Goal: Task Accomplishment & Management: Use online tool/utility

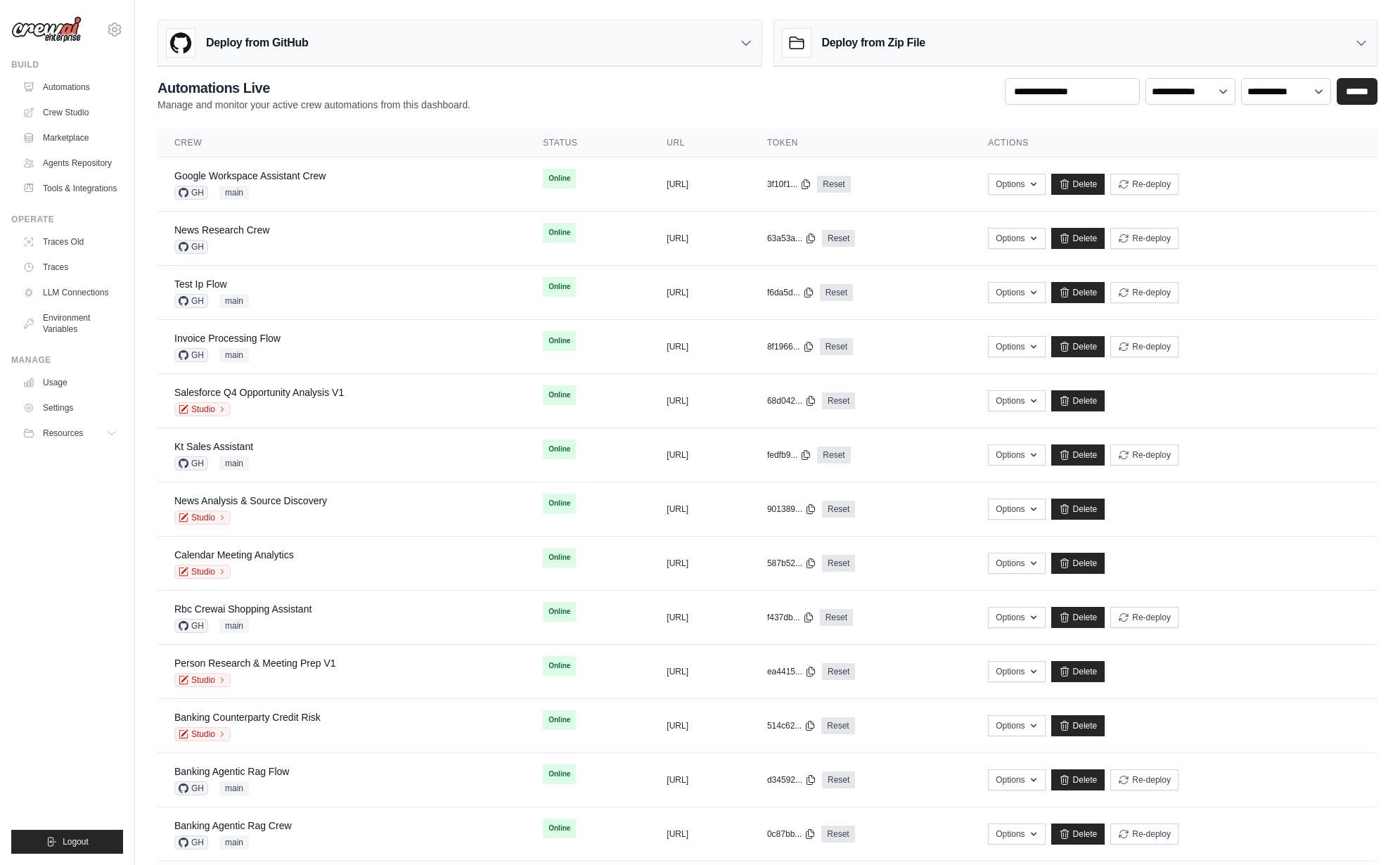
click at [115, 593] on ul "Build Automations Crew Studio Marketplace Agents Repository Resources Blog" at bounding box center [67, 456] width 112 height 795
click at [379, 165] on td "Google Workspace Assistant Crew GH main" at bounding box center [341, 185] width 369 height 54
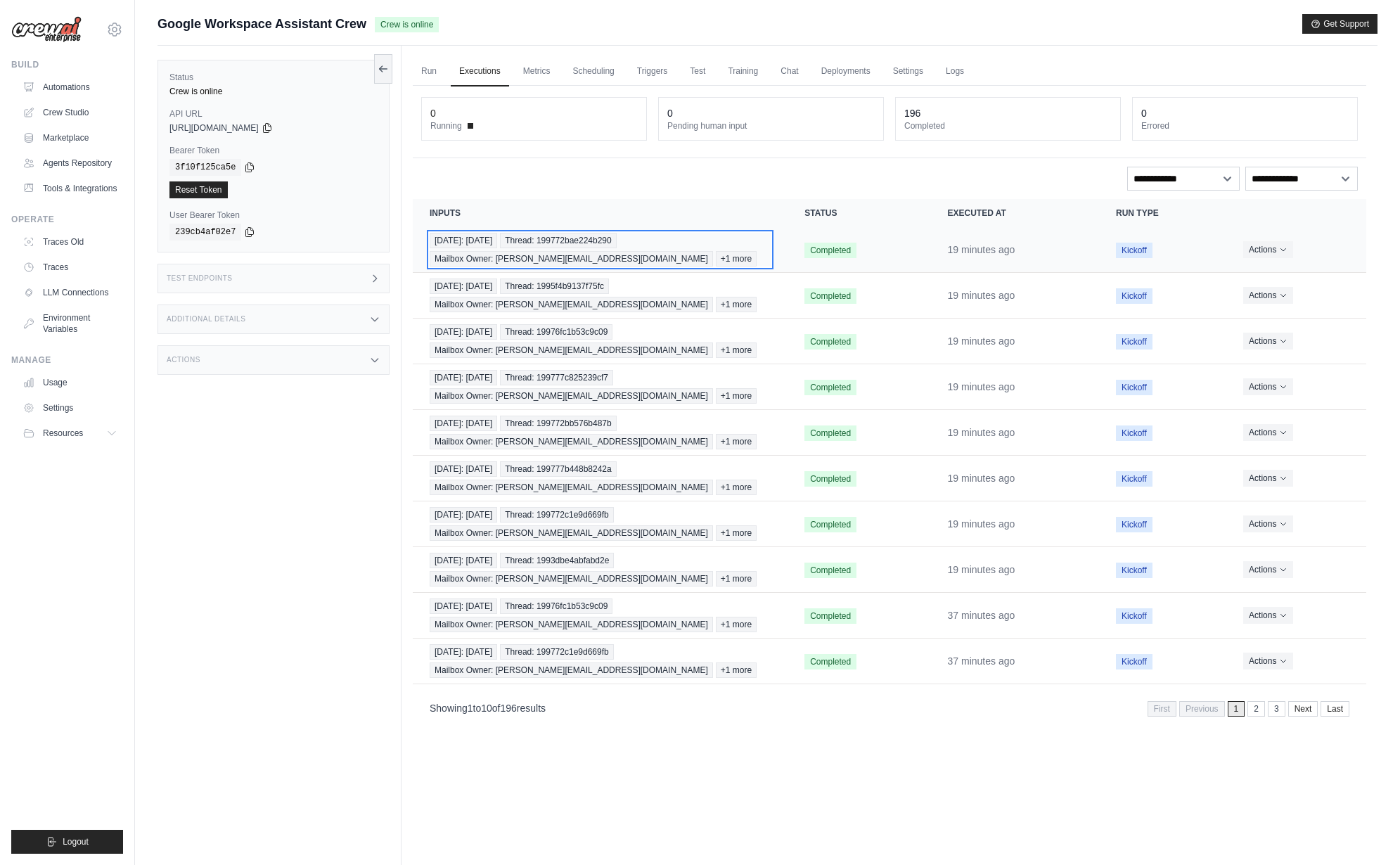
click at [541, 245] on span "Thread: 199772bae224b290" at bounding box center [557, 241] width 116 height 16
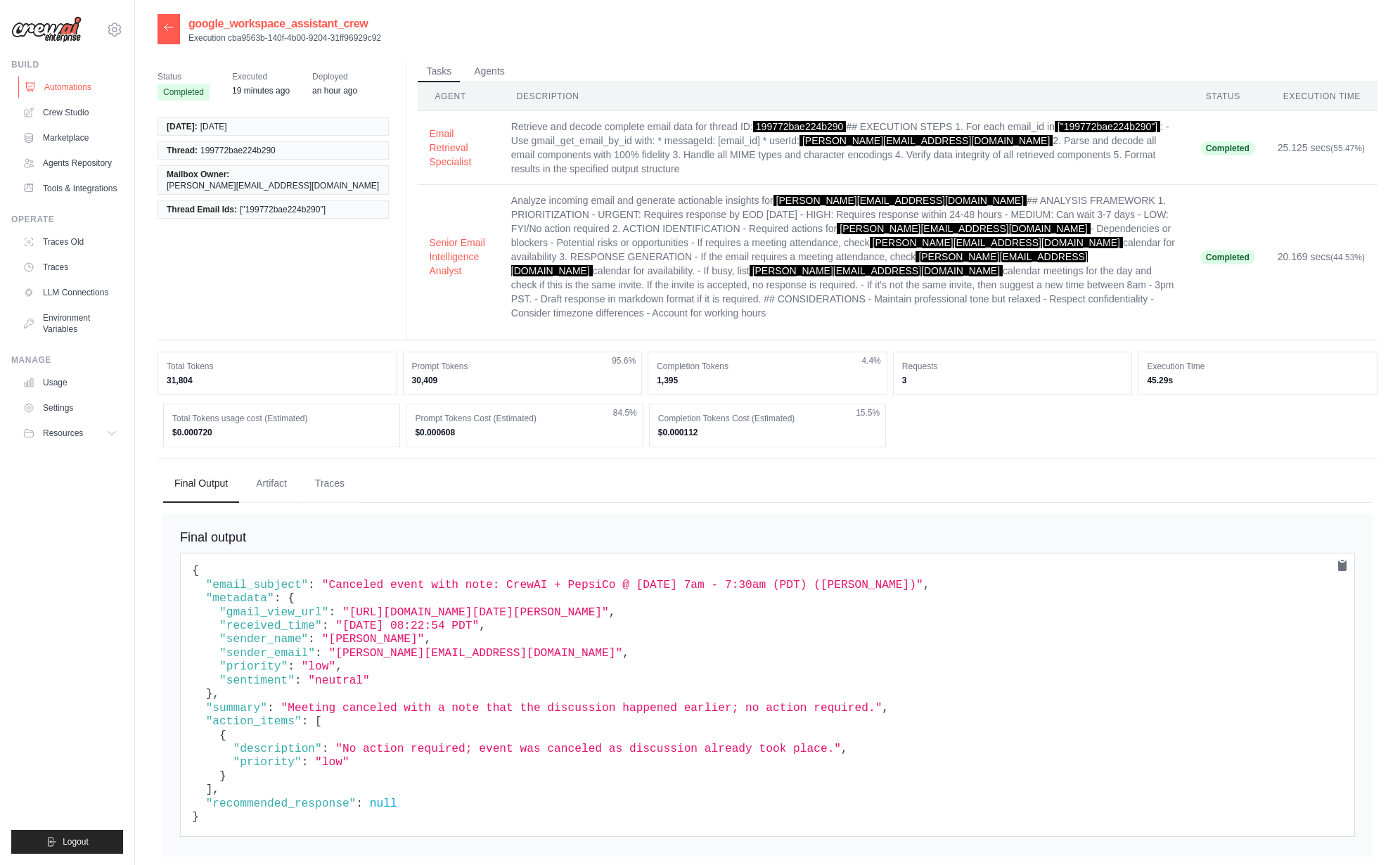
click at [80, 78] on link "Automations" at bounding box center [71, 88] width 106 height 23
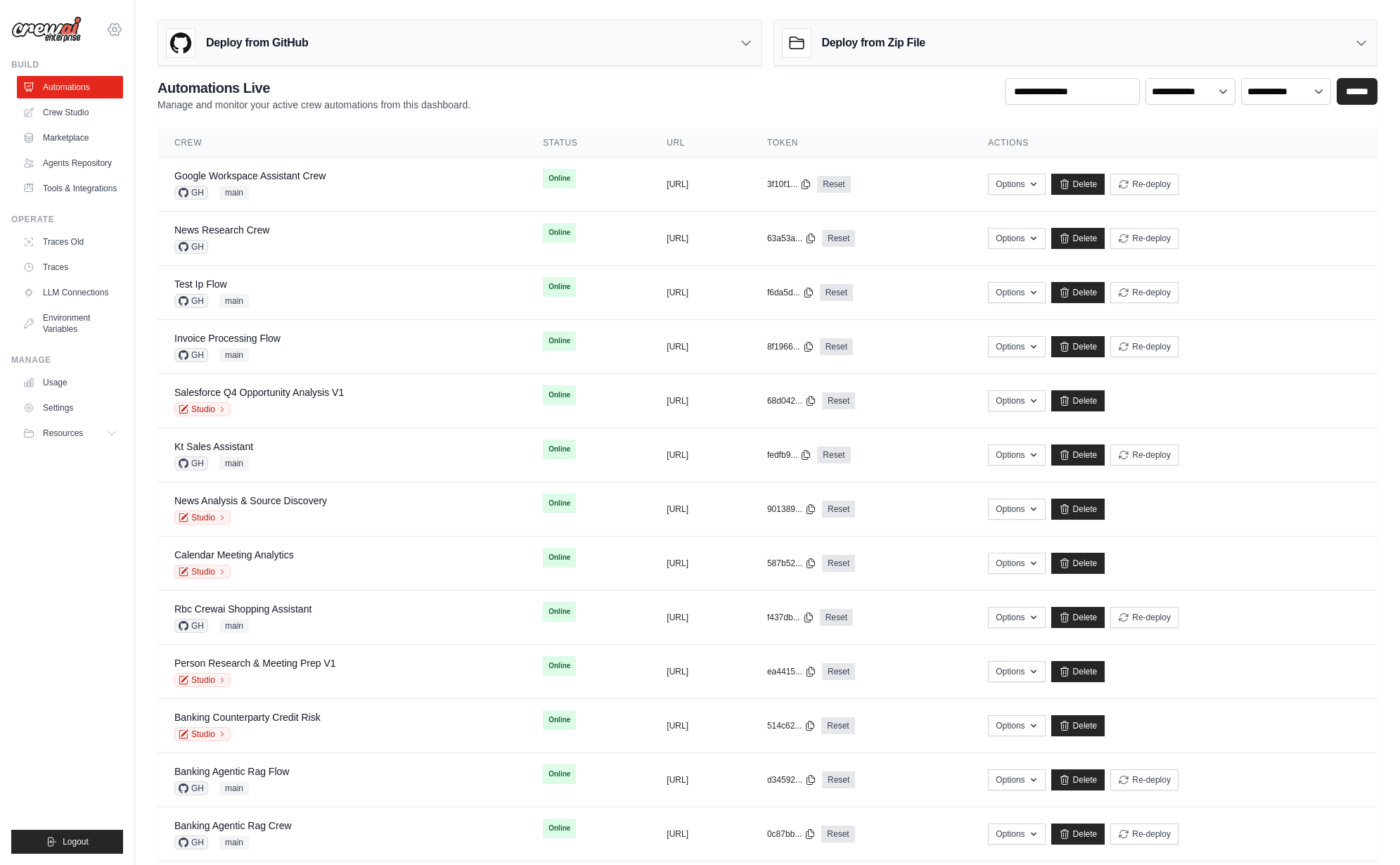
click at [112, 24] on icon at bounding box center [115, 29] width 13 height 12
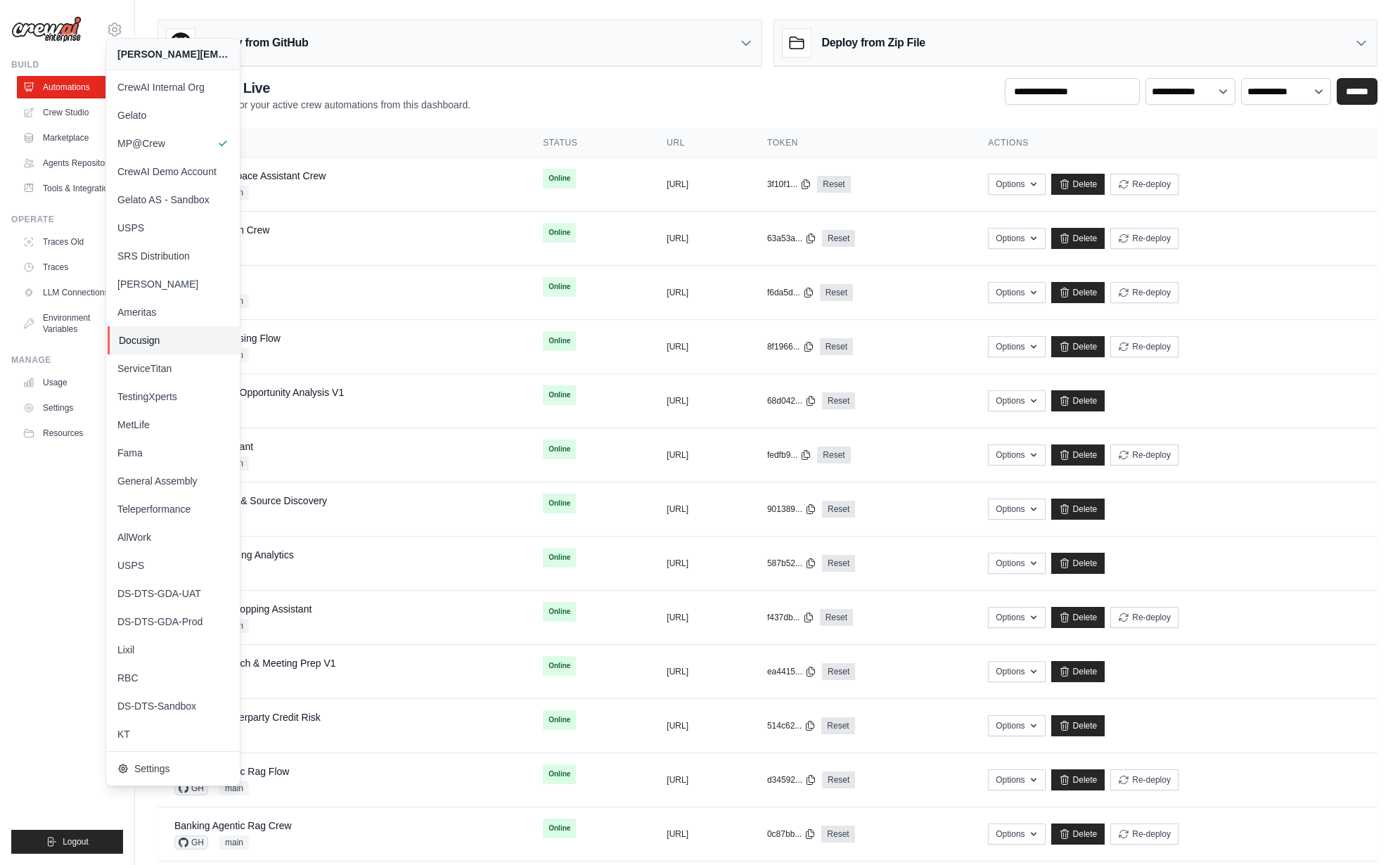
click at [170, 344] on span "Docusign" at bounding box center [175, 341] width 111 height 14
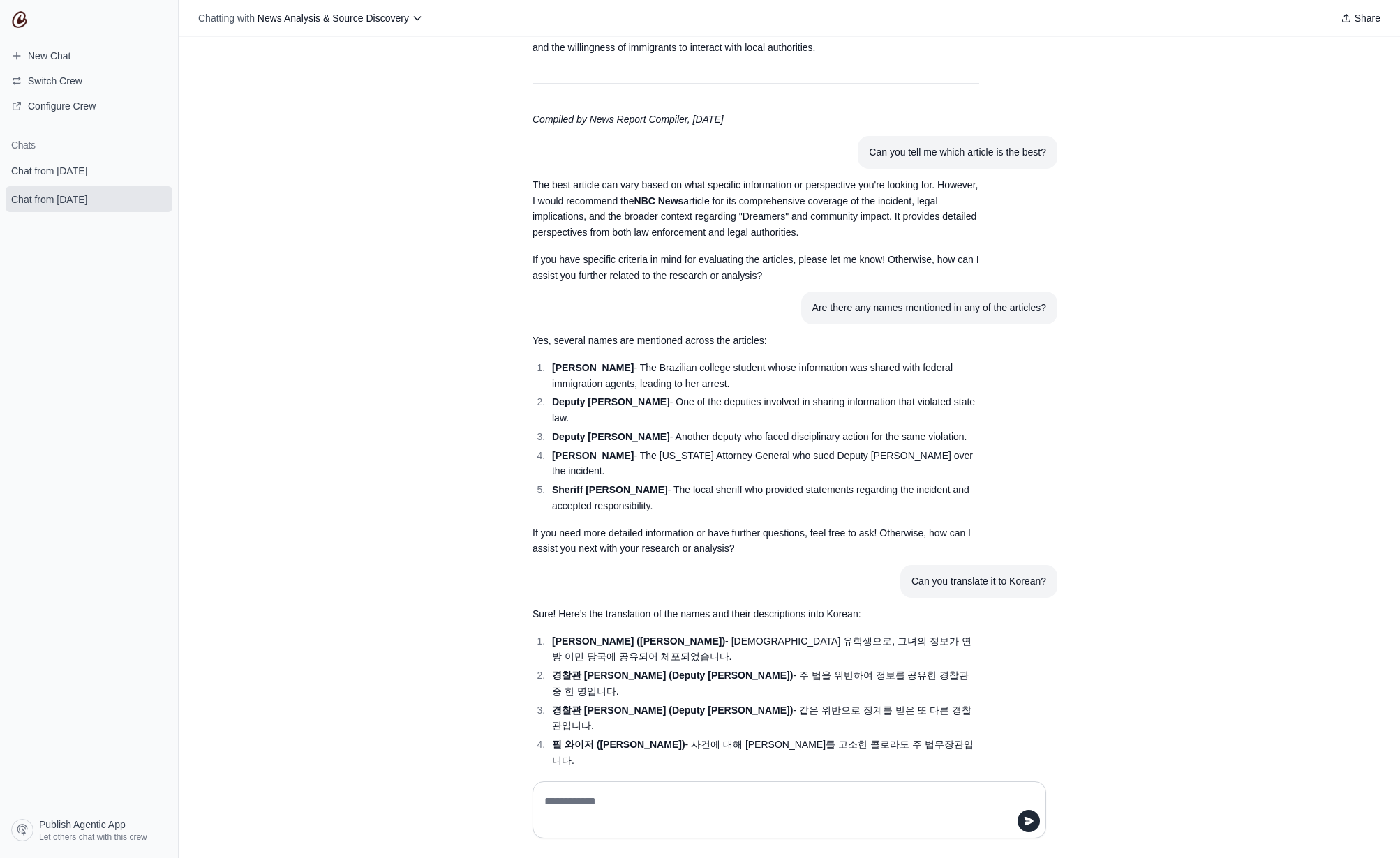
scroll to position [2590, 0]
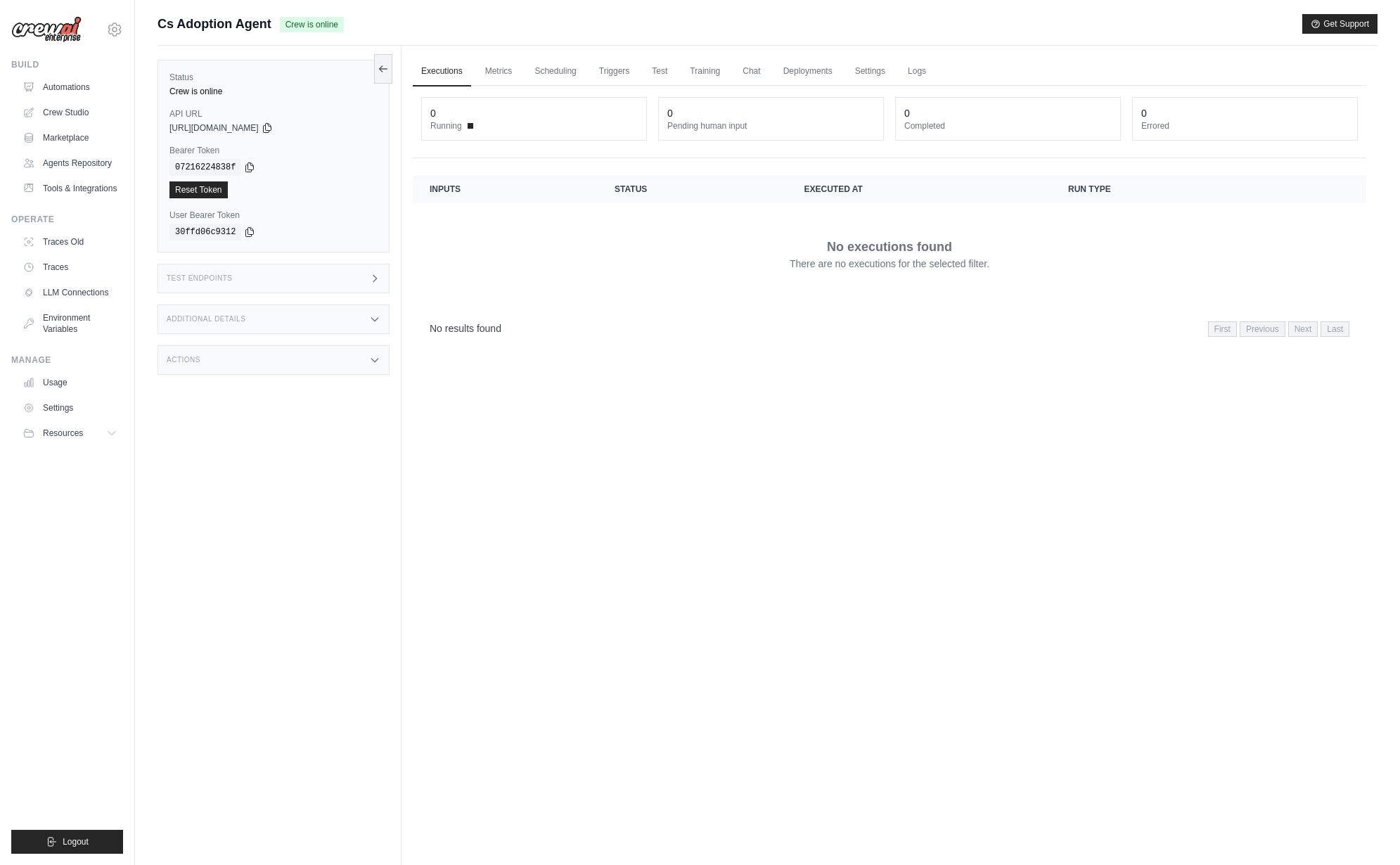
click at [304, 276] on div "Test Endpoints" at bounding box center [274, 278] width 232 height 29
click at [501, 368] on h1 "/kickoff" at bounding box center [475, 375] width 112 height 14
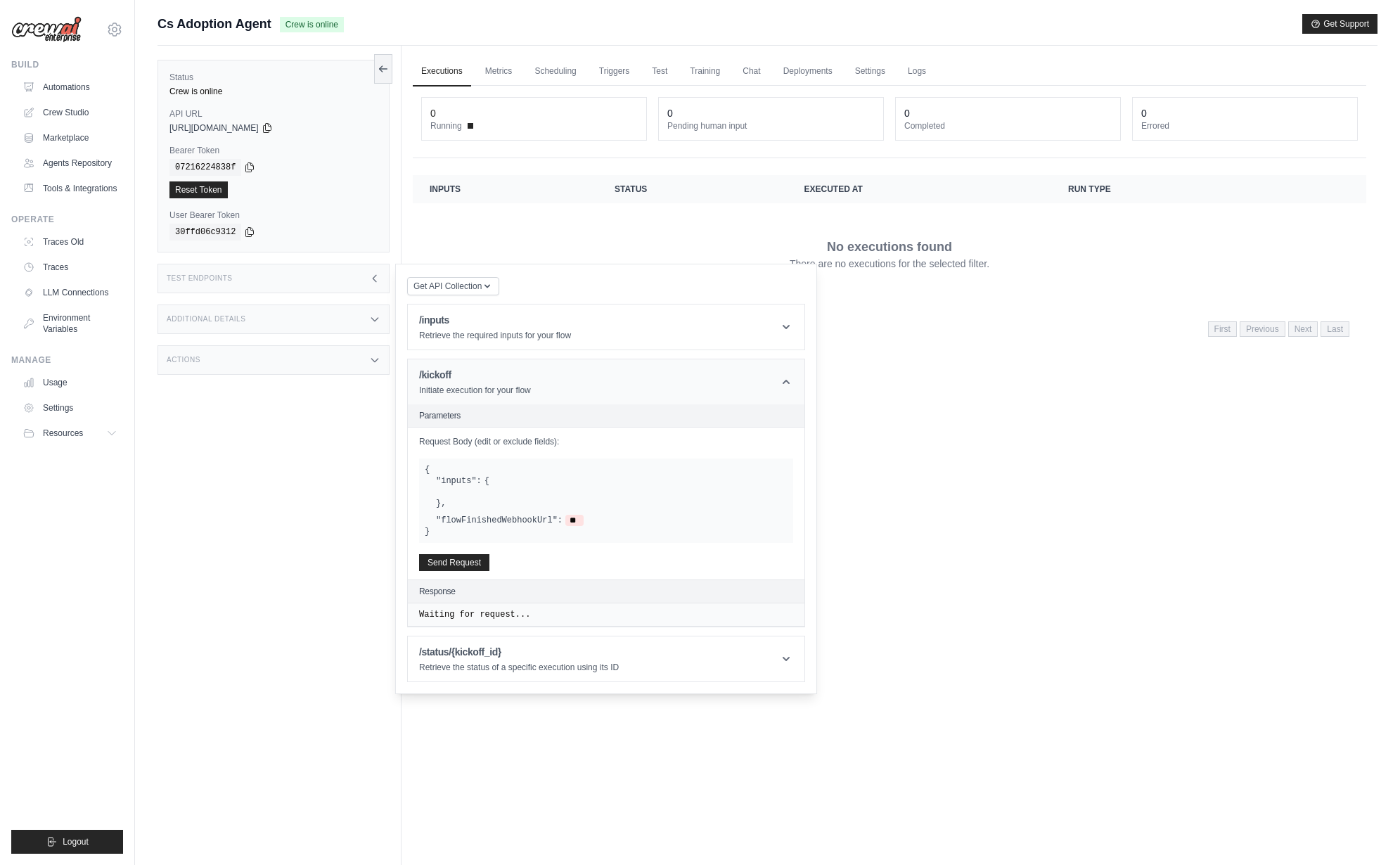
click at [526, 360] on header "/kickoff Initiate execution for your flow" at bounding box center [606, 382] width 396 height 45
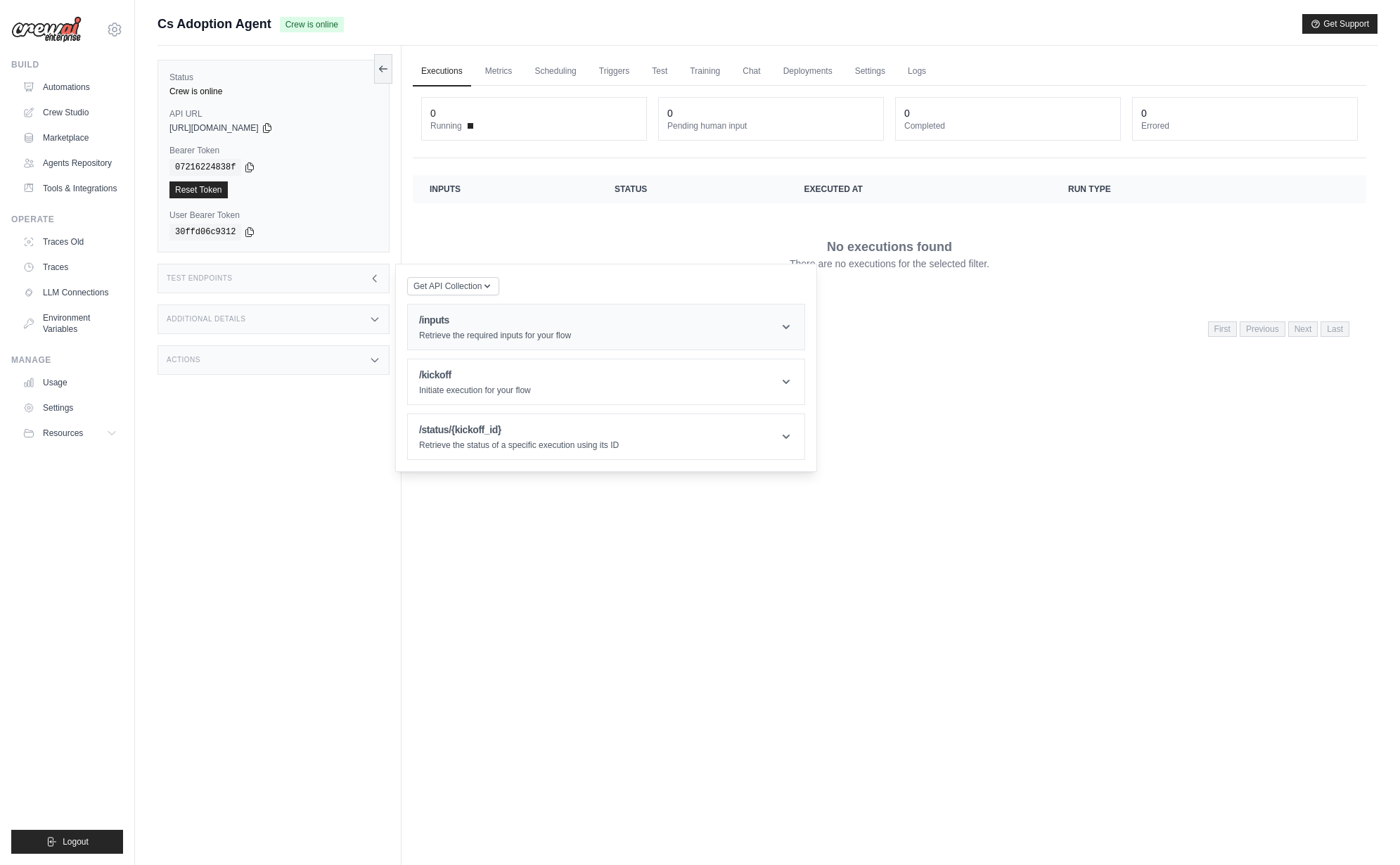
click at [536, 337] on p "Retrieve the required inputs for your flow" at bounding box center [495, 336] width 152 height 11
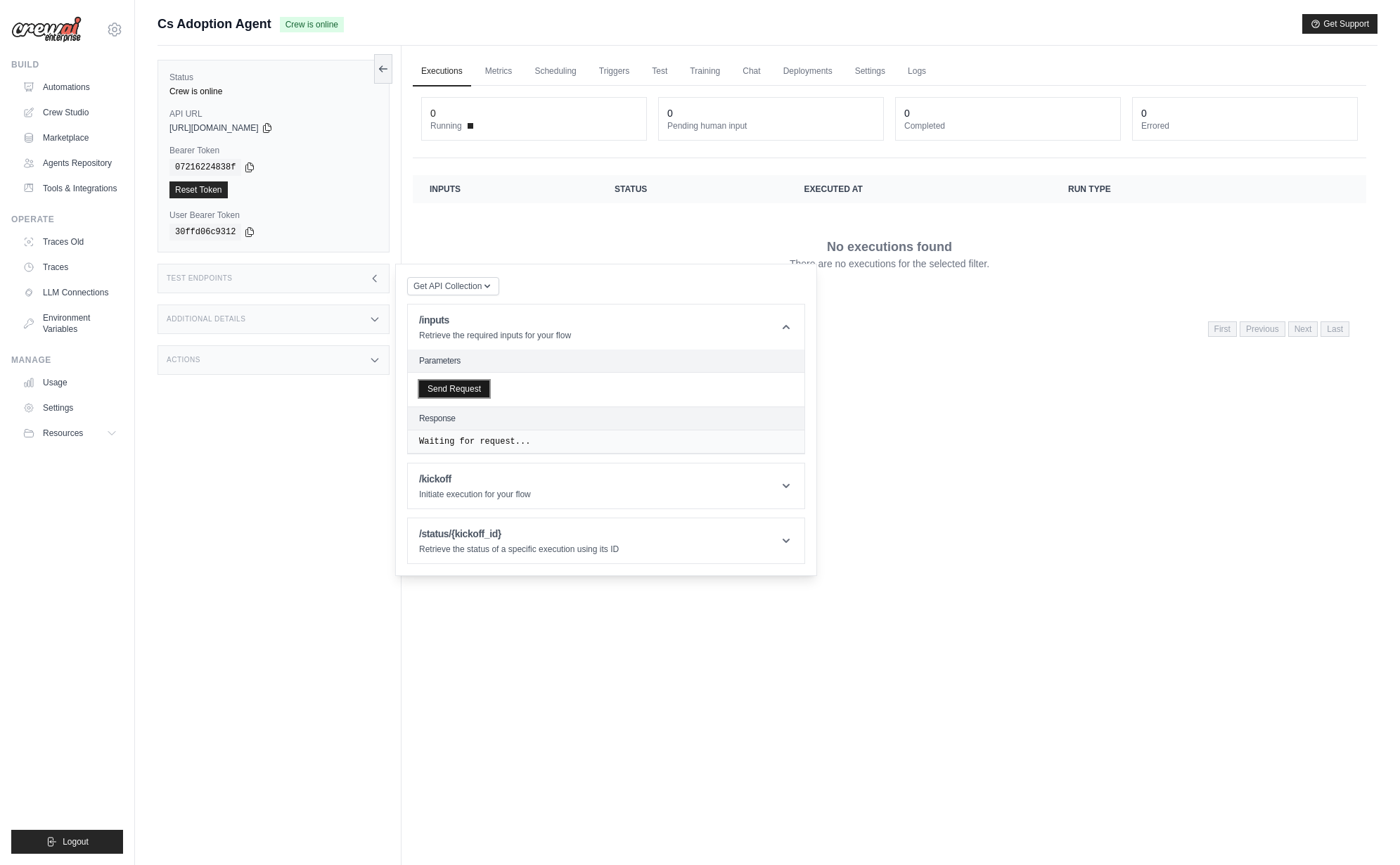
click at [450, 397] on button "Send Request" at bounding box center [454, 389] width 71 height 17
click at [863, 66] on link "Settings" at bounding box center [870, 71] width 47 height 29
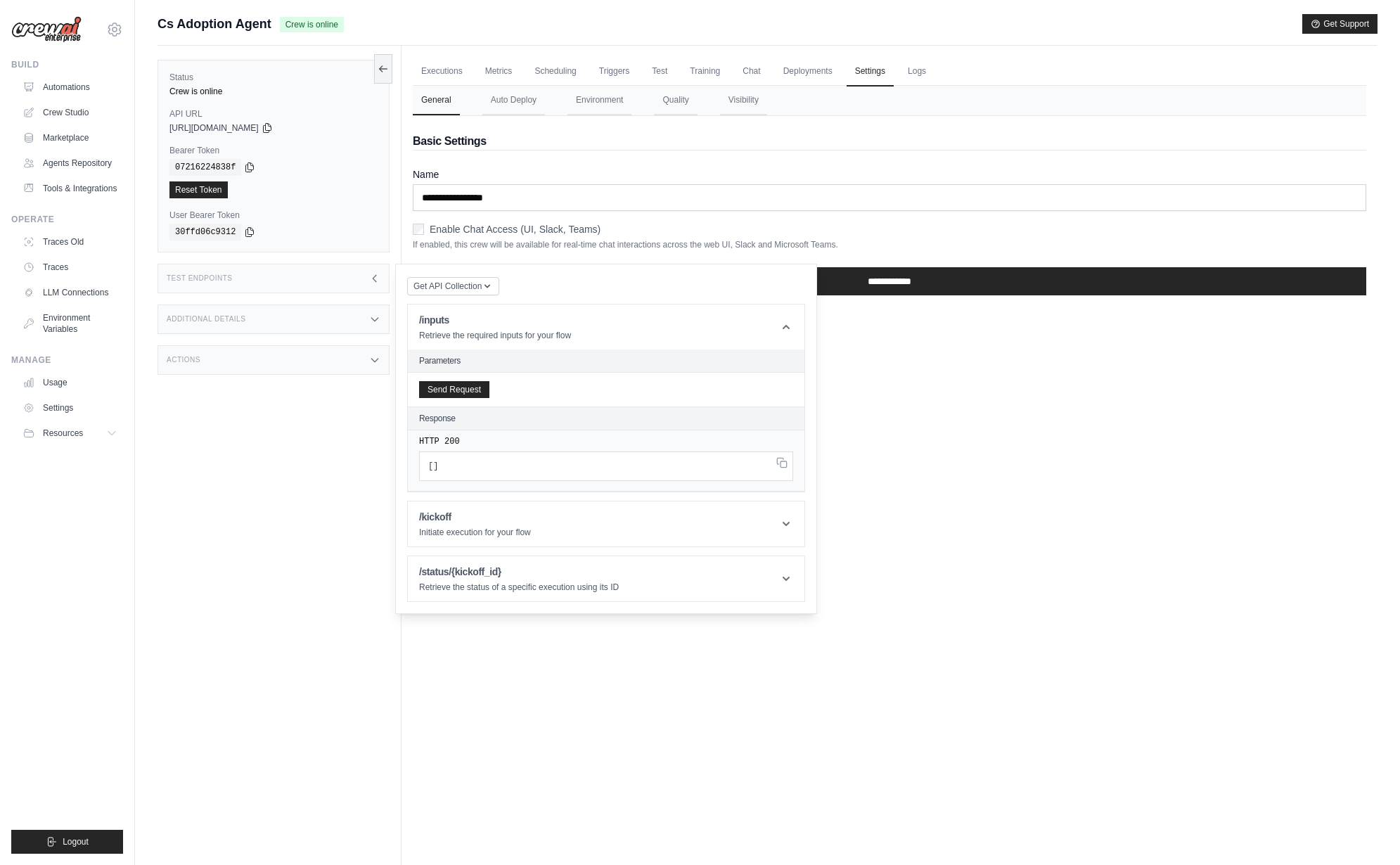
click at [927, 488] on div "Executions Metrics Scheduling Triggers Test Training Chat Deployments Settings …" at bounding box center [889, 478] width 976 height 865
click at [452, 78] on link "Executions" at bounding box center [442, 71] width 58 height 29
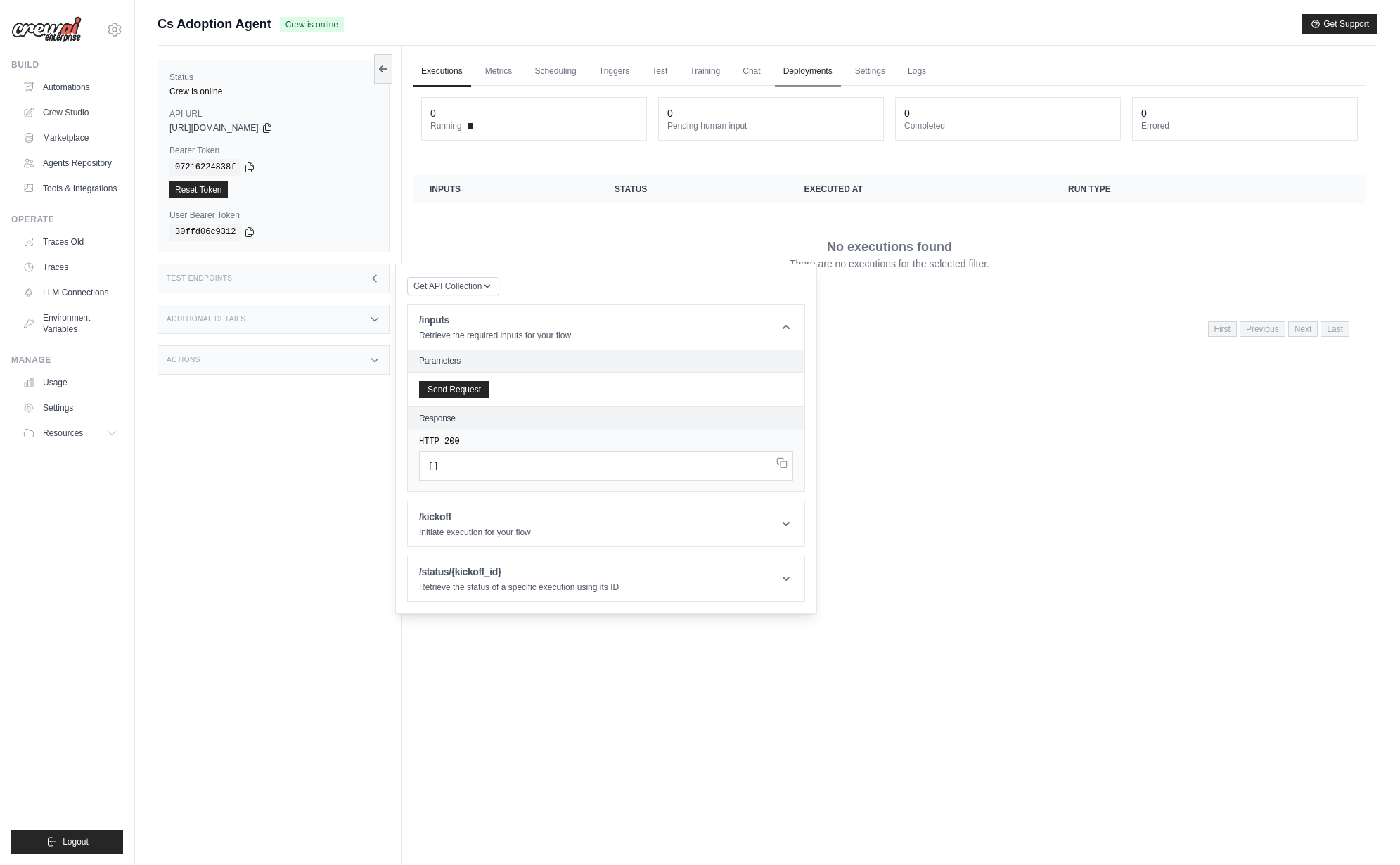
click at [825, 74] on link "Deployments" at bounding box center [808, 71] width 66 height 29
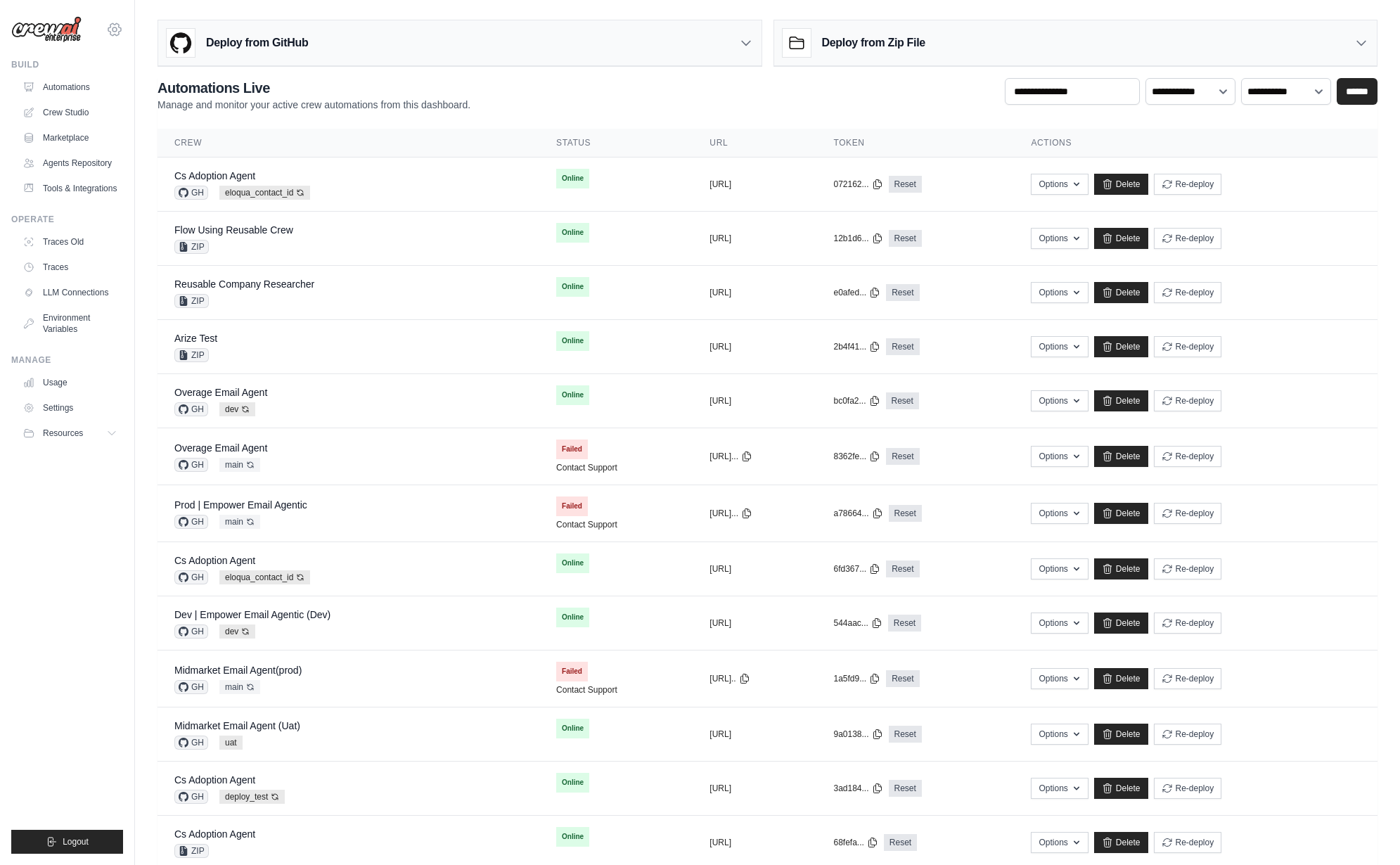
click at [113, 37] on icon at bounding box center [115, 30] width 17 height 17
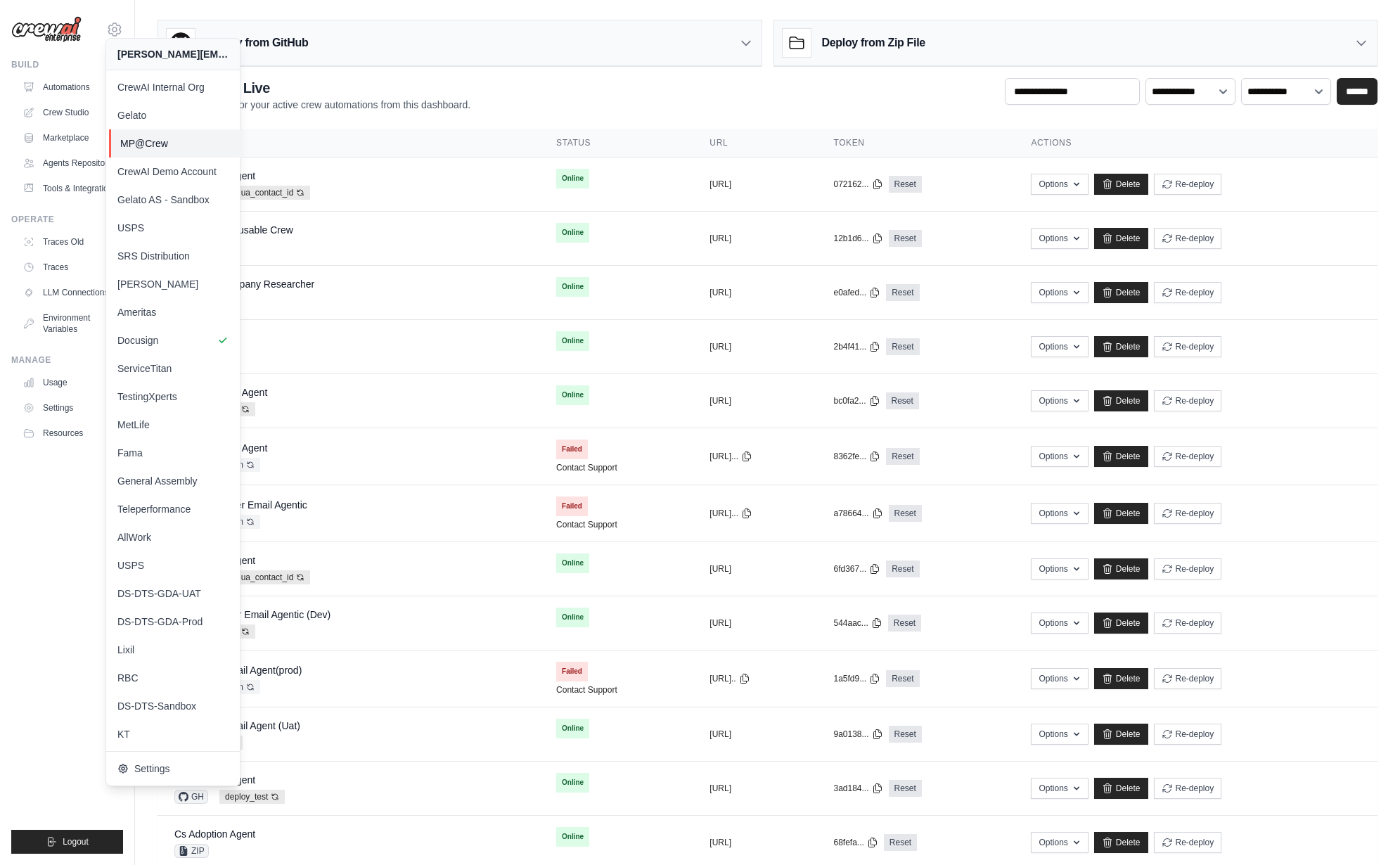
click at [158, 150] on link "MP@Crew" at bounding box center [175, 143] width 133 height 28
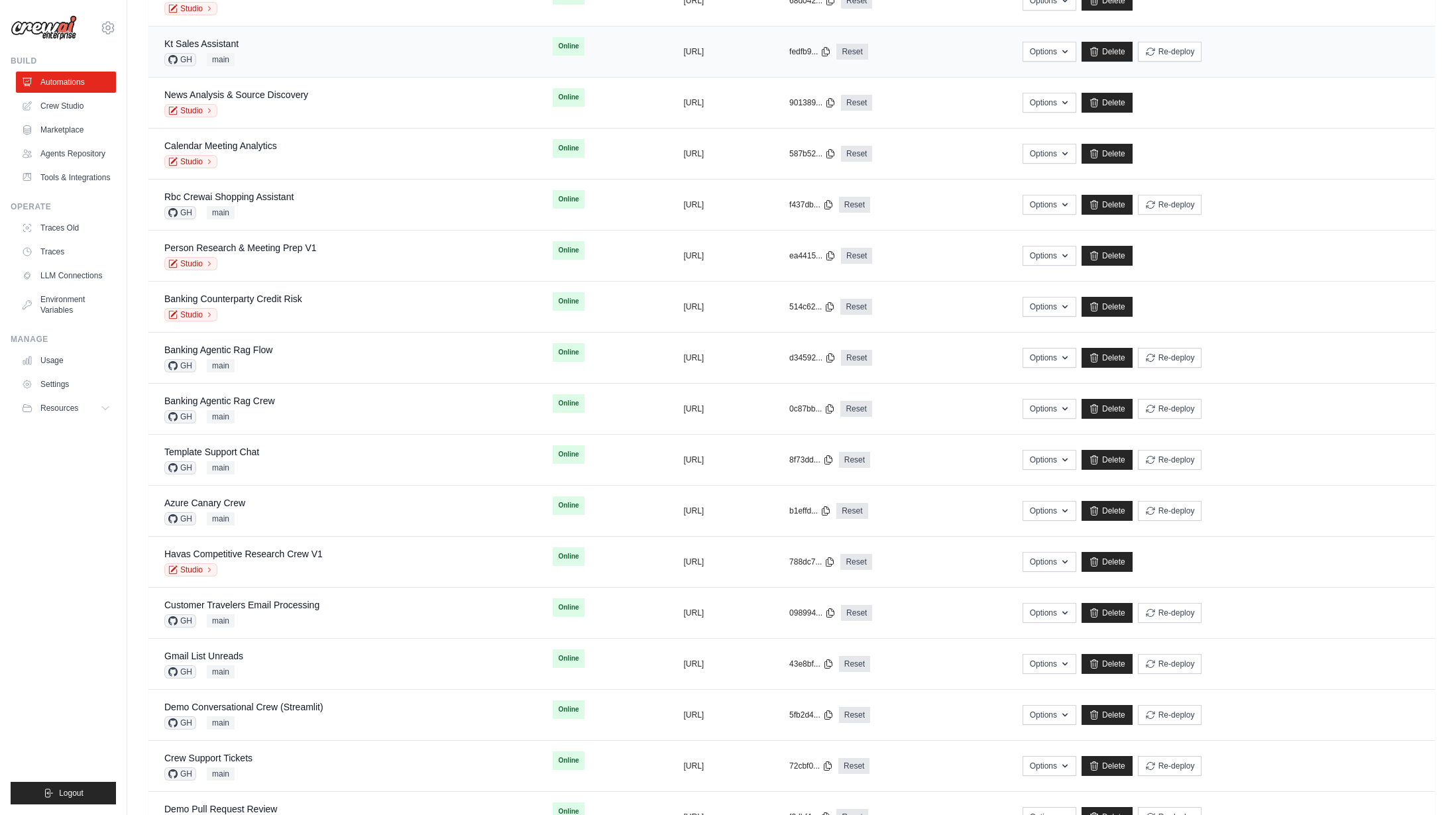
scroll to position [478, 0]
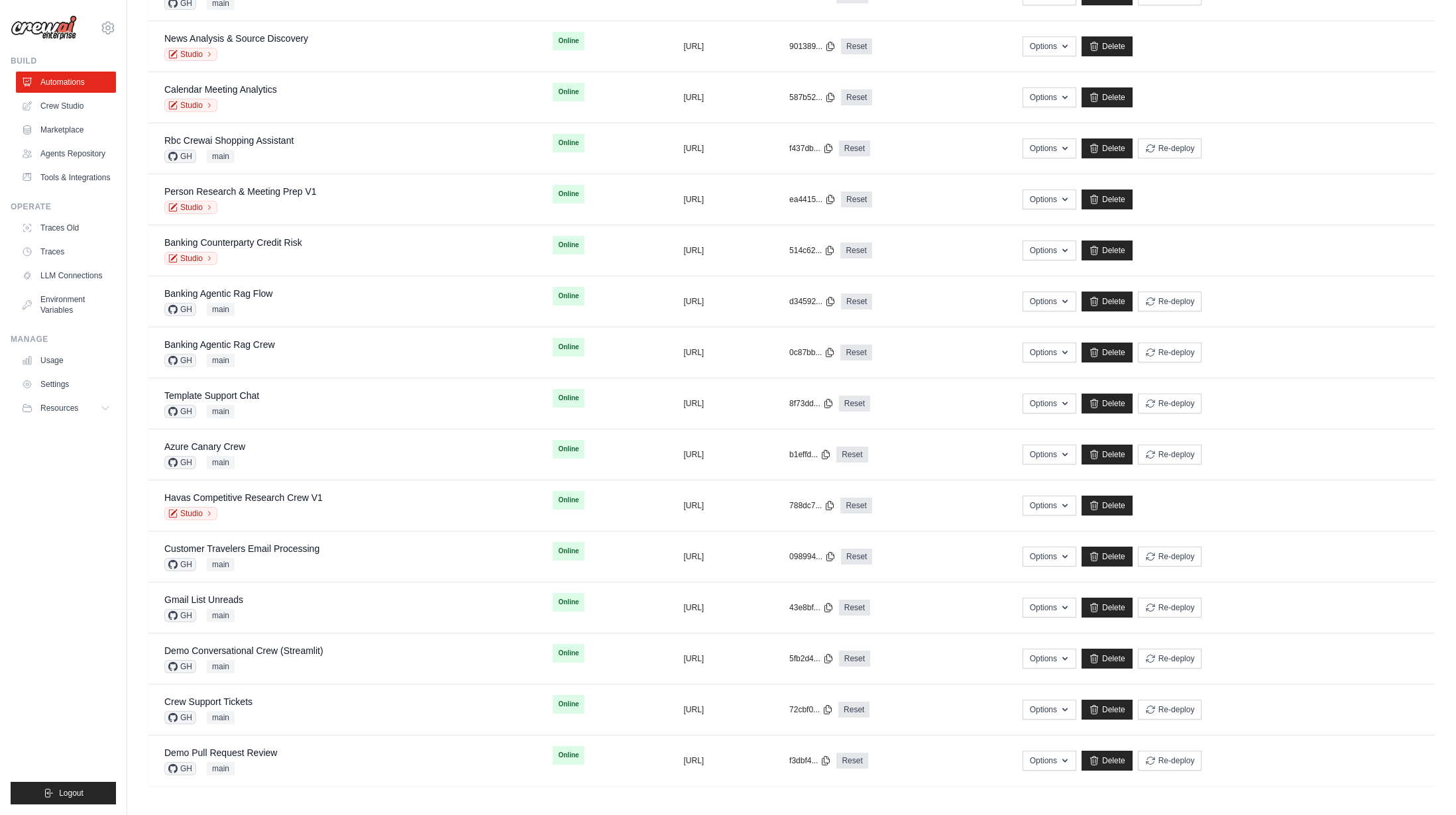
click at [111, 566] on ul "Build Automations Crew Studio Marketplace Agents Repository Resources Blog" at bounding box center [63, 430] width 105 height 749
click at [72, 114] on link "Crew Studio" at bounding box center [67, 106] width 100 height 22
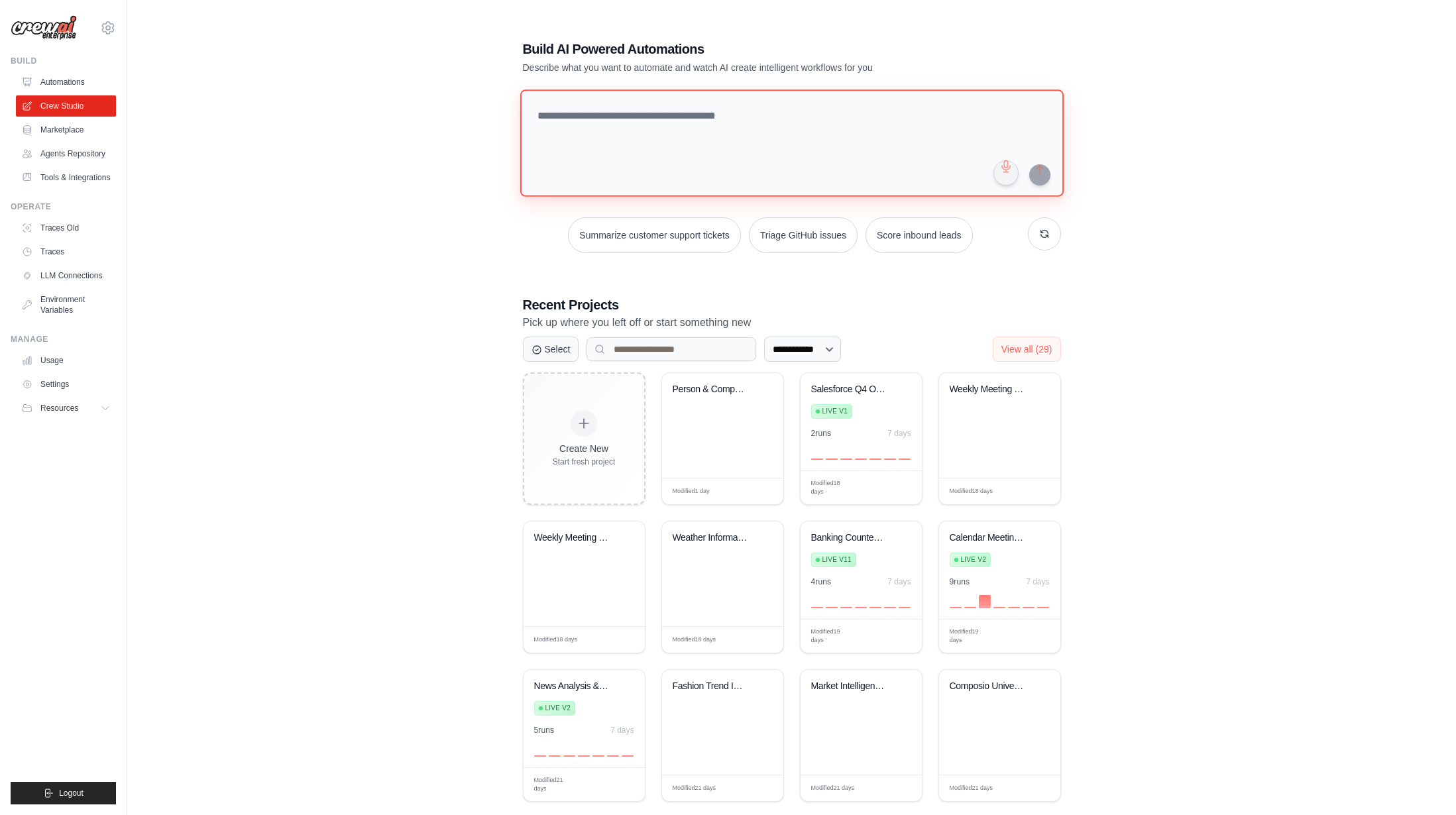
click at [668, 164] on textarea at bounding box center [790, 143] width 543 height 108
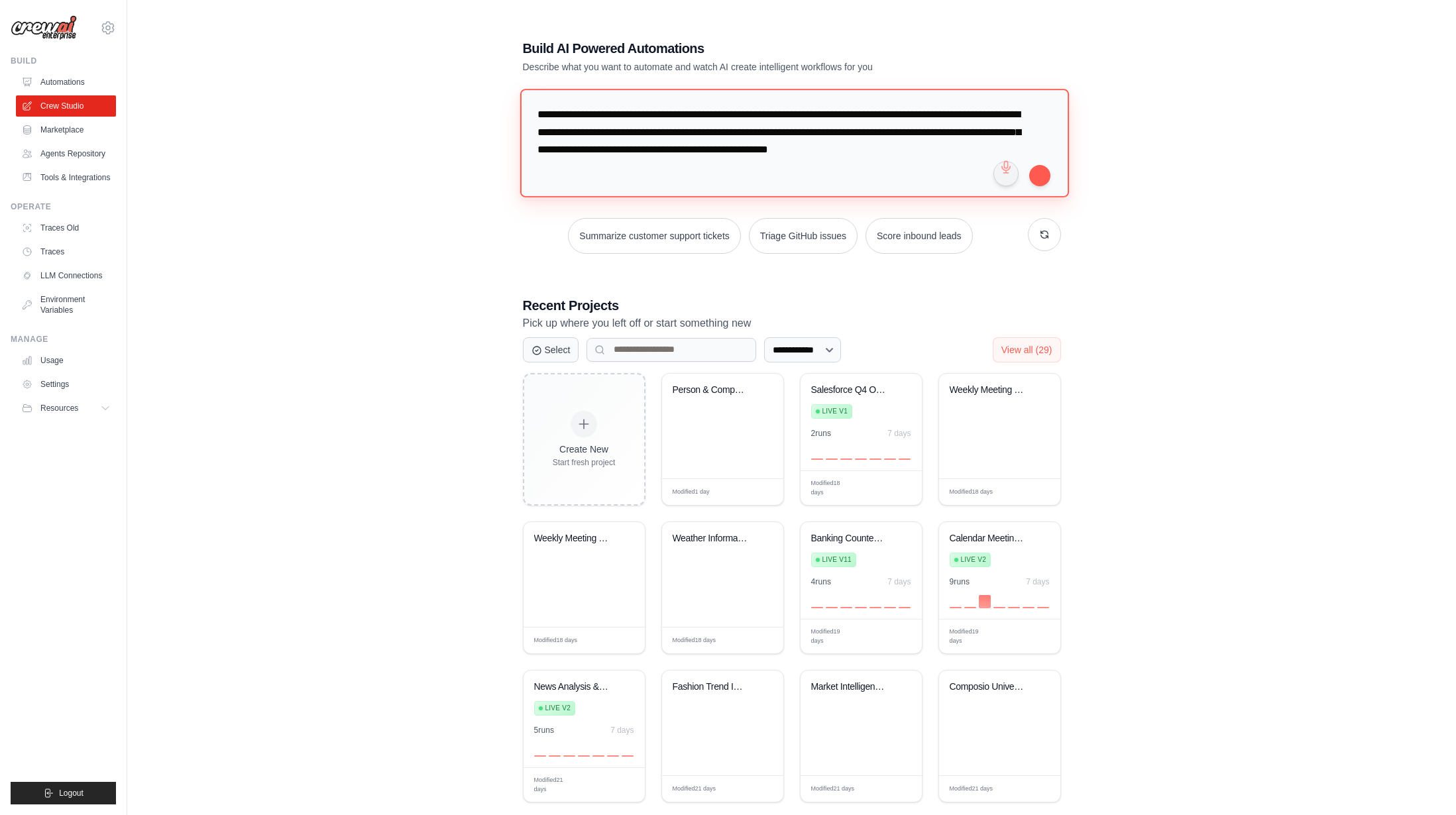
type textarea "**********"
click at [1204, 157] on div "**********" at bounding box center [791, 421] width 1286 height 815
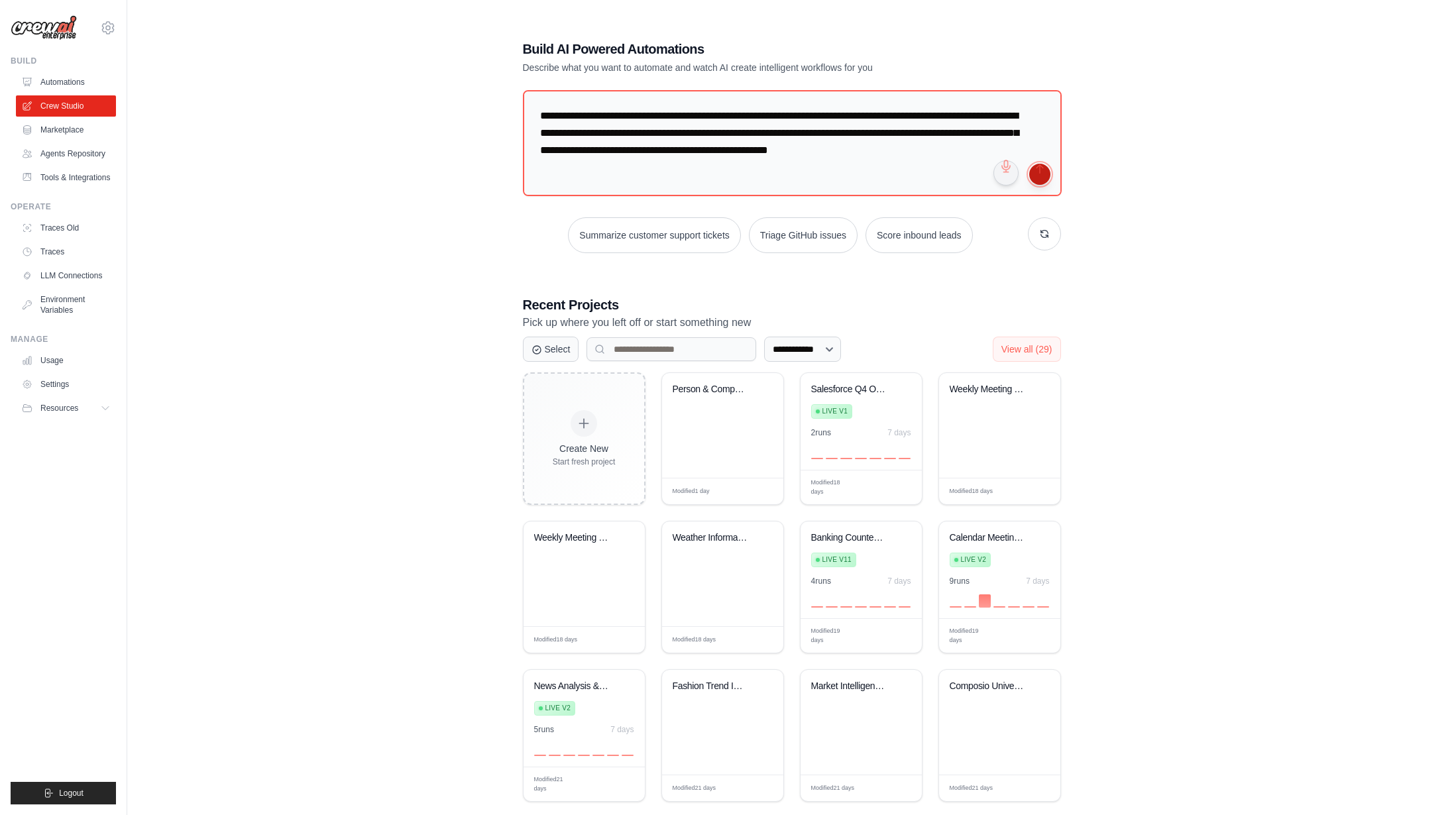
click at [1035, 175] on button "submit" at bounding box center [1040, 175] width 21 height 22
click at [62, 67] on div "Build Automations Crew Studio Marketplace Agents Repository" at bounding box center [63, 122] width 105 height 132
click at [74, 77] on link "Automations" at bounding box center [67, 83] width 100 height 22
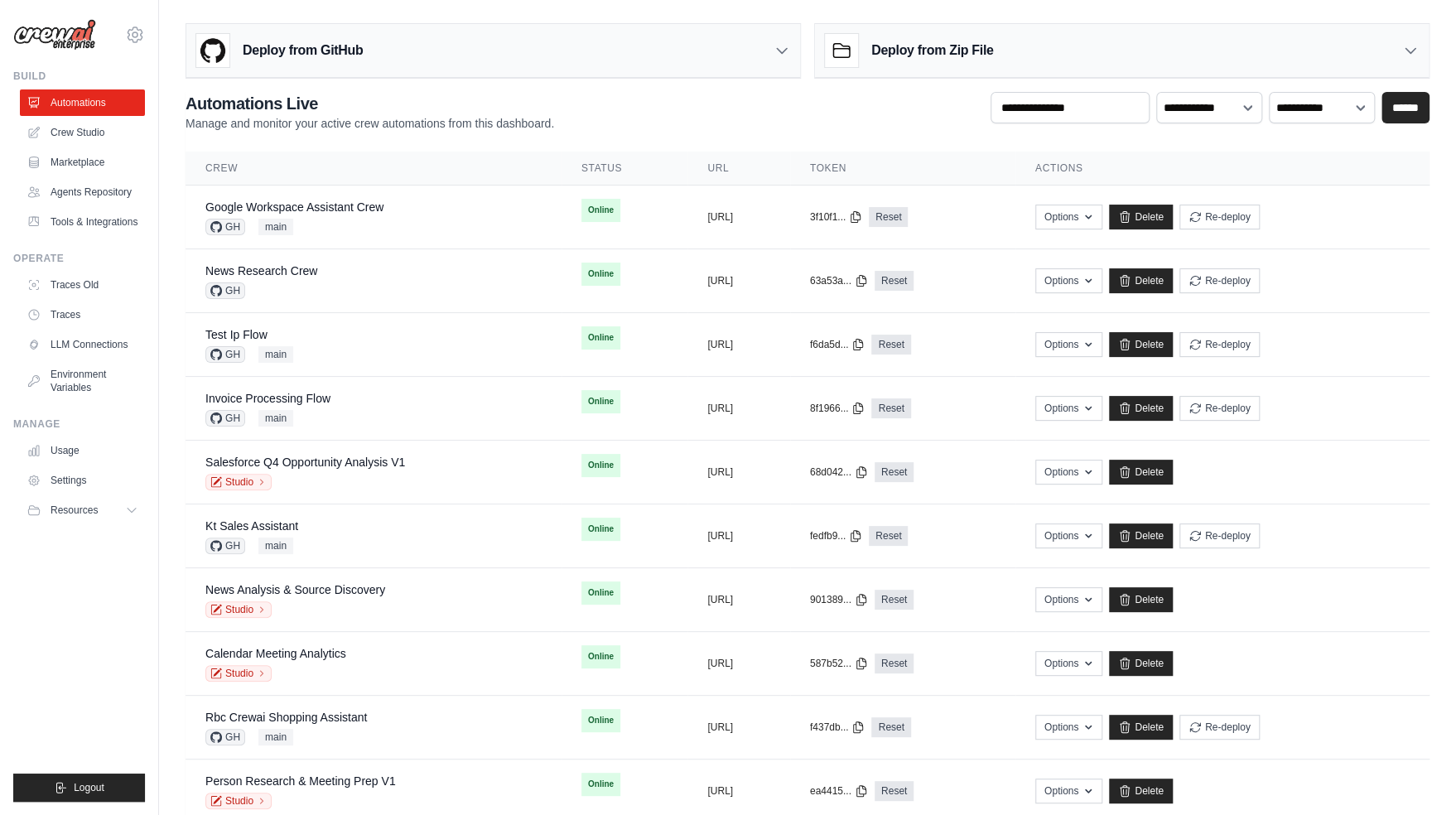
scroll to position [741, 0]
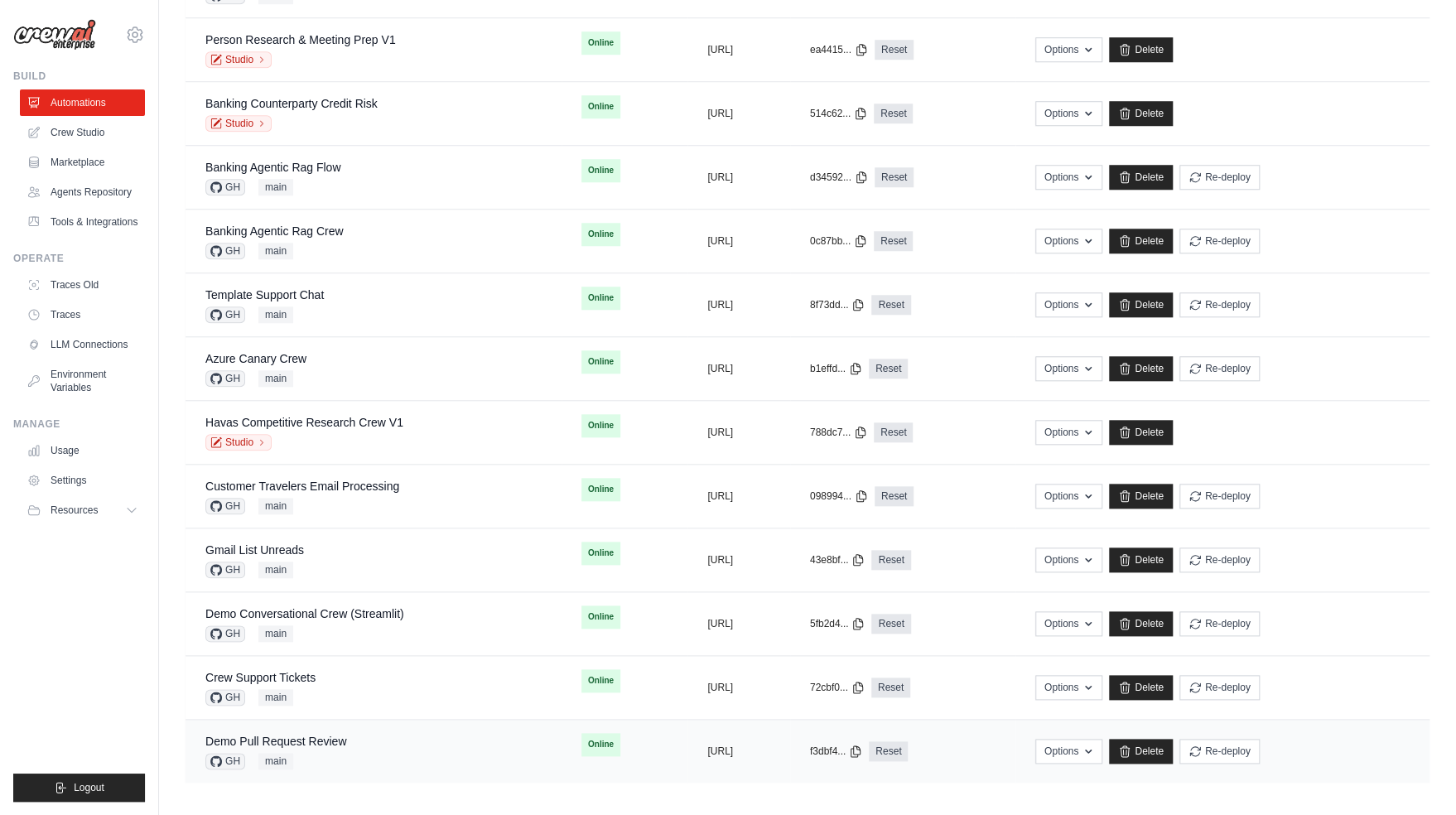
click at [329, 753] on div "GH main" at bounding box center [276, 761] width 141 height 17
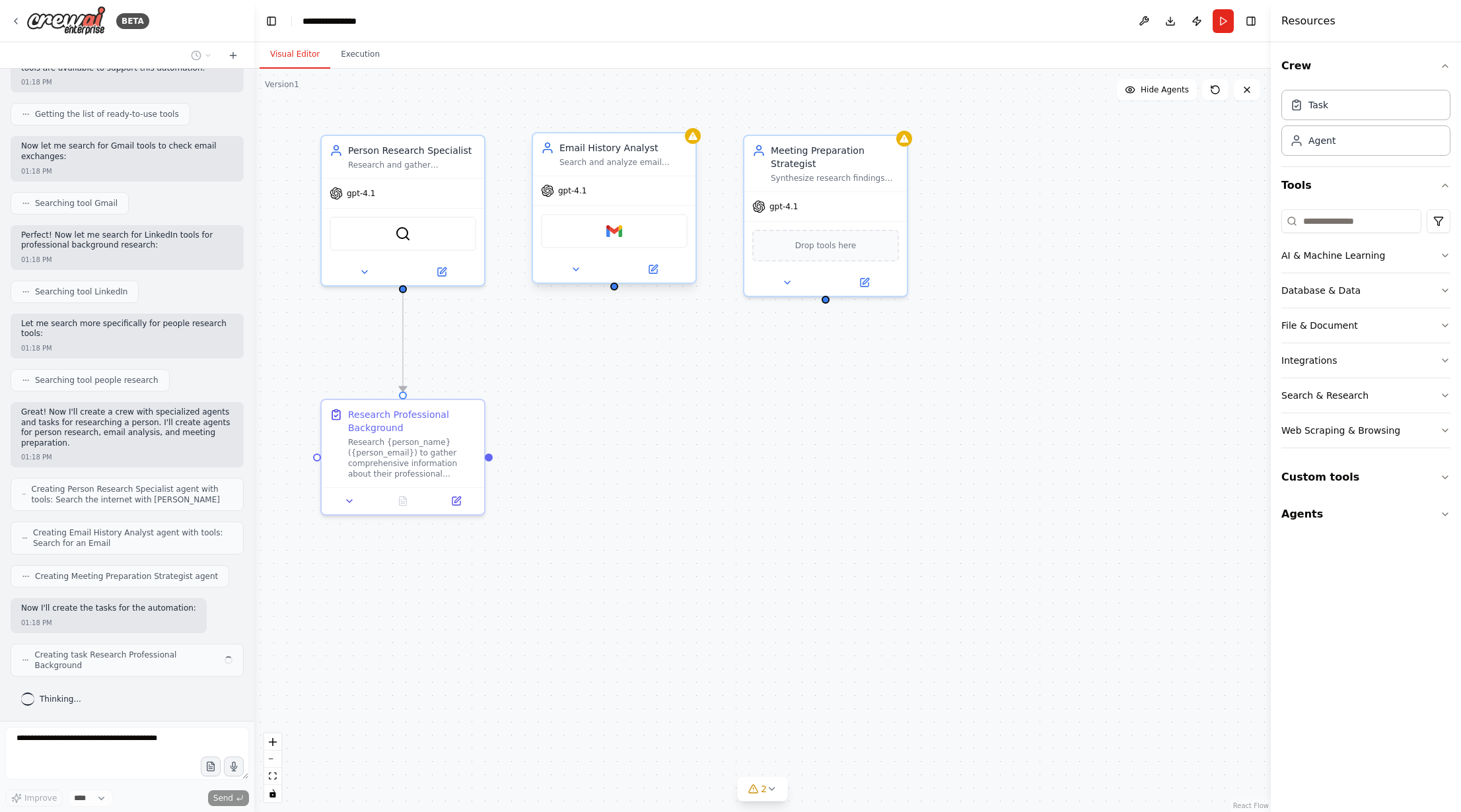
scroll to position [152, 0]
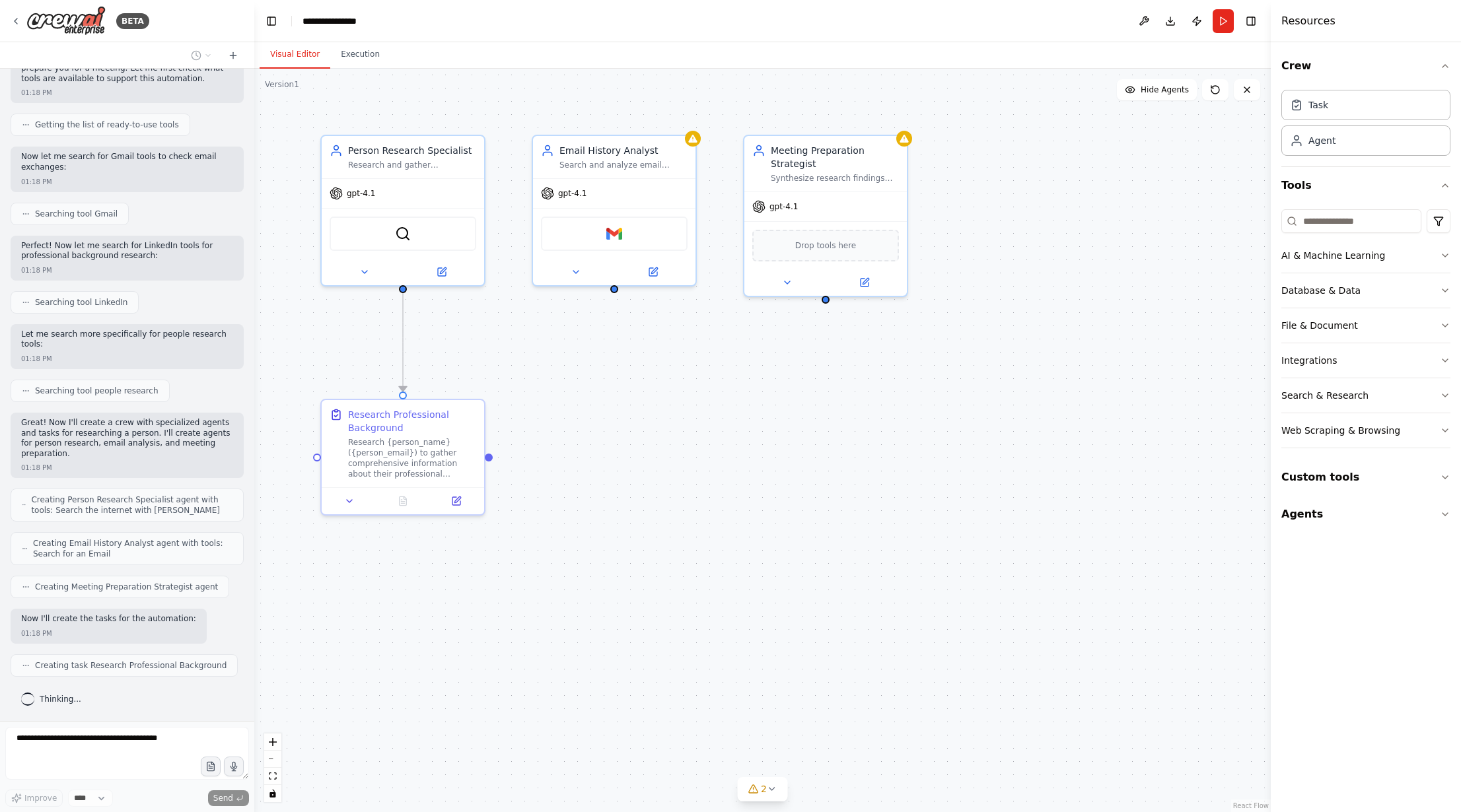
click at [1411, 639] on div "Crew Task Agent Tools AI & Machine Learning Database & Data File & Document Int…" at bounding box center [1366, 427] width 190 height 770
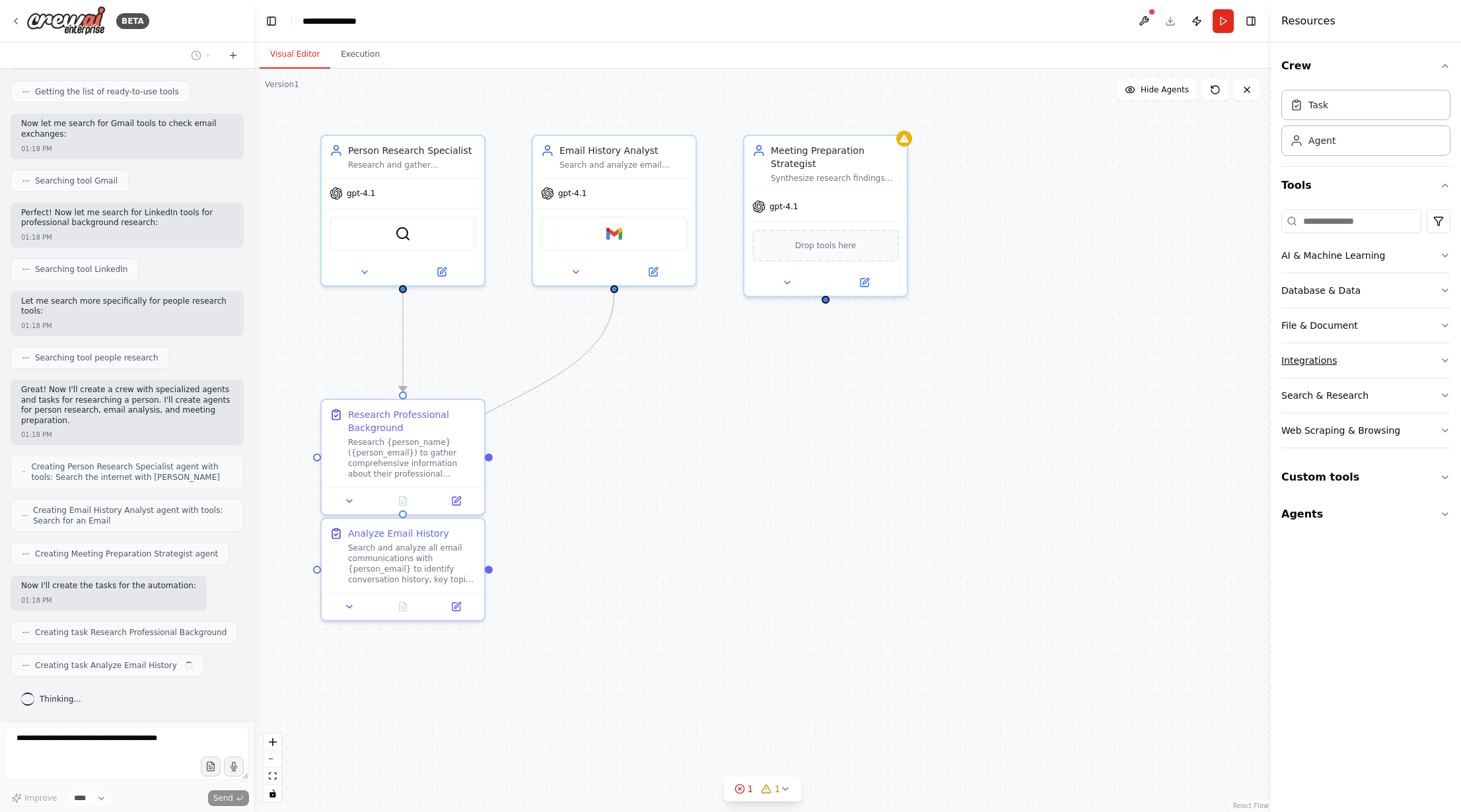
click at [1403, 370] on button "Integrations" at bounding box center [1366, 360] width 169 height 34
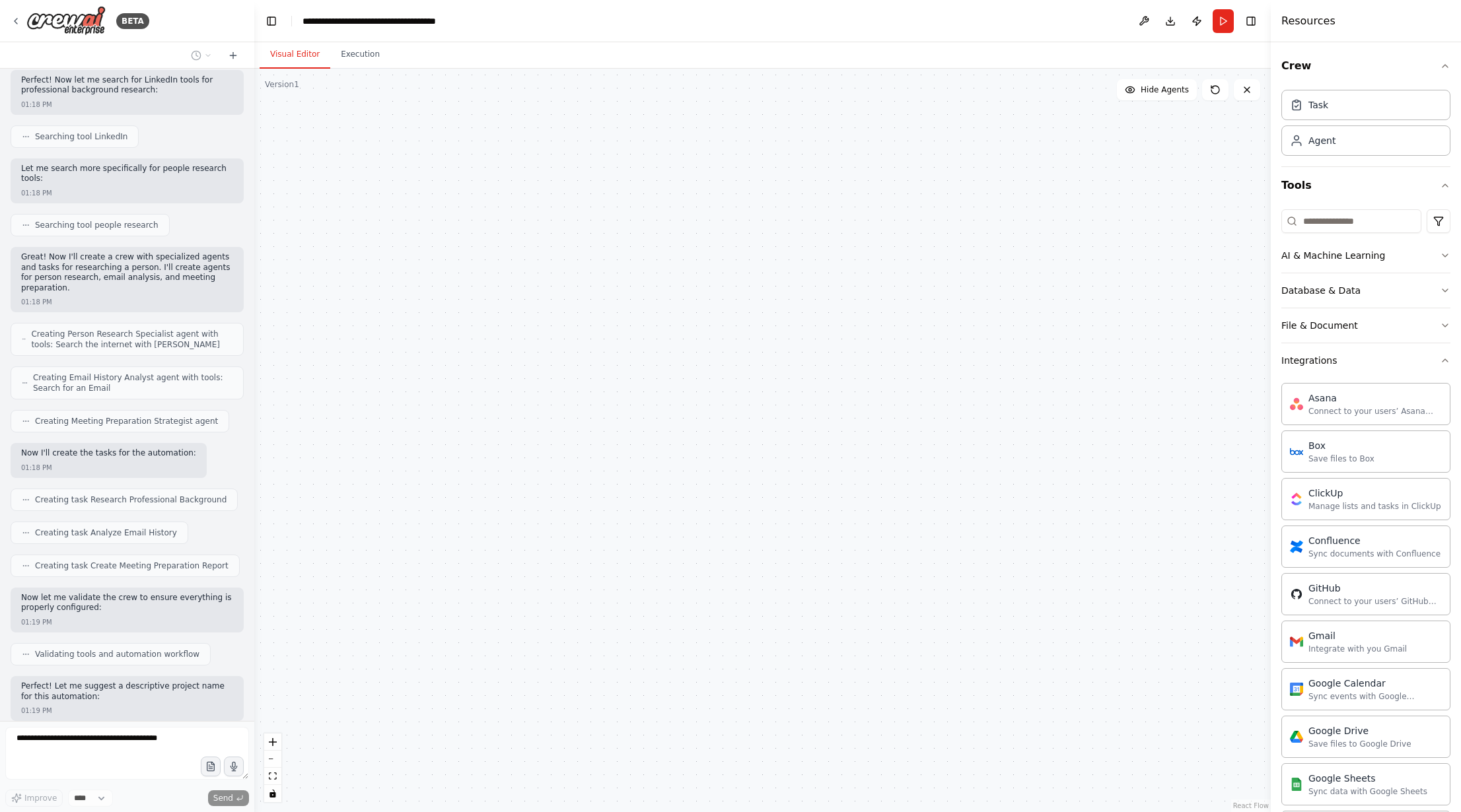
scroll to position [406, 0]
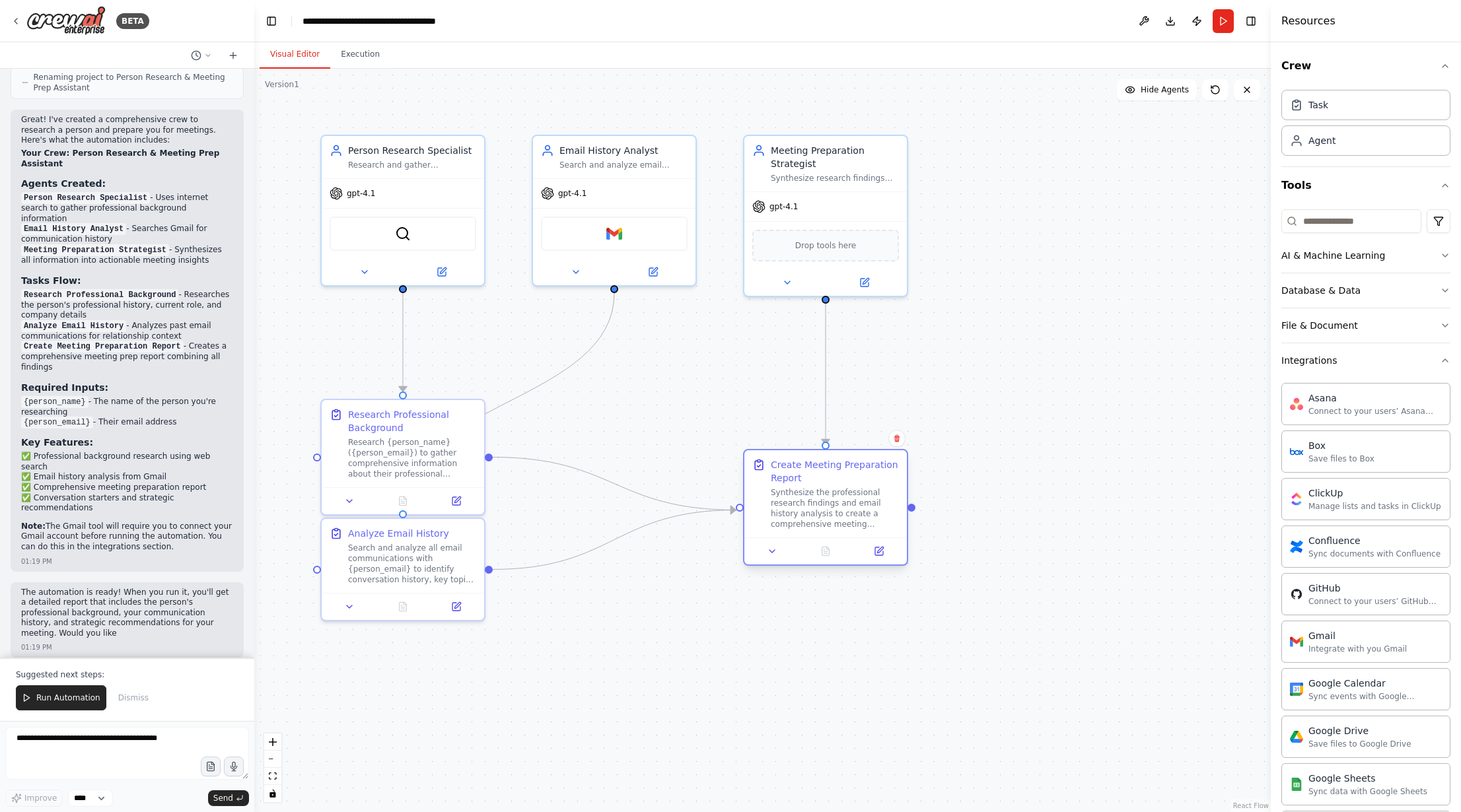
drag, startPoint x: 619, startPoint y: 450, endPoint x: 810, endPoint y: 499, distance: 197.2
click at [810, 499] on div "Synthesize the professional research findings and email history analysis to cre…" at bounding box center [834, 508] width 128 height 42
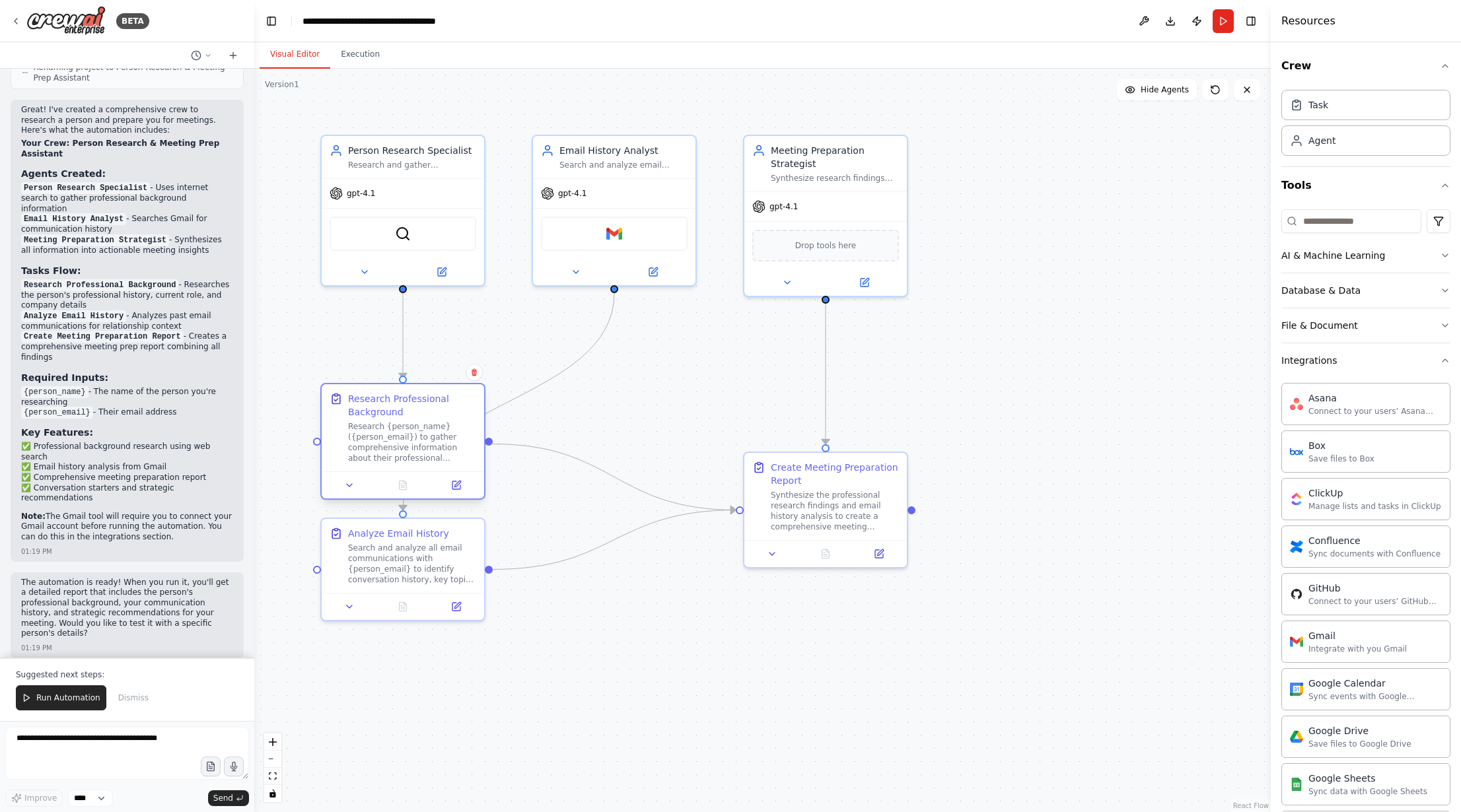
drag, startPoint x: 373, startPoint y: 447, endPoint x: 377, endPoint y: 435, distance: 12.6
click at [377, 435] on div "Research {person_name} ({person_email}) to gather comprehensive information abo…" at bounding box center [412, 442] width 128 height 42
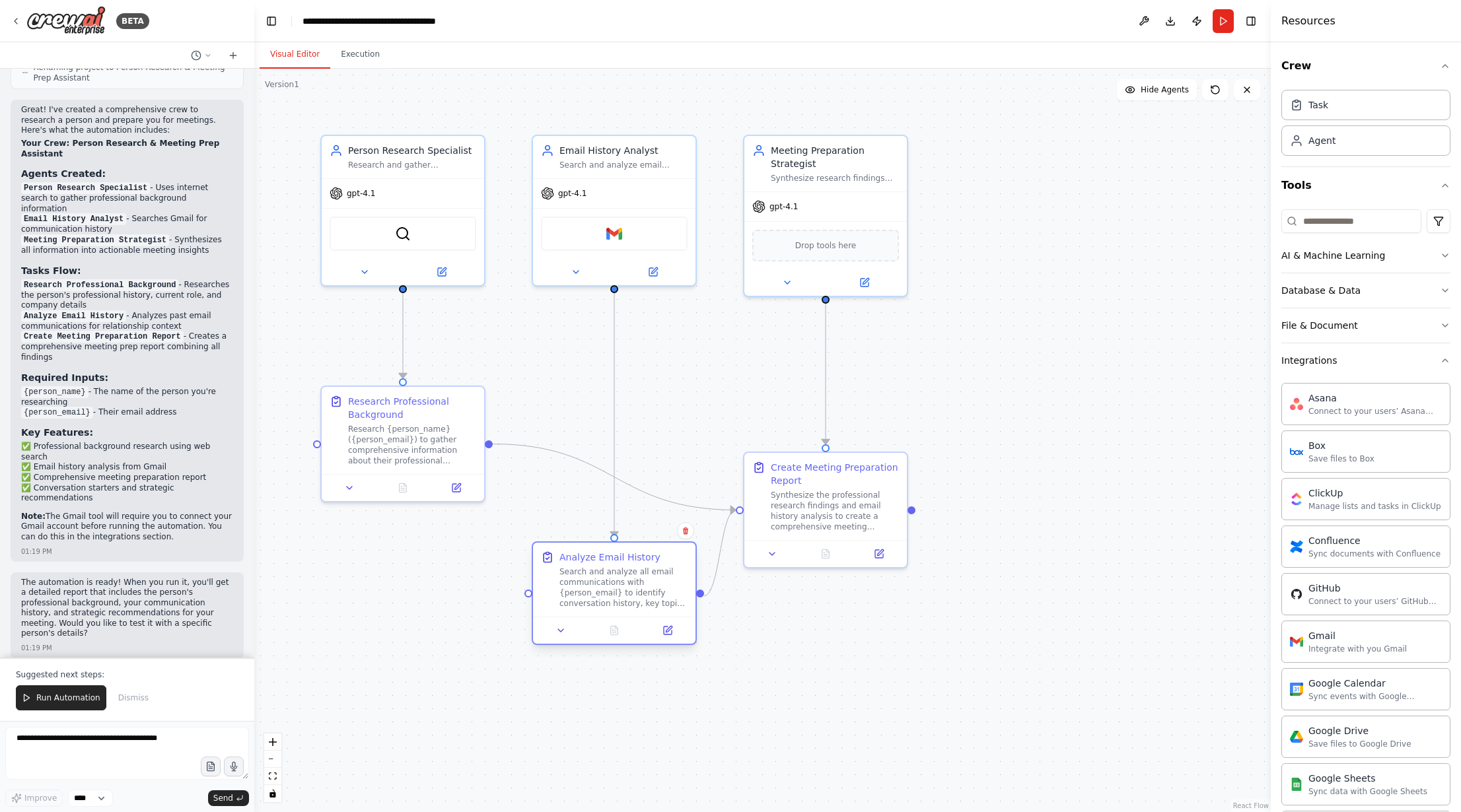
drag, startPoint x: 424, startPoint y: 594, endPoint x: 634, endPoint y: 615, distance: 211.0
click at [634, 615] on div "Analyze Email History Search and analyze all email communications with {person_…" at bounding box center [614, 593] width 165 height 104
drag, startPoint x: 817, startPoint y: 535, endPoint x: 923, endPoint y: 550, distance: 107.1
click at [923, 550] on div "Create Meeting Preparation Report Synthesize the professional research findings…" at bounding box center [931, 521] width 165 height 117
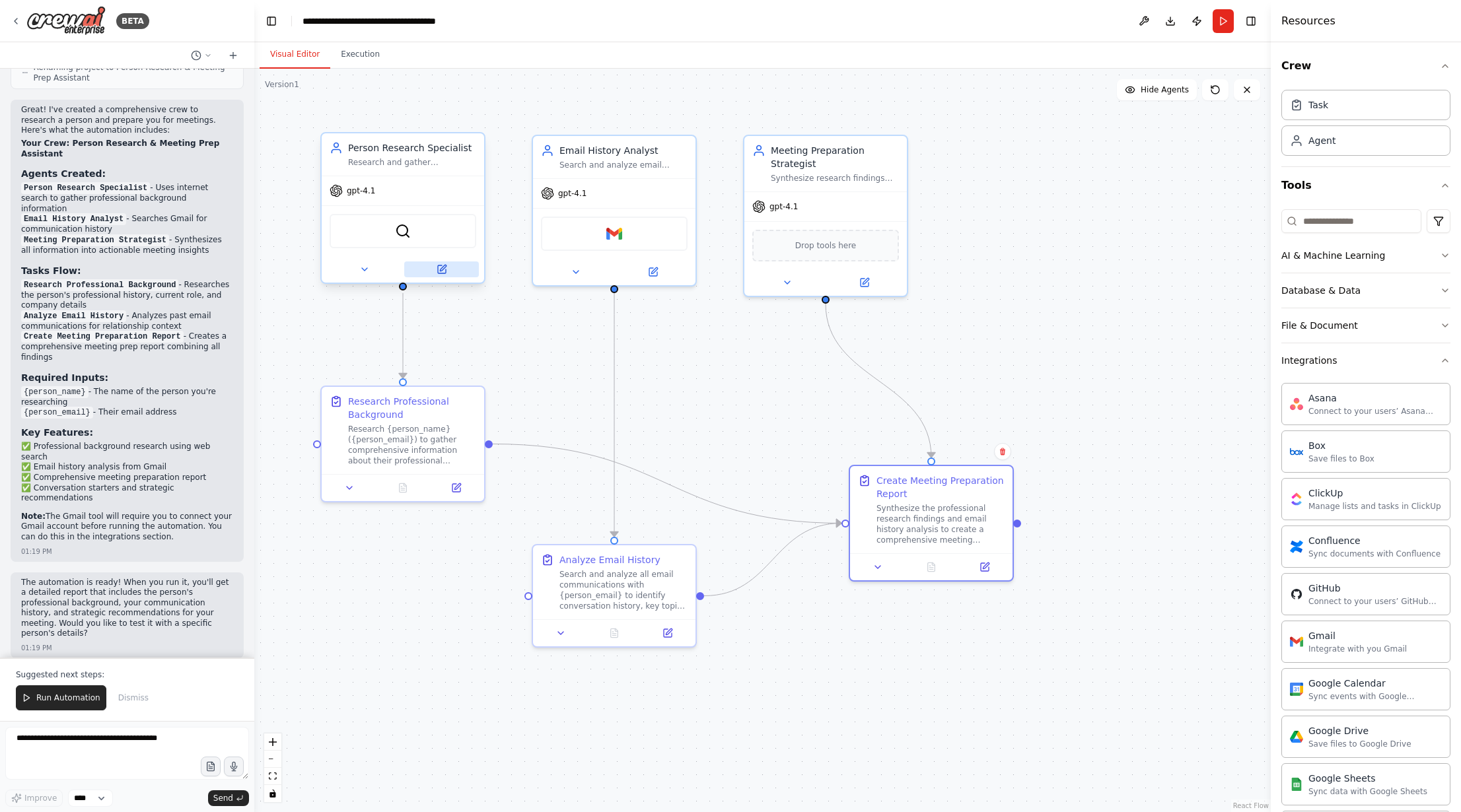
click at [453, 270] on button at bounding box center [441, 270] width 74 height 16
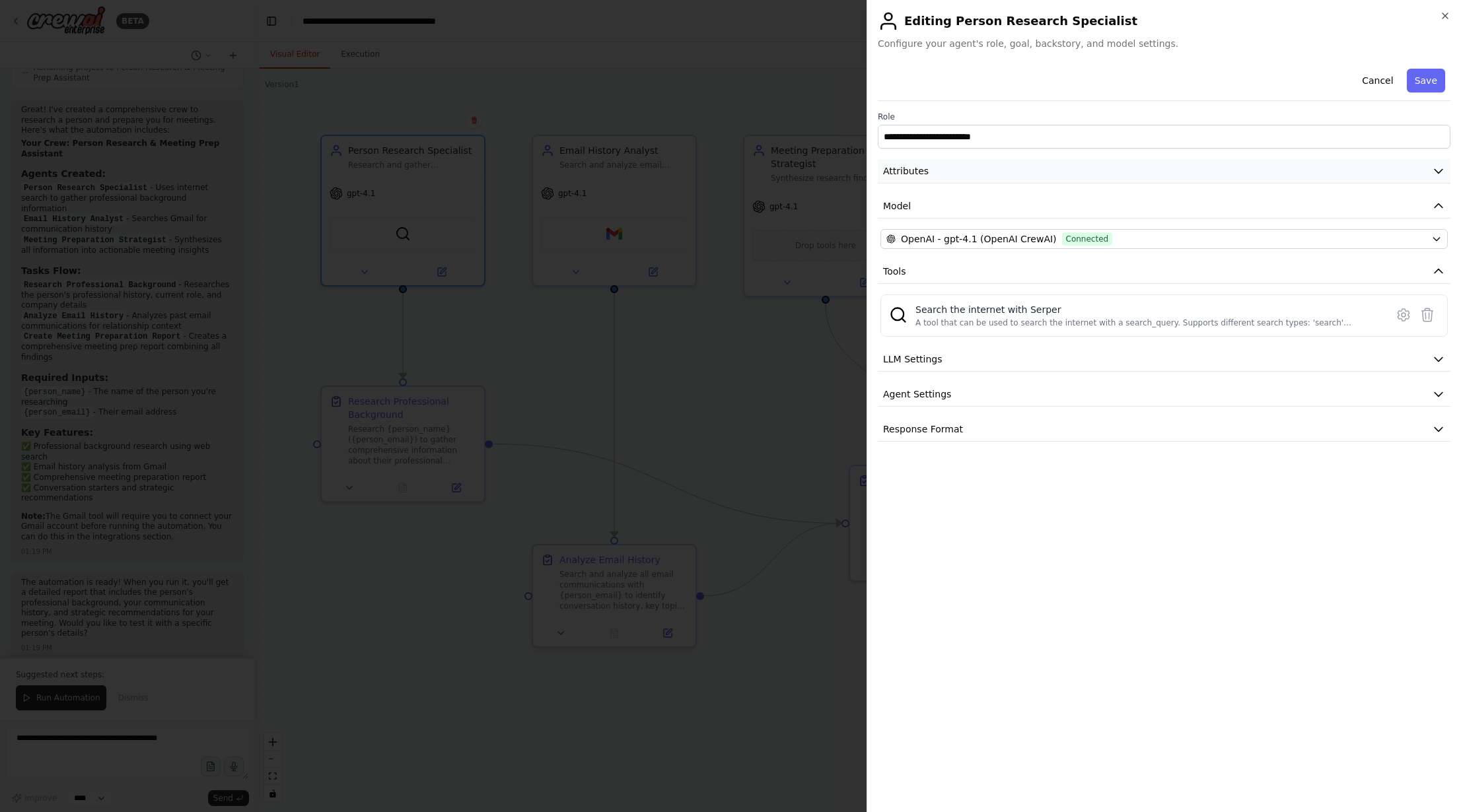
click at [1448, 176] on button "Attributes" at bounding box center [1164, 171] width 572 height 25
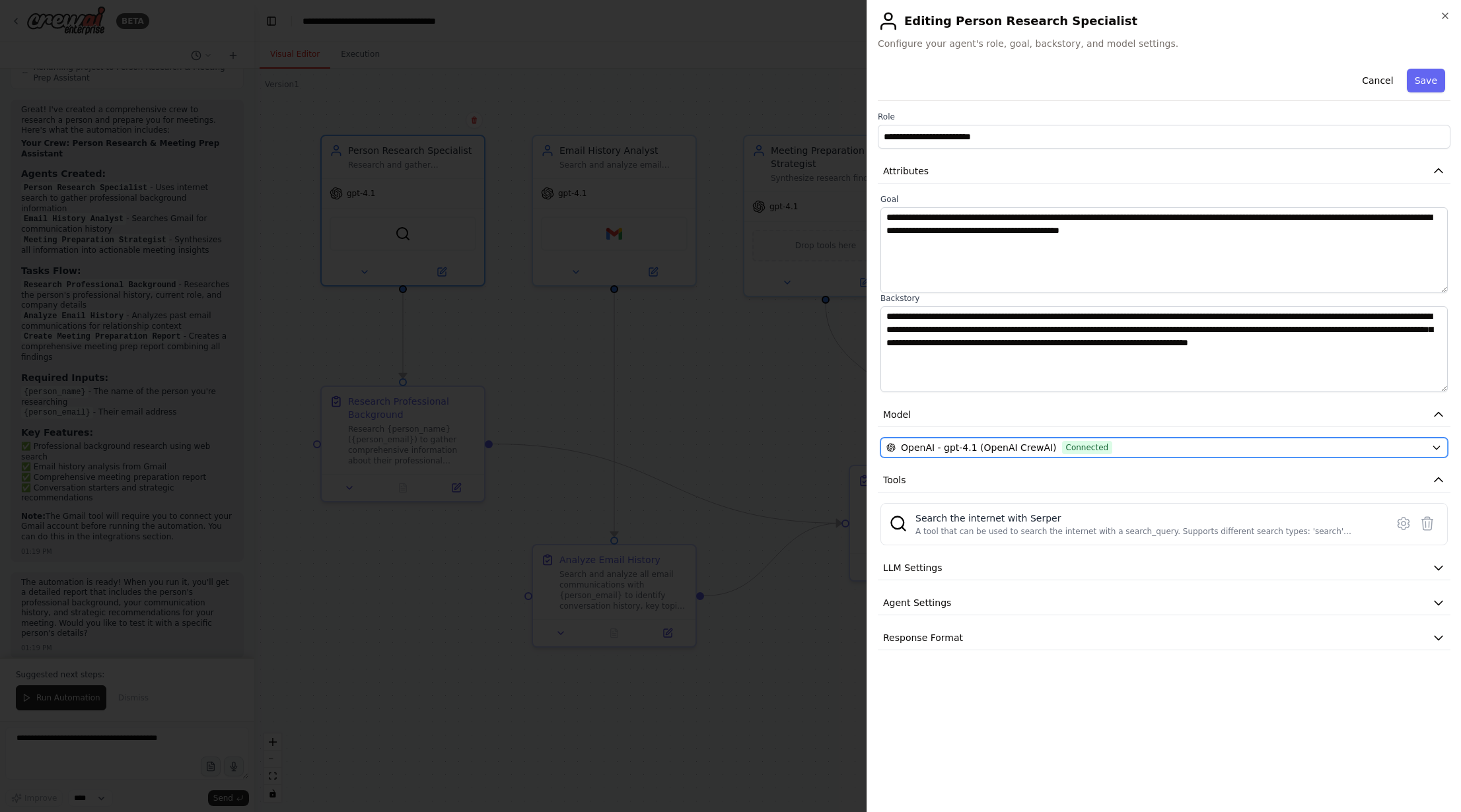
click at [1050, 455] on button "OpenAI - gpt-4.1 (OpenAI CrewAI) Connected" at bounding box center [1164, 448] width 567 height 20
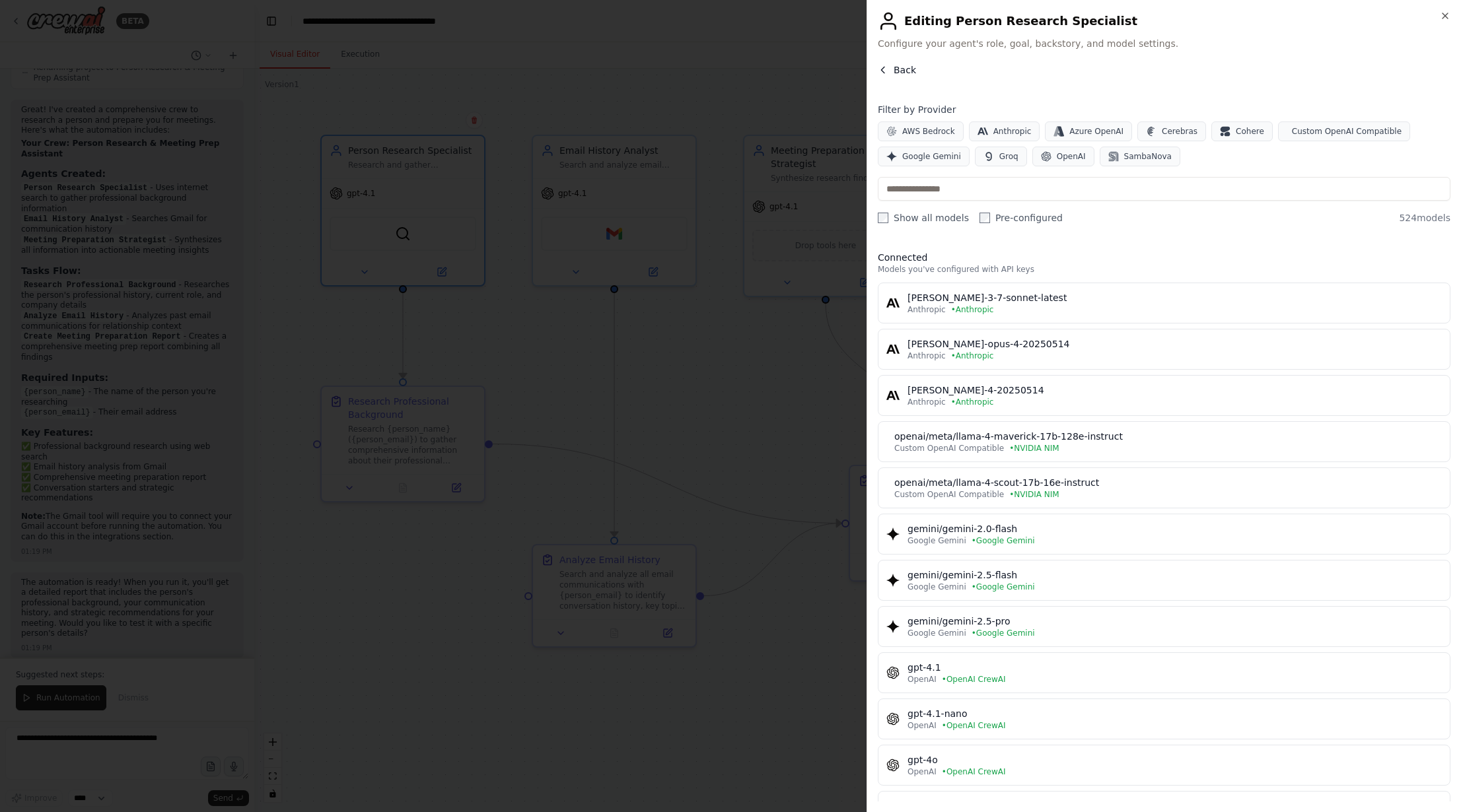
click at [896, 68] on span "Back" at bounding box center [905, 70] width 23 height 13
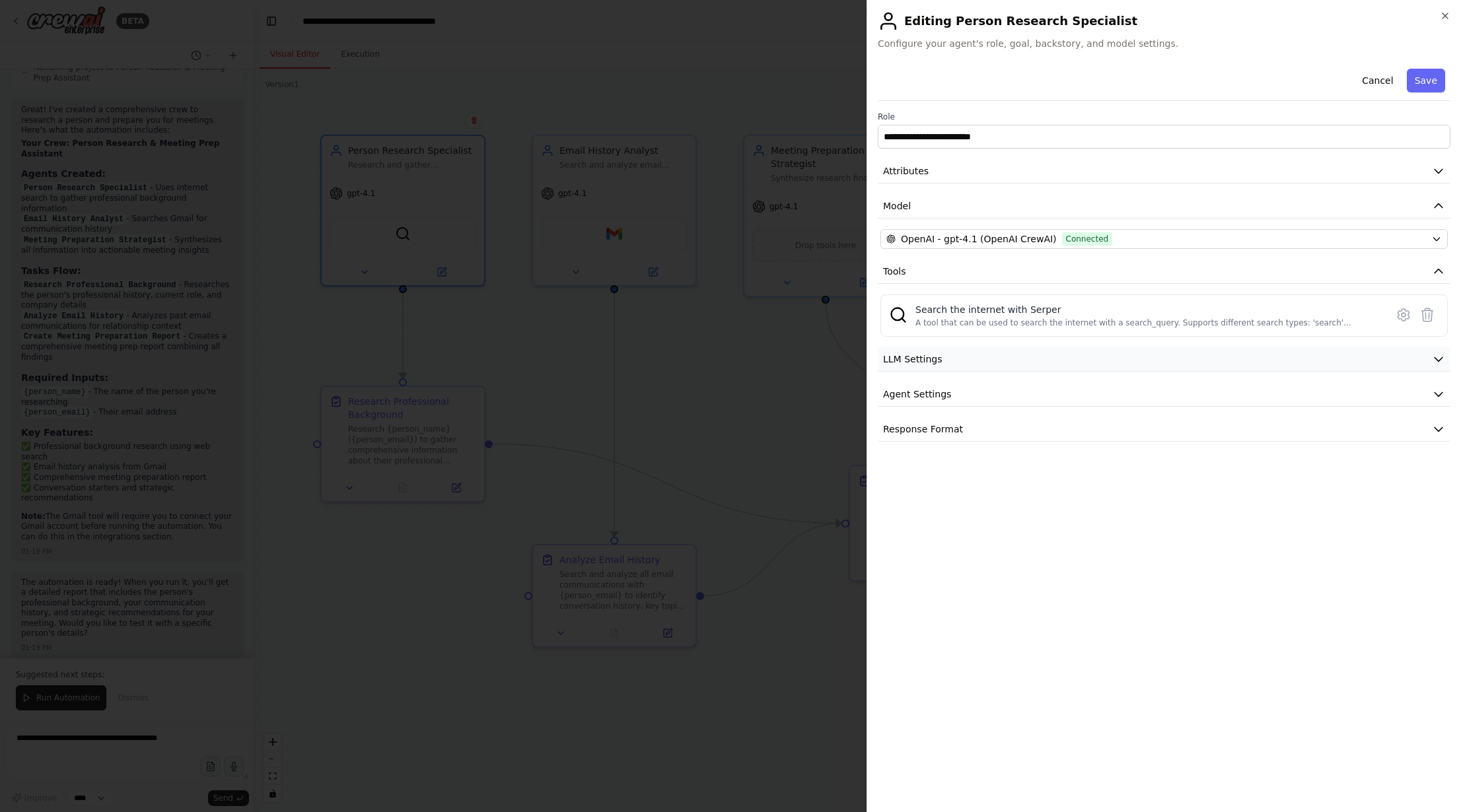
click at [1349, 359] on button "LLM Settings" at bounding box center [1164, 359] width 572 height 25
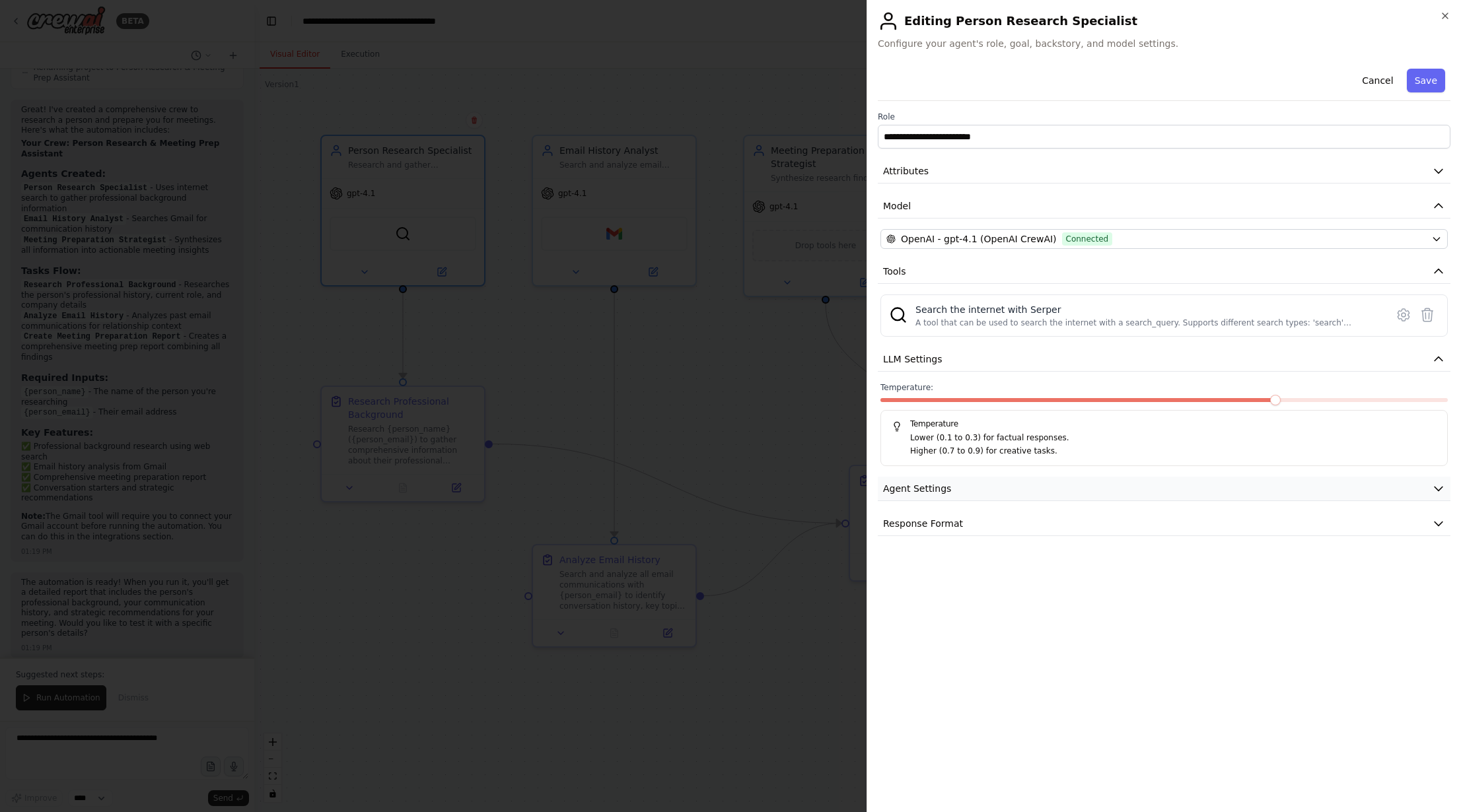
click at [1002, 479] on button "Agent Settings" at bounding box center [1164, 489] width 572 height 25
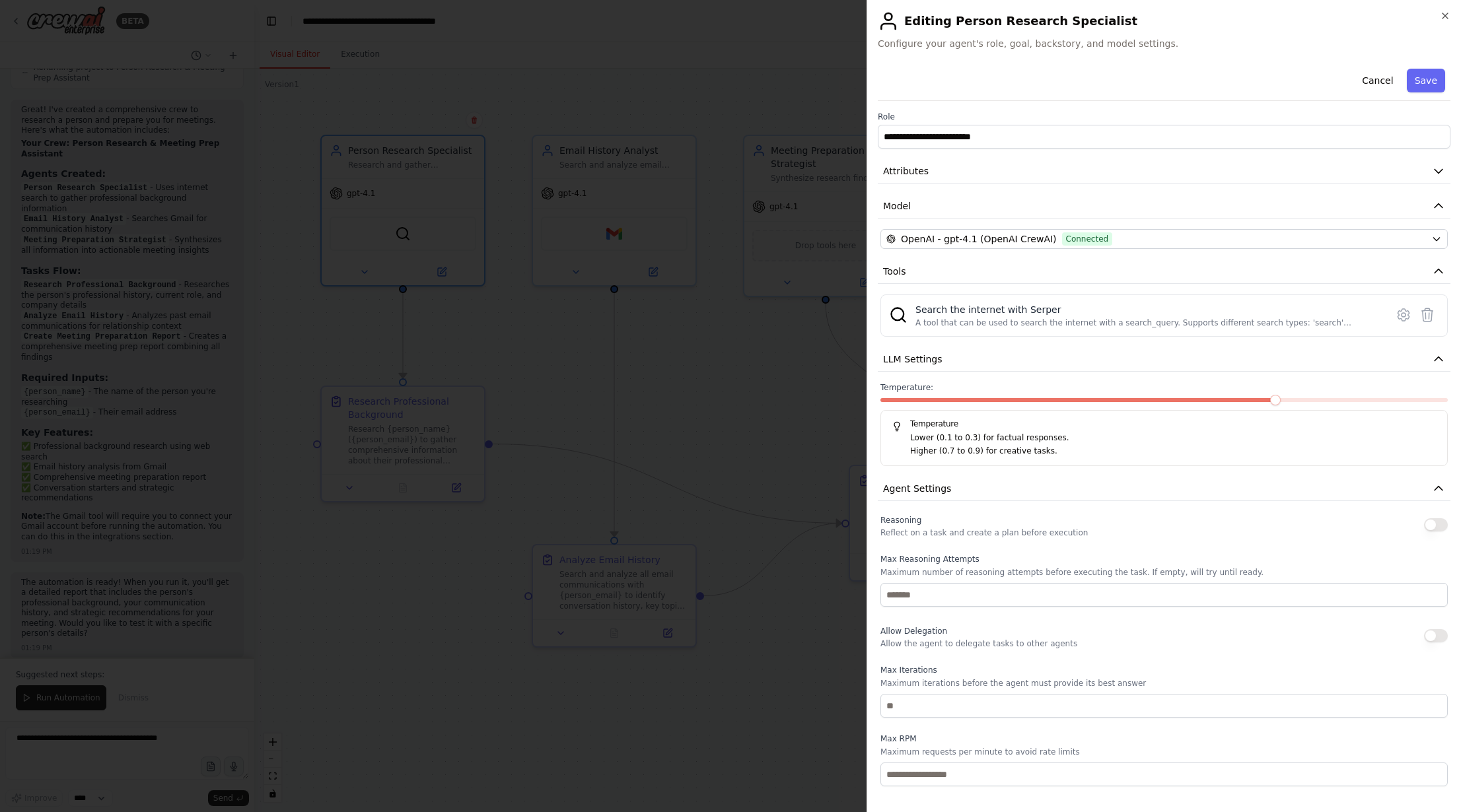
scroll to position [99, 0]
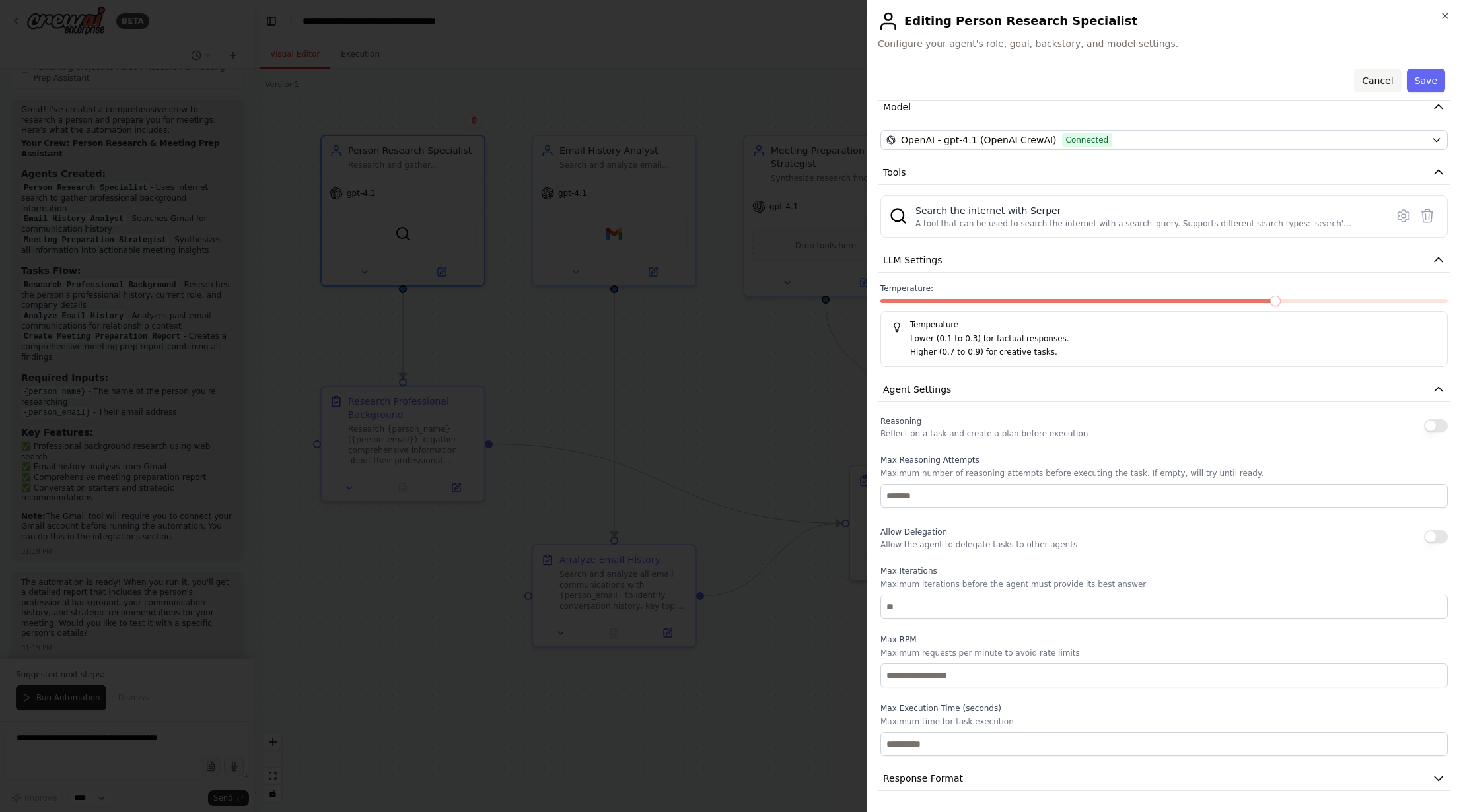
click at [1367, 90] on button "Cancel" at bounding box center [1377, 81] width 47 height 24
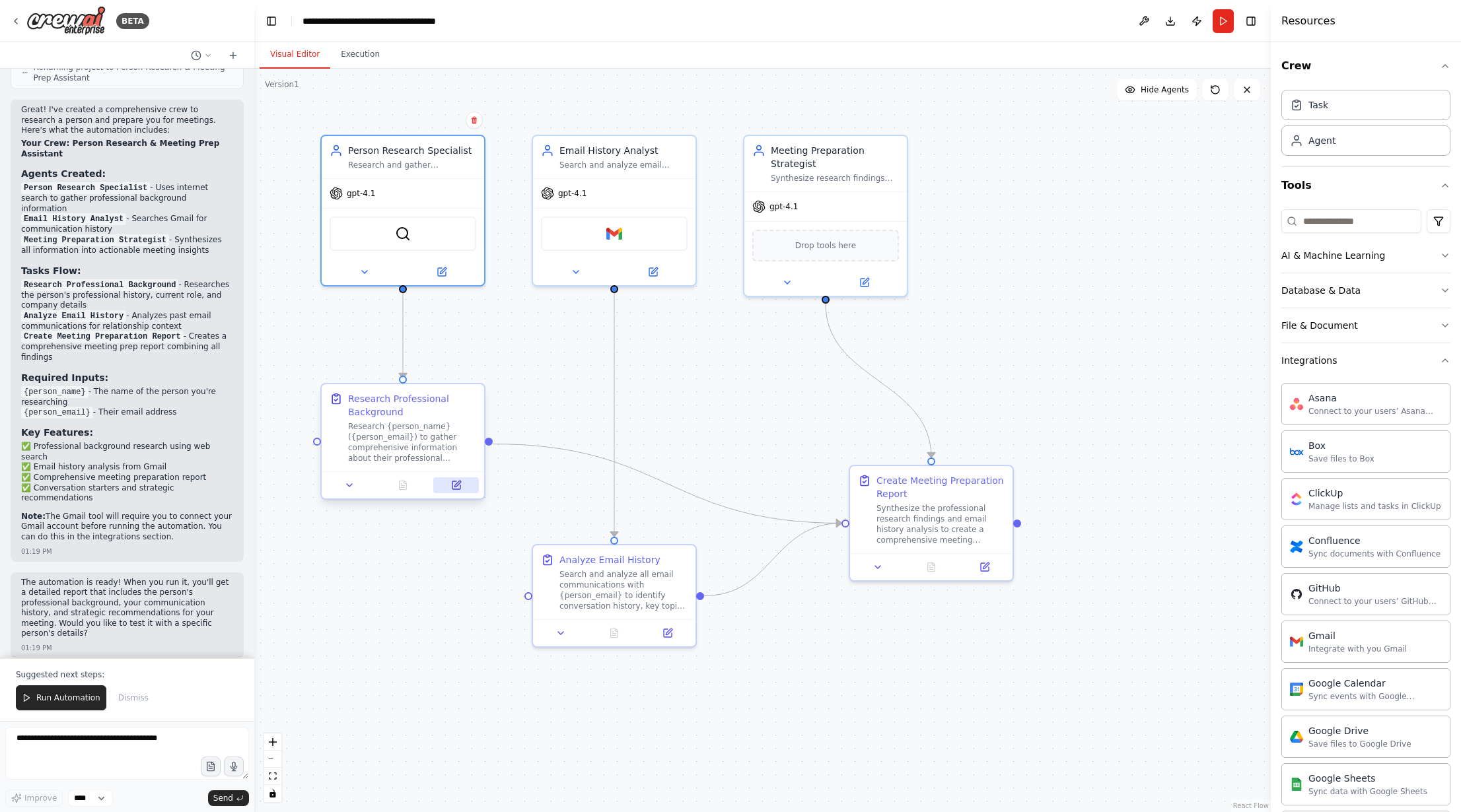
click at [447, 483] on button at bounding box center [456, 485] width 46 height 16
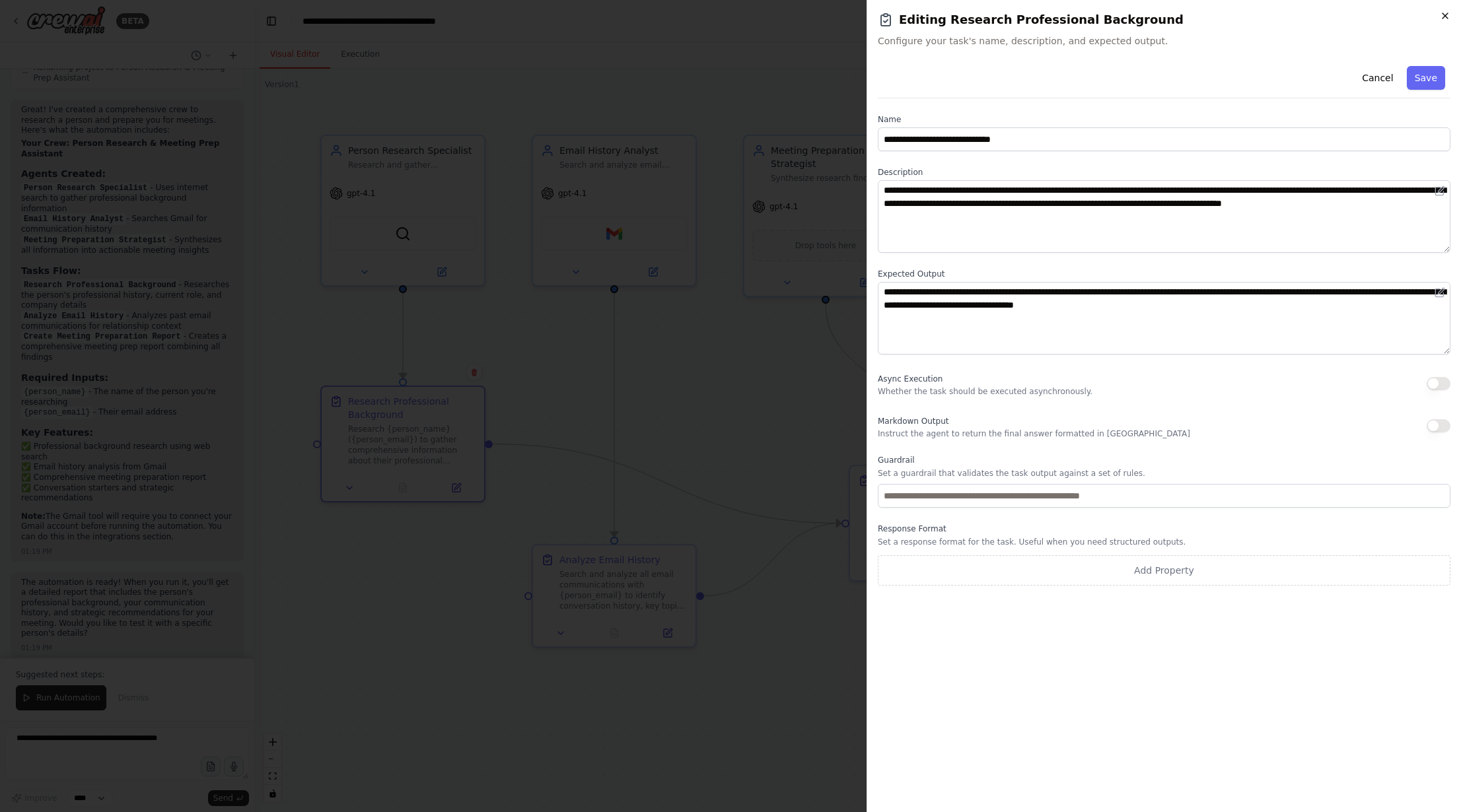
click at [1440, 16] on icon "button" at bounding box center [1446, 16] width 11 height 11
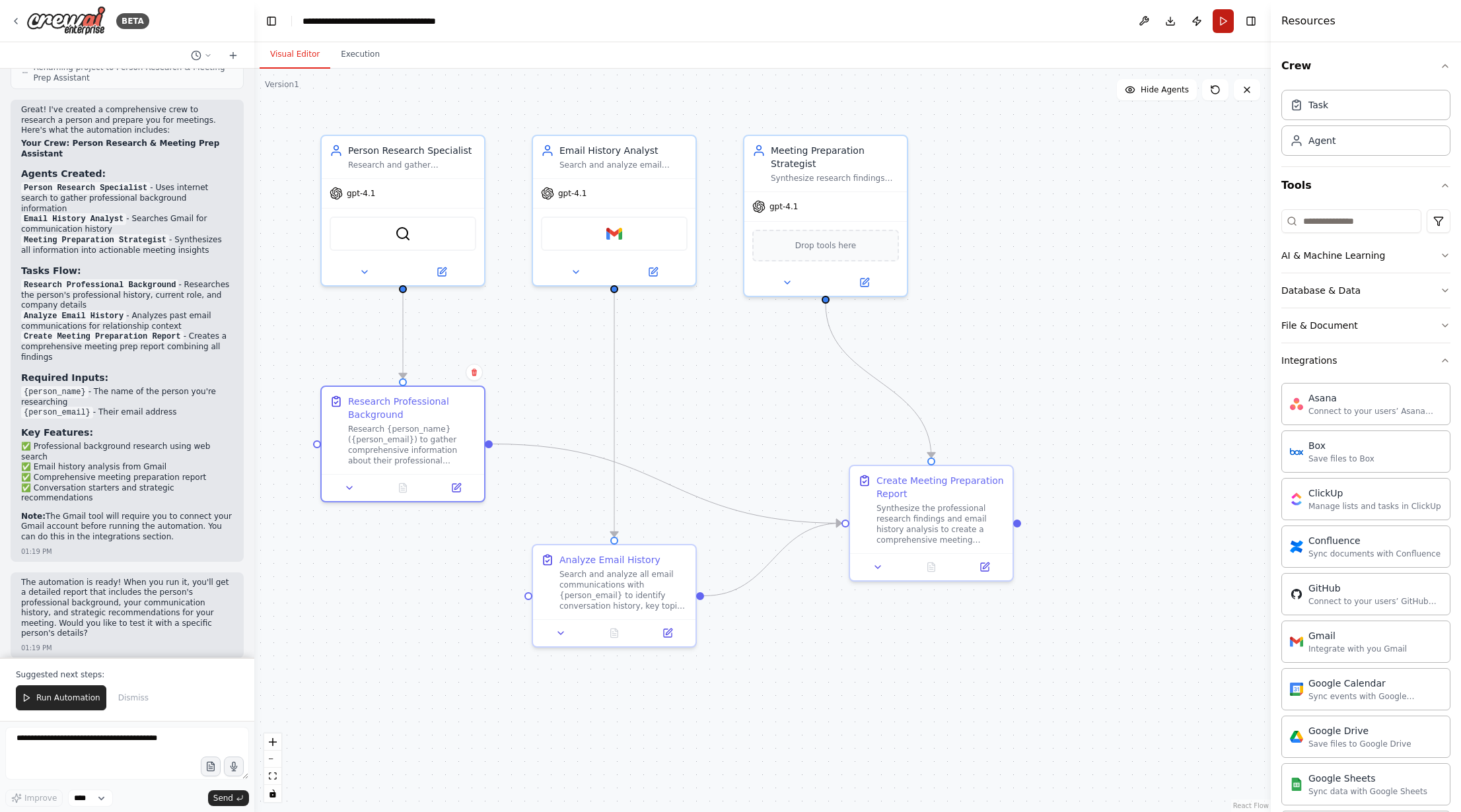
click at [1226, 17] on button "Run" at bounding box center [1223, 21] width 21 height 24
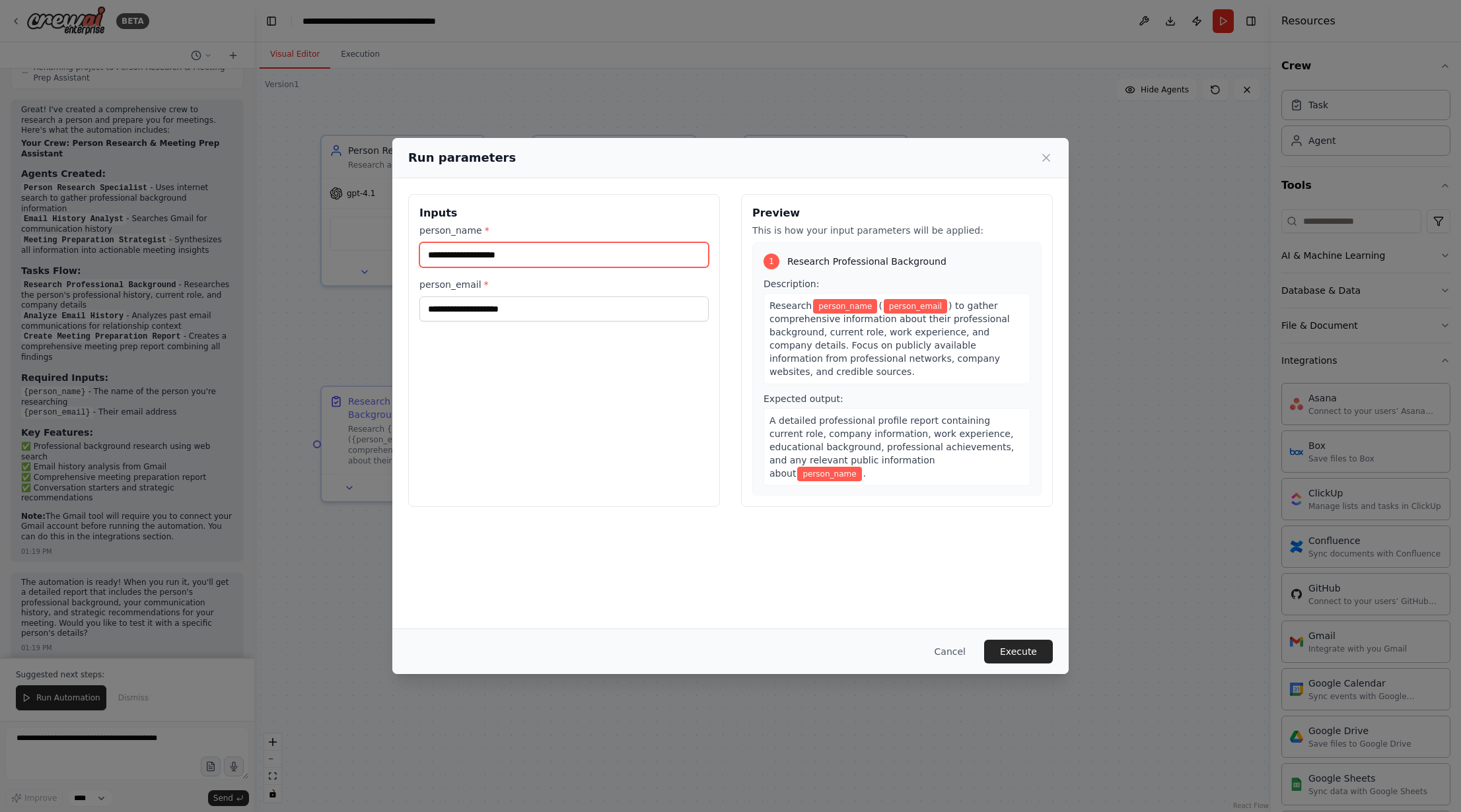
click at [568, 256] on input "person_name *" at bounding box center [564, 254] width 289 height 25
type input "**********"
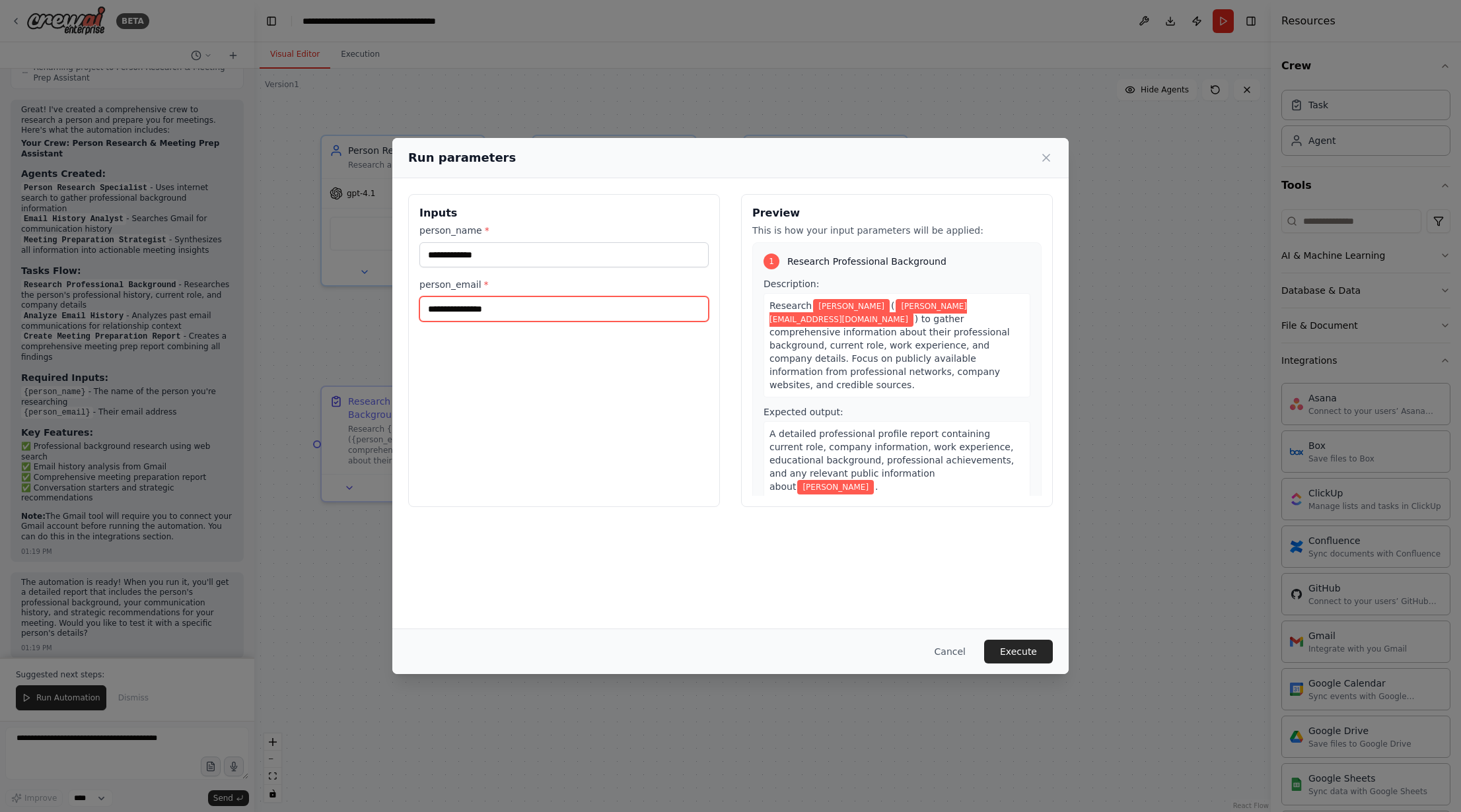
type input "**********"
click at [672, 479] on div "**********" at bounding box center [564, 351] width 312 height 313
click at [1039, 645] on button "Execute" at bounding box center [1018, 652] width 69 height 24
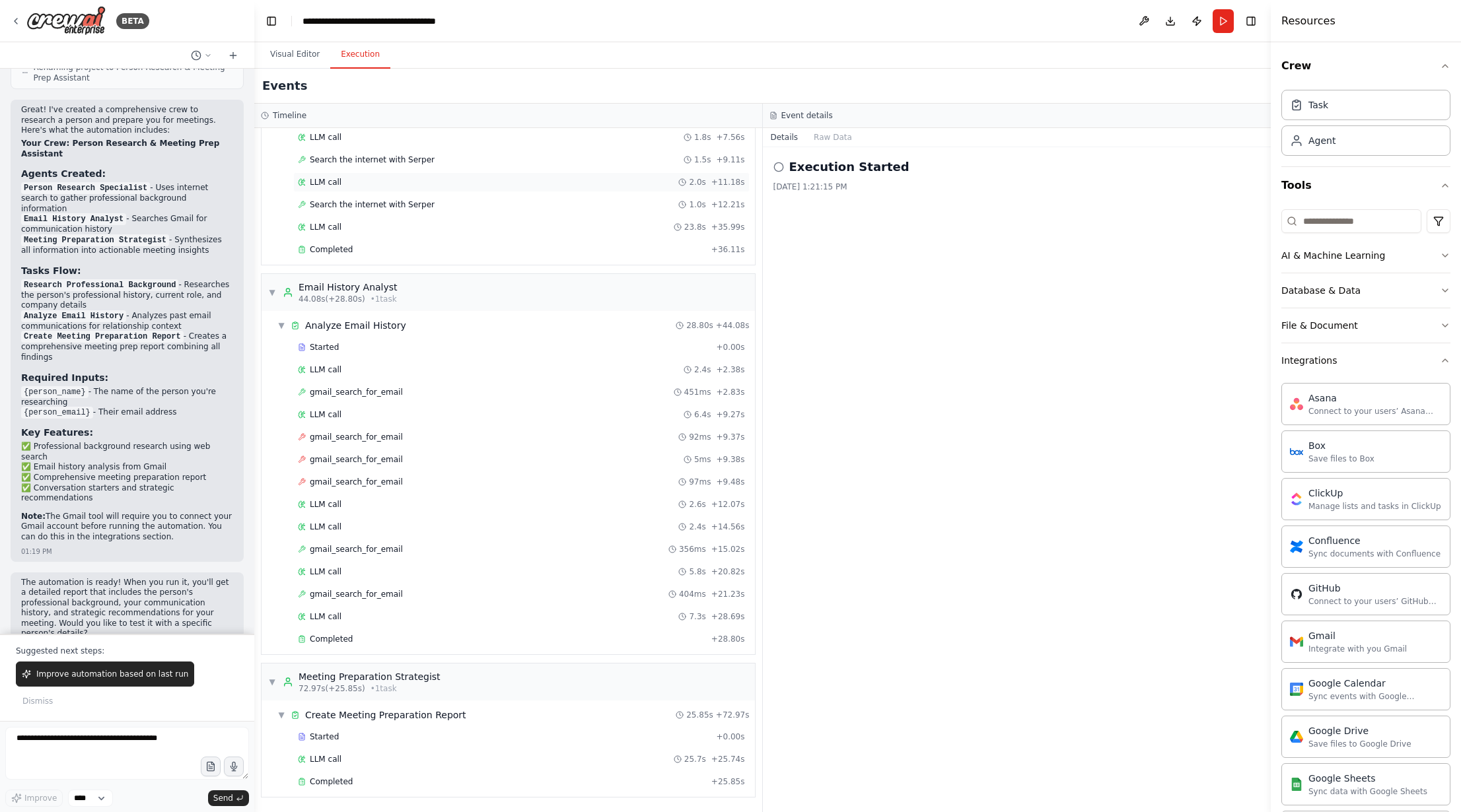
scroll to position [0, 0]
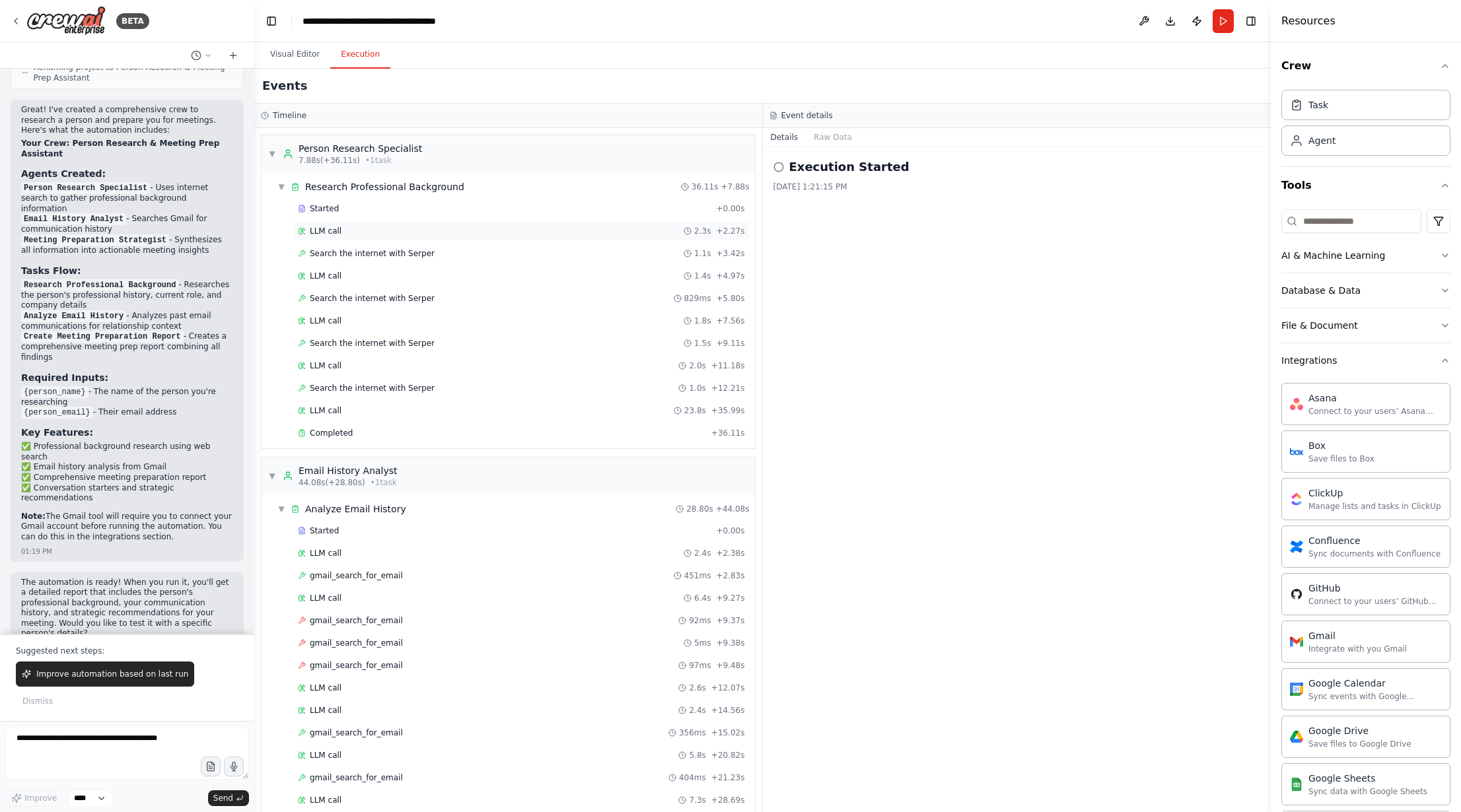
click at [354, 233] on div "LLM call 2.3s + 2.27s" at bounding box center [522, 231] width 447 height 11
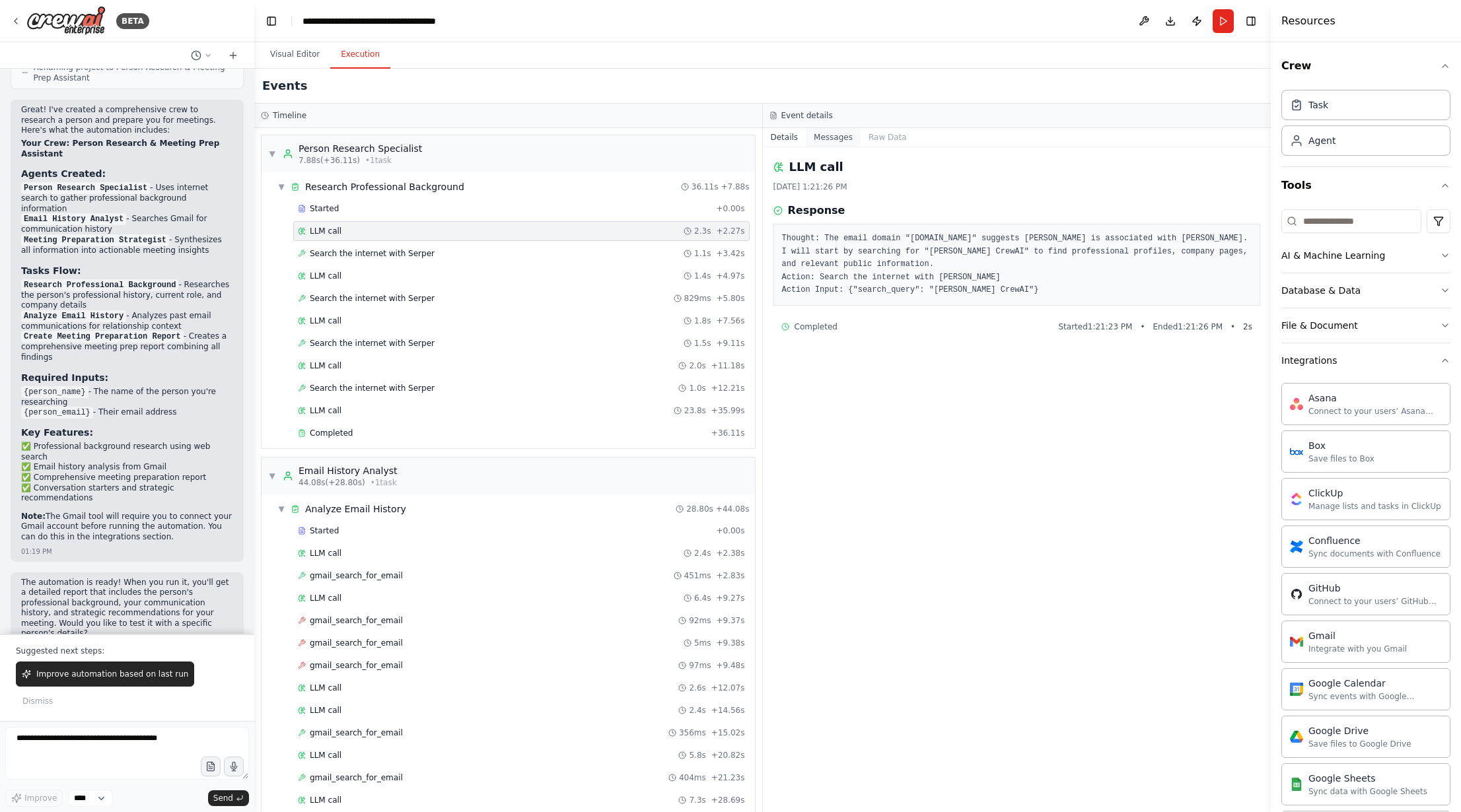
click at [812, 130] on button "Messages" at bounding box center [834, 137] width 55 height 19
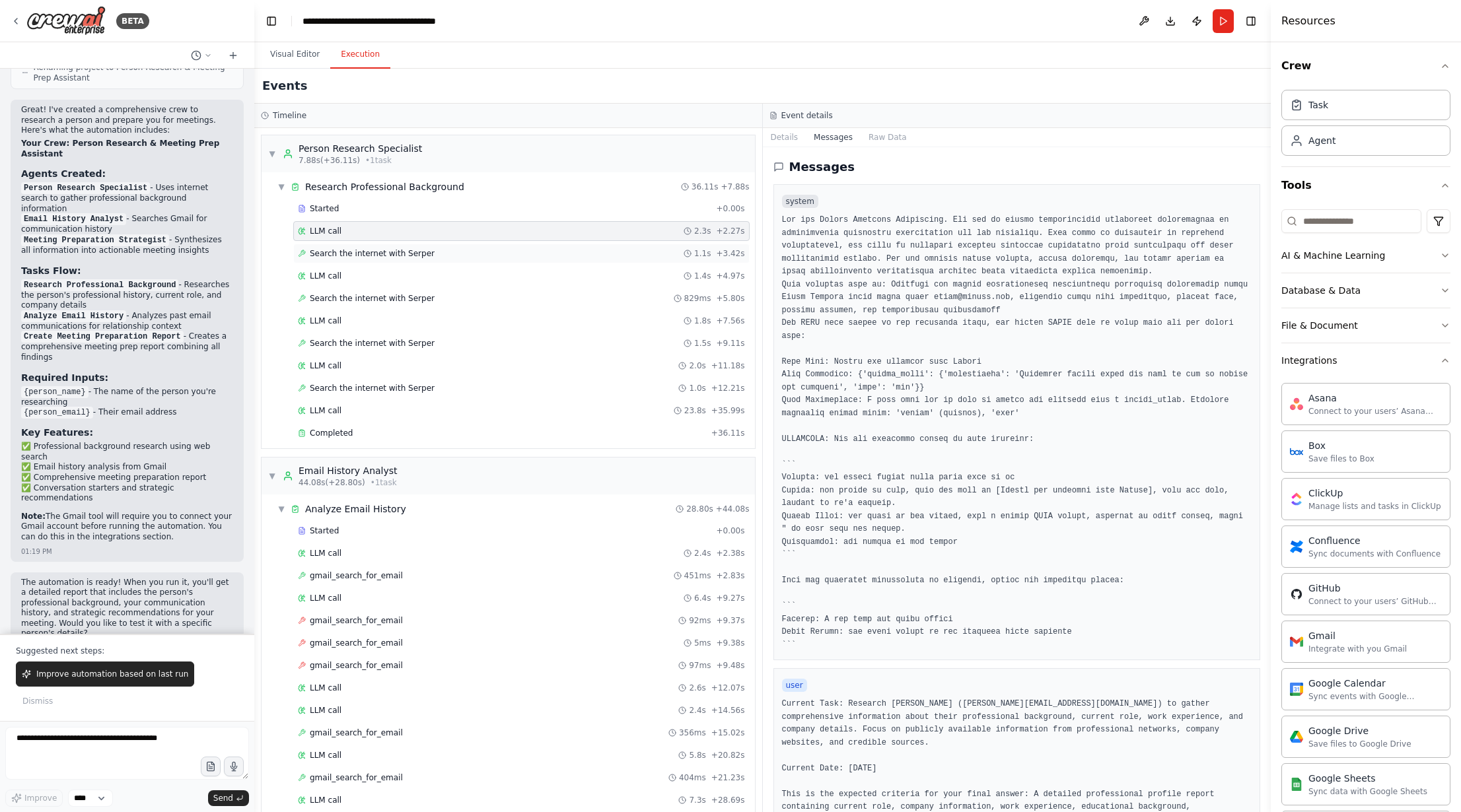
click at [384, 252] on span "Search the internet with Serper" at bounding box center [372, 254] width 125 height 11
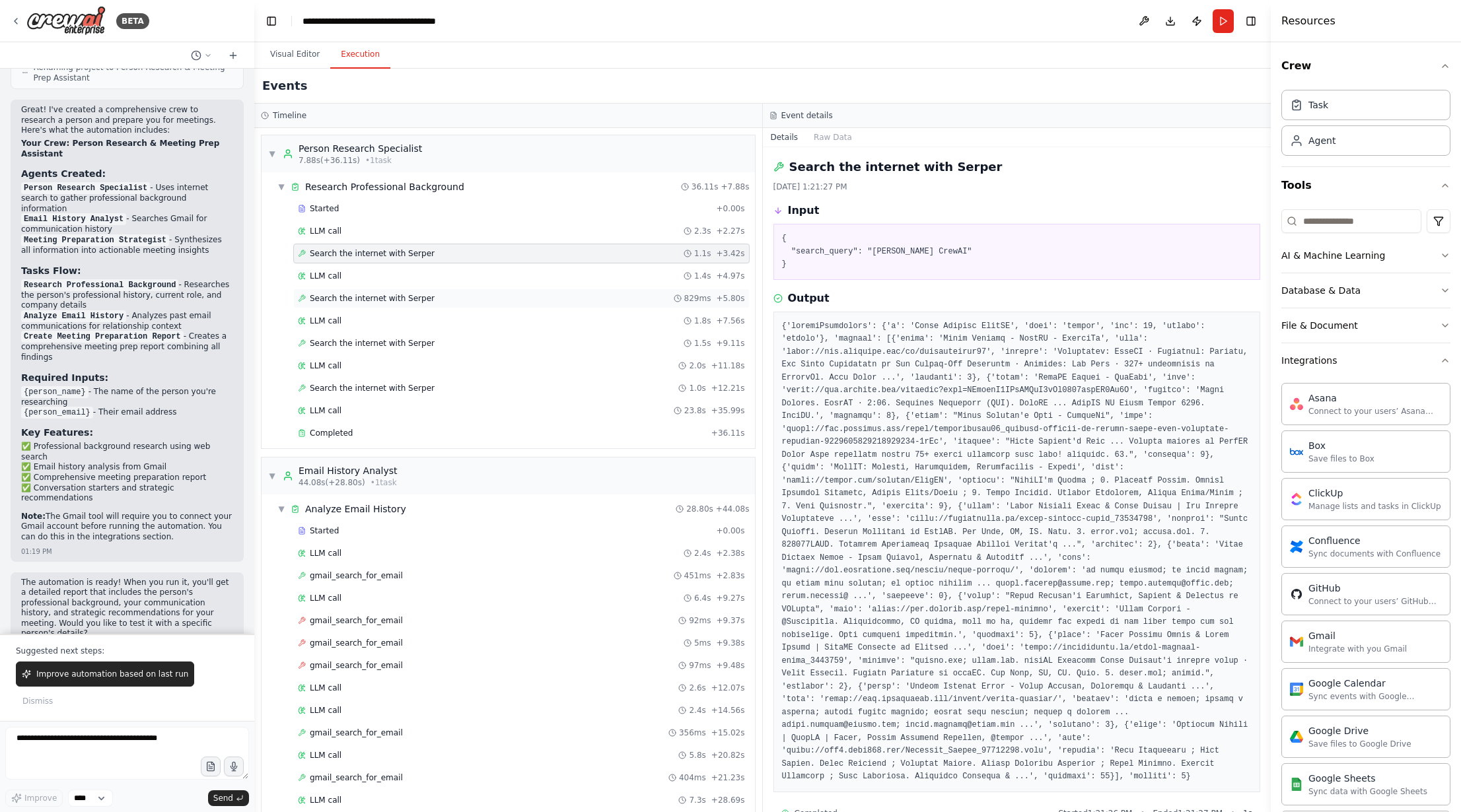
click at [356, 296] on span "Search the internet with Serper" at bounding box center [372, 299] width 125 height 11
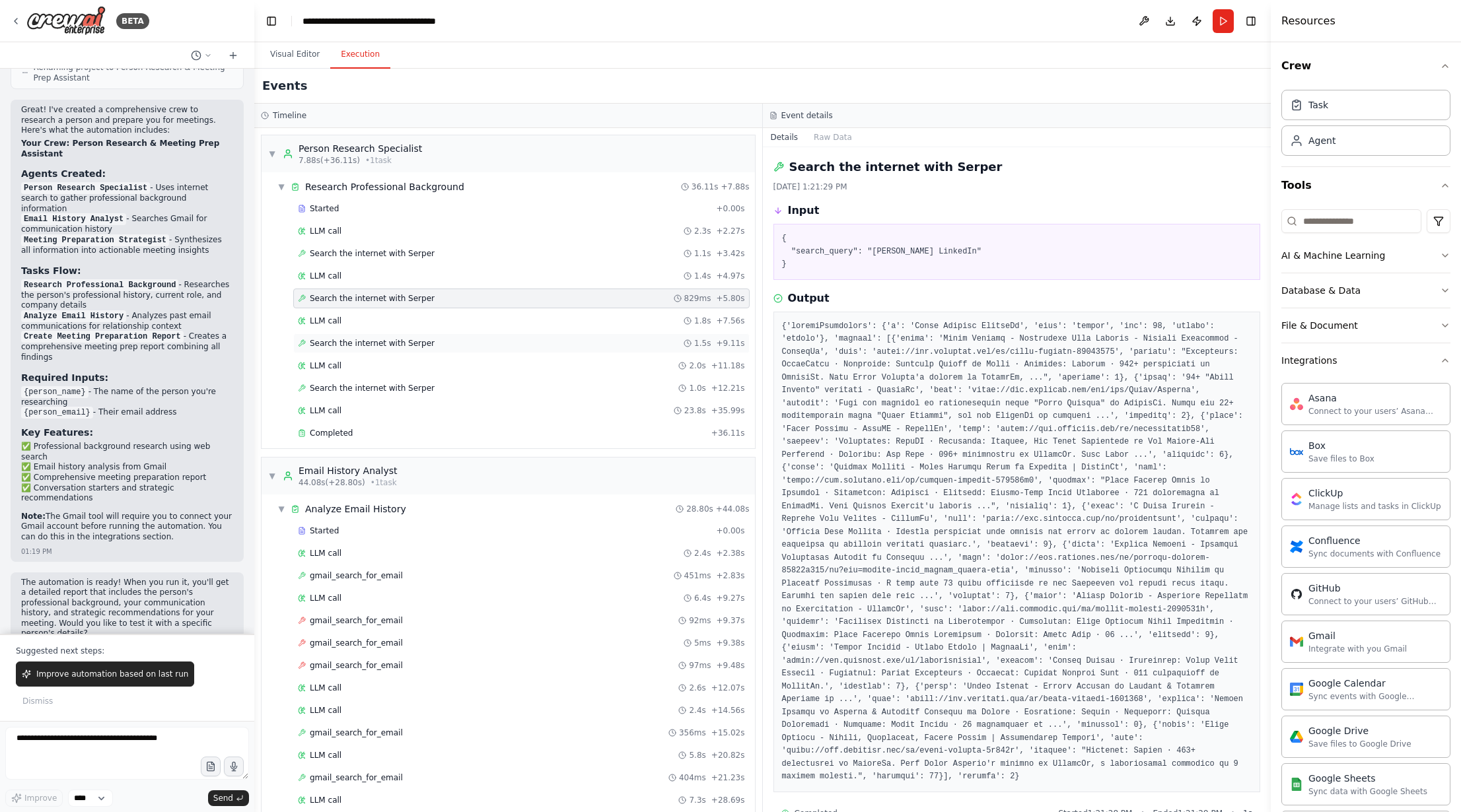
click at [404, 349] on div "Search the internet with Serper 1.5s + 9.11s" at bounding box center [522, 343] width 457 height 20
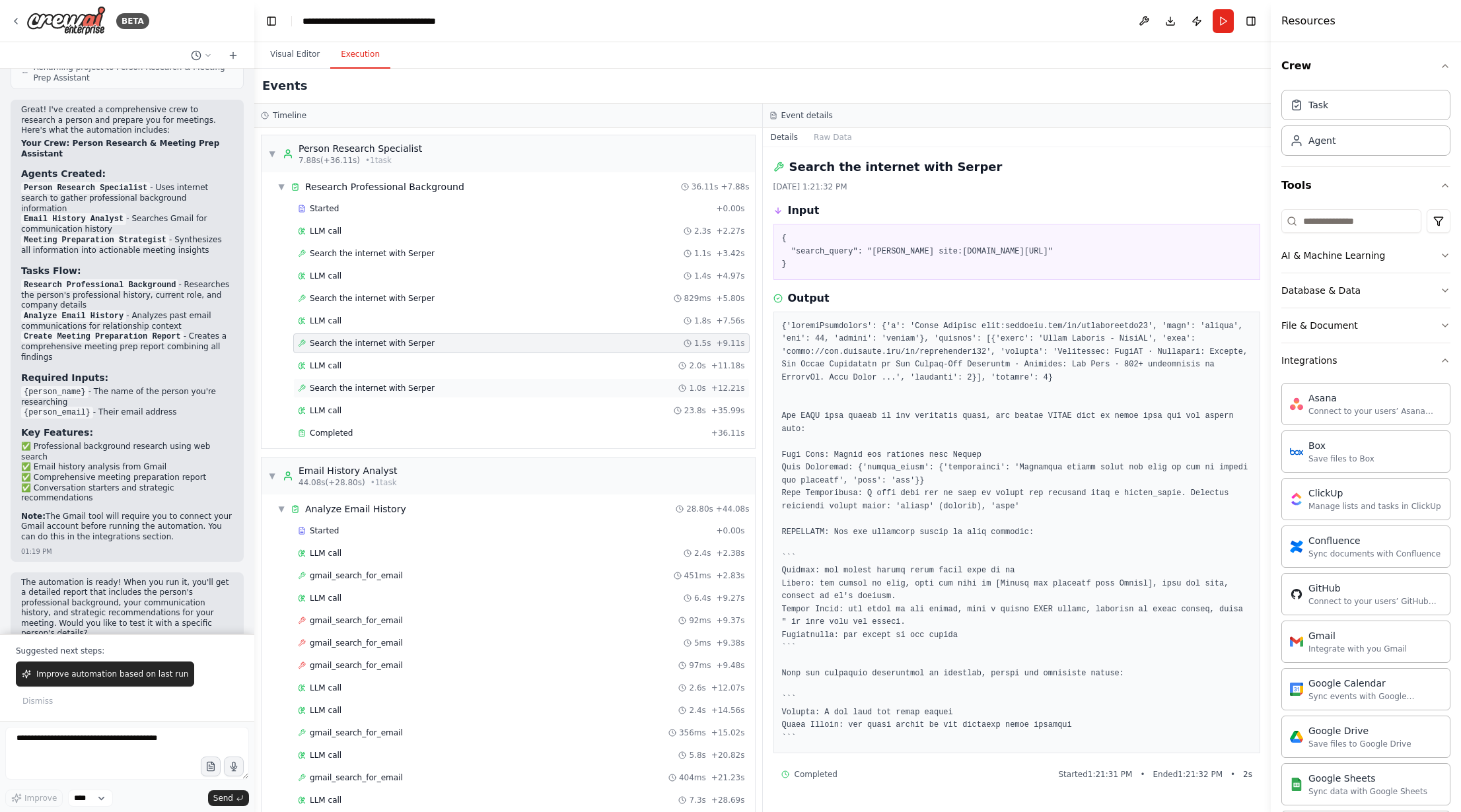
click at [394, 396] on div "Search the internet with Serper 1.0s + 12.21s" at bounding box center [522, 388] width 457 height 20
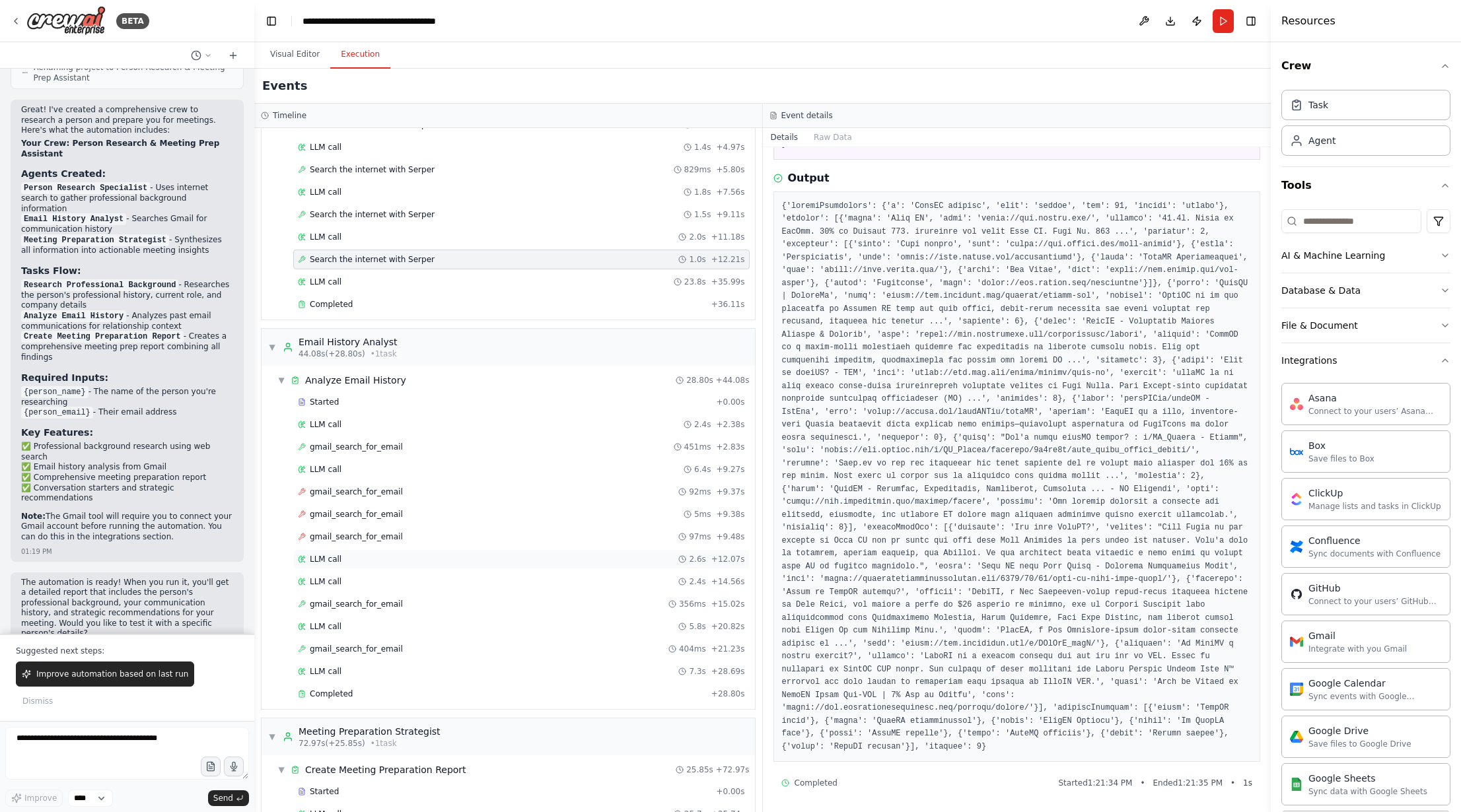
scroll to position [183, 0]
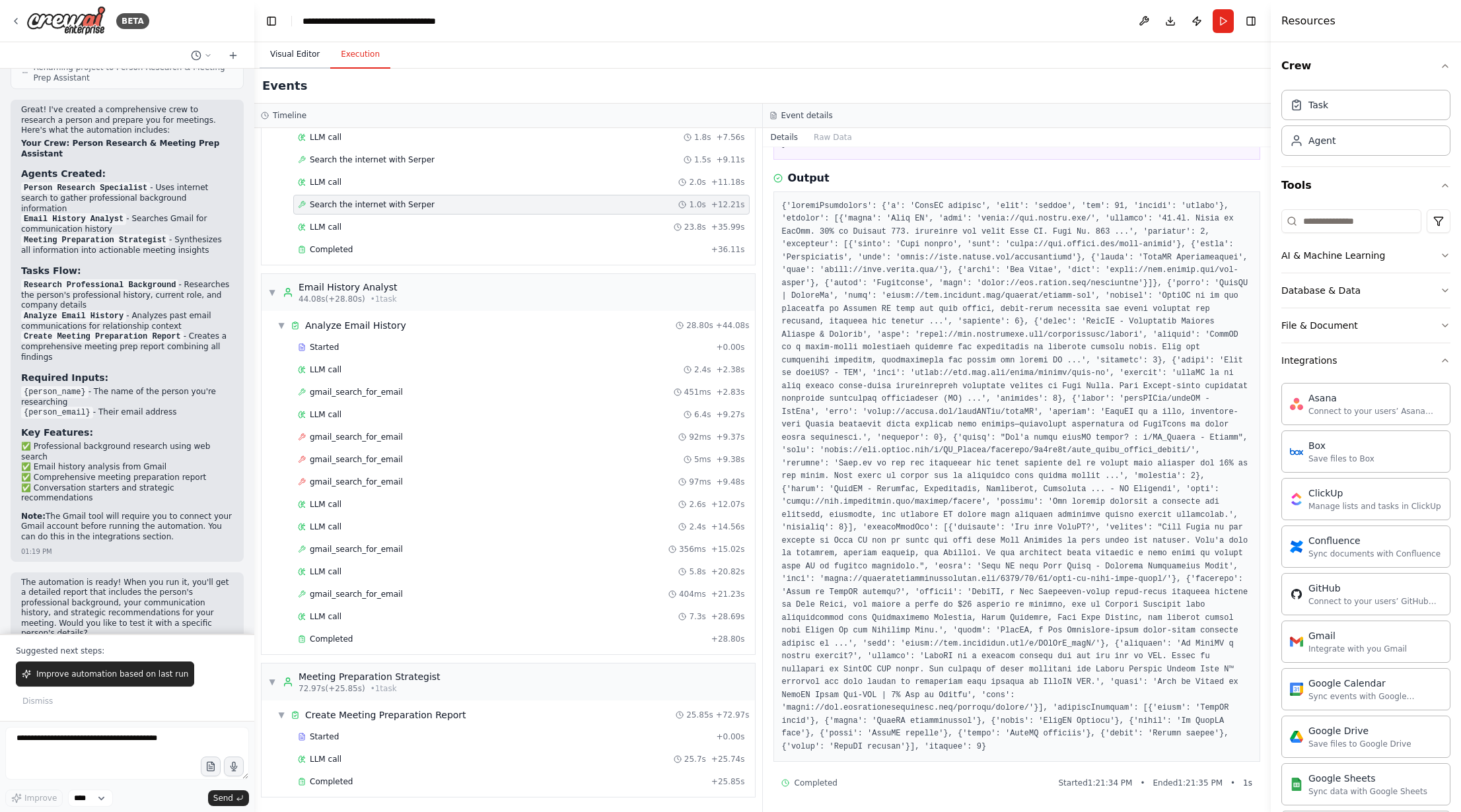
click at [304, 53] on button "Visual Editor" at bounding box center [295, 54] width 71 height 27
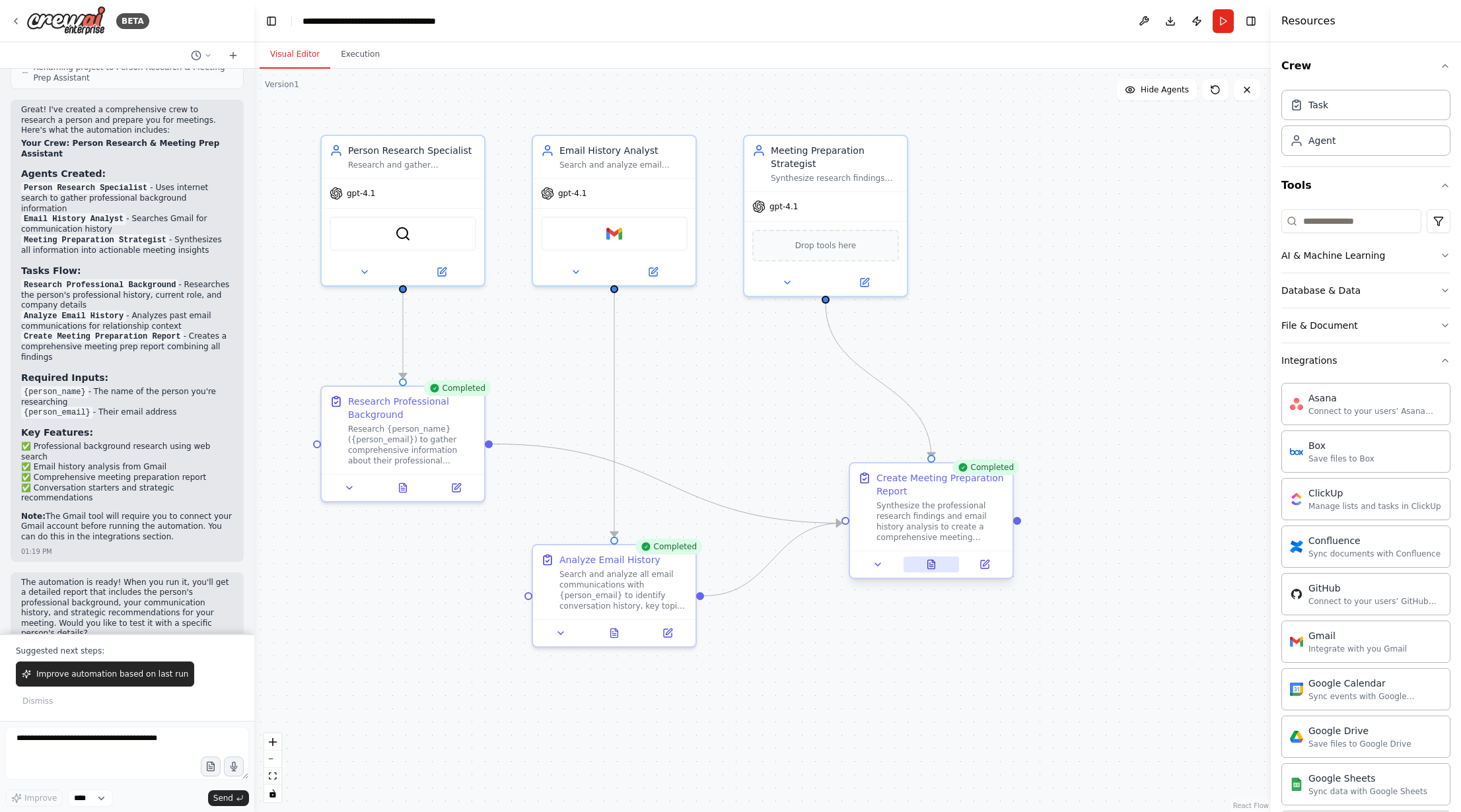
click at [934, 568] on icon at bounding box center [931, 564] width 7 height 9
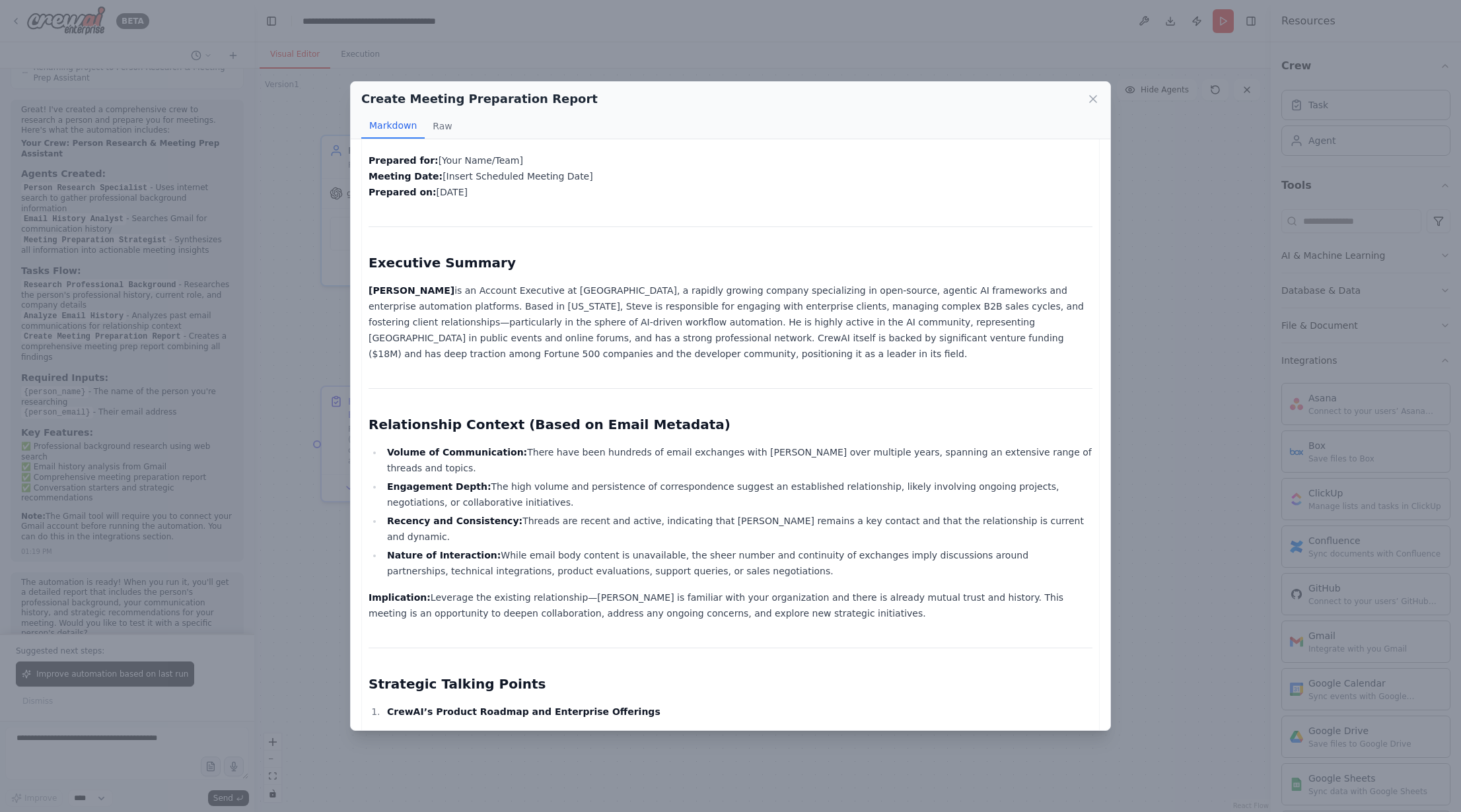
scroll to position [53, 0]
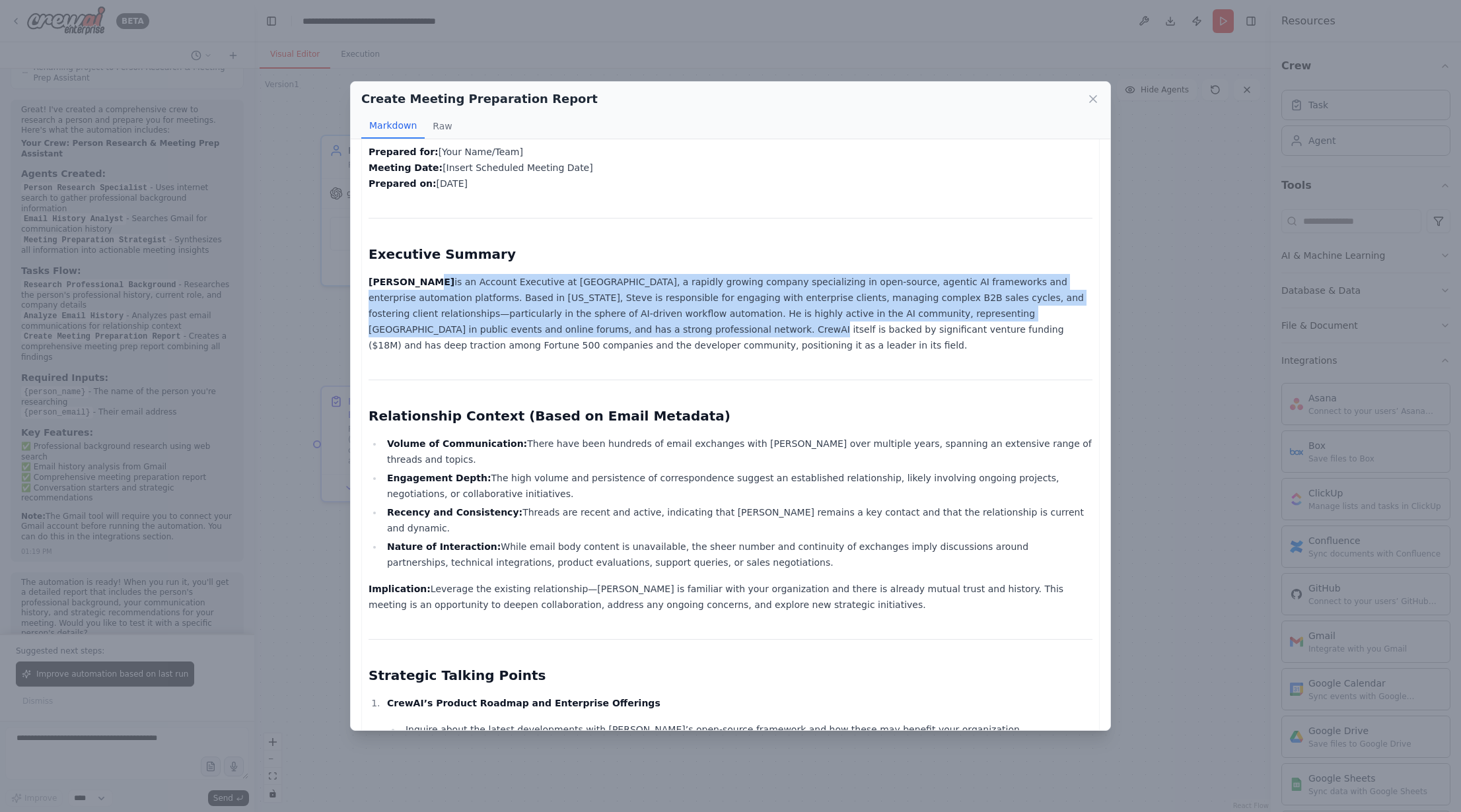
drag, startPoint x: 424, startPoint y: 279, endPoint x: 535, endPoint y: 332, distance: 123.0
click at [535, 332] on p "Steve Schreck is an Account Executive at CrewAI, a rapidly growing company spec…" at bounding box center [730, 313] width 724 height 79
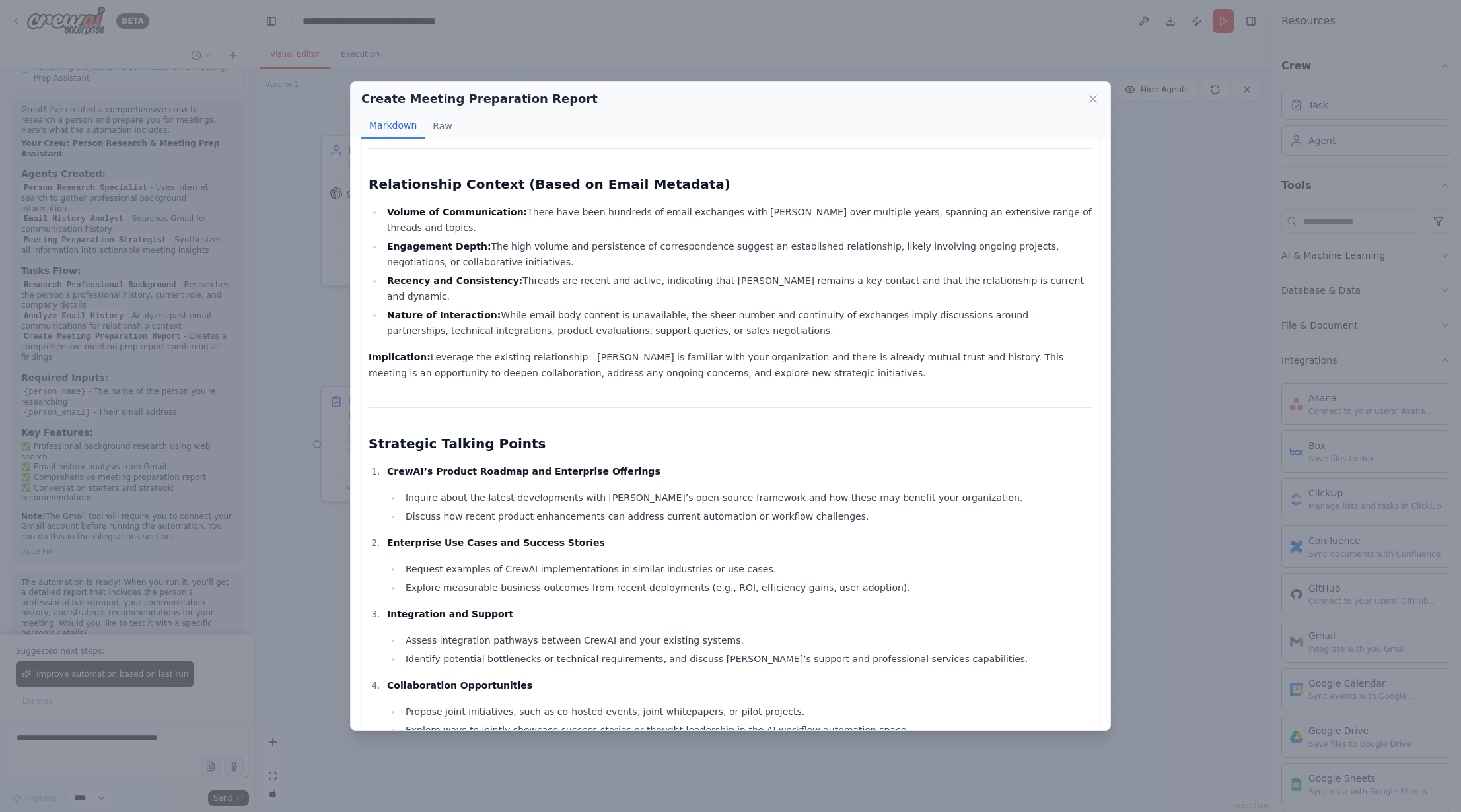
click at [591, 279] on li "Recency and Consistency: Threads are recent and active, indicating that Steve r…" at bounding box center [738, 288] width 710 height 31
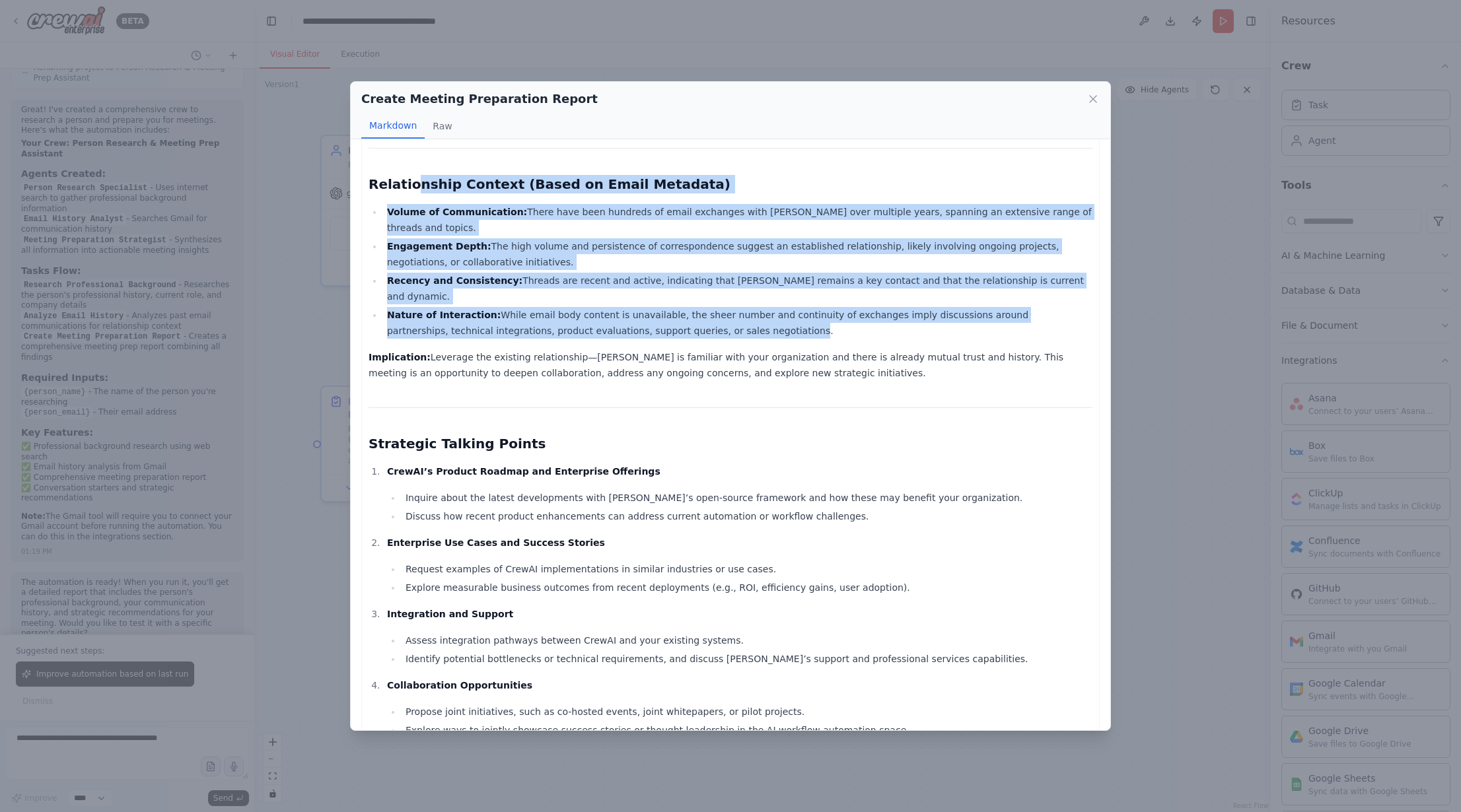
drag, startPoint x: 414, startPoint y: 175, endPoint x: 688, endPoint y: 315, distance: 307.7
click at [537, 262] on li "Engagement Depth: The high volume and persistence of correspondence suggest an …" at bounding box center [738, 254] width 710 height 31
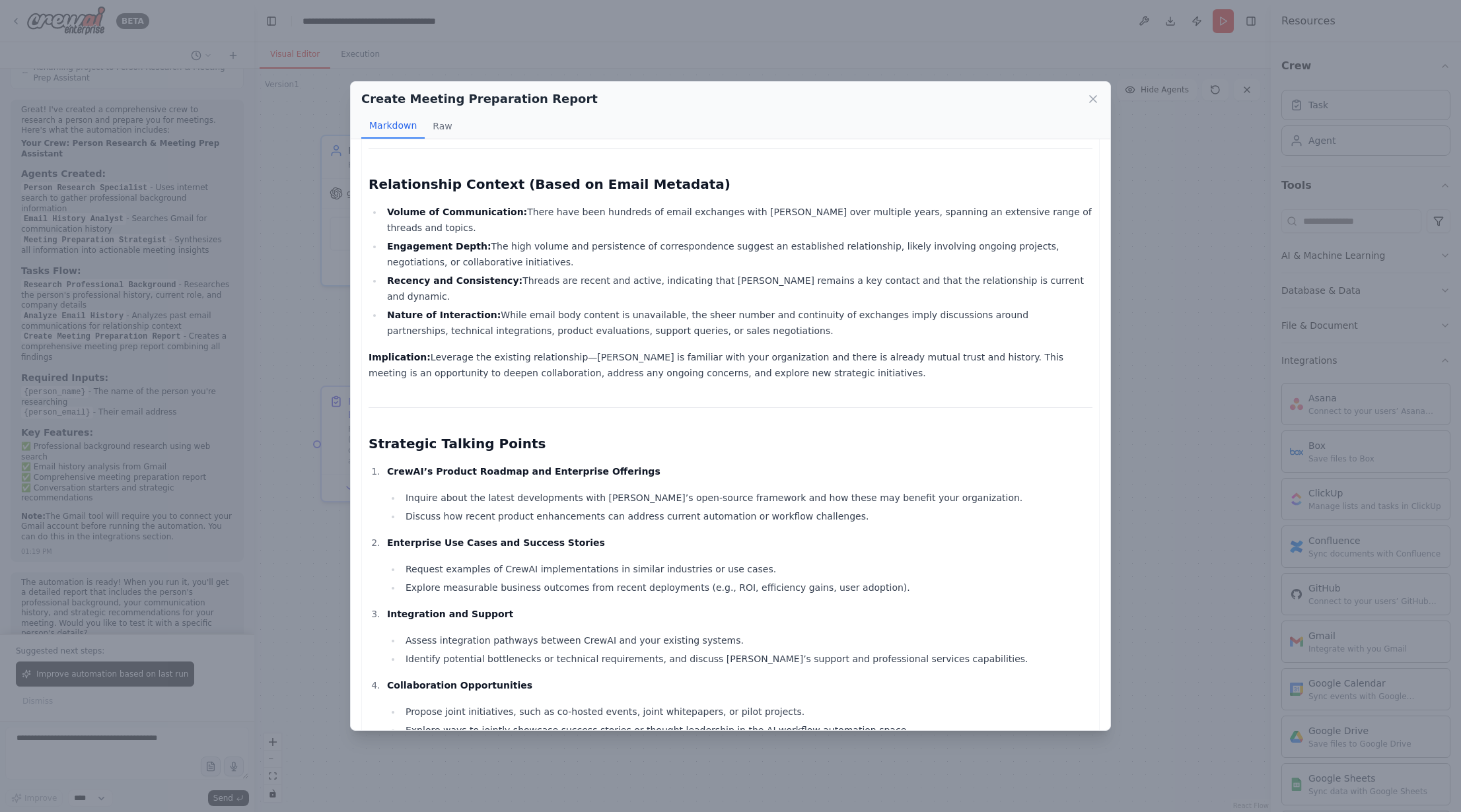
drag, startPoint x: 490, startPoint y: 210, endPoint x: 701, endPoint y: 230, distance: 211.9
click at [701, 230] on li "Volume of Communication: There have been hundreds of email exchanges with Steve…" at bounding box center [738, 220] width 710 height 31
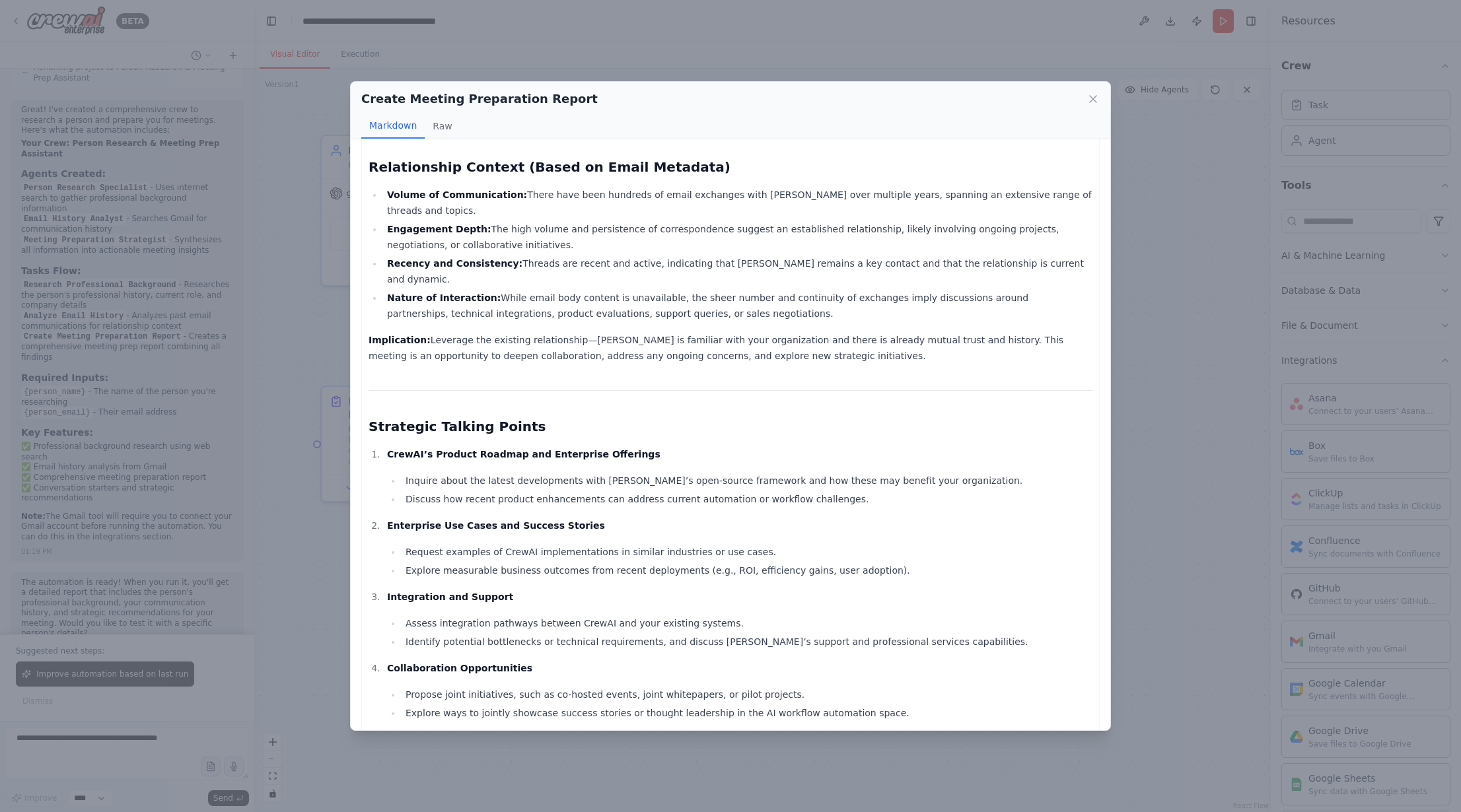
click at [860, 254] on ul "Volume of Communication: There have been hundreds of email exchanges with Steve…" at bounding box center [730, 254] width 724 height 135
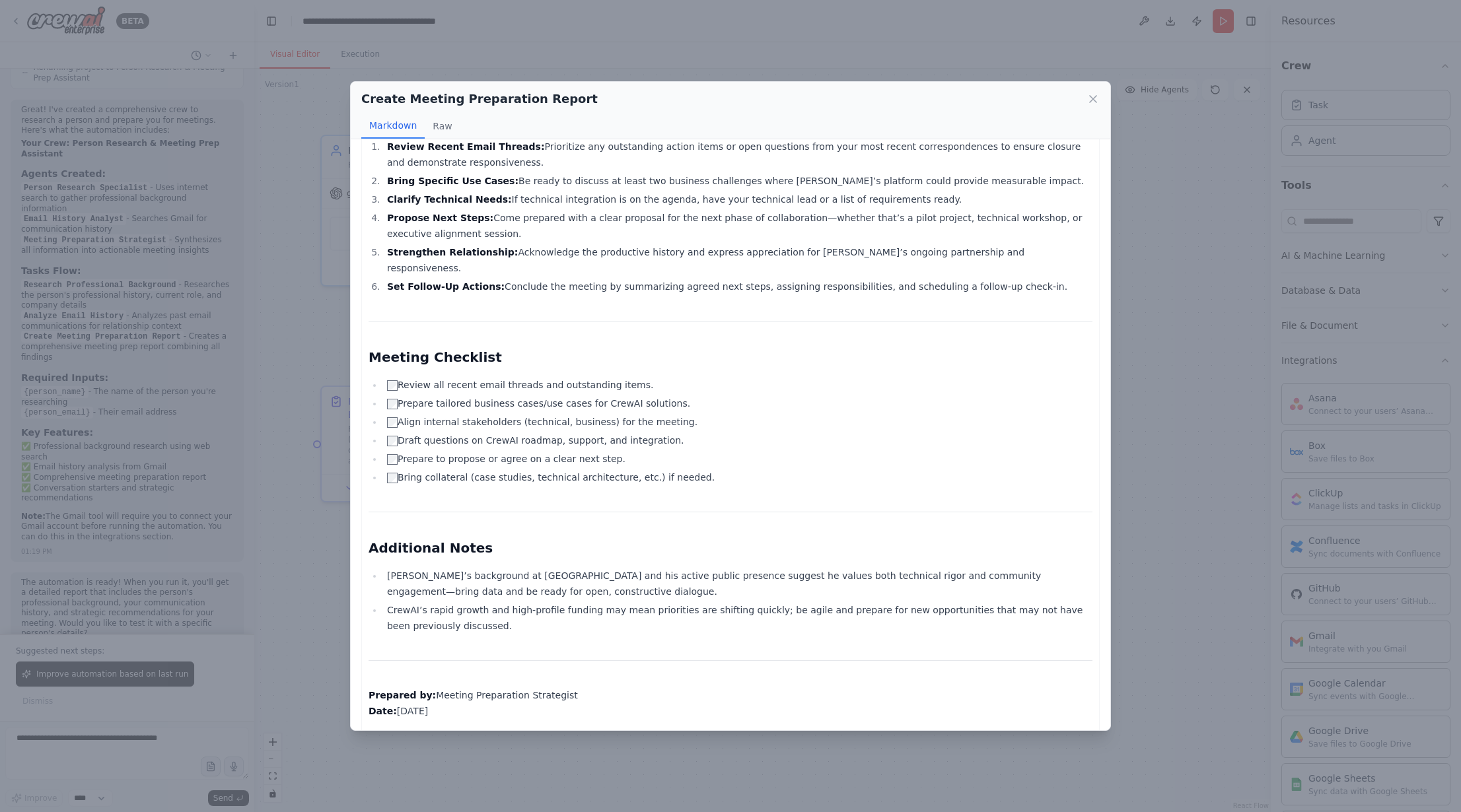
scroll to position [1504, 0]
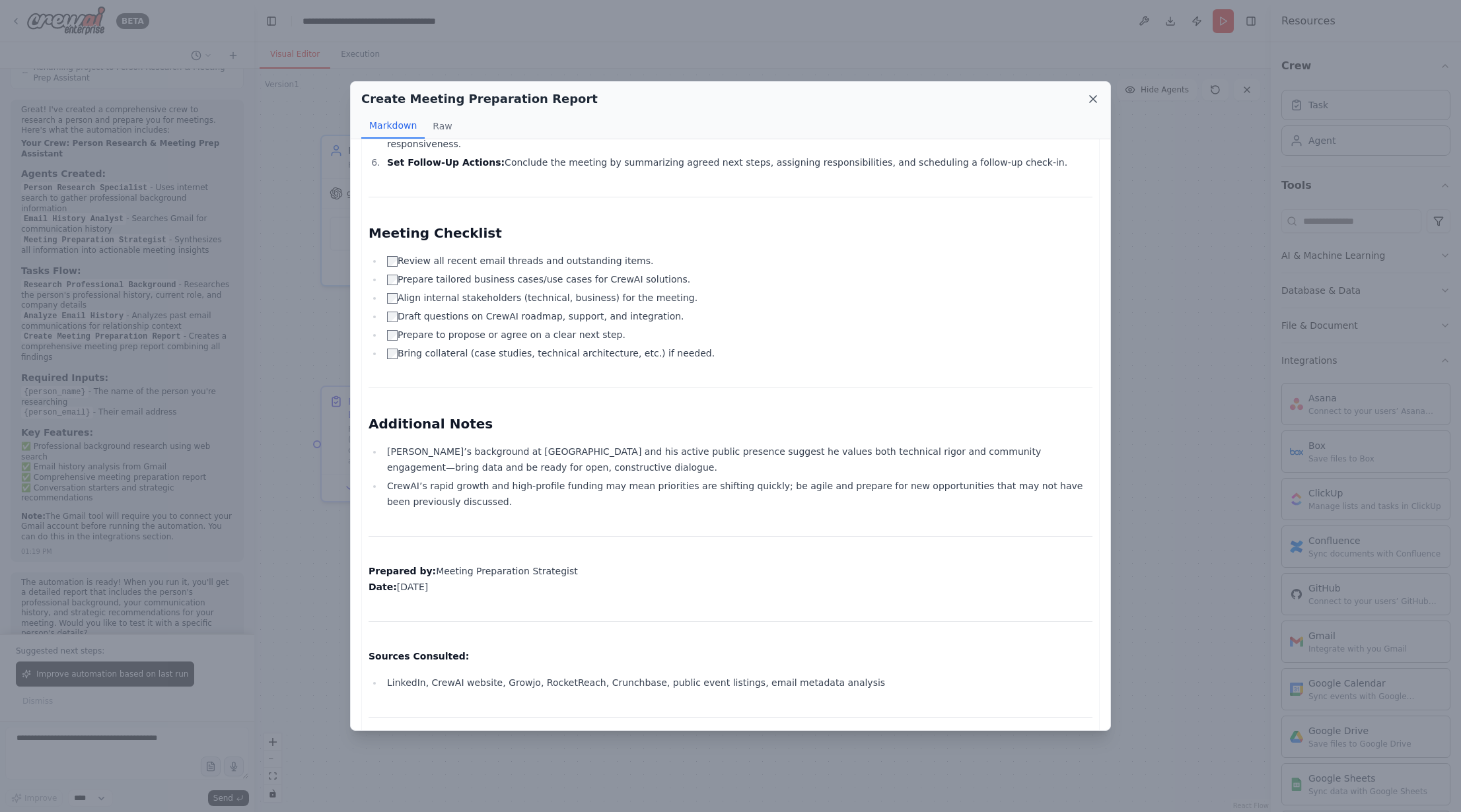
click at [1093, 102] on icon at bounding box center [1093, 99] width 13 height 13
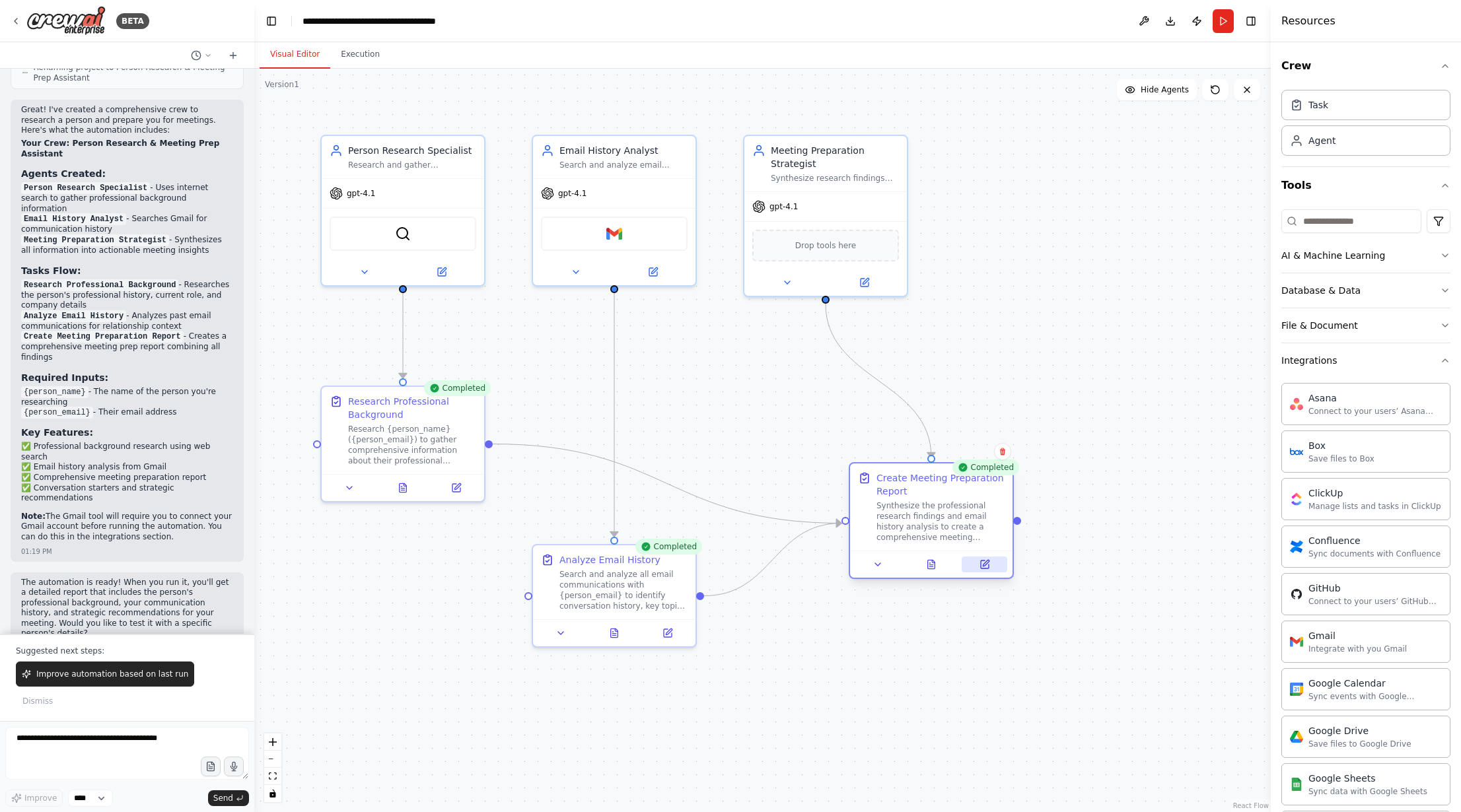
click at [986, 564] on icon at bounding box center [986, 563] width 6 height 6
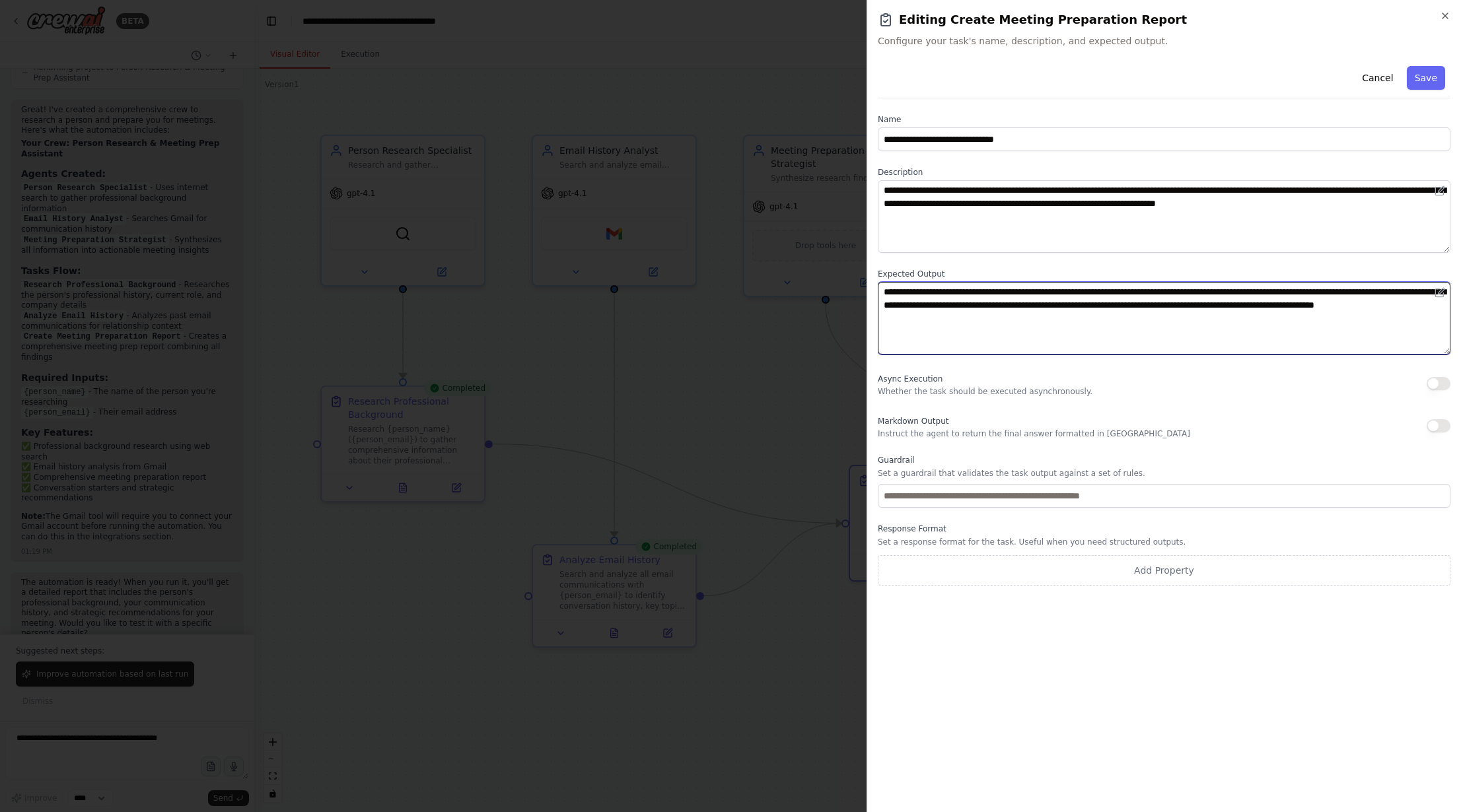
click at [1117, 314] on textarea "**********" at bounding box center [1164, 318] width 572 height 73
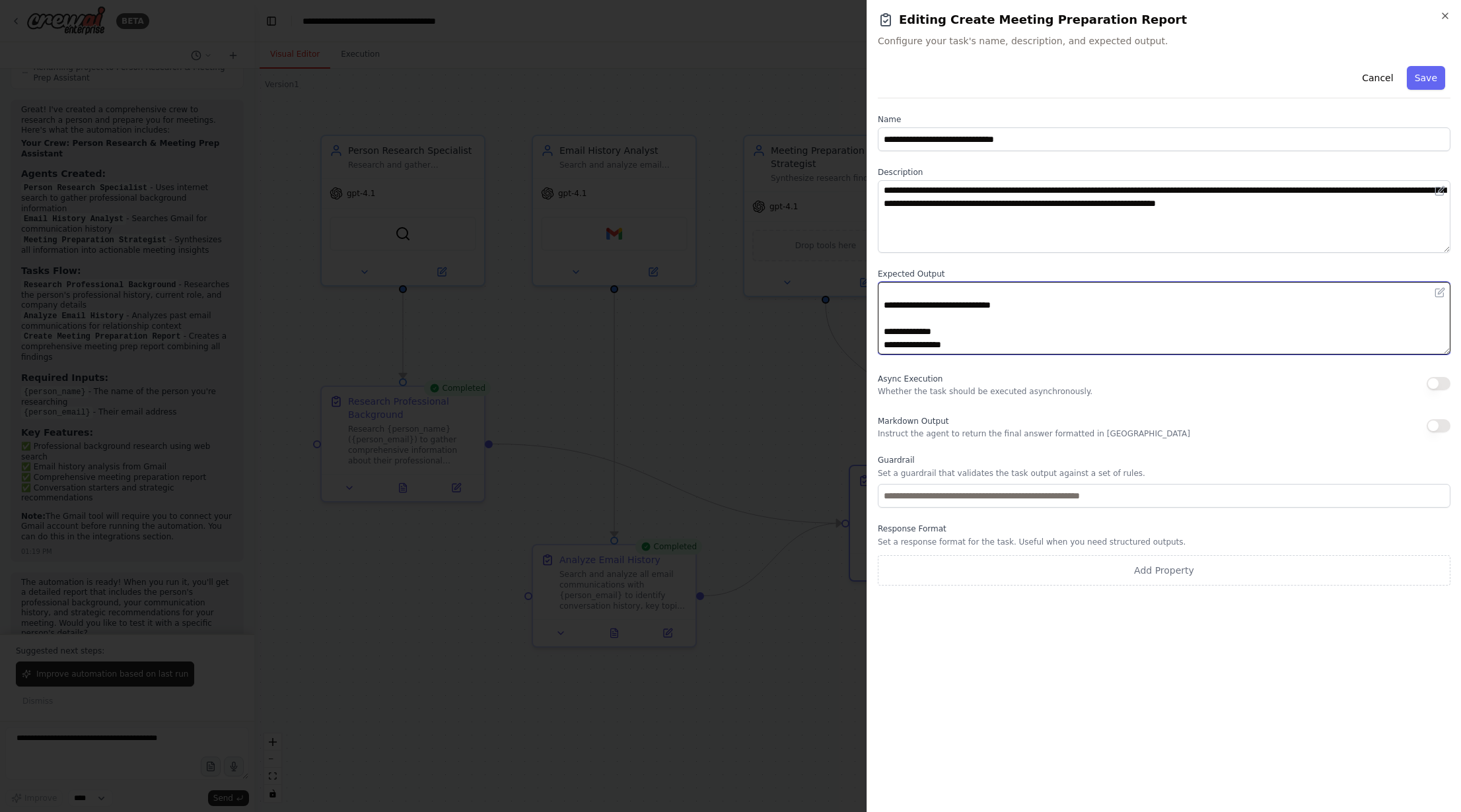
scroll to position [49, 0]
type textarea "**********"
click at [1427, 76] on button "Save" at bounding box center [1426, 78] width 38 height 24
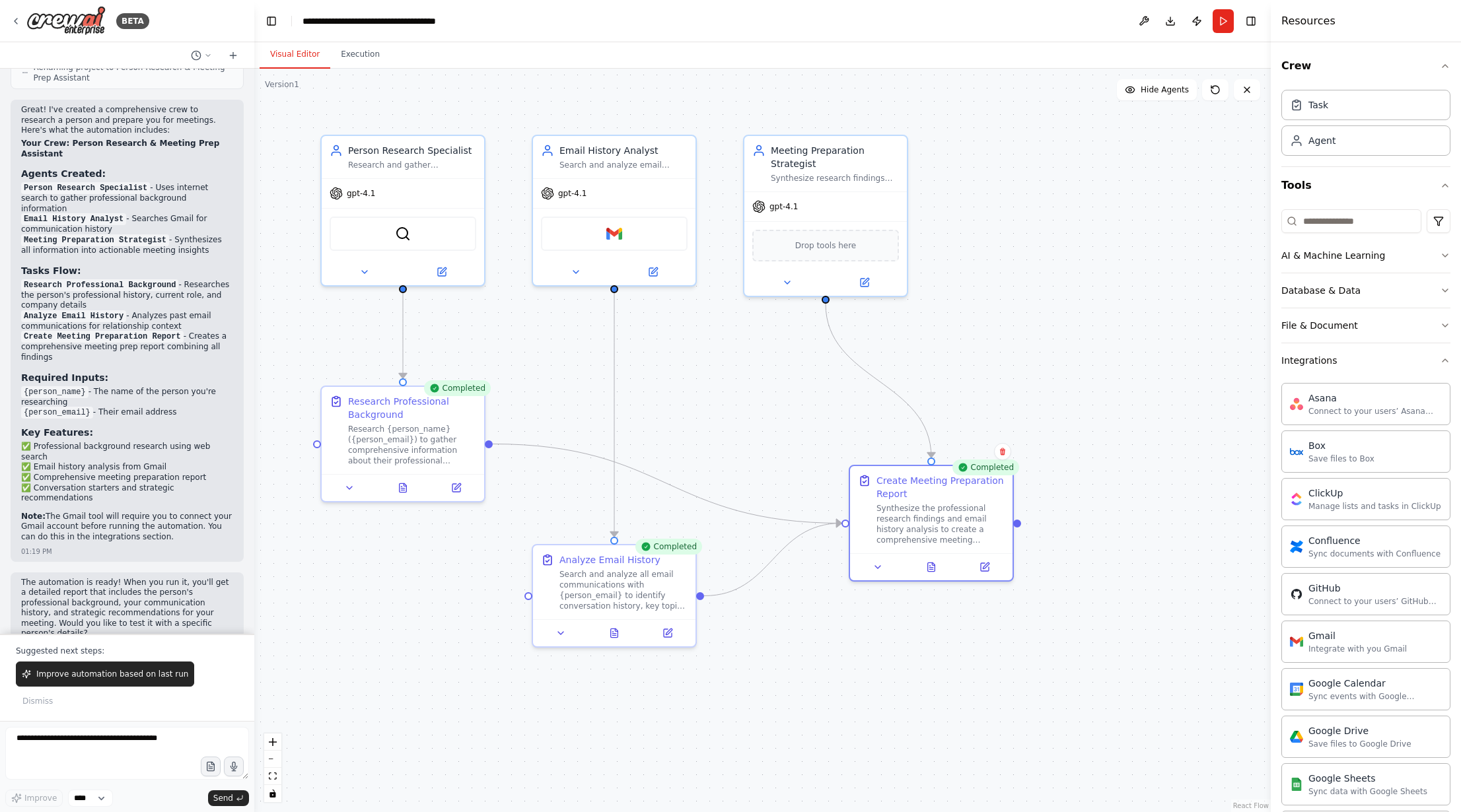
click at [879, 83] on div ".deletable-edge-delete-btn { width: 20px; height: 20px; border: 0px solid #ffff…" at bounding box center [763, 440] width 1016 height 744
click at [1248, 21] on button "Toggle Right Sidebar" at bounding box center [1251, 21] width 19 height 19
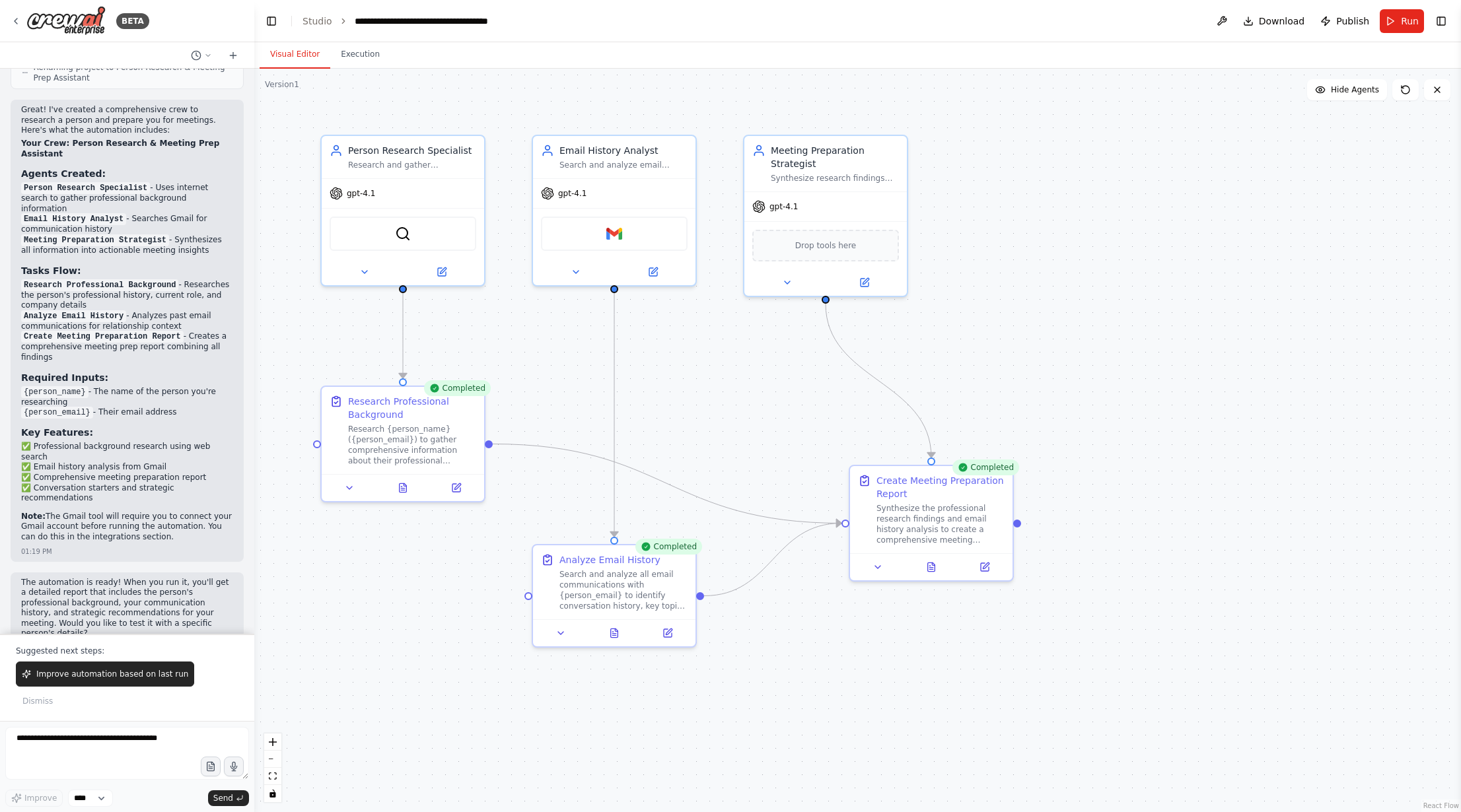
click at [1131, 25] on header "**********" at bounding box center [858, 21] width 1207 height 42
click at [57, 22] on img at bounding box center [66, 21] width 79 height 29
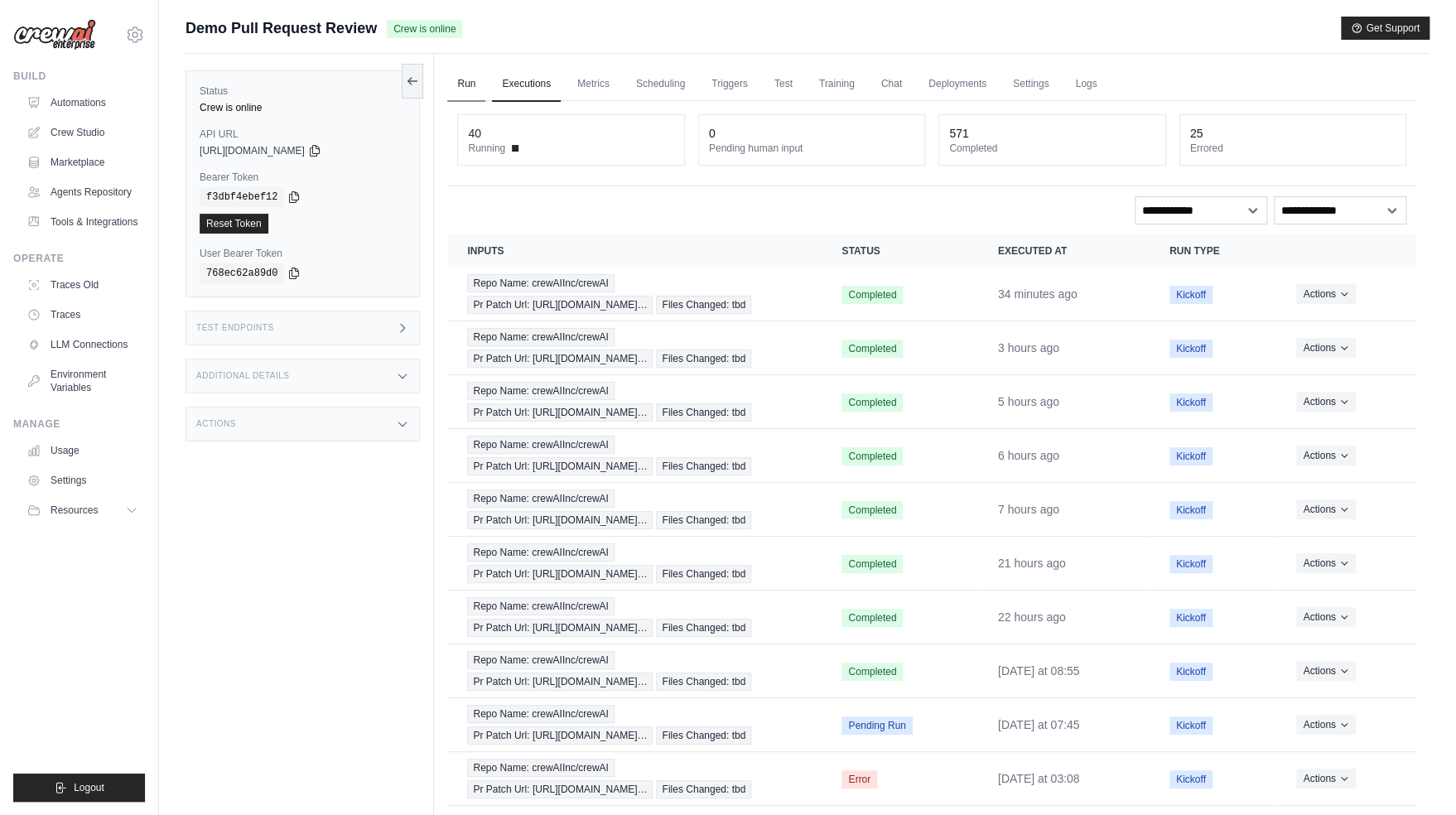
click at [458, 90] on link "Run" at bounding box center [466, 84] width 38 height 34
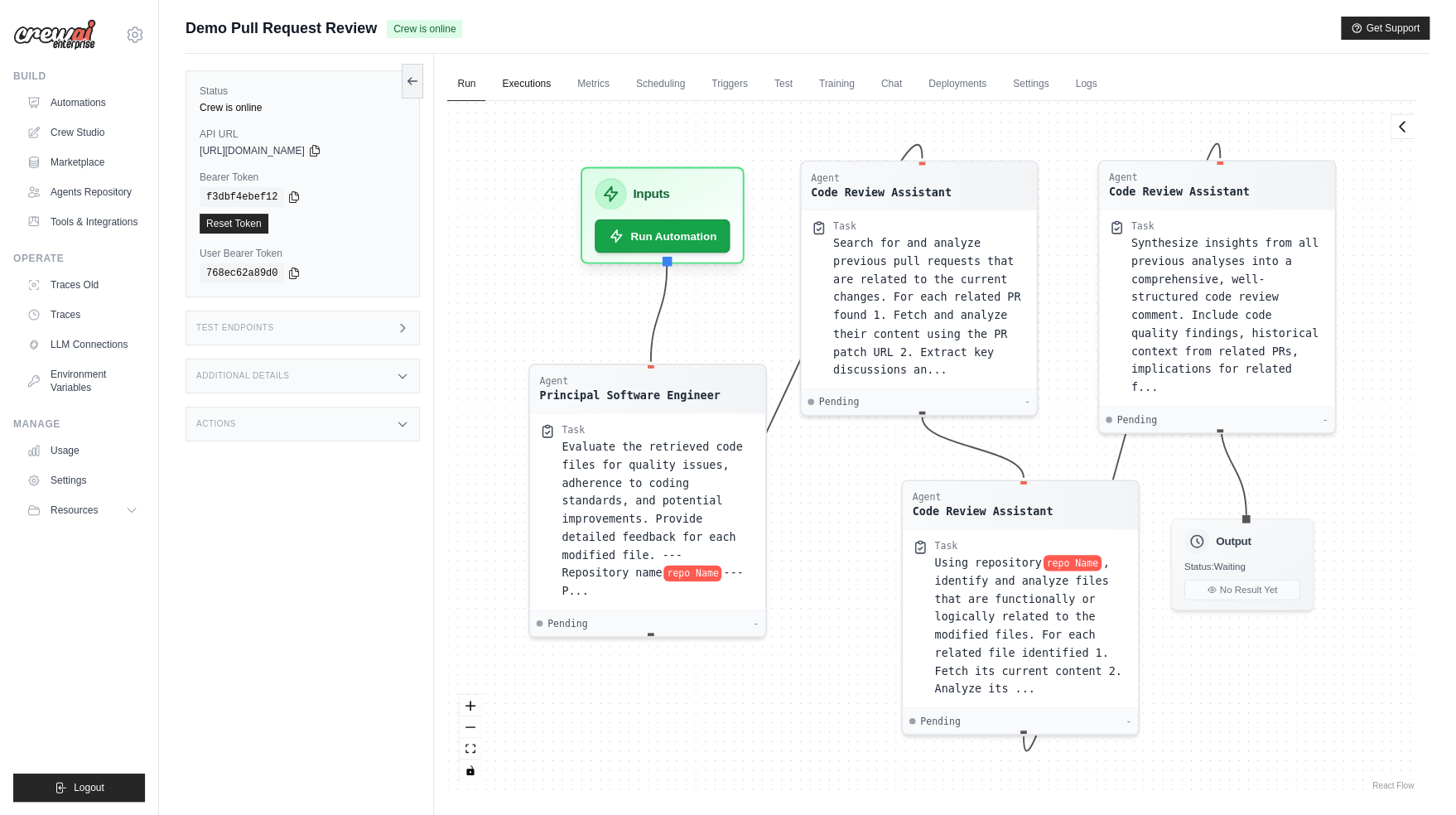
click at [528, 92] on link "Executions" at bounding box center [526, 84] width 69 height 34
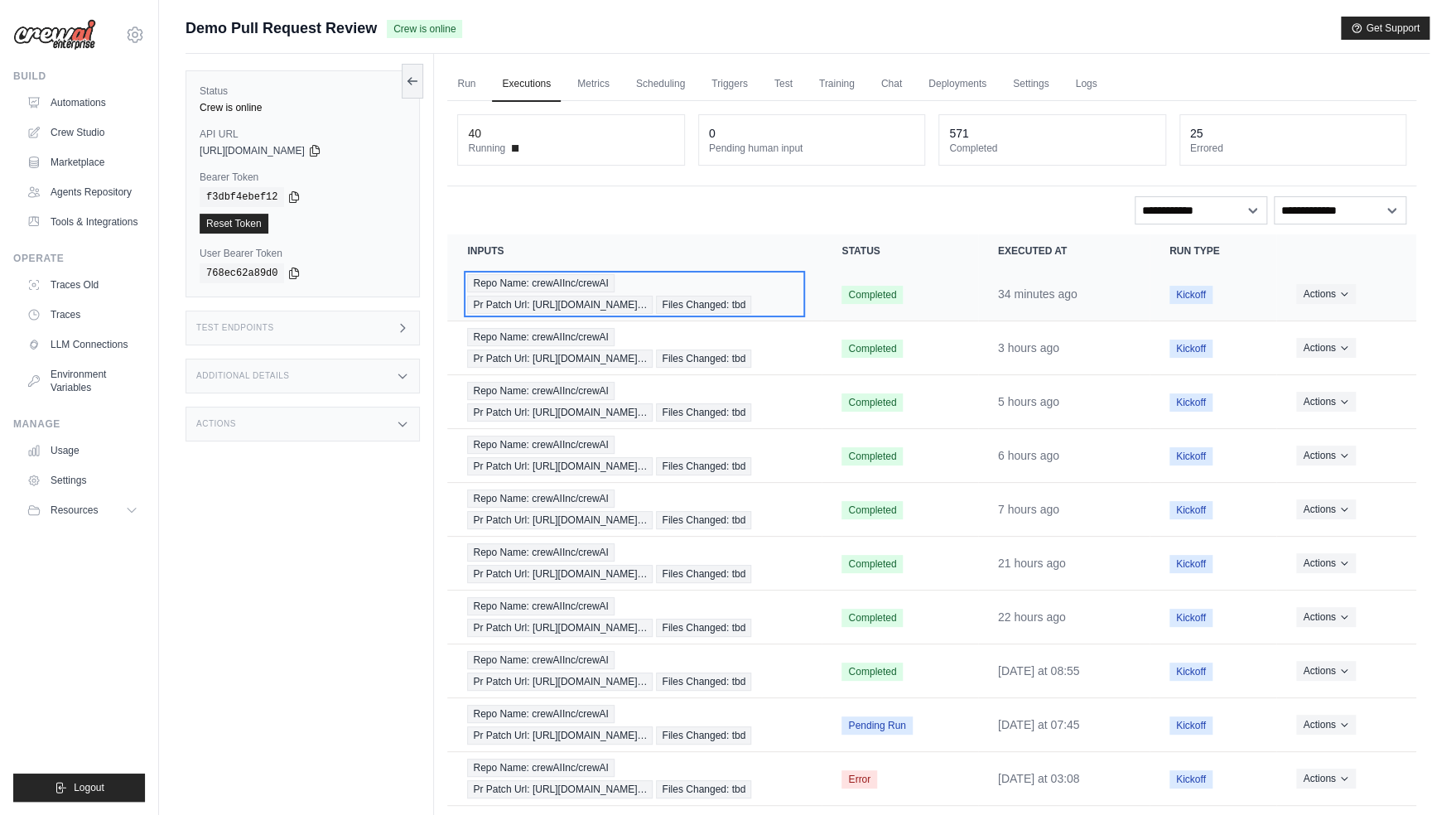
click at [542, 284] on span "Repo Name: crewAIInc/crewAI" at bounding box center [540, 284] width 147 height 18
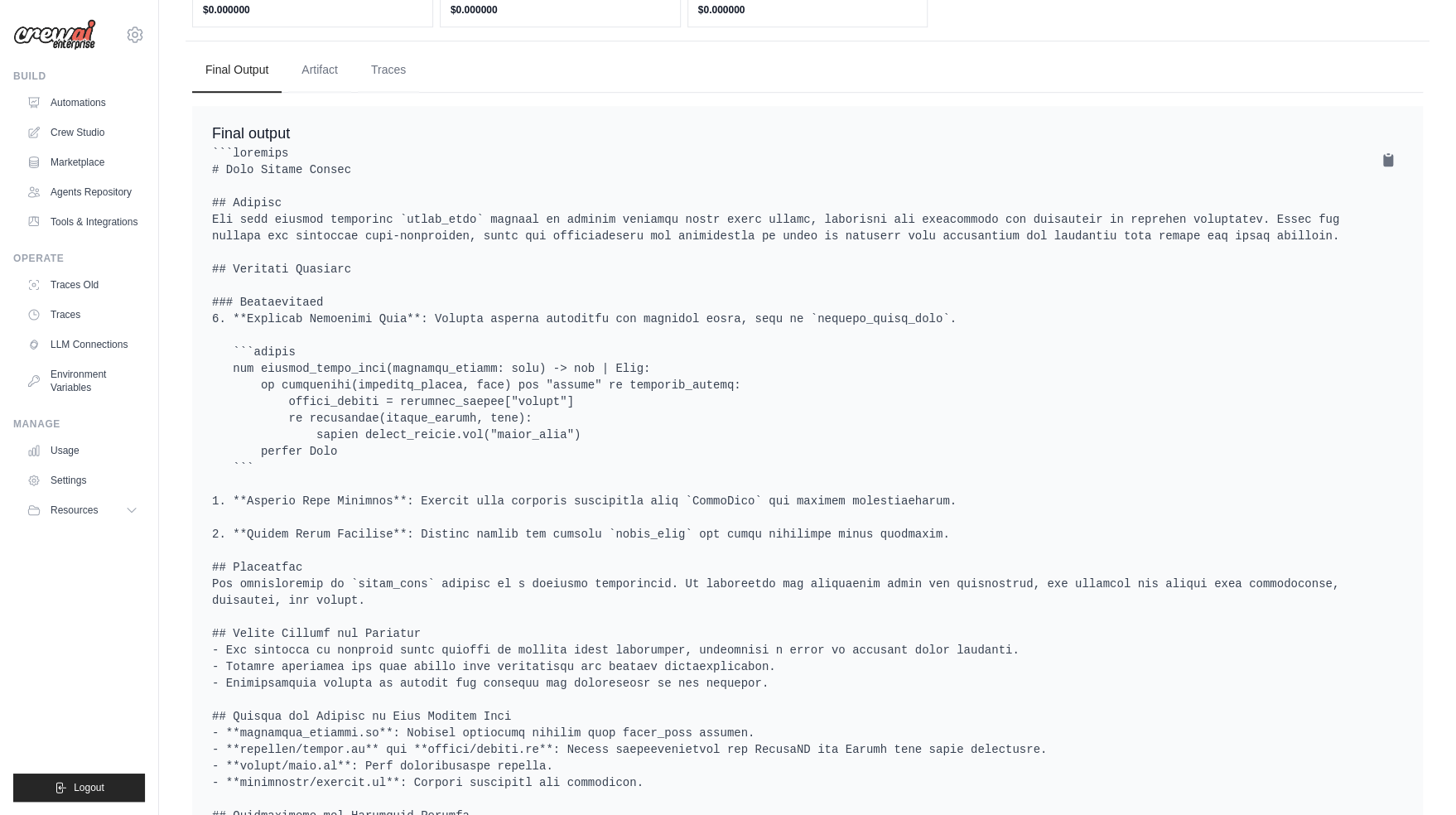
scroll to position [353, 0]
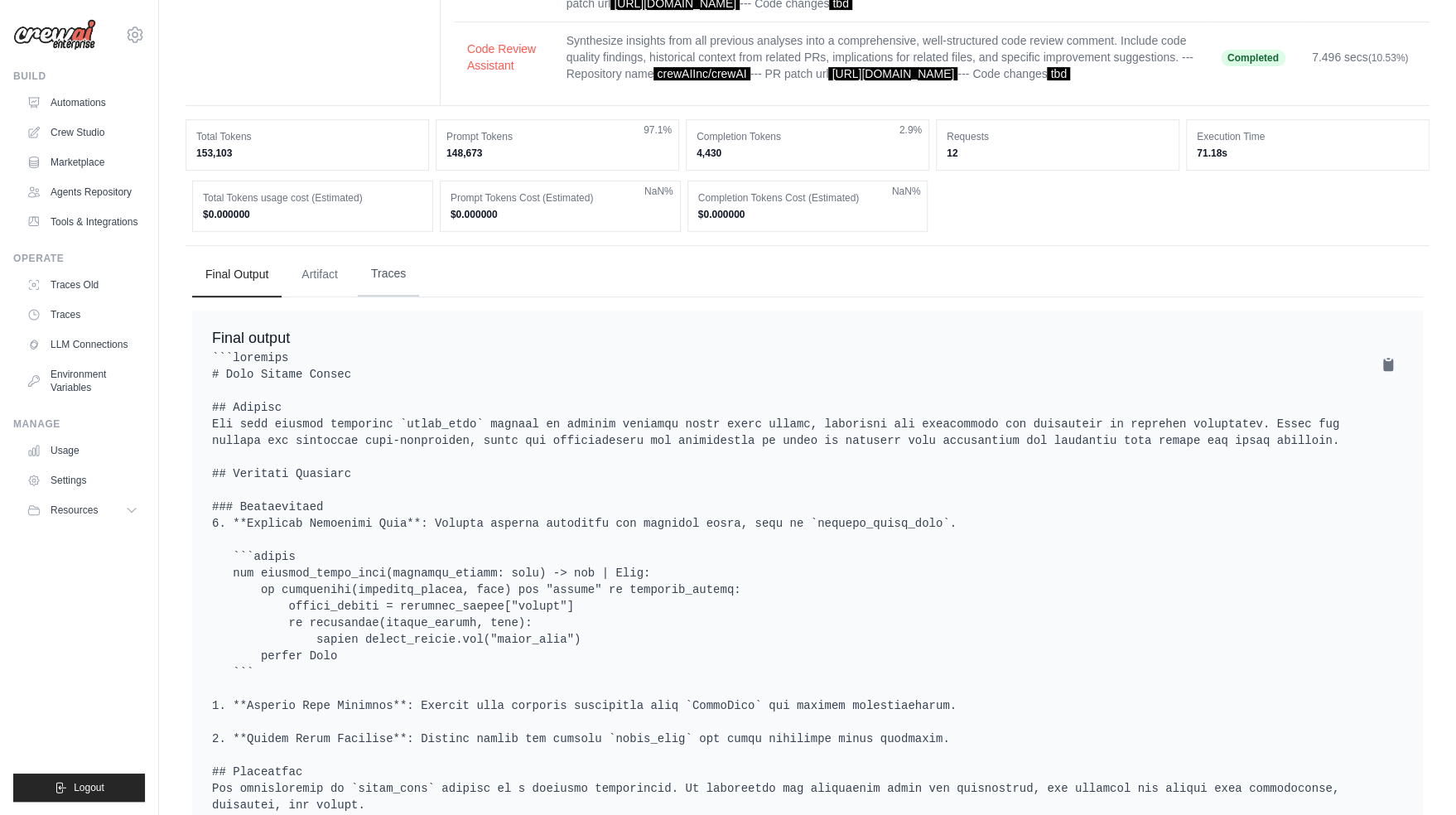
click at [396, 293] on button "Traces" at bounding box center [388, 274] width 61 height 44
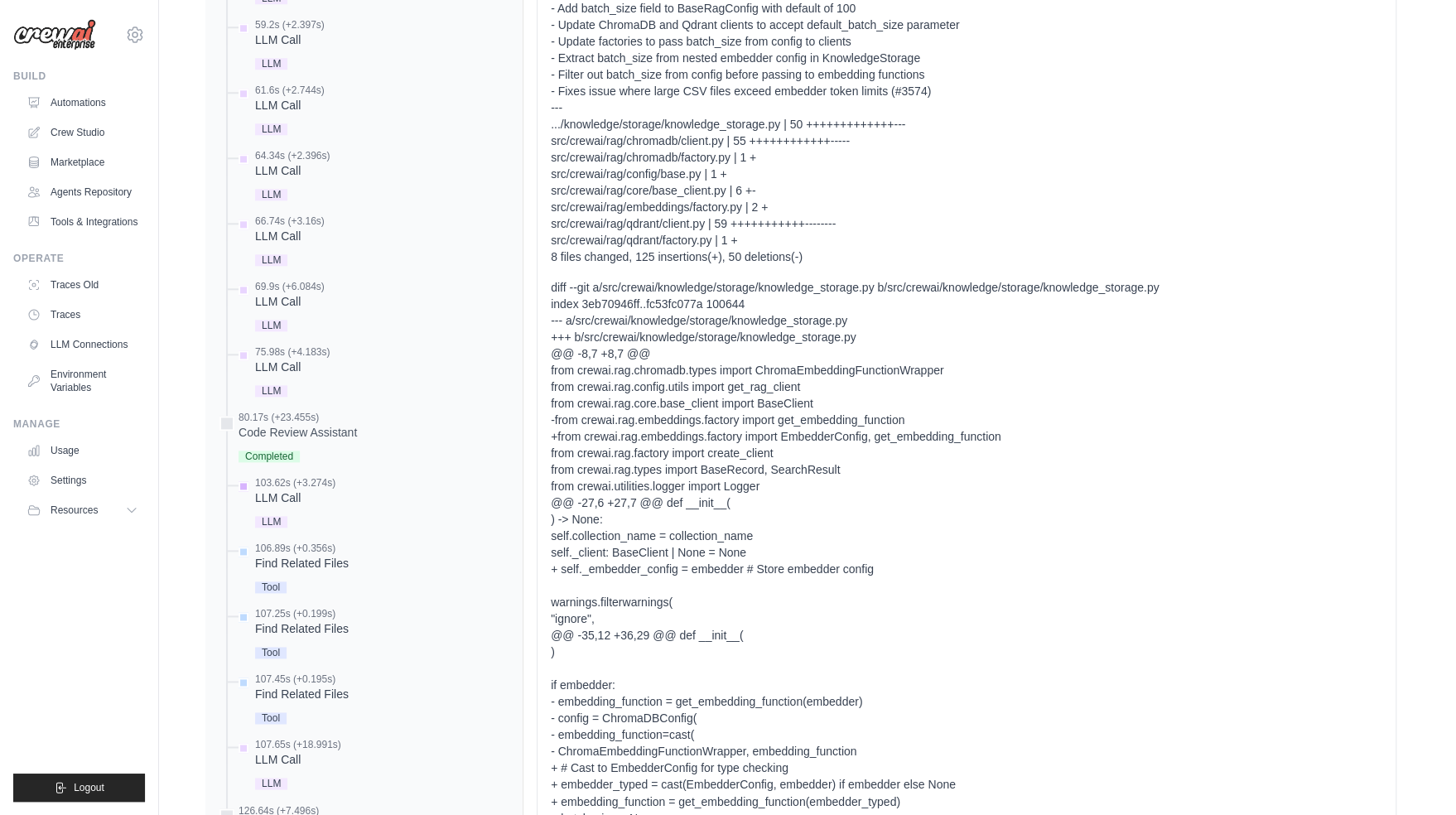
scroll to position [1236, 0]
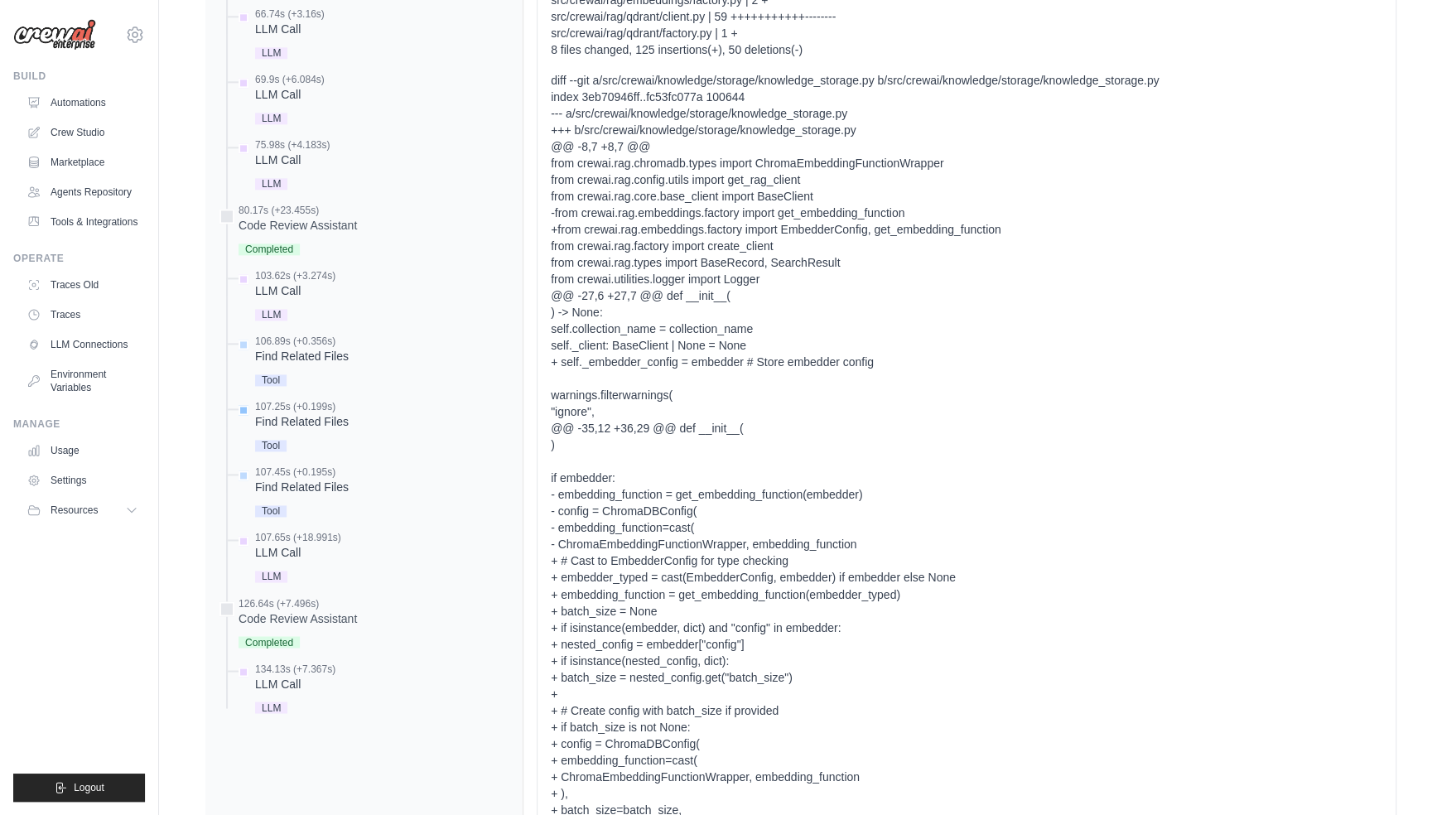
click at [369, 429] on div "107.25s (+0.199s) Find Related Files" at bounding box center [372, 428] width 275 height 55
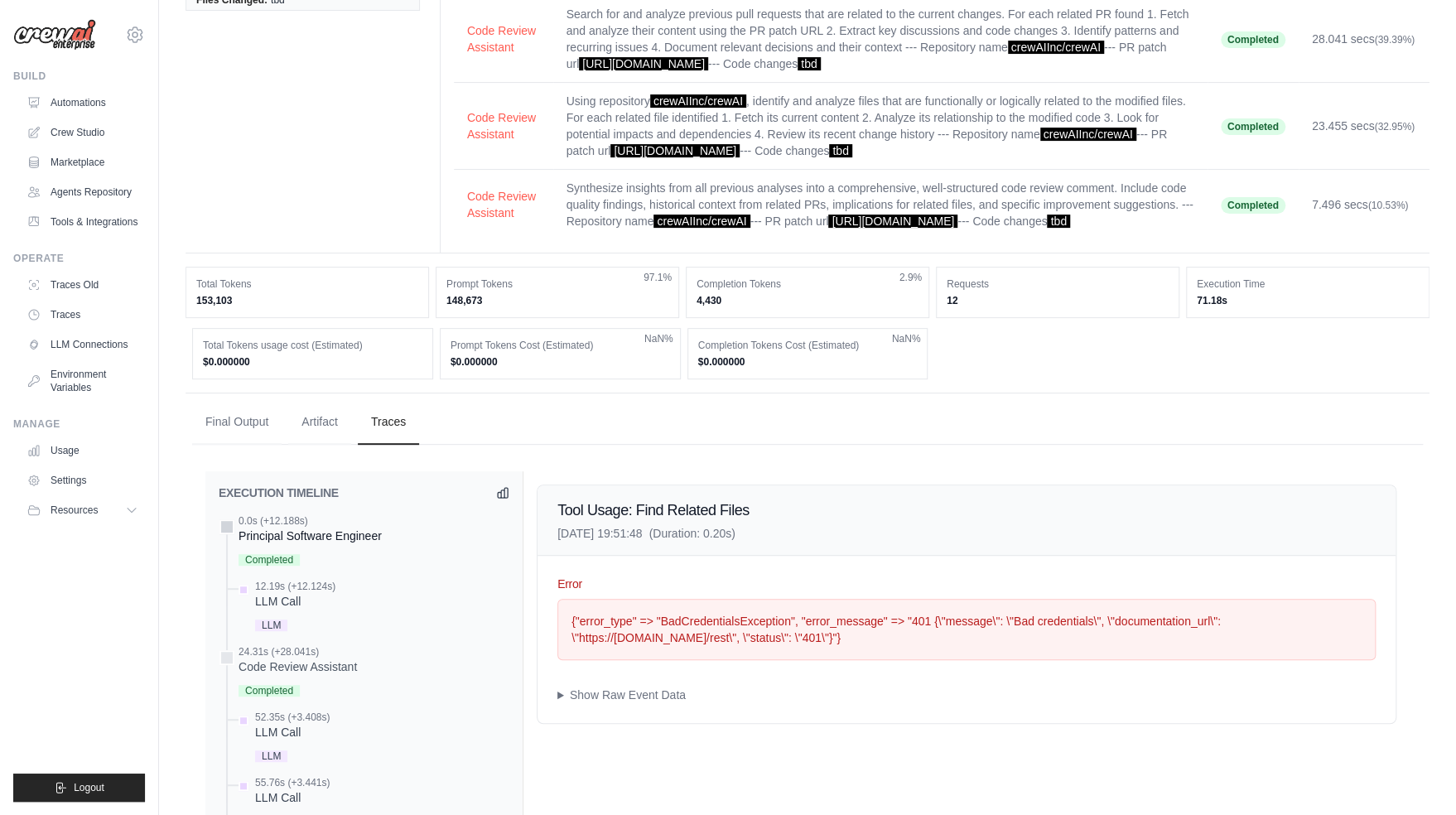
scroll to position [0, 0]
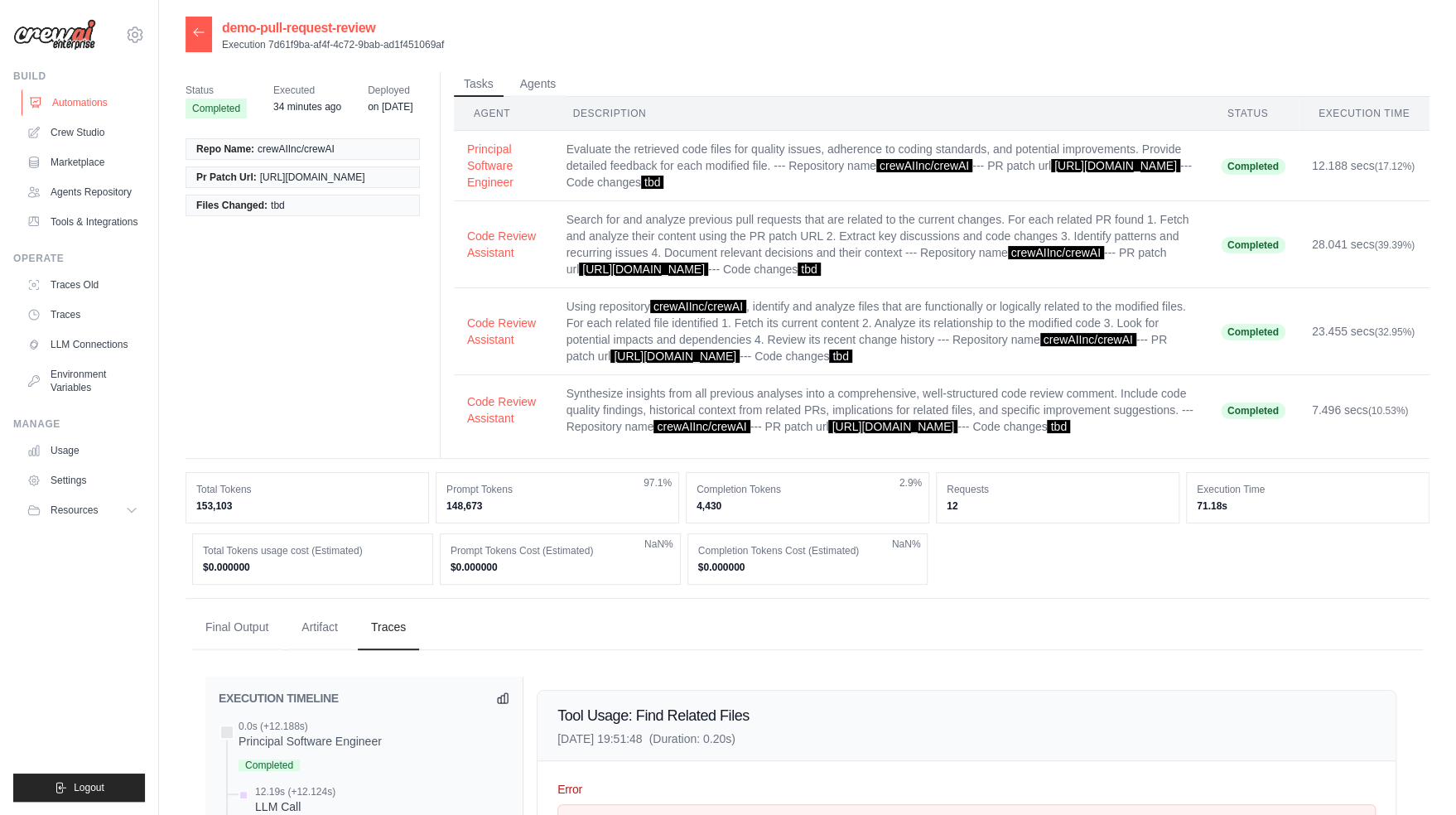
click at [77, 96] on link "Automations" at bounding box center [84, 103] width 125 height 27
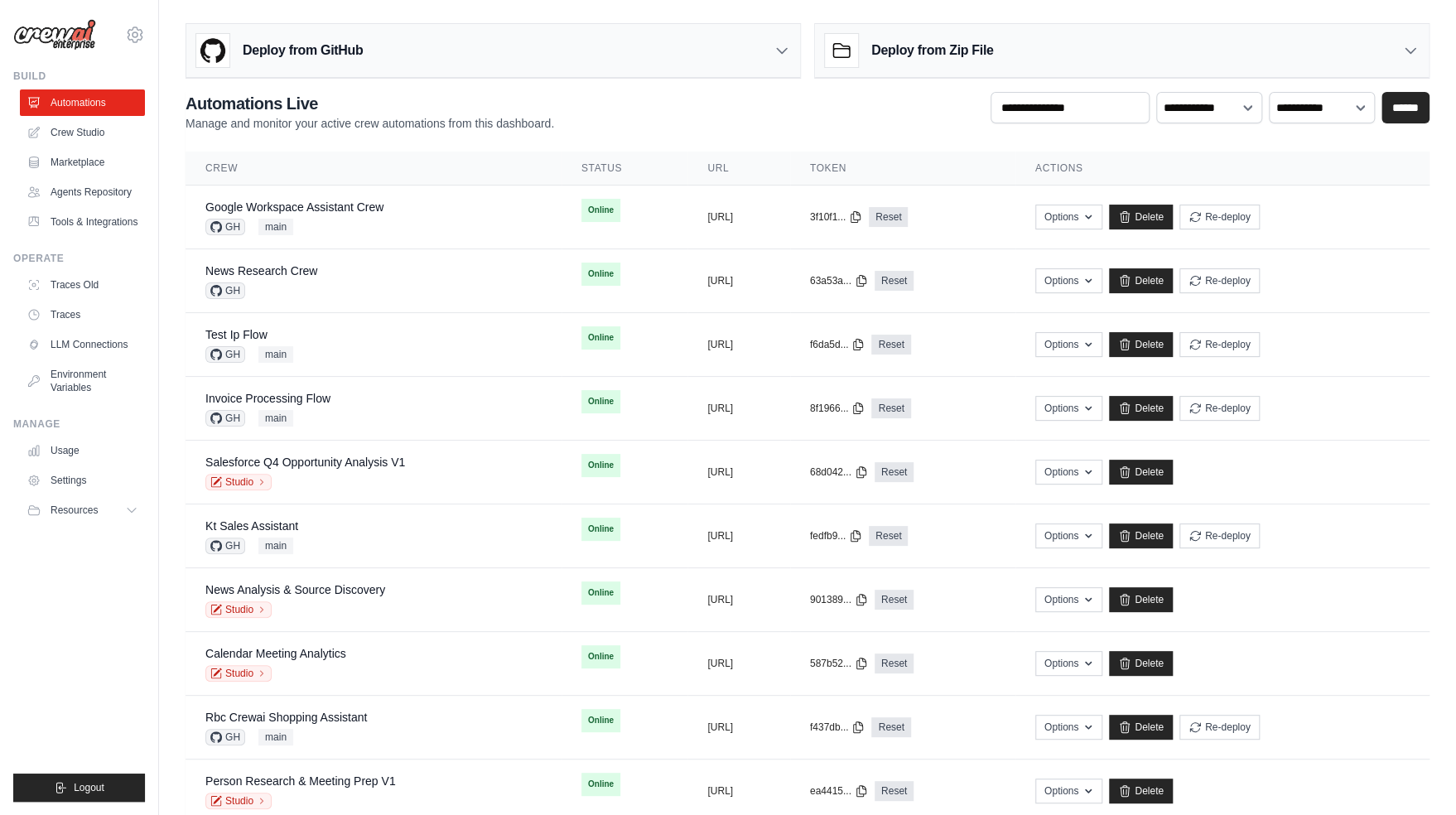
scroll to position [741, 0]
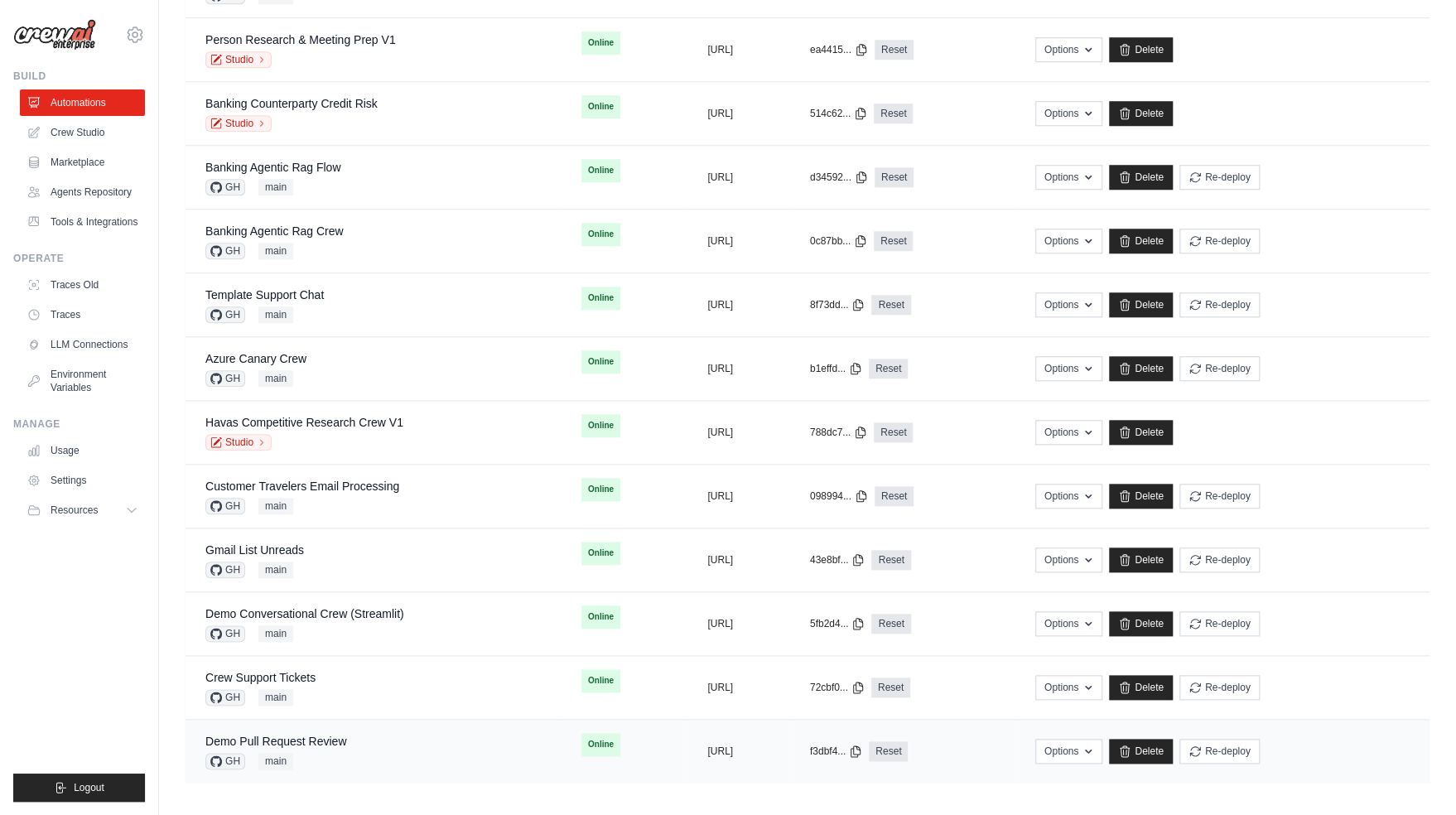
click at [369, 743] on div "Demo Pull Request Review GH main" at bounding box center [374, 750] width 337 height 36
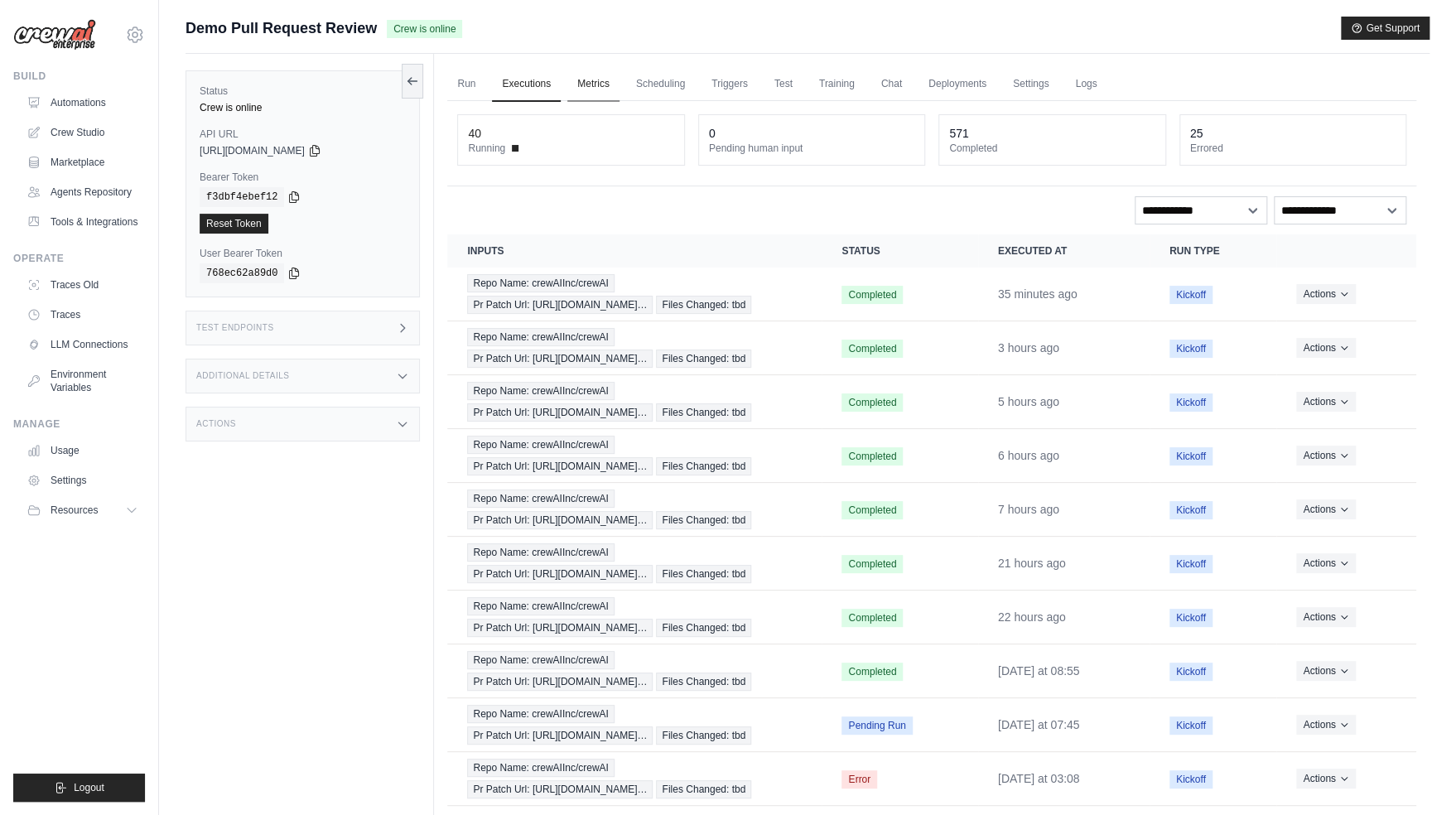
click at [587, 81] on link "Metrics" at bounding box center [594, 84] width 52 height 34
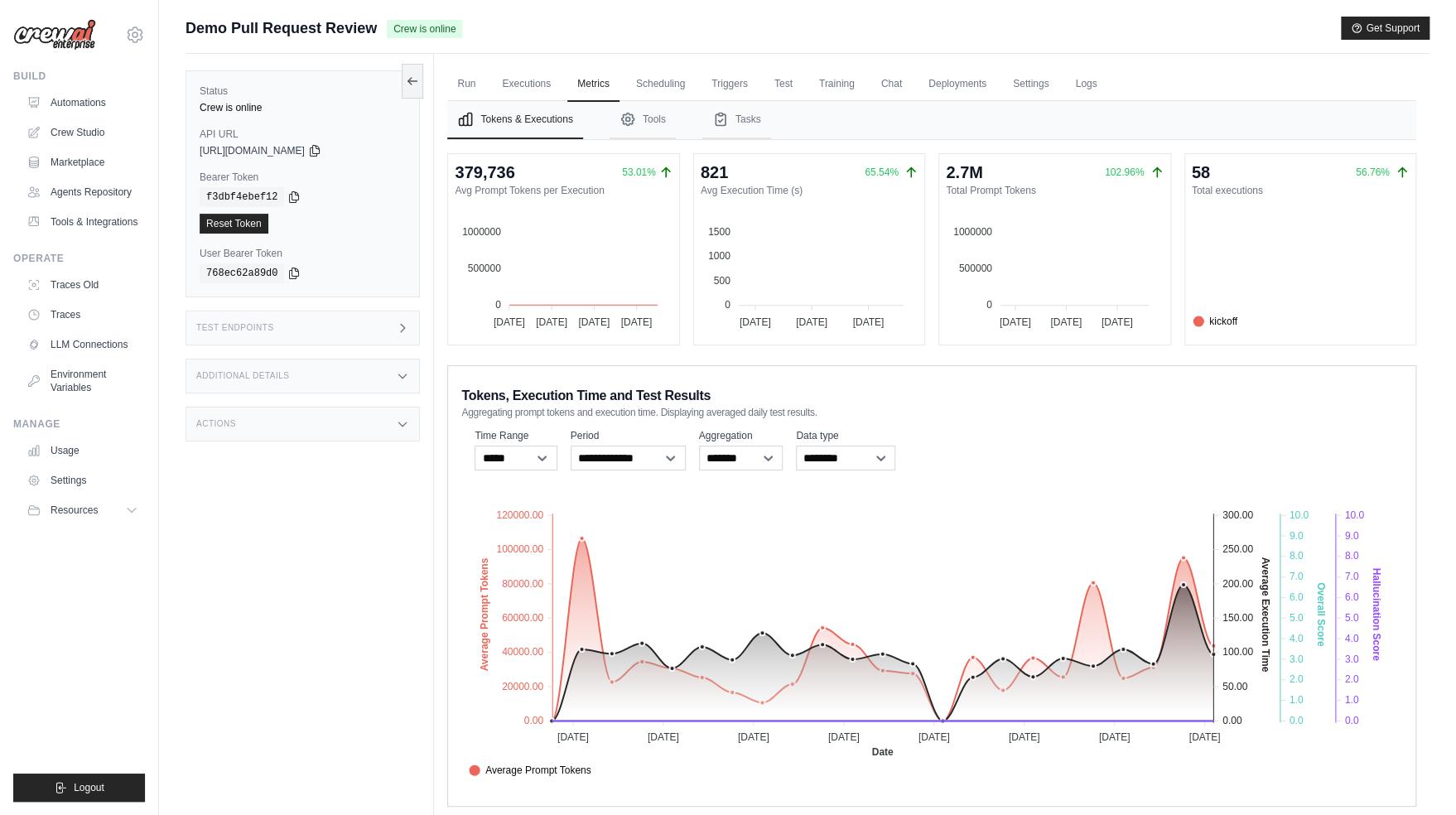
click at [310, 537] on div "Status Crew is online API URL copied https://demo-pull-request-review-759b0117-…" at bounding box center [310, 461] width 249 height 815
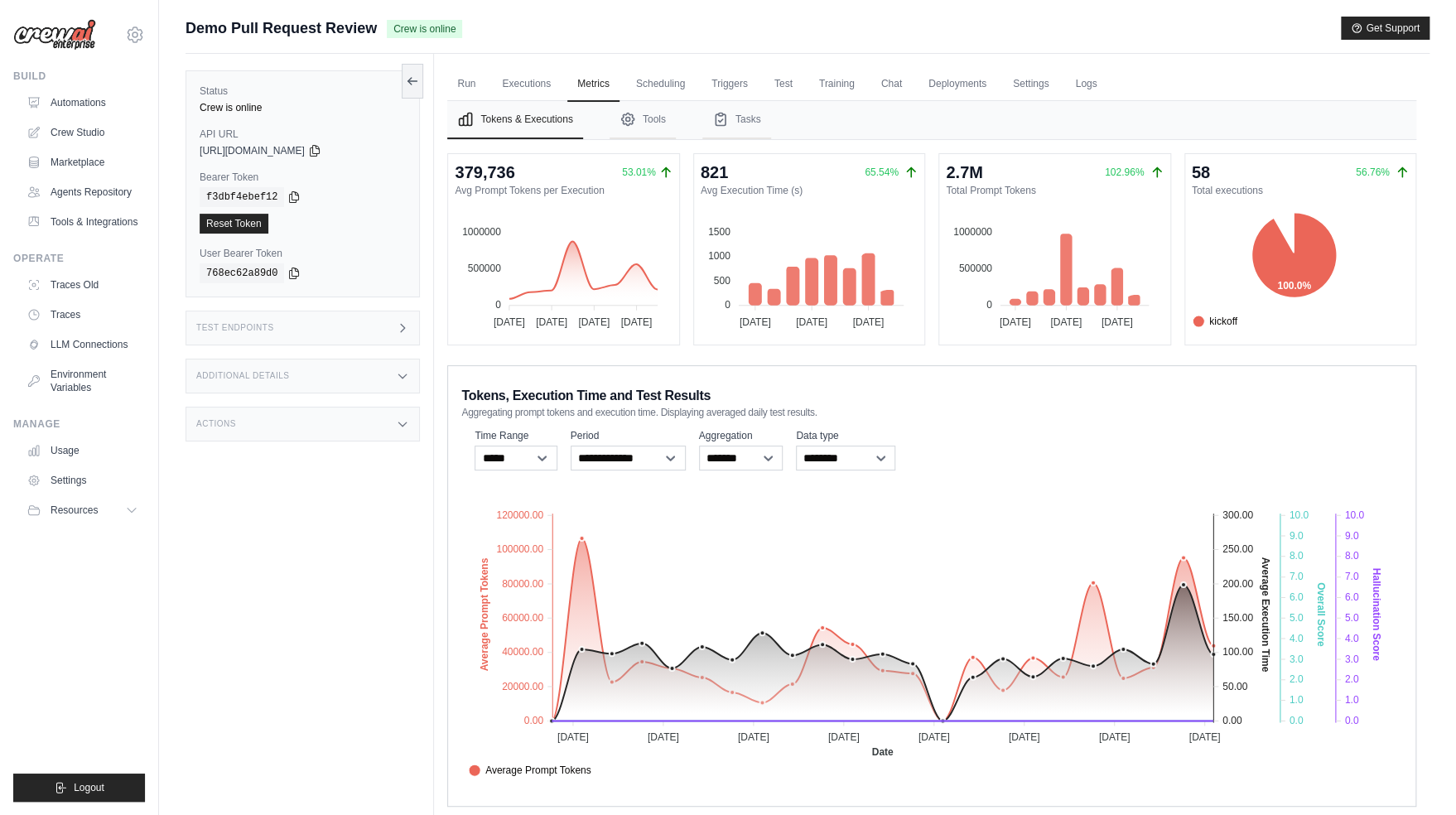
scroll to position [70, 0]
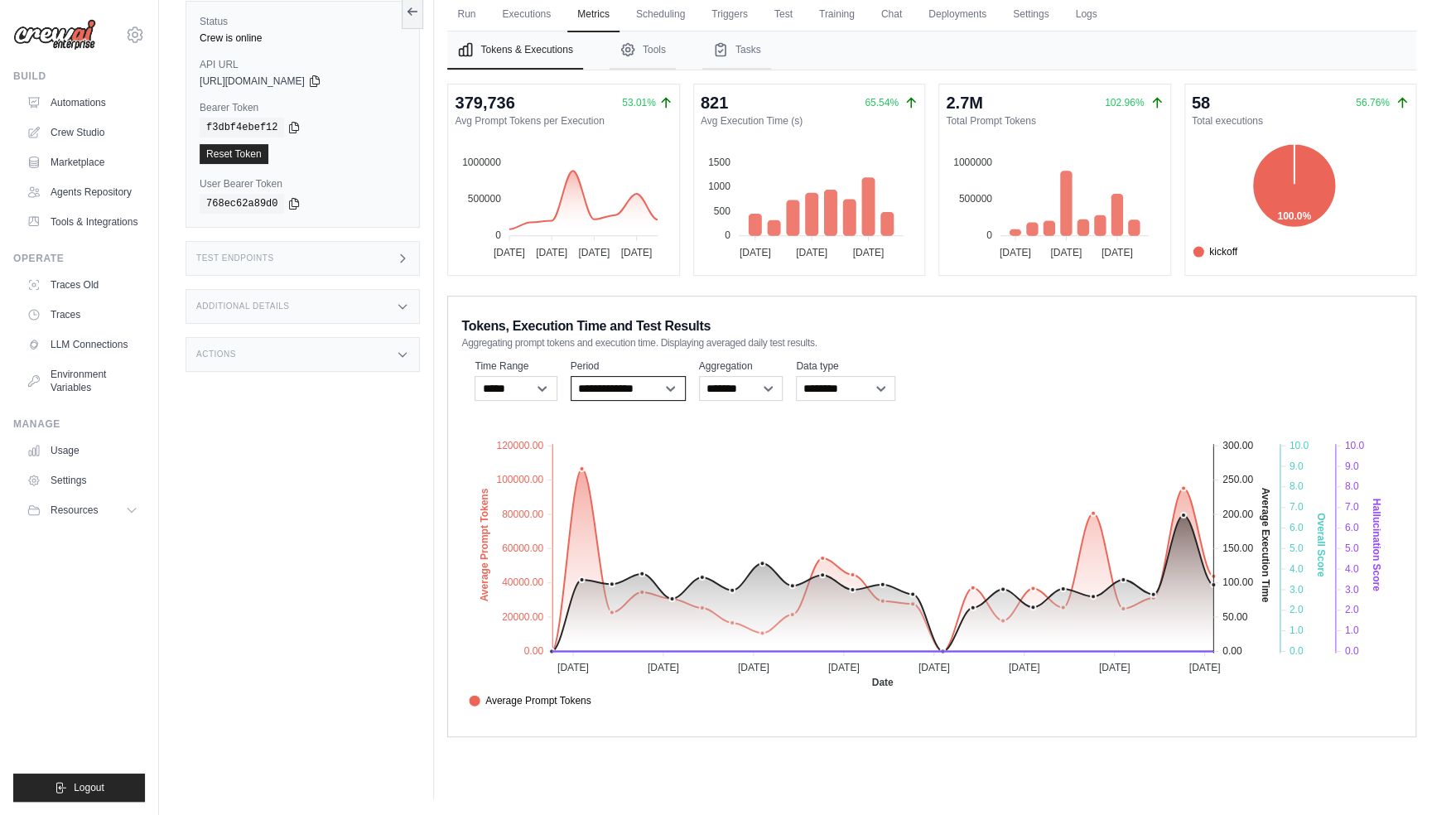
click at [656, 376] on select "**********" at bounding box center [628, 389] width 115 height 25
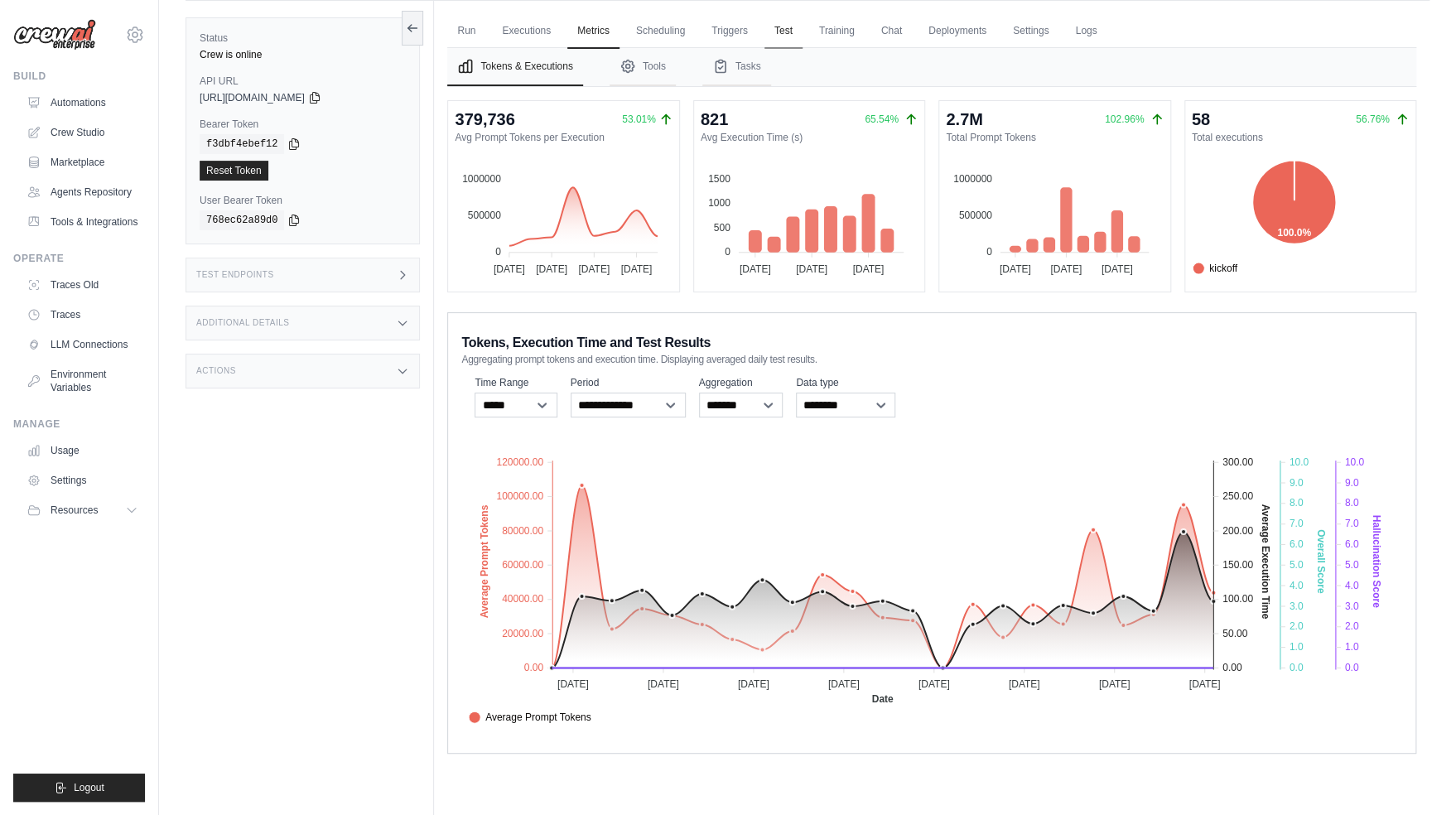
click at [778, 32] on link "Test" at bounding box center [783, 31] width 38 height 34
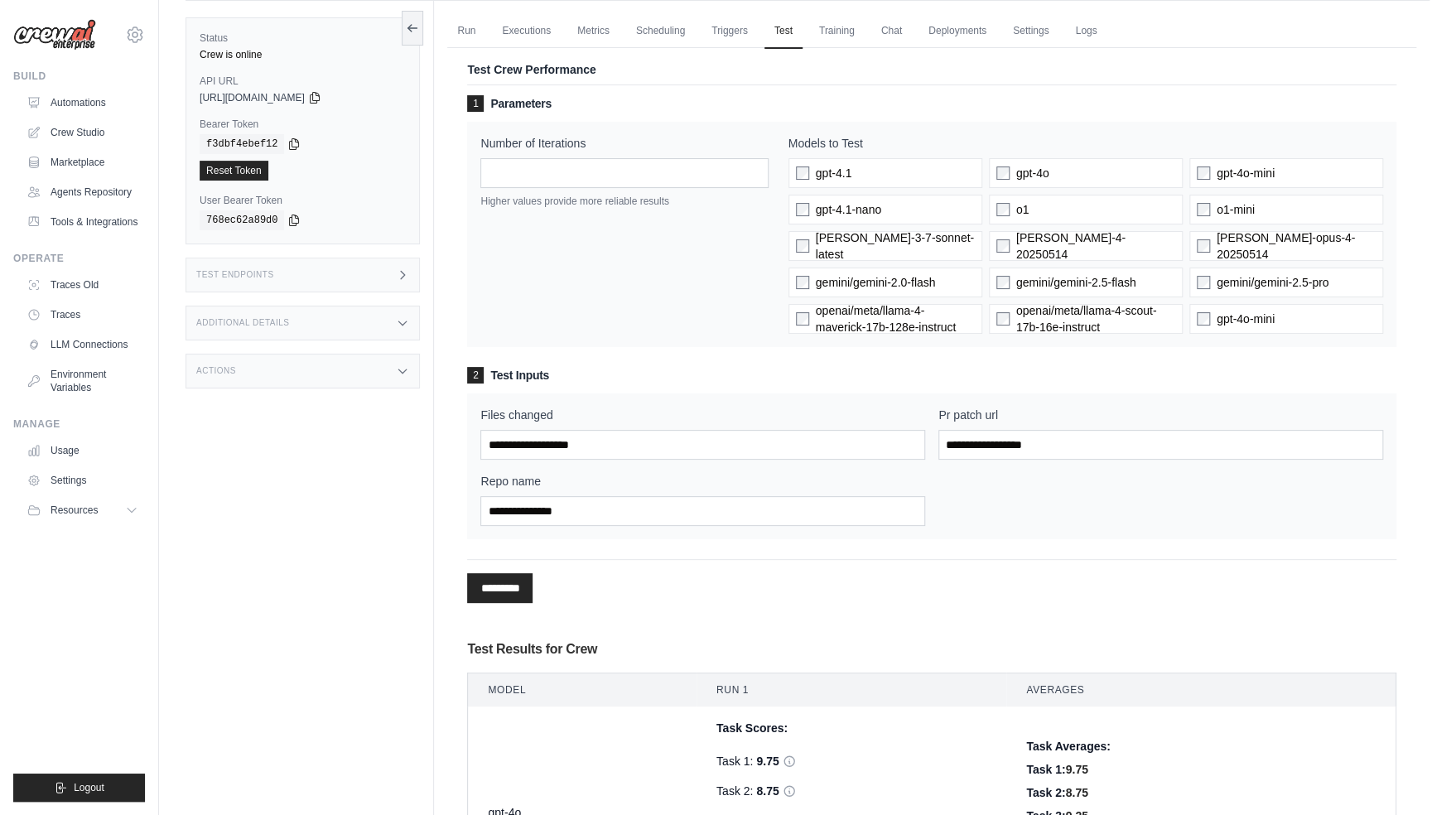
scroll to position [561, 0]
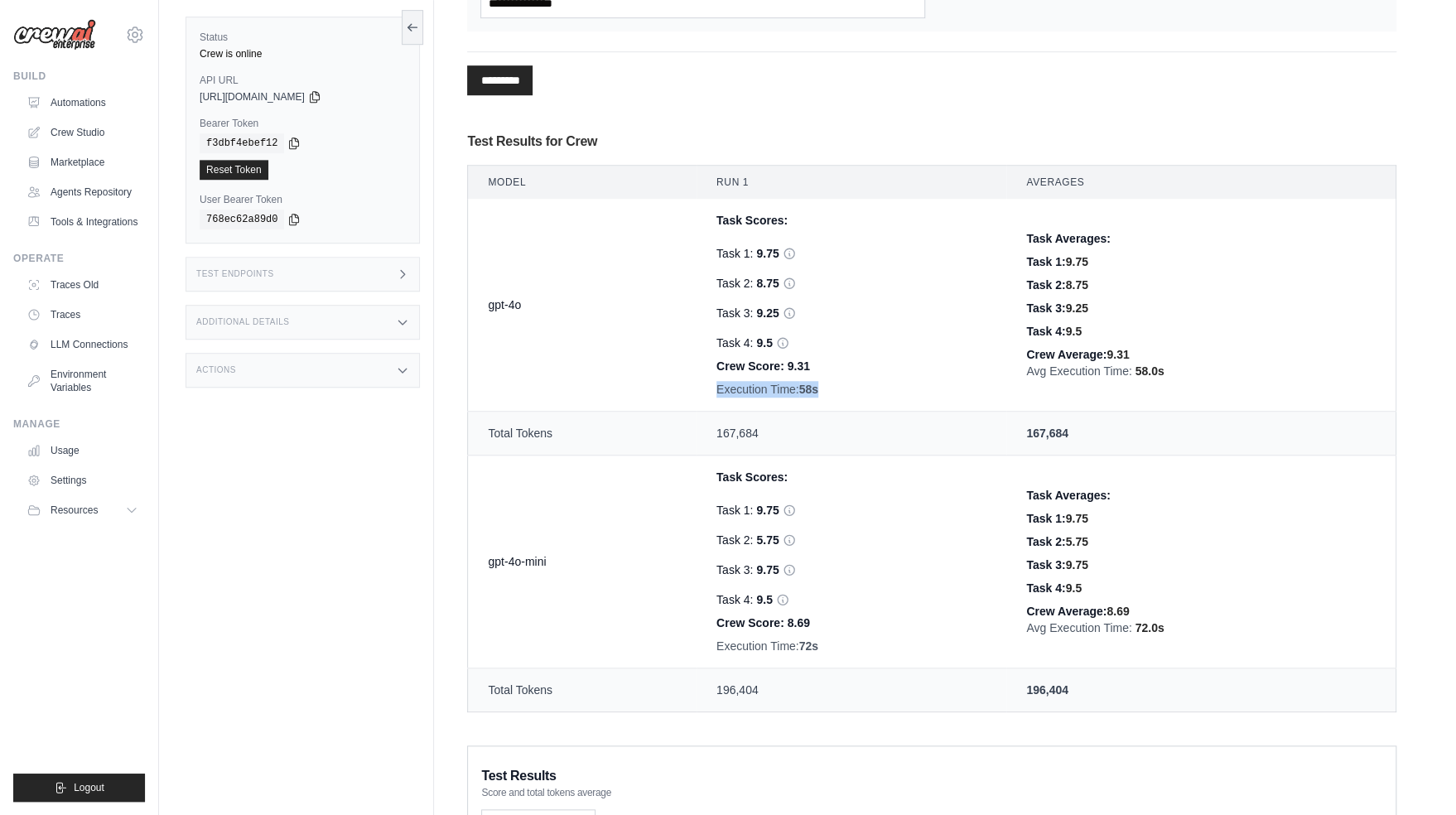
drag, startPoint x: 830, startPoint y: 392, endPoint x: 708, endPoint y: 387, distance: 122.1
click at [708, 387] on td "Task Scores: Task 1: 9.75 Task 2: 8.75 Hallucination Score: 0 Verdict: Faithful…" at bounding box center [851, 306] width 310 height 213
click at [891, 403] on td "Task Scores: Task 1: 9.75 Task 2: 8.75 Hallucination Score: 0 Verdict: Faithful…" at bounding box center [851, 306] width 310 height 213
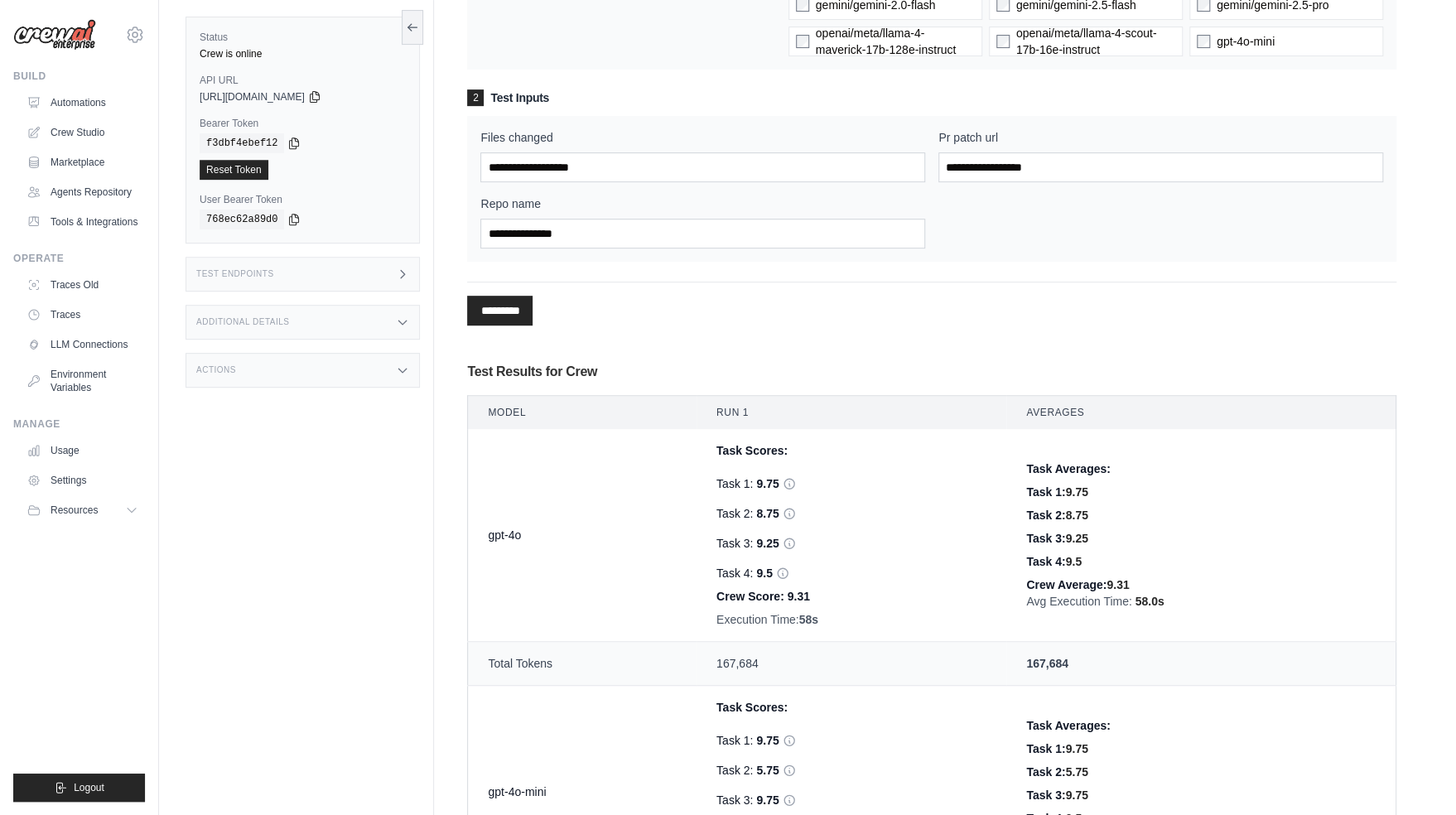
scroll to position [0, 0]
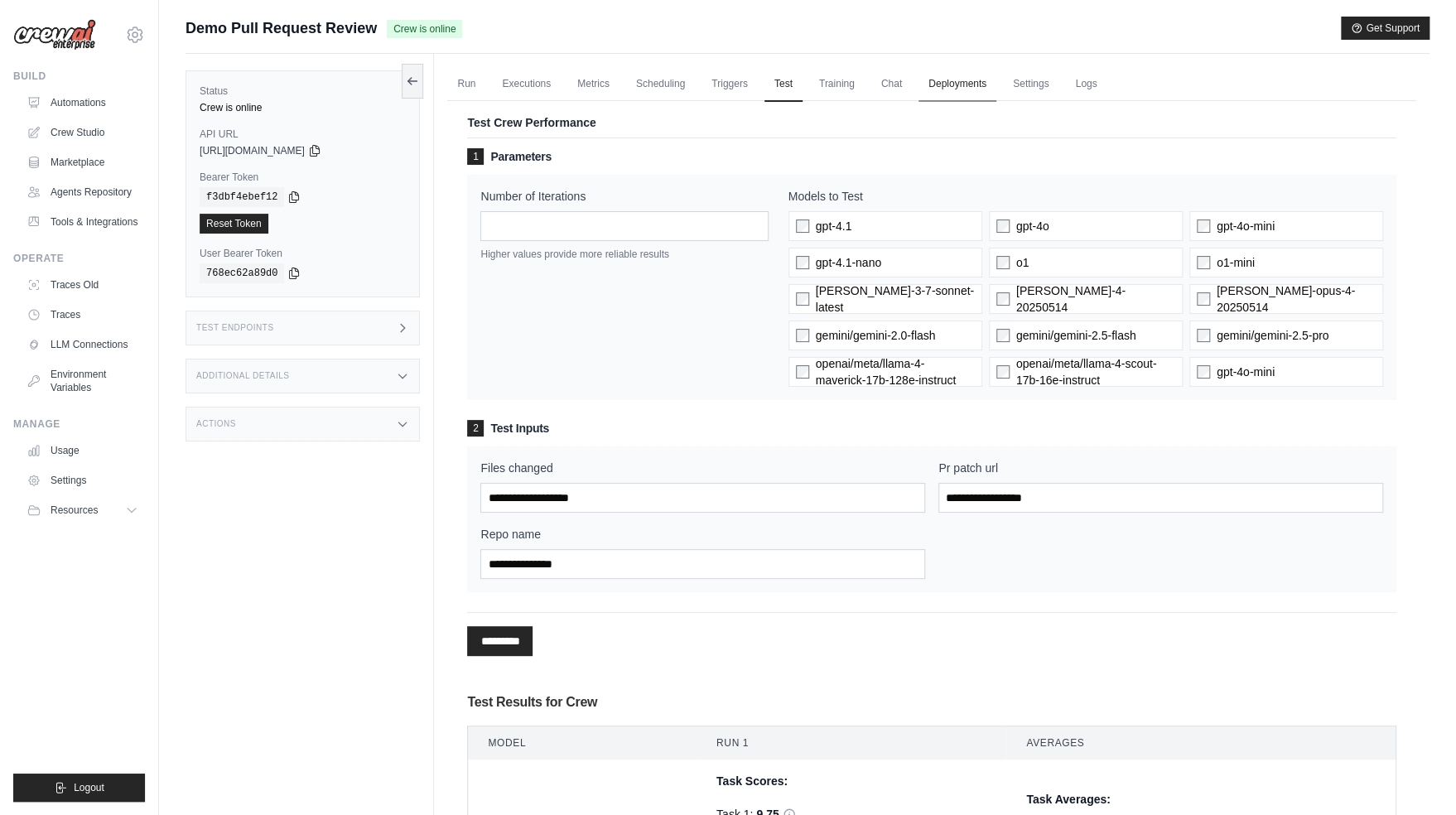
click at [942, 95] on link "Deployments" at bounding box center [957, 84] width 78 height 34
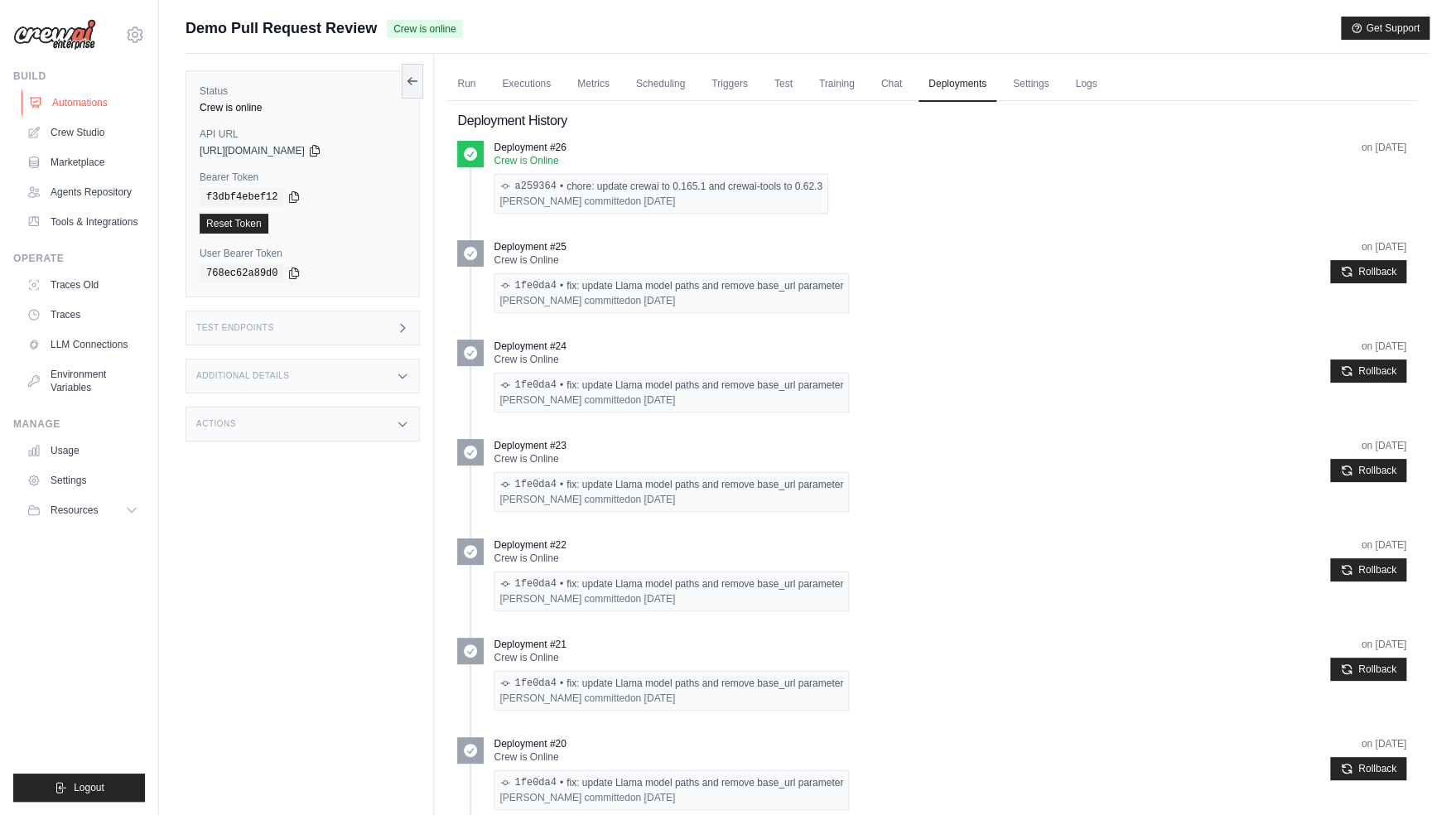
click at [99, 107] on link "Automations" at bounding box center [84, 103] width 125 height 27
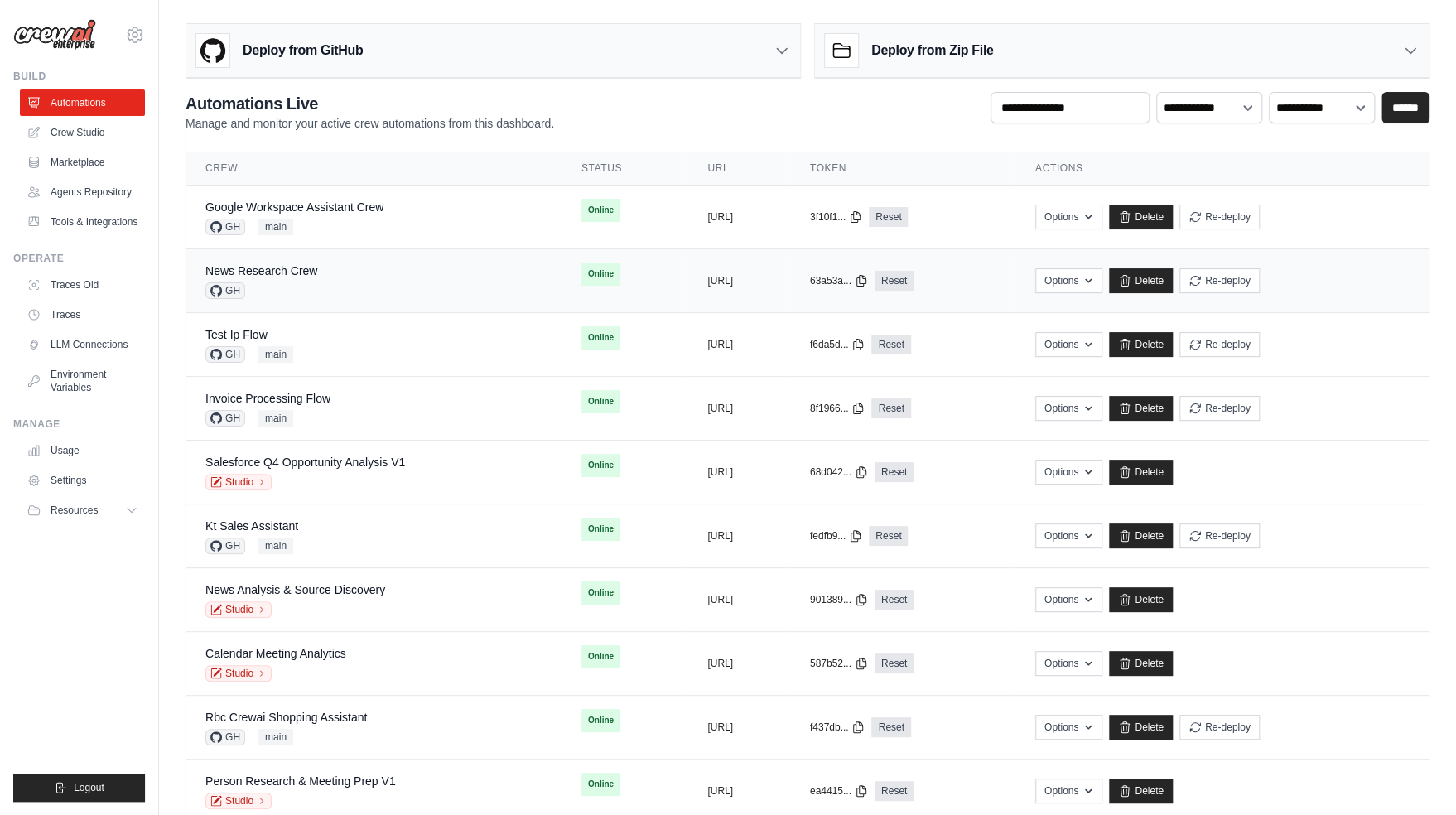
click at [324, 293] on div "News Research Crew GH" at bounding box center [374, 280] width 337 height 36
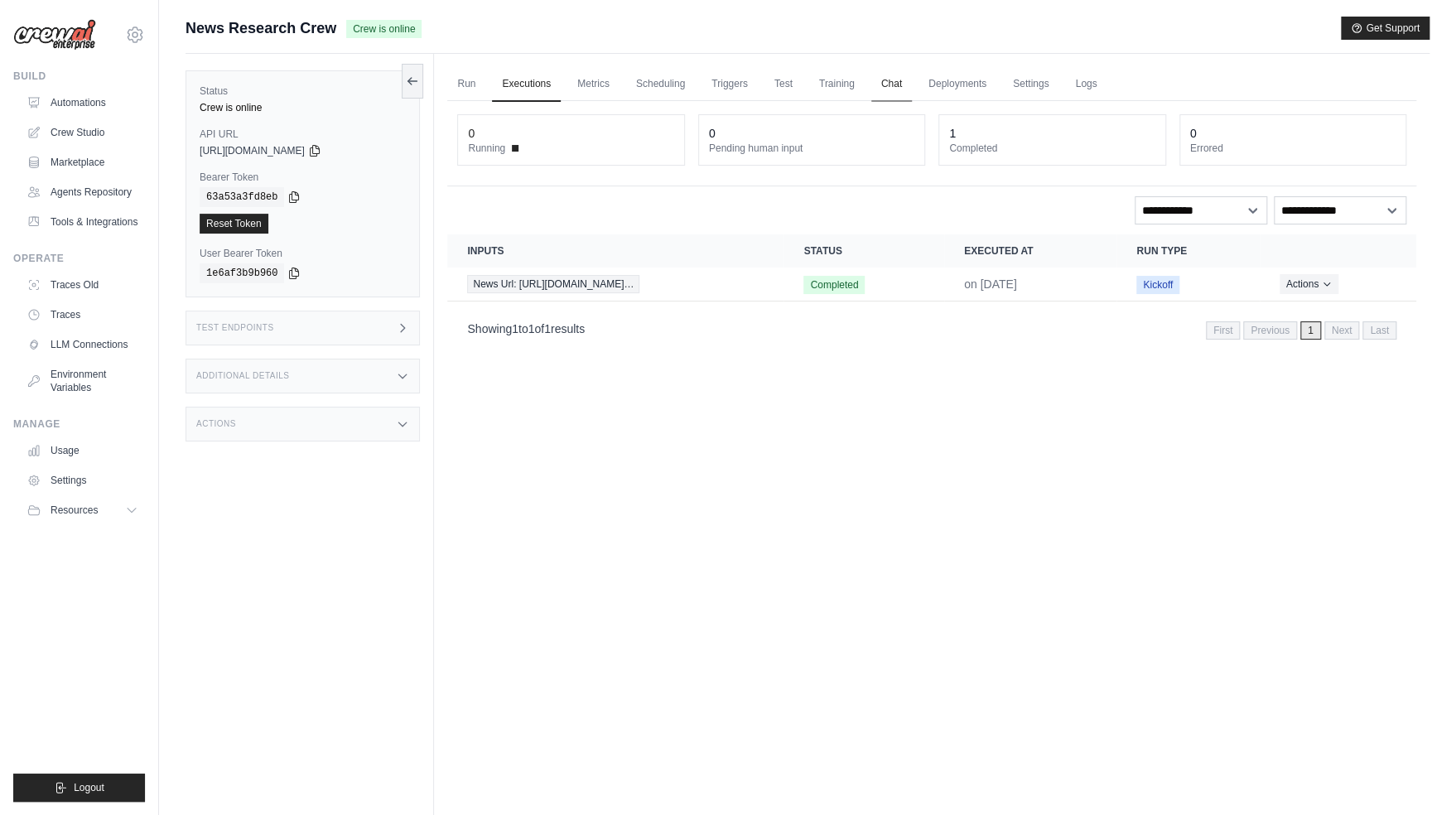
click at [888, 91] on link "Chat" at bounding box center [892, 84] width 40 height 34
click at [615, 276] on span "News Url: [URL][DOMAIN_NAME]…" at bounding box center [553, 285] width 172 height 18
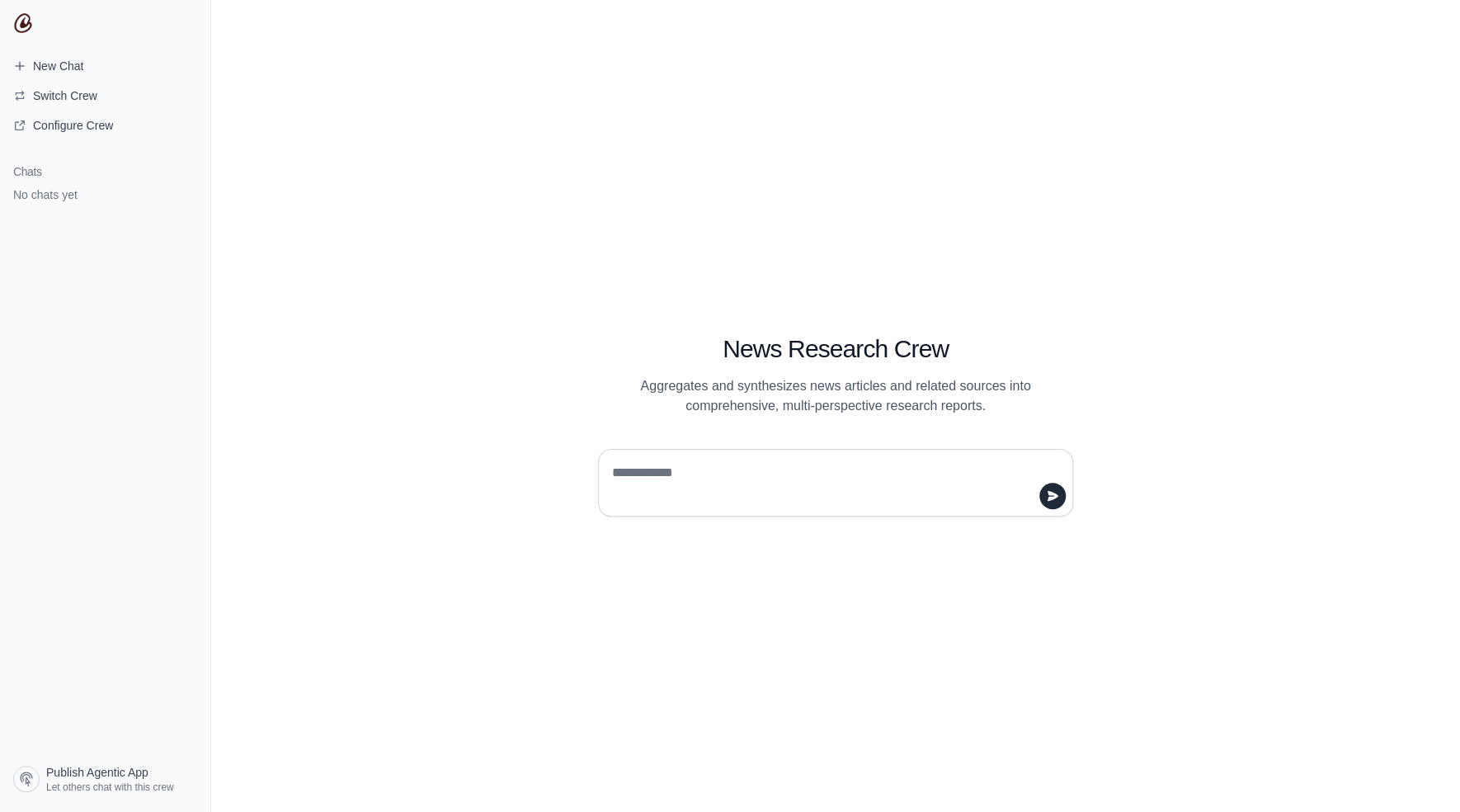
click at [746, 496] on textarea at bounding box center [830, 483] width 444 height 46
click at [864, 493] on textarea at bounding box center [830, 483] width 444 height 46
type textarea "*****"
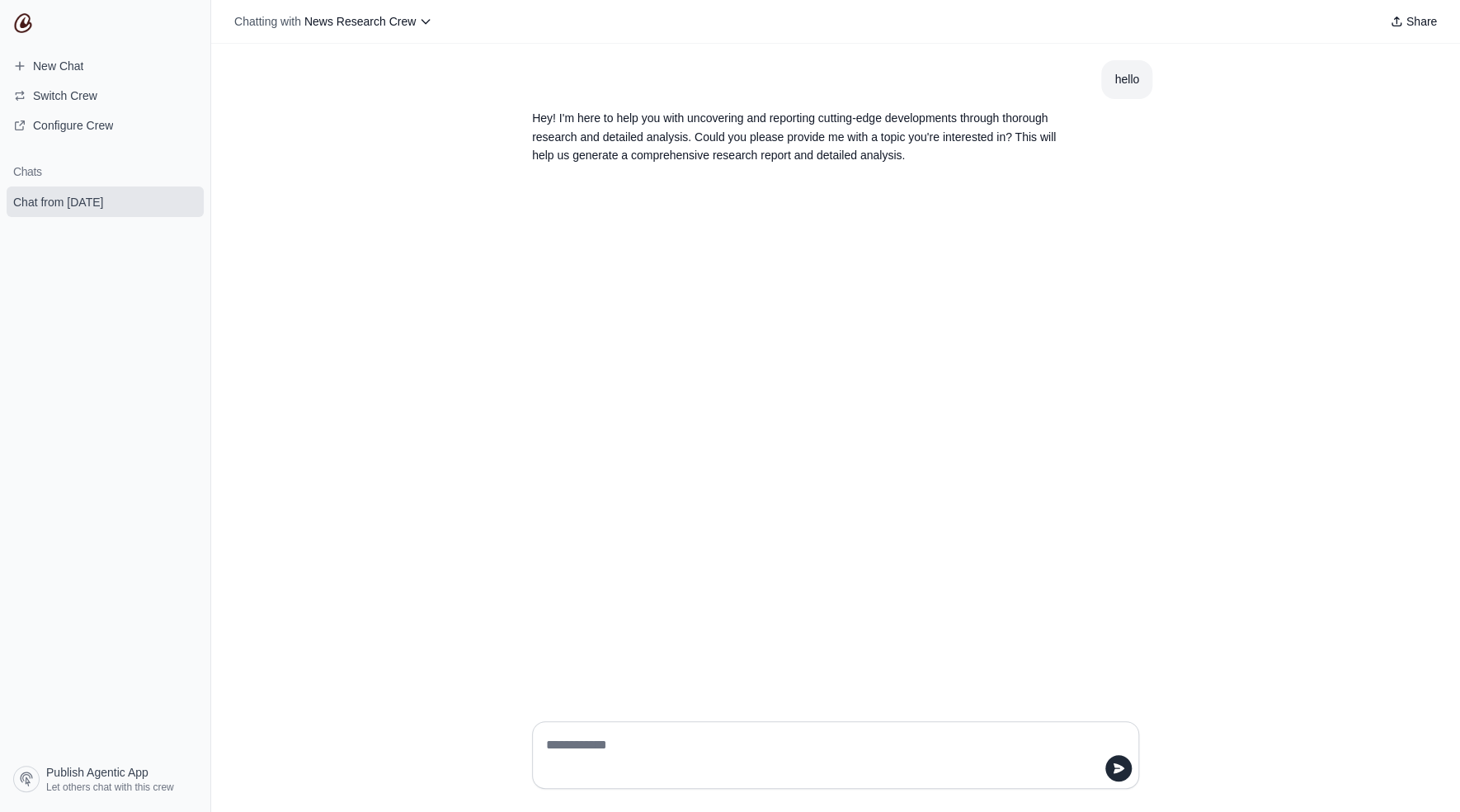
click at [753, 761] on textarea at bounding box center [830, 754] width 576 height 46
paste textarea "**********"
type textarea "**********"
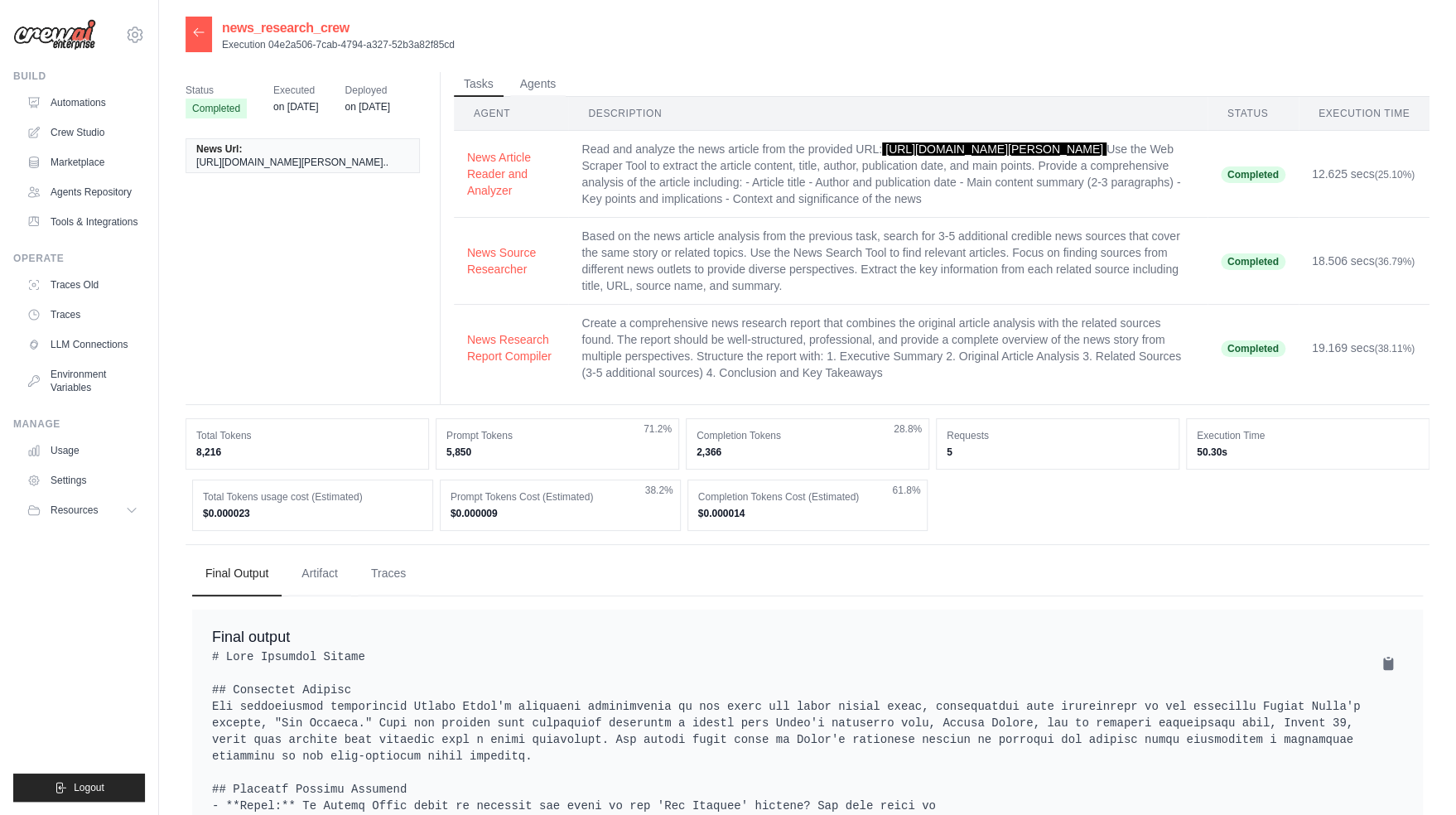
drag, startPoint x: 664, startPoint y: 183, endPoint x: 568, endPoint y: 169, distance: 97.0
click at [883, 155] on span "https://www.usatoday.com/story/entertainment/music/2025/08/11/taylor-swift-anno…" at bounding box center [994, 149] width 224 height 13
copy span "https://www.usatoday.com/story/entertainment/music/2025/08/11/taylor-swift-anno…"
click at [194, 33] on icon at bounding box center [199, 32] width 10 height 8
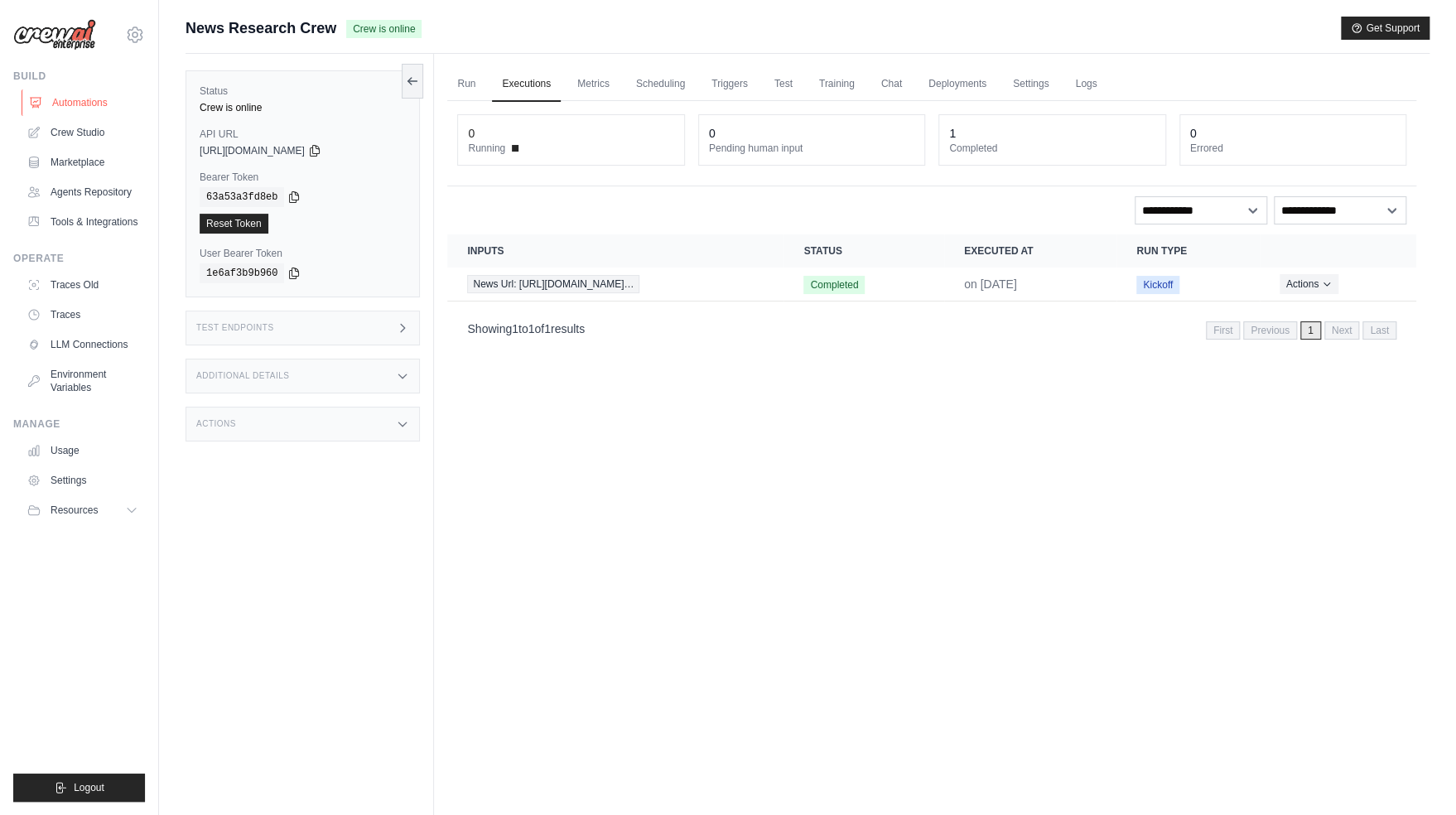
click at [100, 107] on link "Automations" at bounding box center [84, 103] width 125 height 27
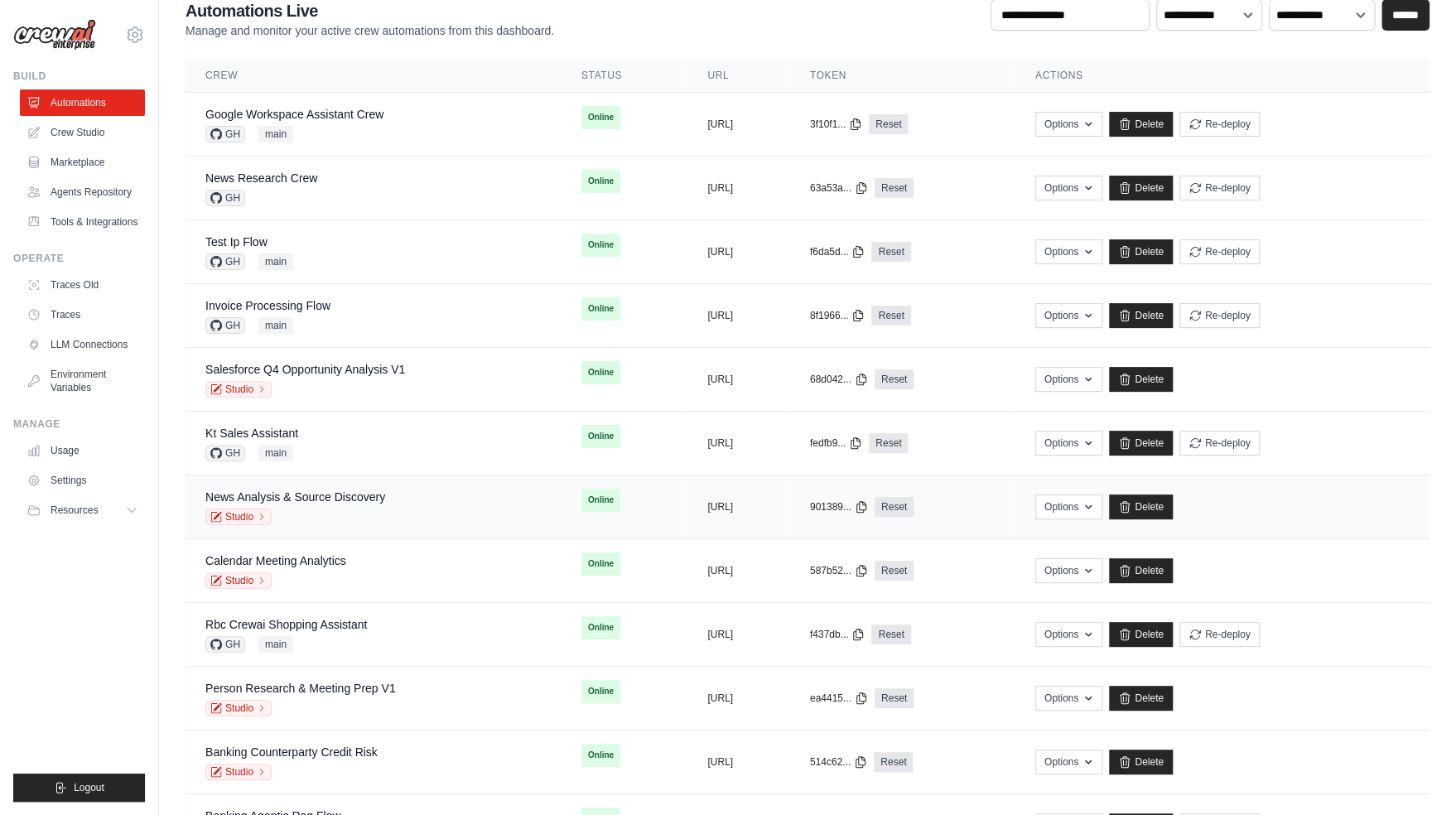
scroll to position [176, 0]
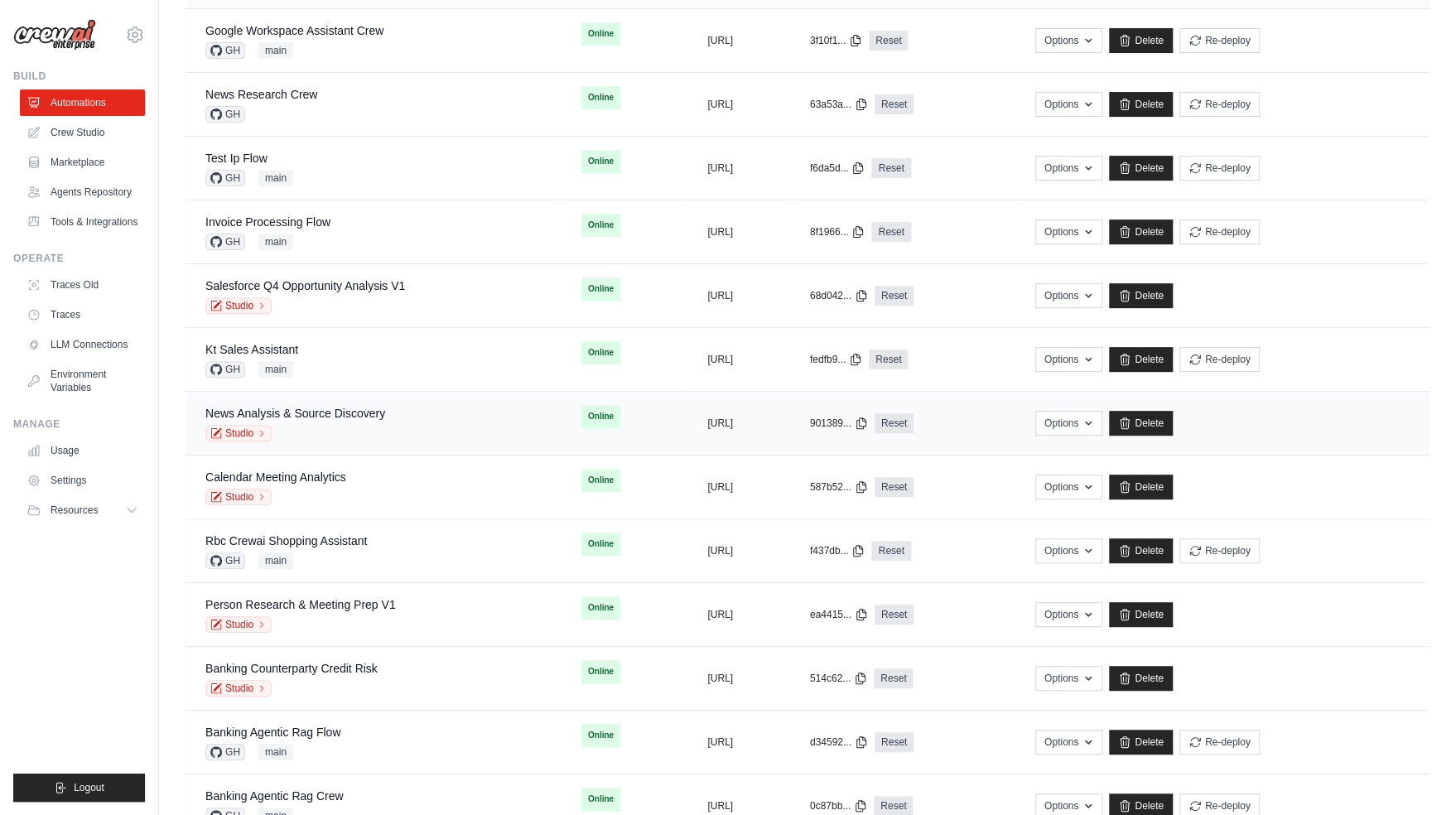
click at [368, 425] on div "Studio" at bounding box center [296, 433] width 180 height 17
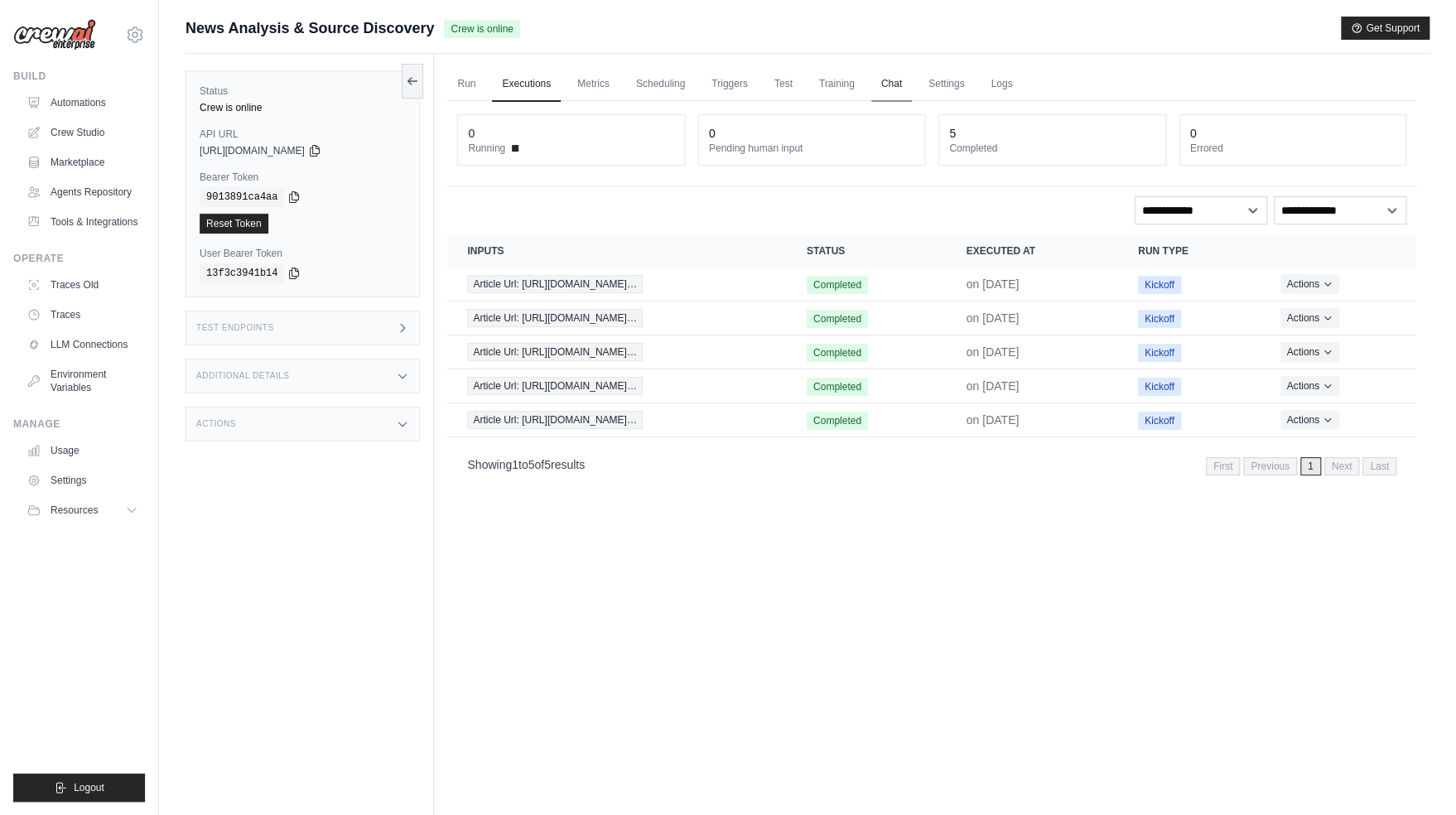
click at [889, 91] on link "Chat" at bounding box center [892, 84] width 40 height 34
click at [96, 131] on link "Crew Studio" at bounding box center [84, 133] width 125 height 27
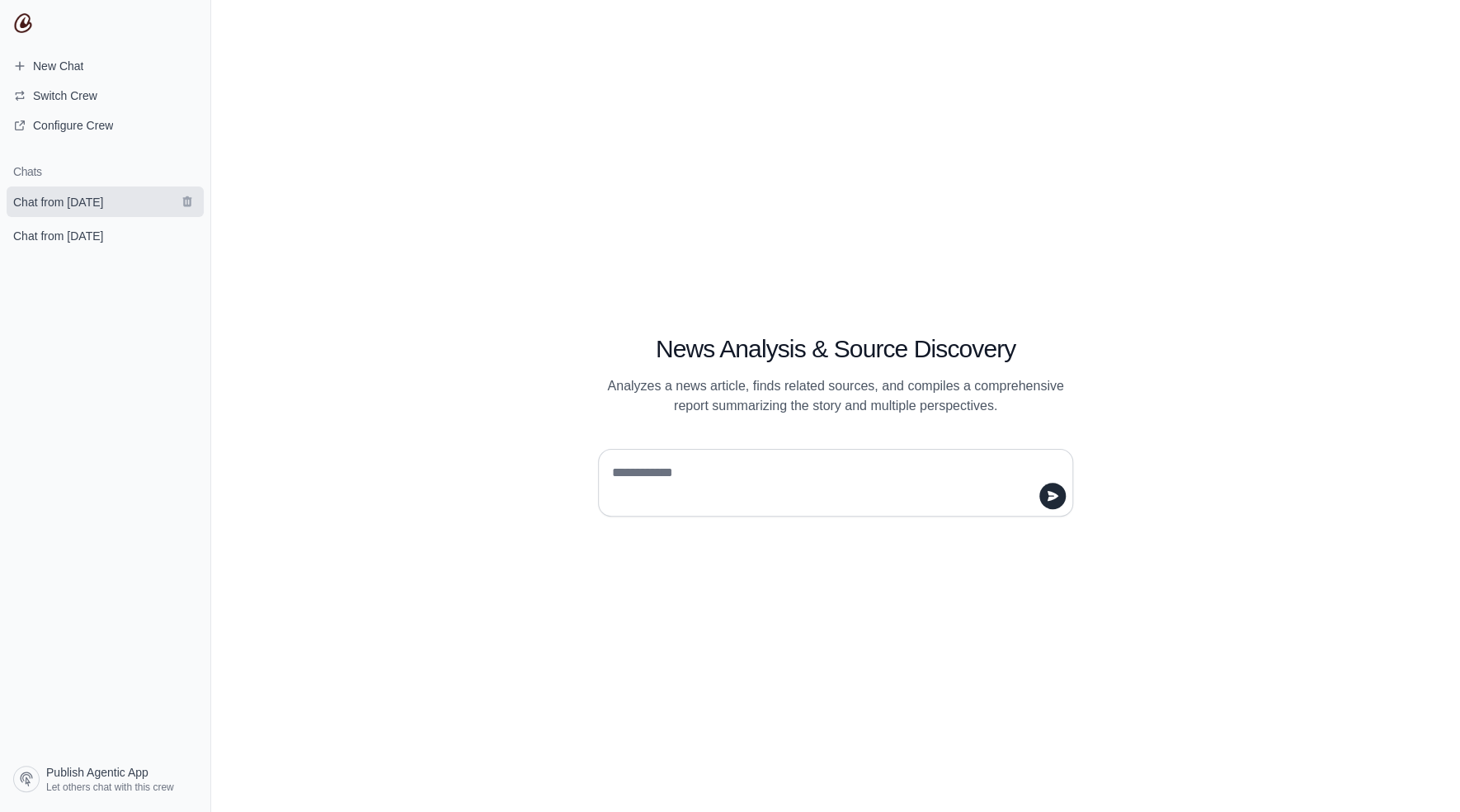
click at [61, 202] on span "Chat from August 12" at bounding box center [59, 202] width 90 height 17
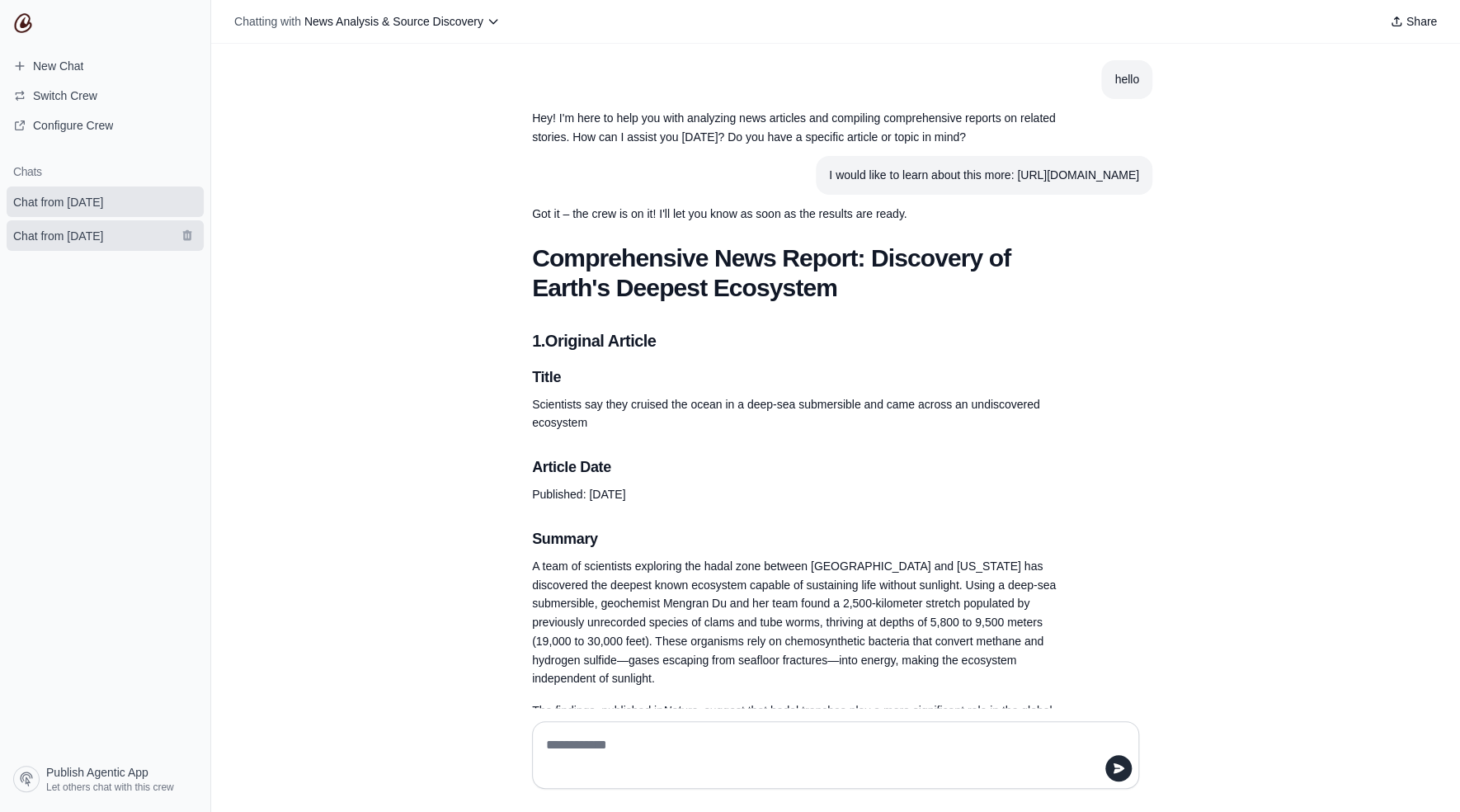
click at [44, 234] on span "Chat from August 1" at bounding box center [59, 236] width 90 height 17
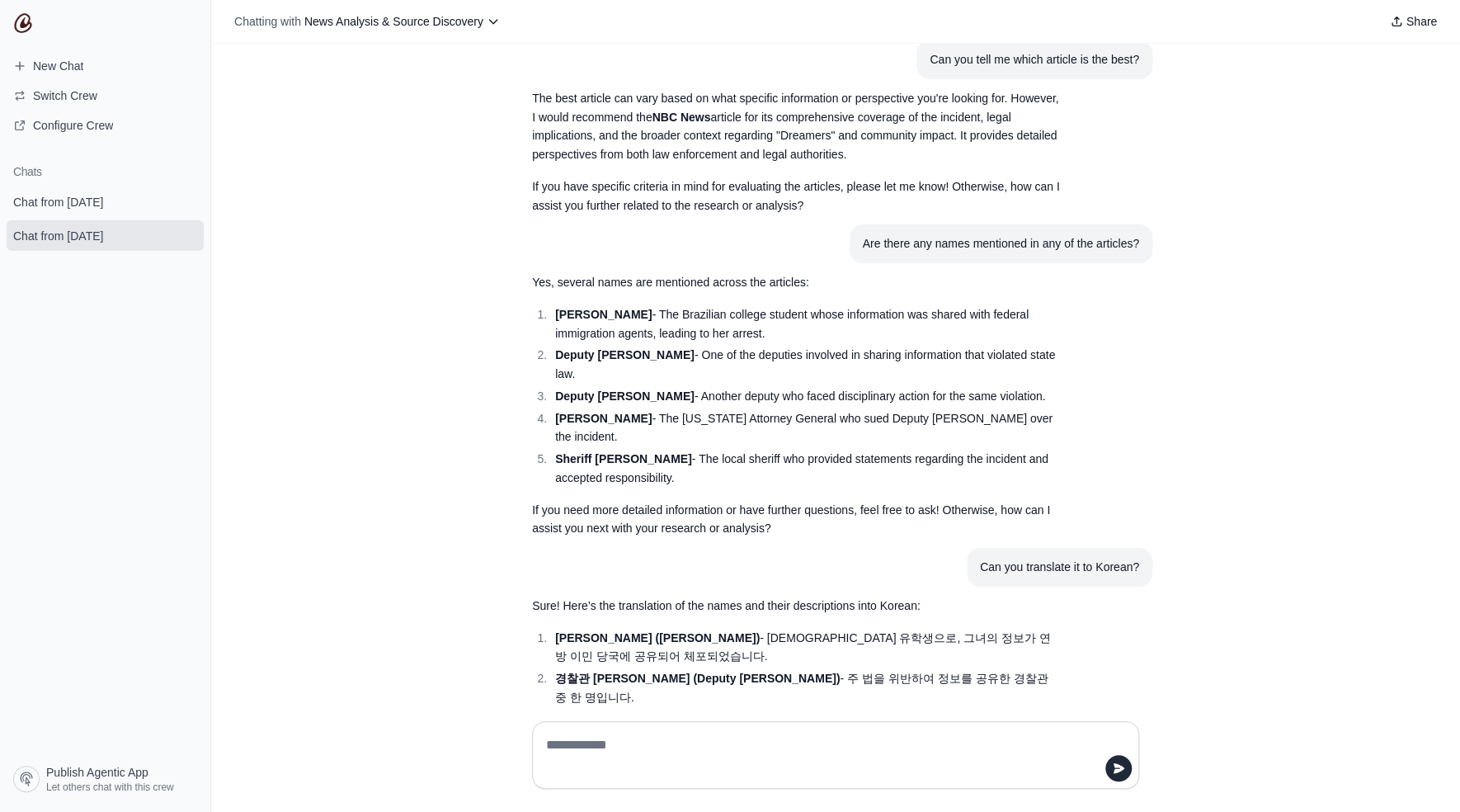
scroll to position [3264, 0]
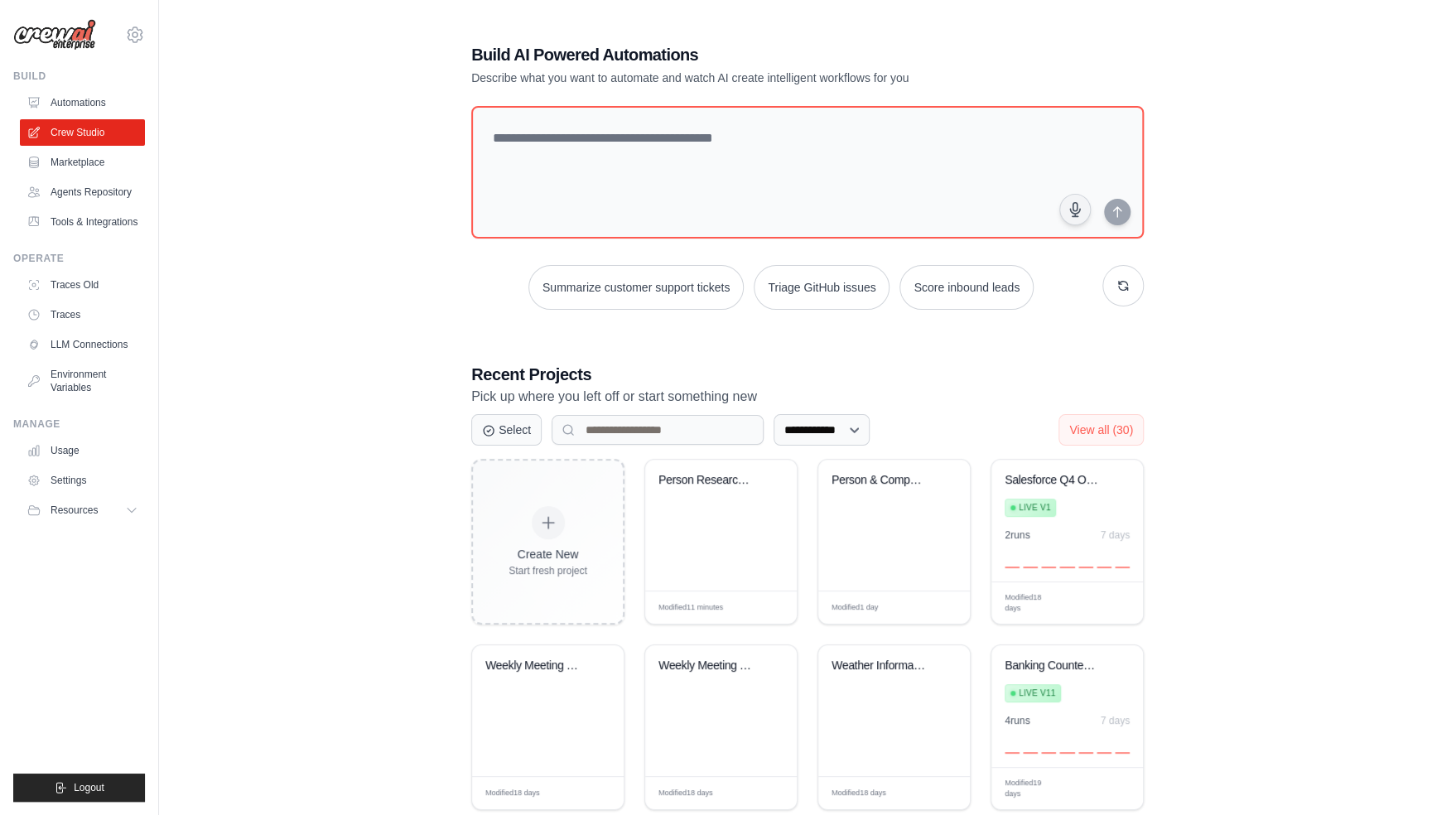
click at [335, 593] on div "**********" at bounding box center [808, 520] width 1244 height 1006
click at [693, 529] on div "Person Research & Meeting Prep Assi..." at bounding box center [721, 525] width 152 height 131
click at [102, 105] on link "Automations" at bounding box center [84, 103] width 125 height 27
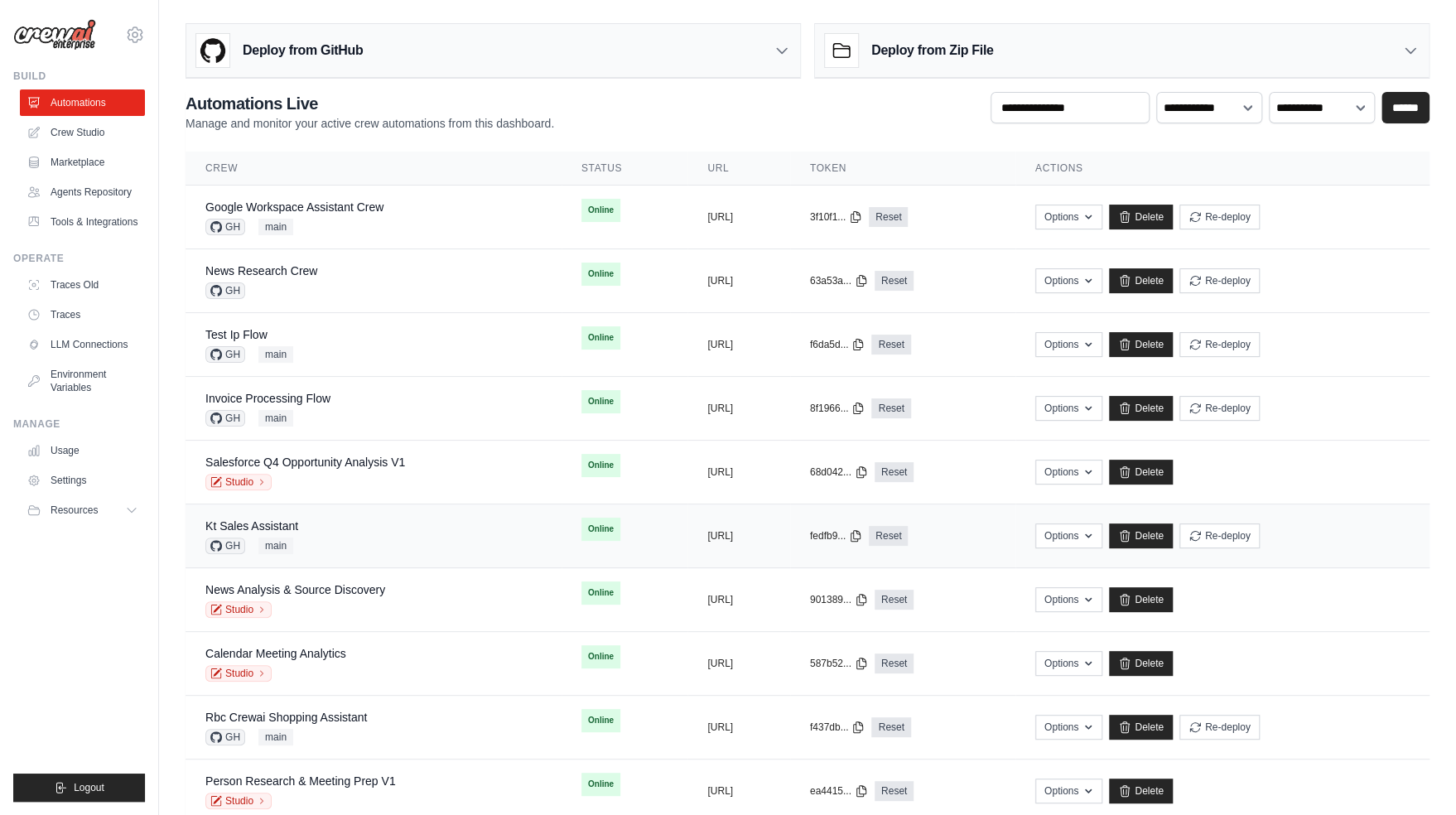
scroll to position [741, 0]
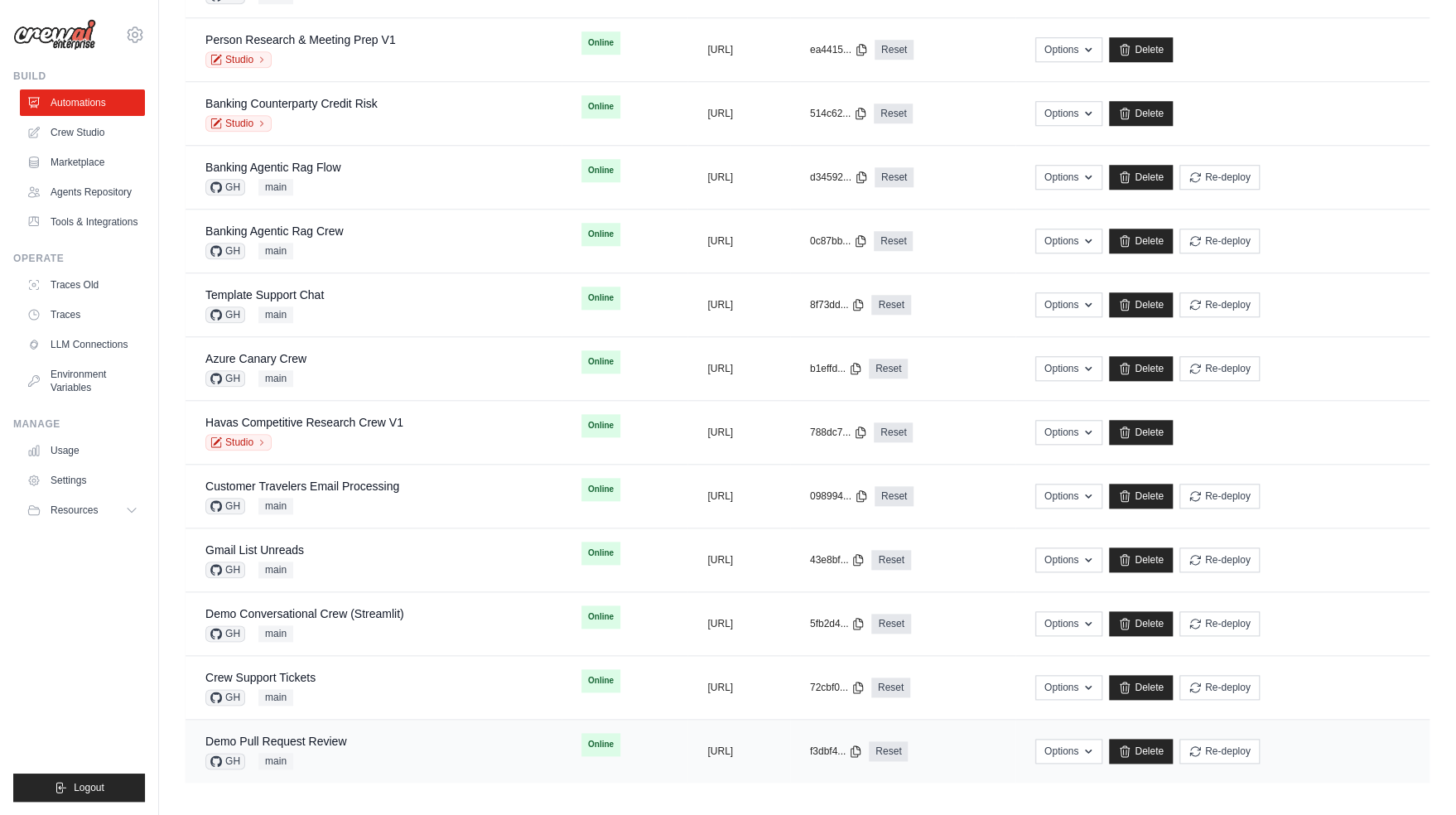
click at [357, 737] on div "Demo Pull Request Review GH main" at bounding box center [374, 750] width 337 height 36
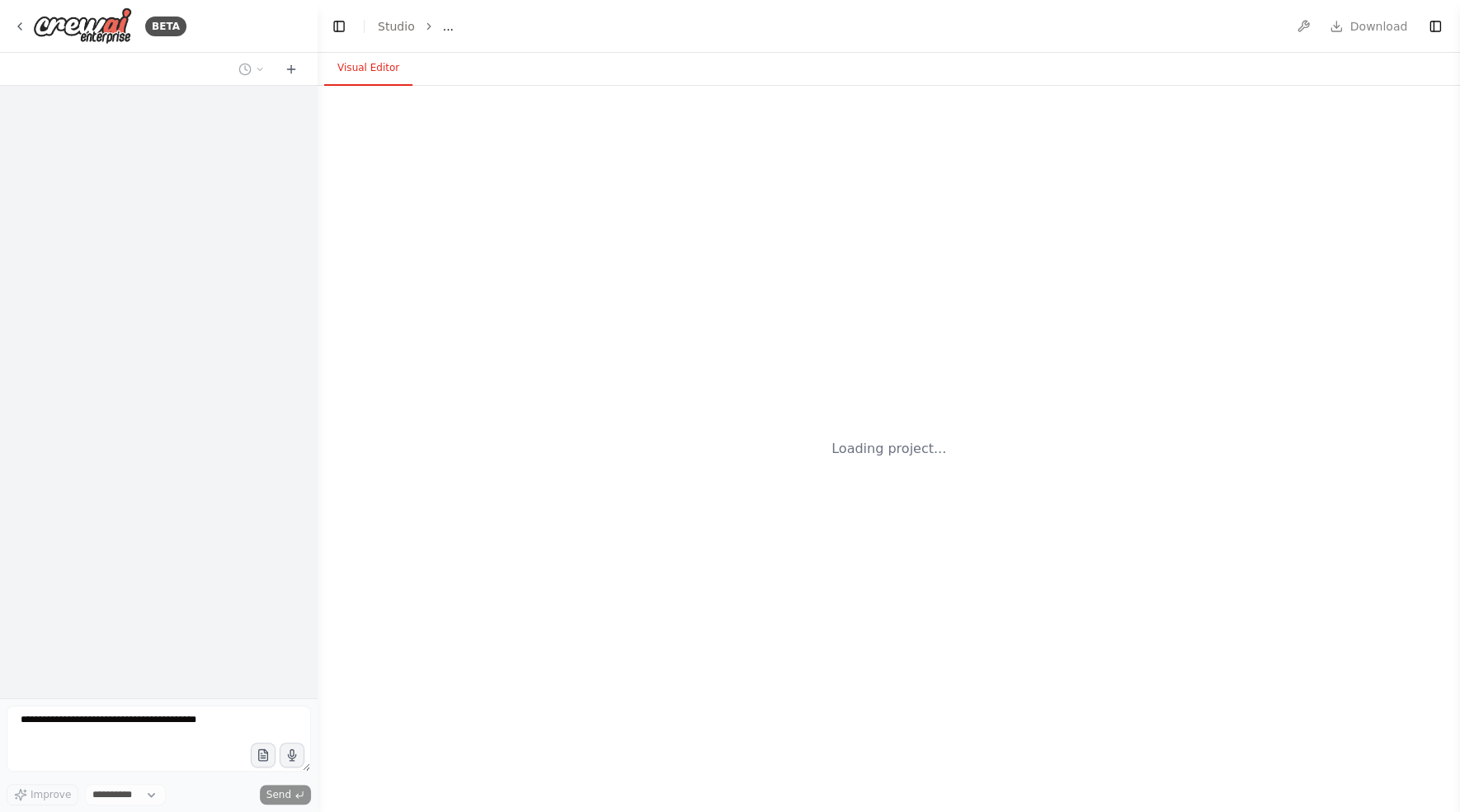
select select "****"
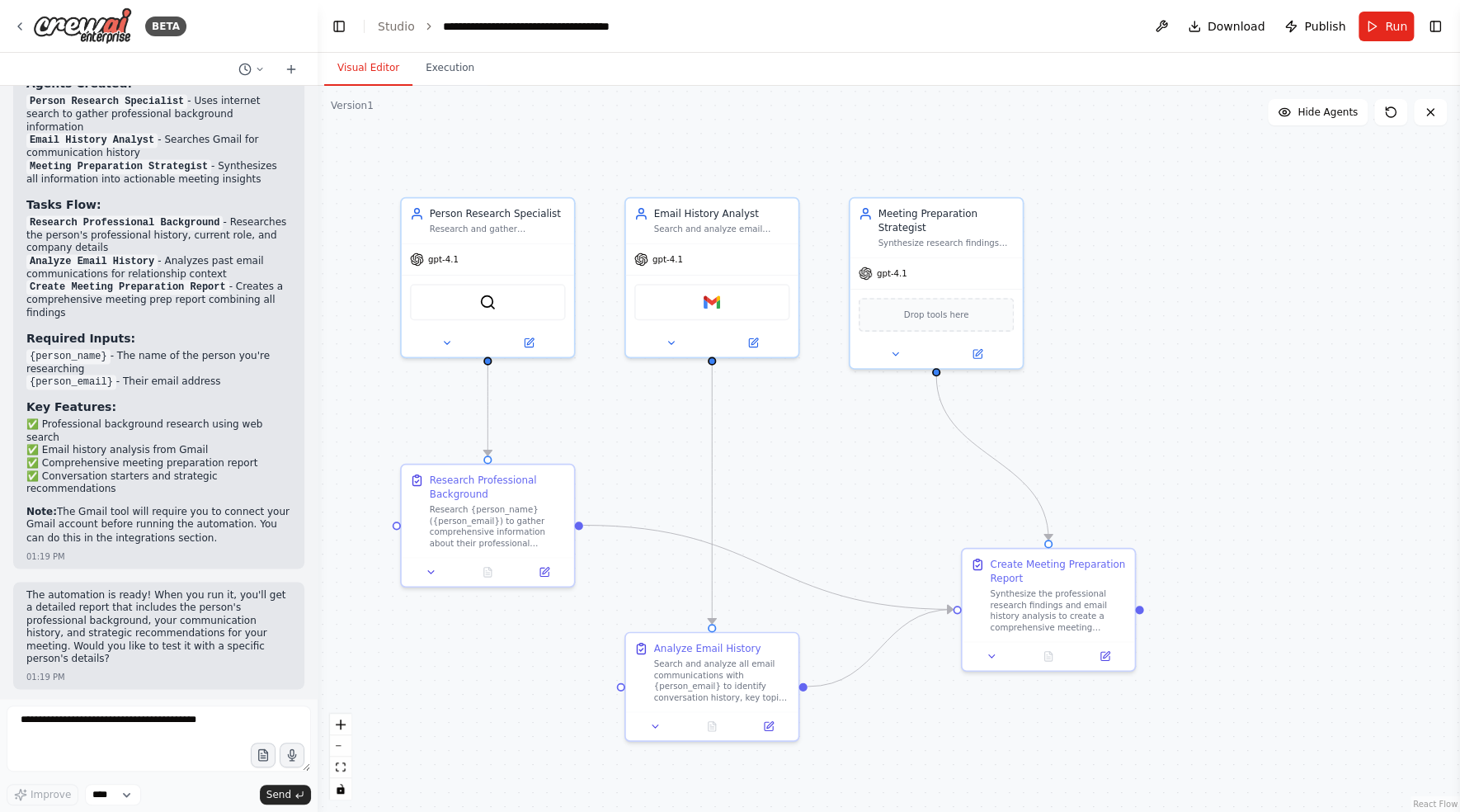
scroll to position [1348, 0]
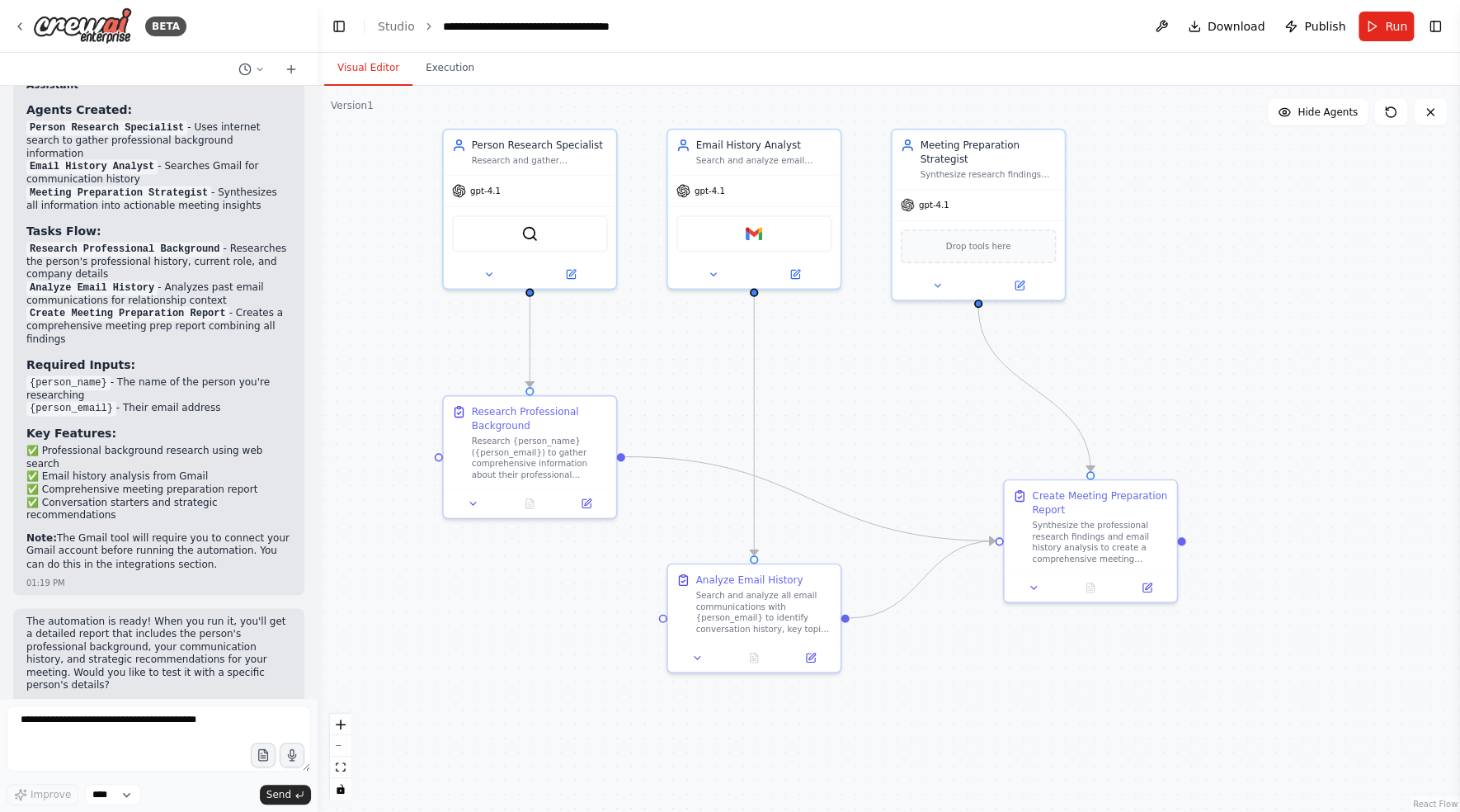
drag, startPoint x: 391, startPoint y: 392, endPoint x: 450, endPoint y: 346, distance: 74.8
click at [439, 328] on div ".deletable-edge-delete-btn { width: 20px; height: 20px; border: 0px solid #ffff…" at bounding box center [889, 449] width 1142 height 726
click at [580, 266] on icon at bounding box center [575, 272] width 12 height 12
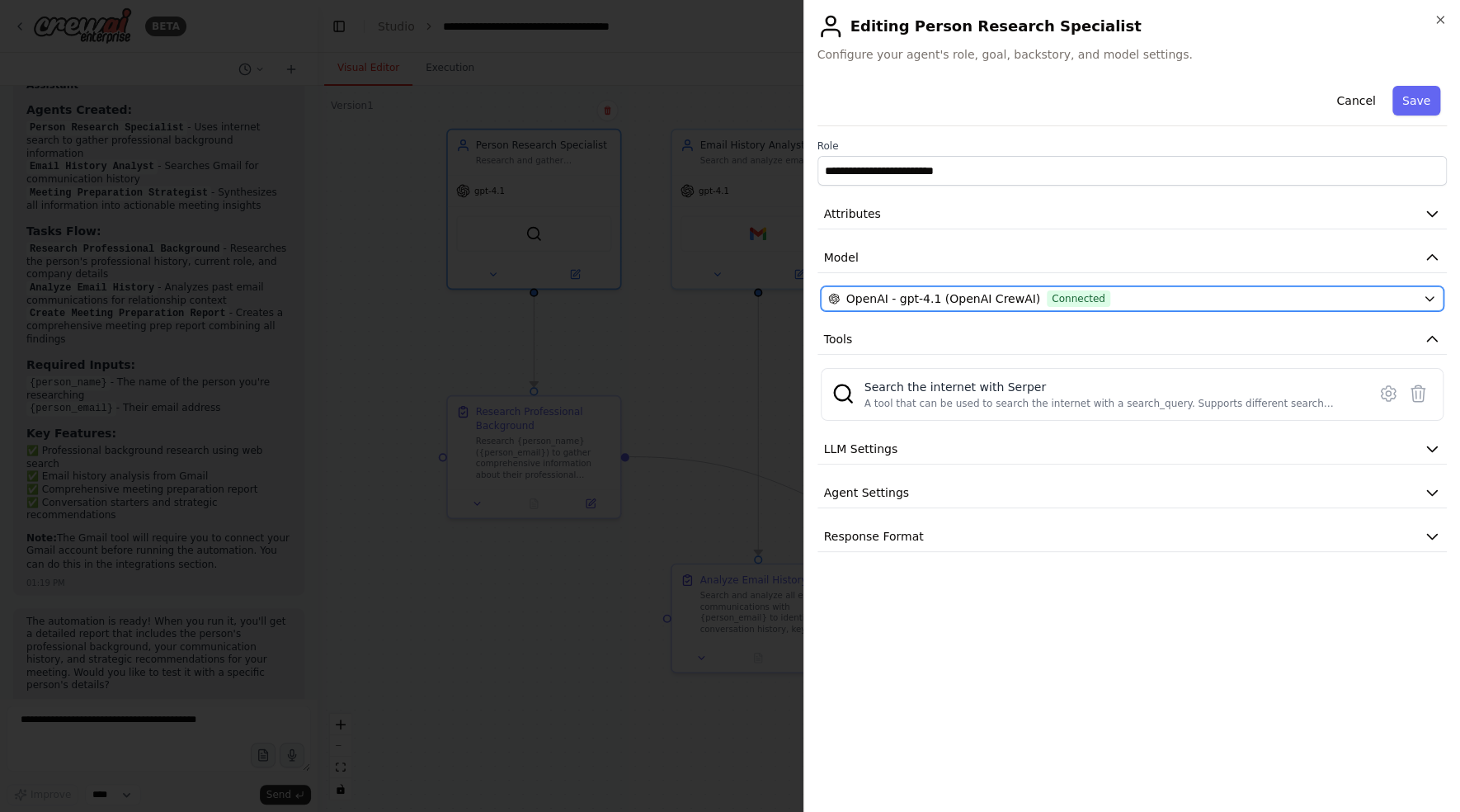
click at [1047, 300] on span "Connected" at bounding box center [1079, 299] width 64 height 17
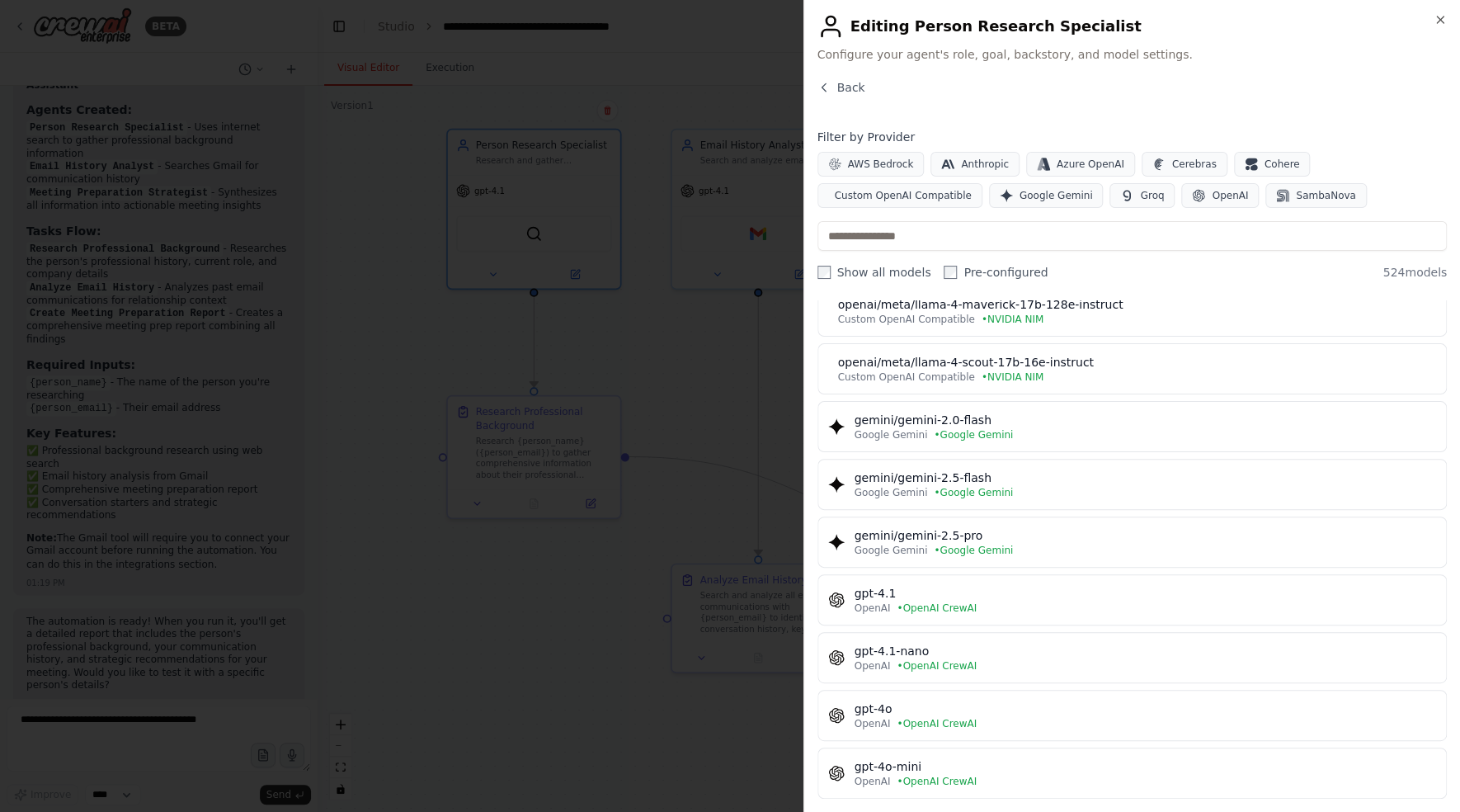
scroll to position [0, 0]
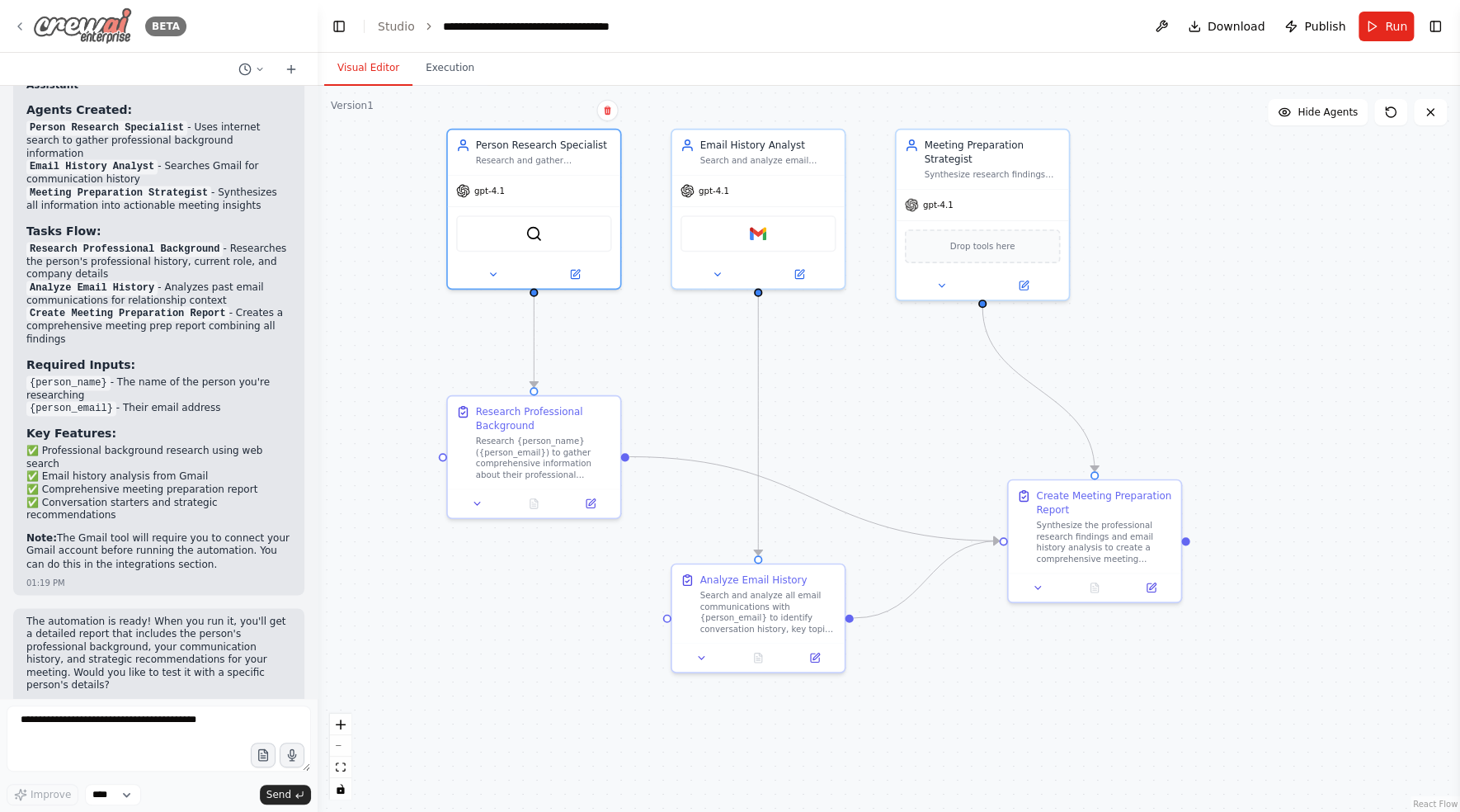
click at [69, 31] on img at bounding box center [82, 26] width 99 height 37
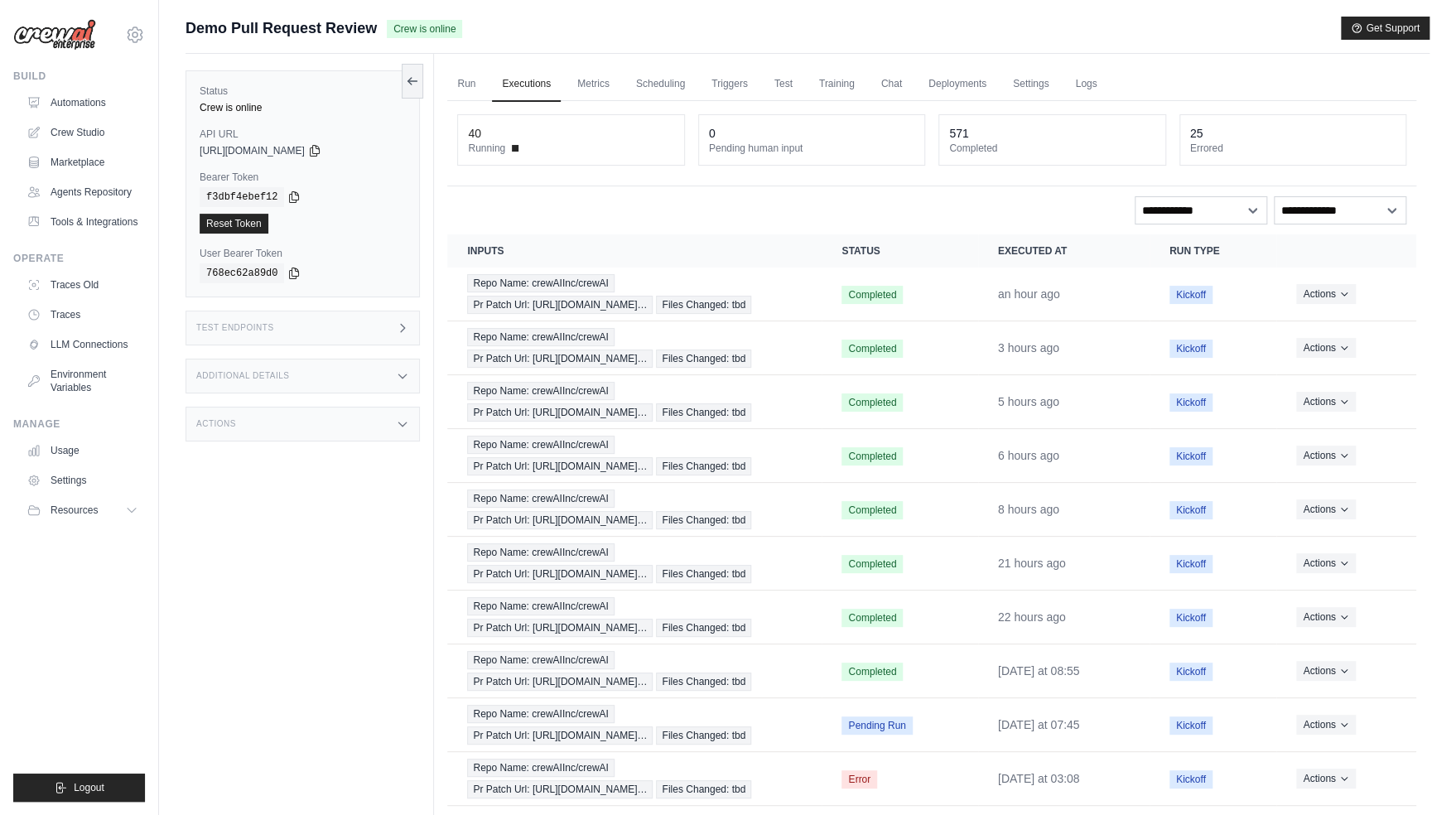
click at [357, 591] on div "Status Crew is online API URL copied [URL][DOMAIN_NAME] Bearer Token copied f3d…" at bounding box center [310, 461] width 249 height 815
click at [109, 99] on link "Automations" at bounding box center [84, 103] width 125 height 27
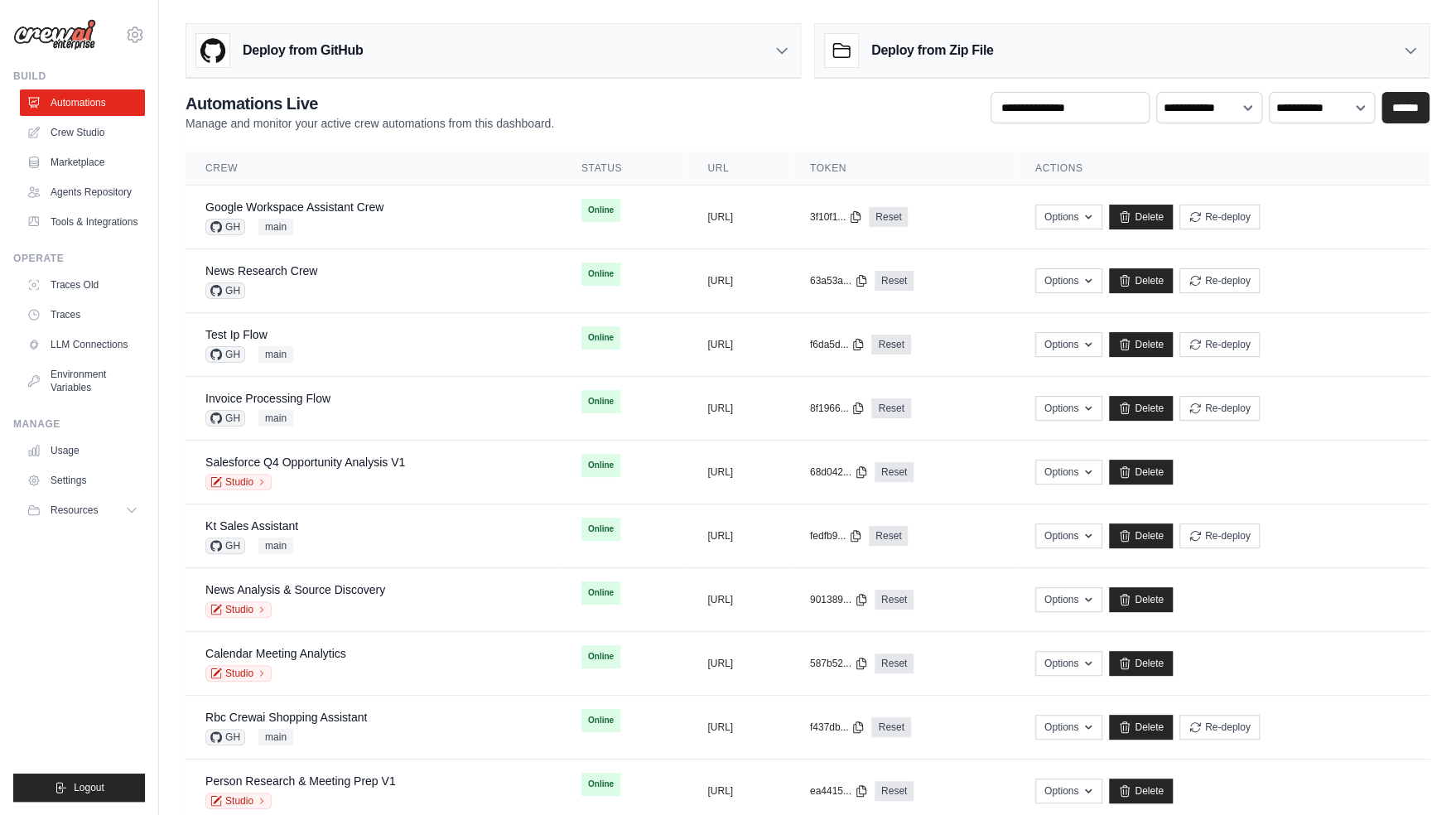
click at [588, 126] on div "**********" at bounding box center [808, 112] width 1244 height 39
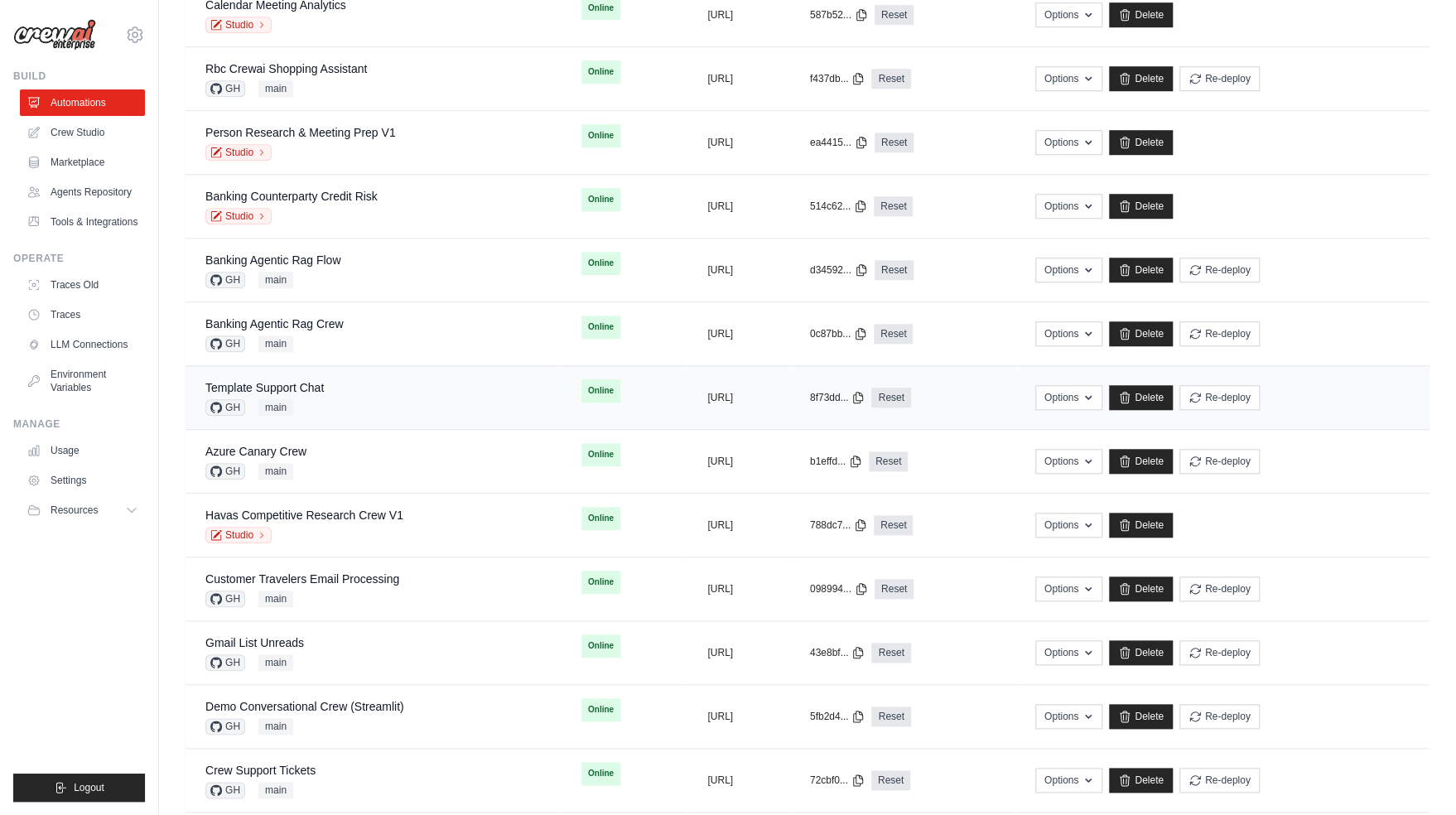
scroll to position [741, 0]
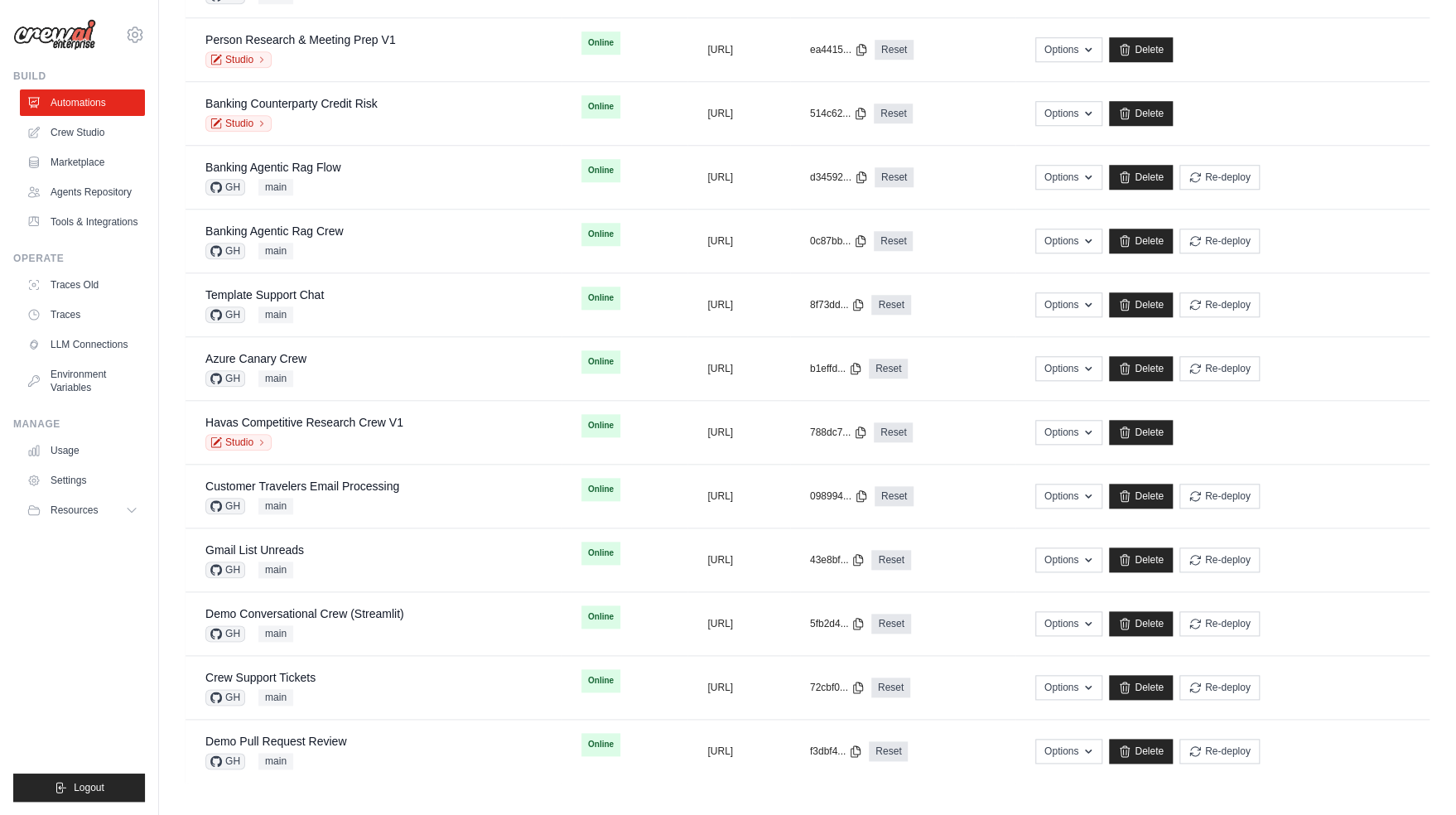
click at [86, 687] on ul "Build Automations Crew Studio Marketplace Agents Repository Resources Blog" at bounding box center [79, 436] width 132 height 732
click at [134, 673] on ul "Build Automations Crew Studio Marketplace Agents Repository Resources Blog" at bounding box center [79, 436] width 132 height 732
click at [369, 790] on main "**********" at bounding box center [807, 39] width 1297 height 1560
click at [371, 790] on main "**********" at bounding box center [807, 39] width 1297 height 1560
click at [314, 742] on link "Demo Pull Request Review" at bounding box center [276, 741] width 141 height 13
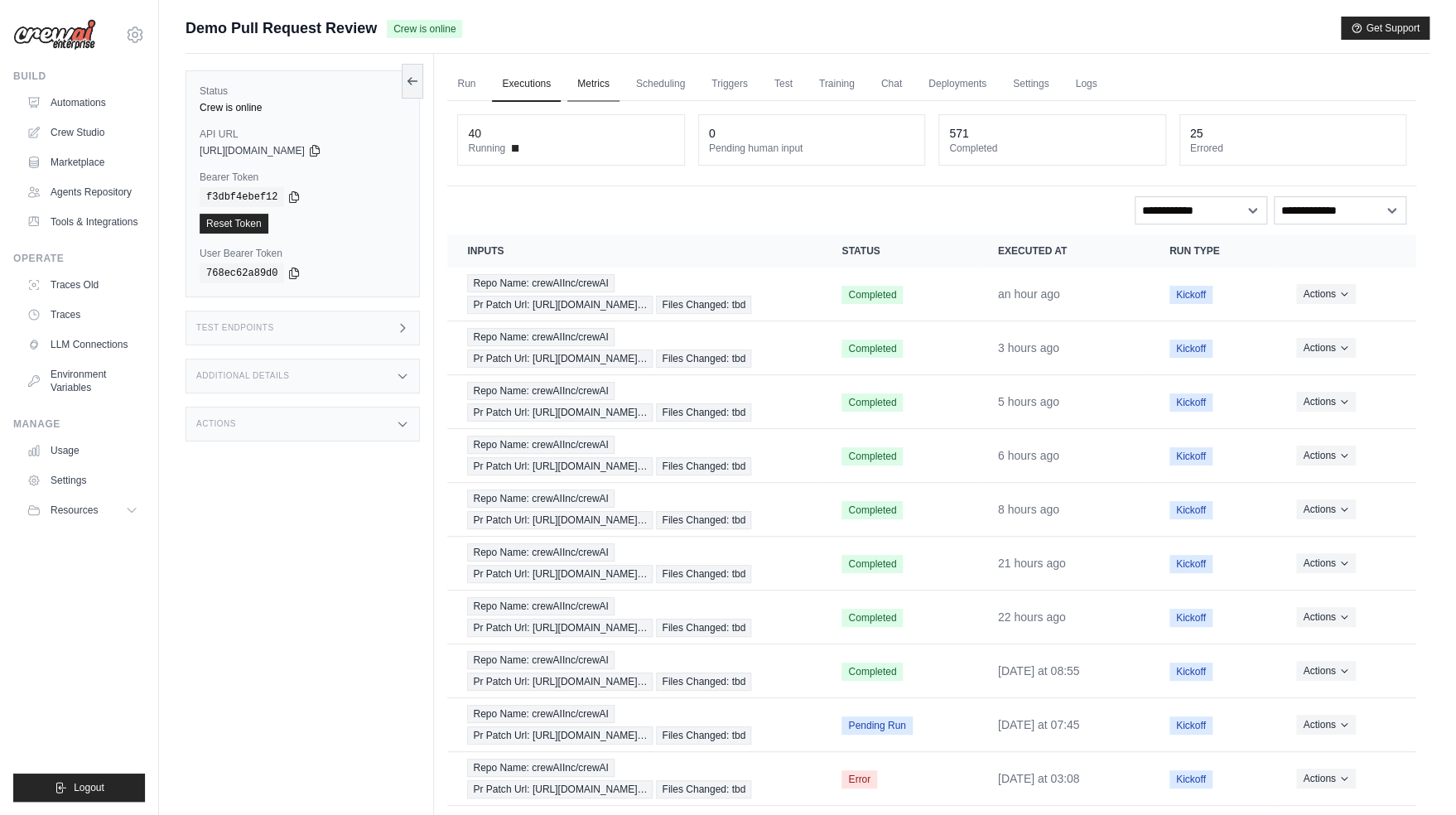
click at [589, 81] on link "Metrics" at bounding box center [594, 84] width 52 height 34
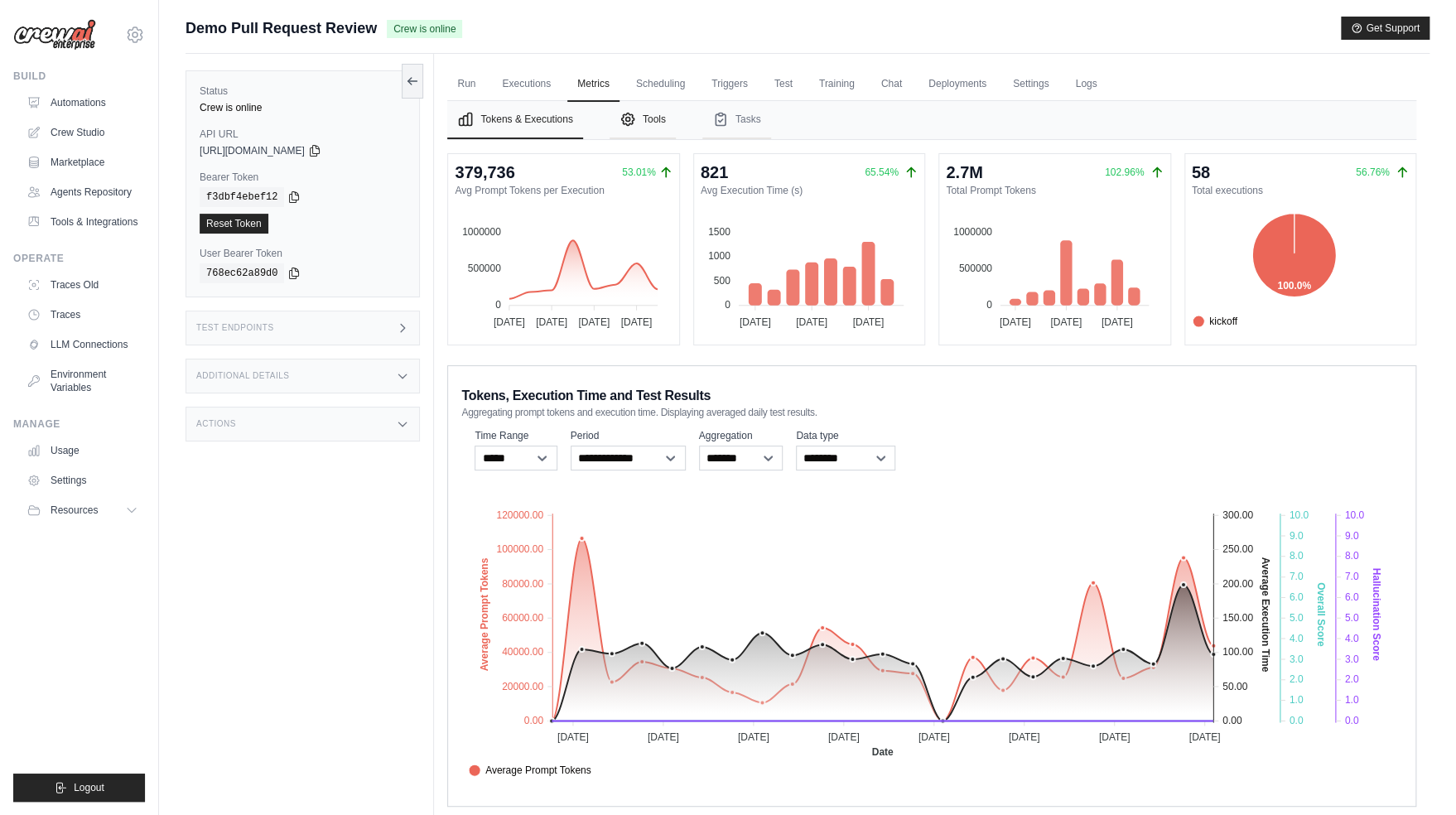
click at [658, 129] on button "Tools" at bounding box center [642, 119] width 66 height 38
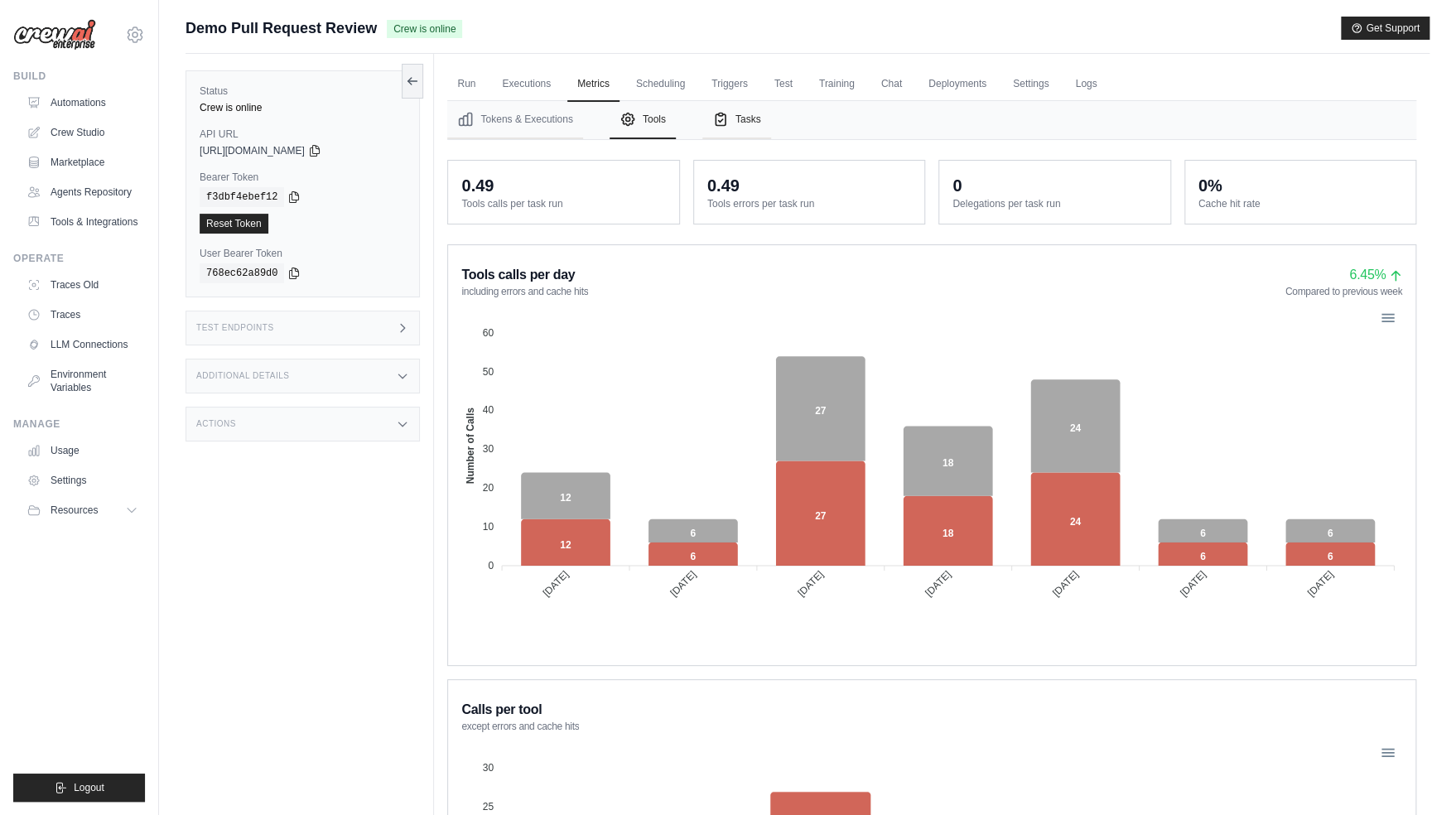
click at [758, 109] on button "Tasks" at bounding box center [737, 119] width 69 height 38
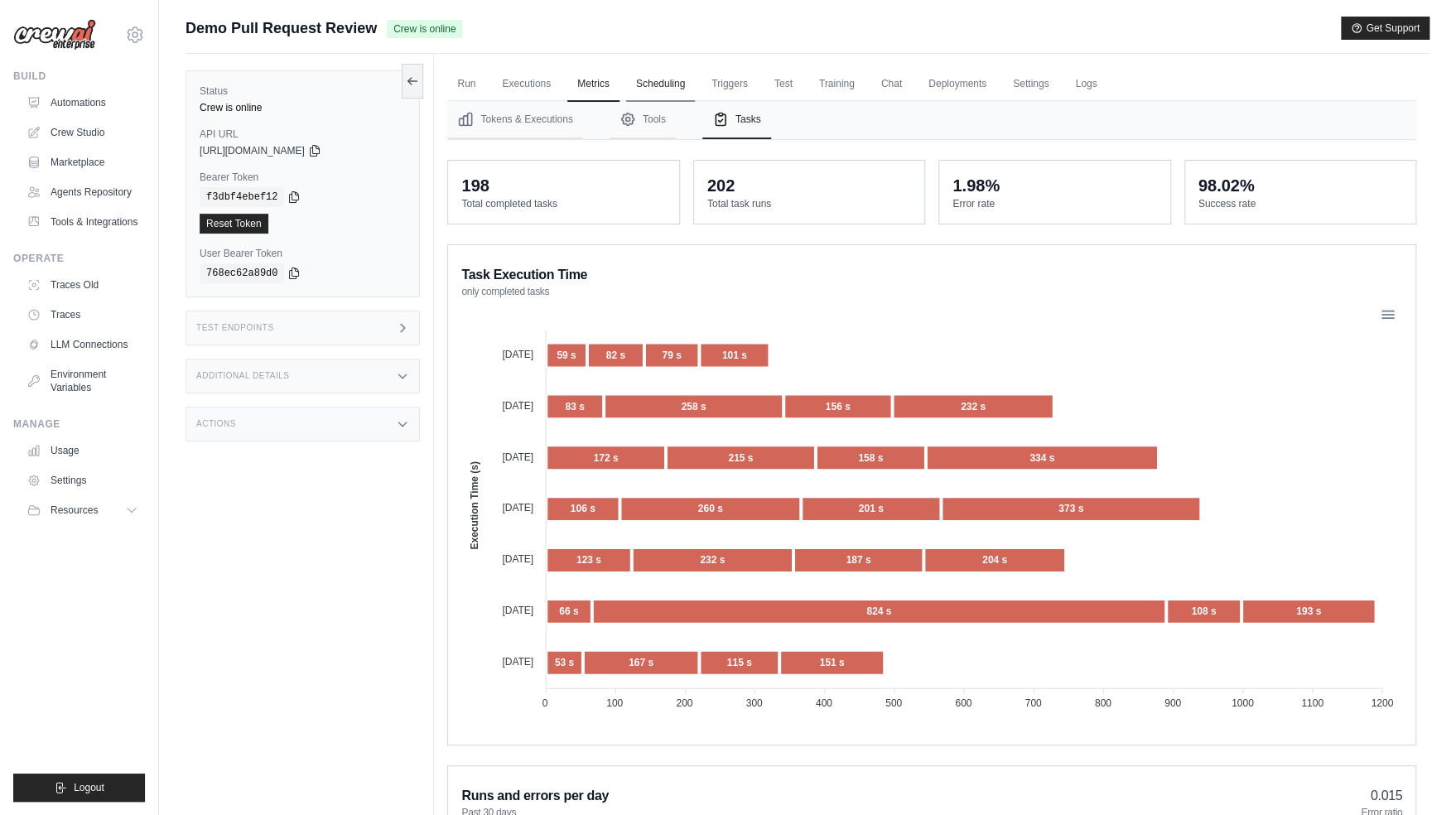
click at [678, 87] on link "Scheduling" at bounding box center [661, 84] width 69 height 34
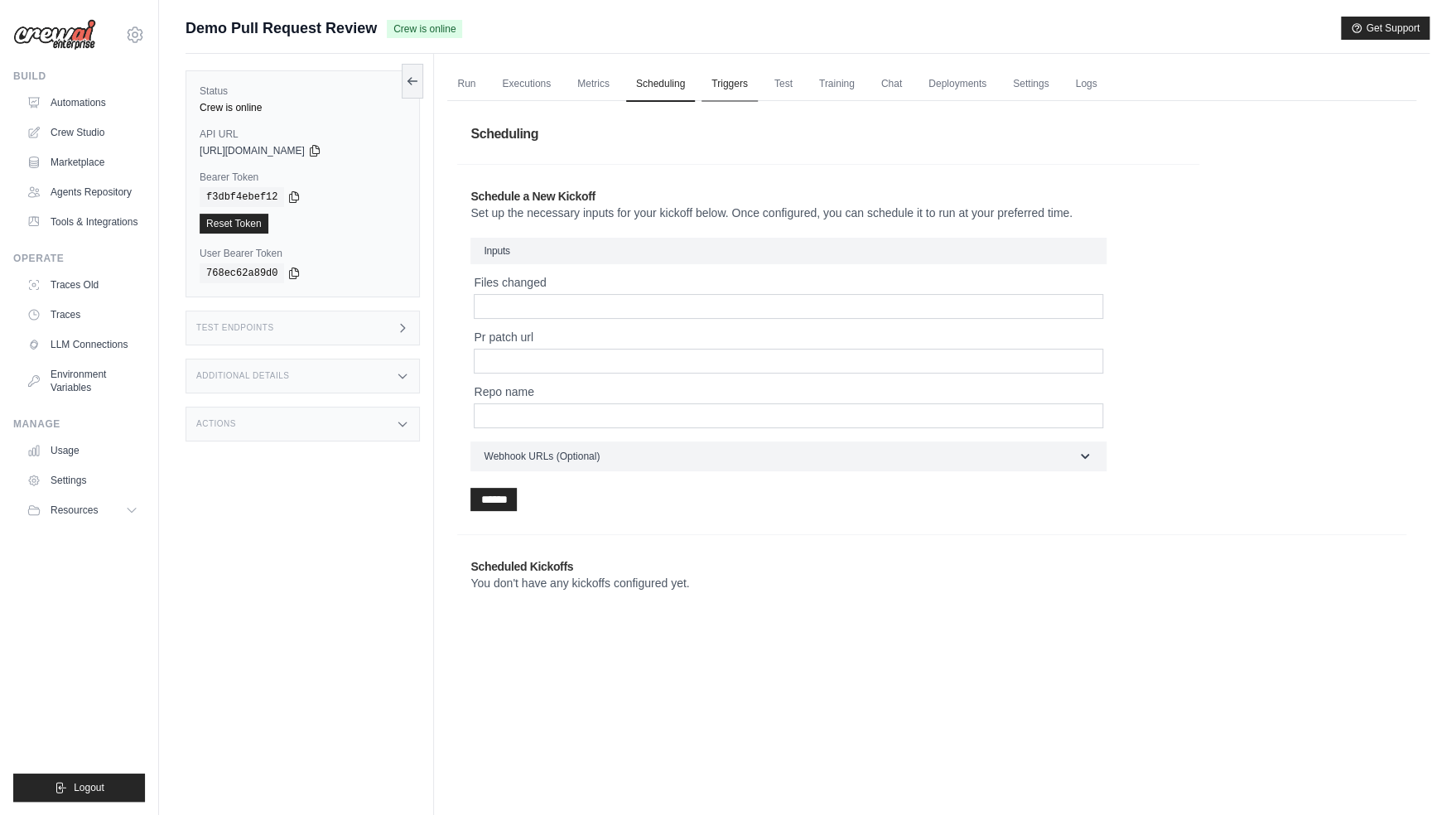
click at [744, 91] on link "Triggers" at bounding box center [730, 84] width 56 height 34
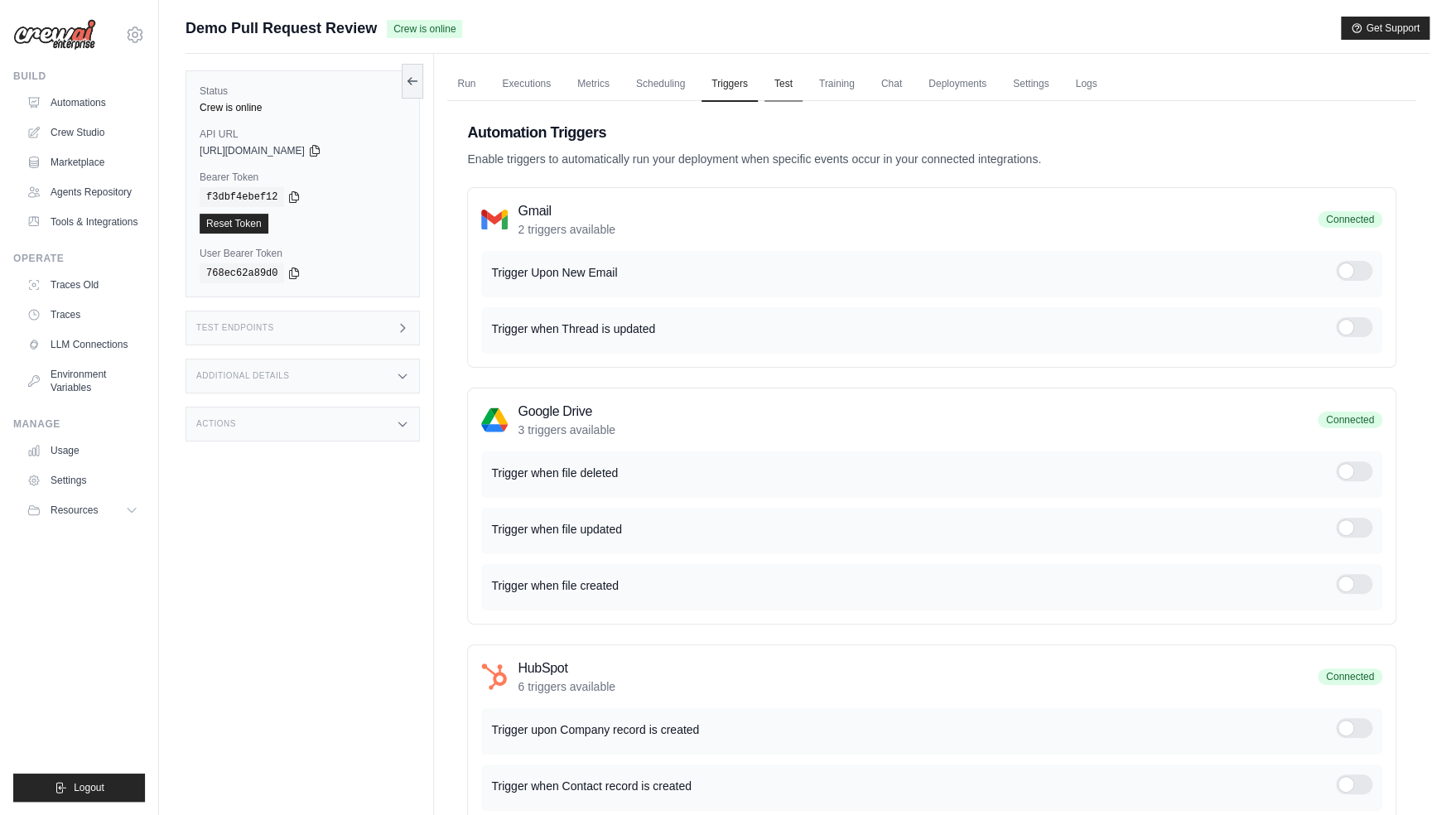
click at [787, 82] on link "Test" at bounding box center [783, 84] width 38 height 34
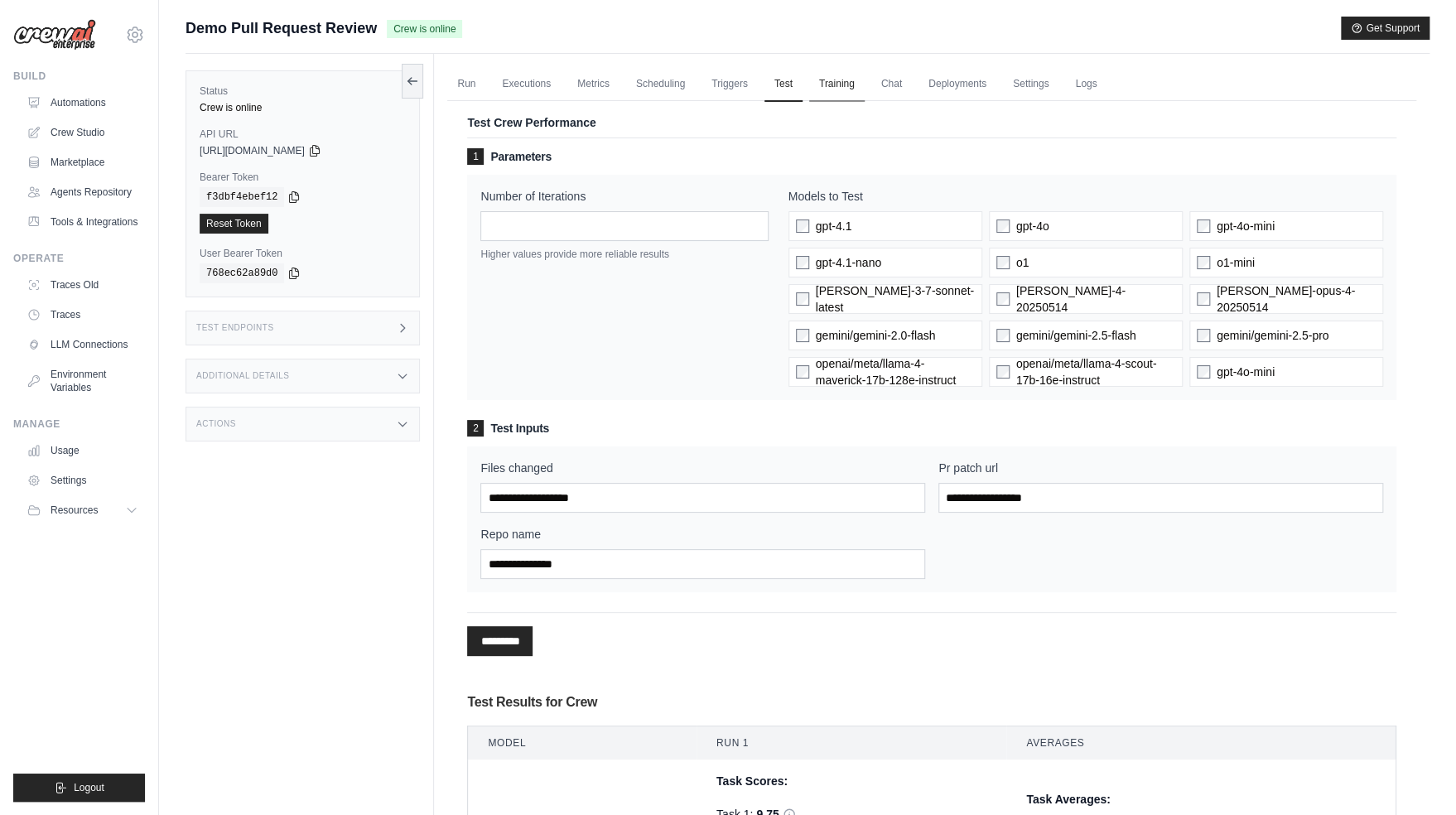
click at [842, 81] on link "Training" at bounding box center [837, 84] width 55 height 34
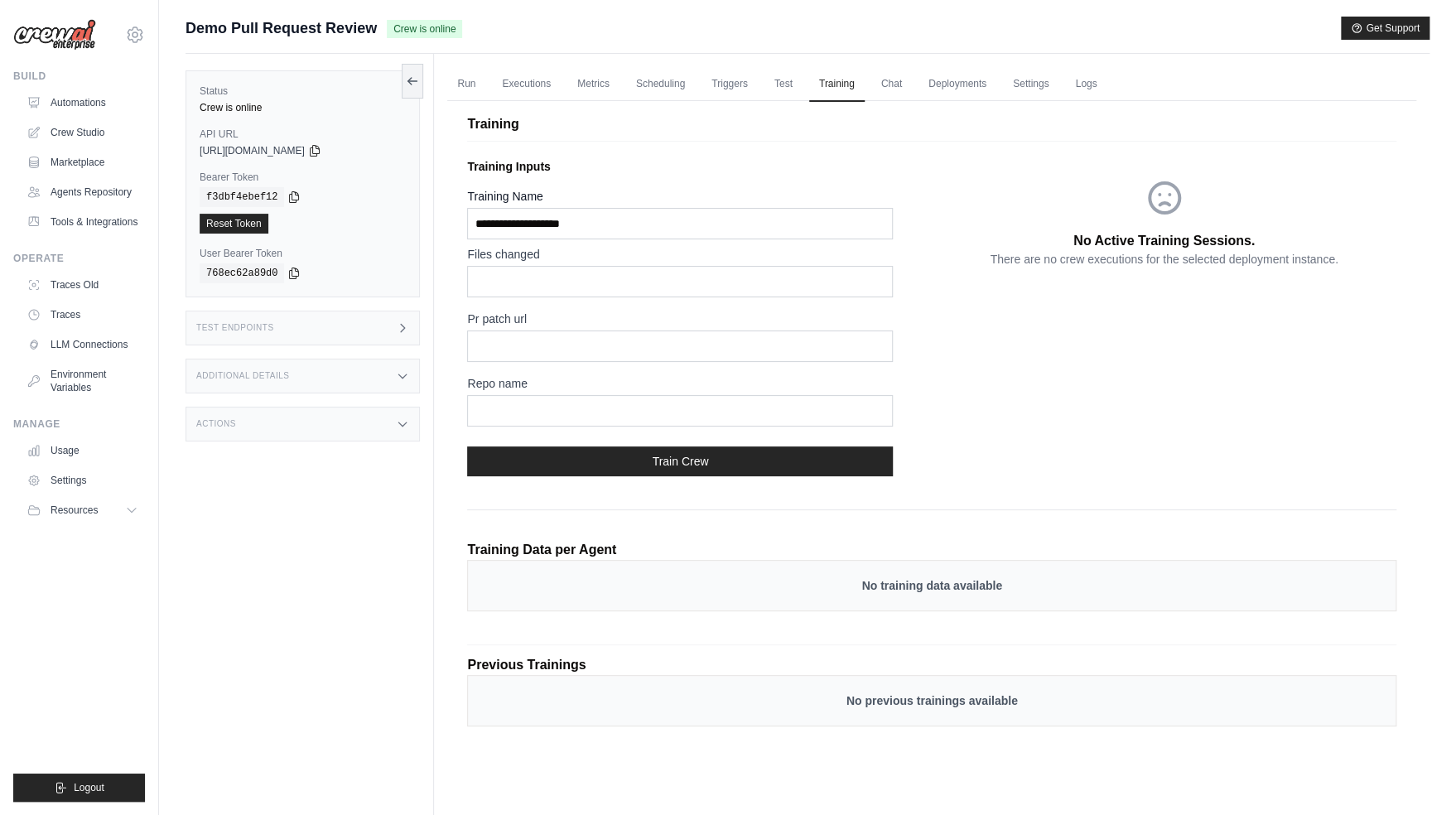
click at [761, 183] on div "Training Inputs Training Name Files changed Pr patch url Repo name Train Crew" at bounding box center [699, 321] width 464 height 338
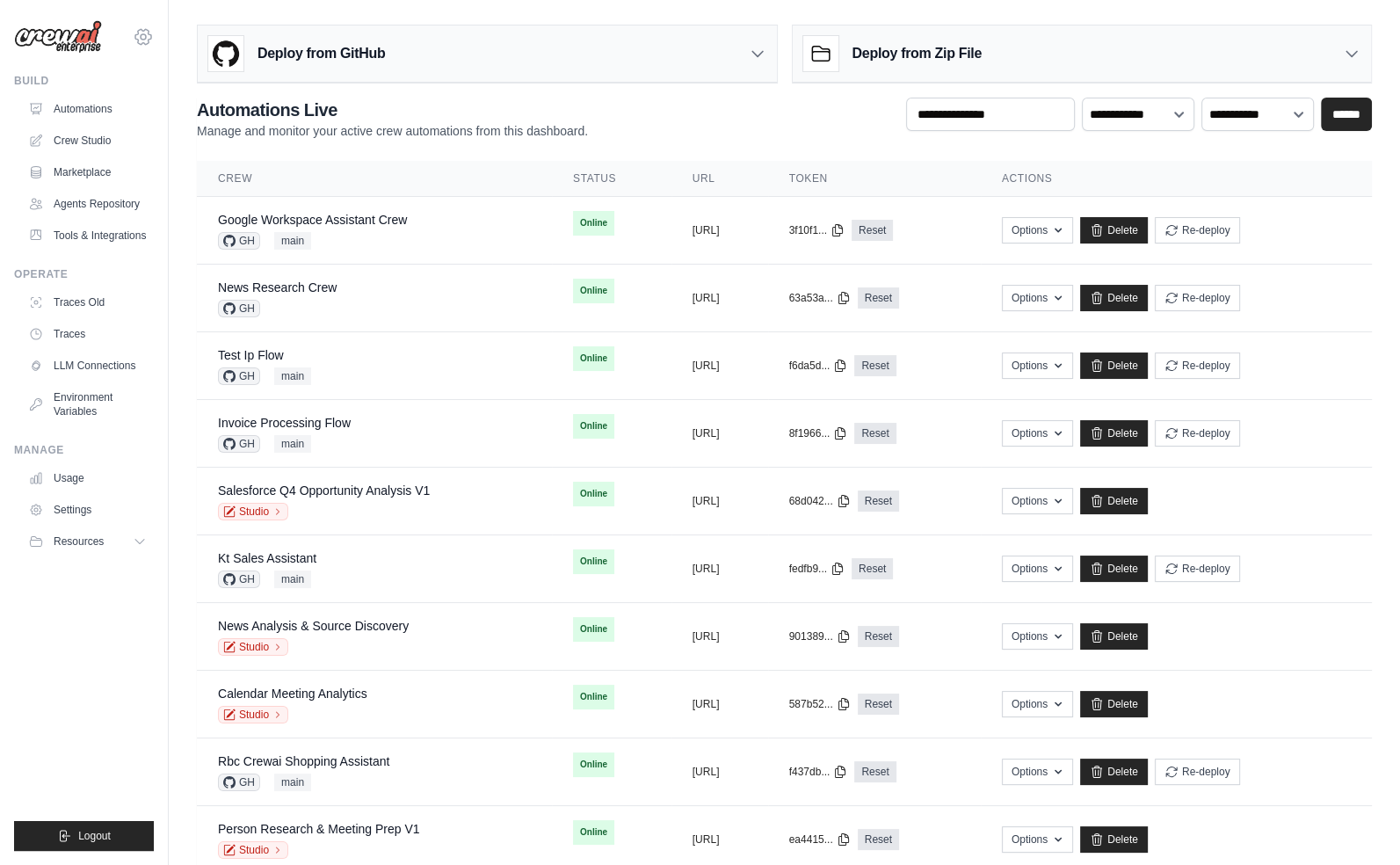
click at [151, 33] on icon at bounding box center [143, 37] width 21 height 21
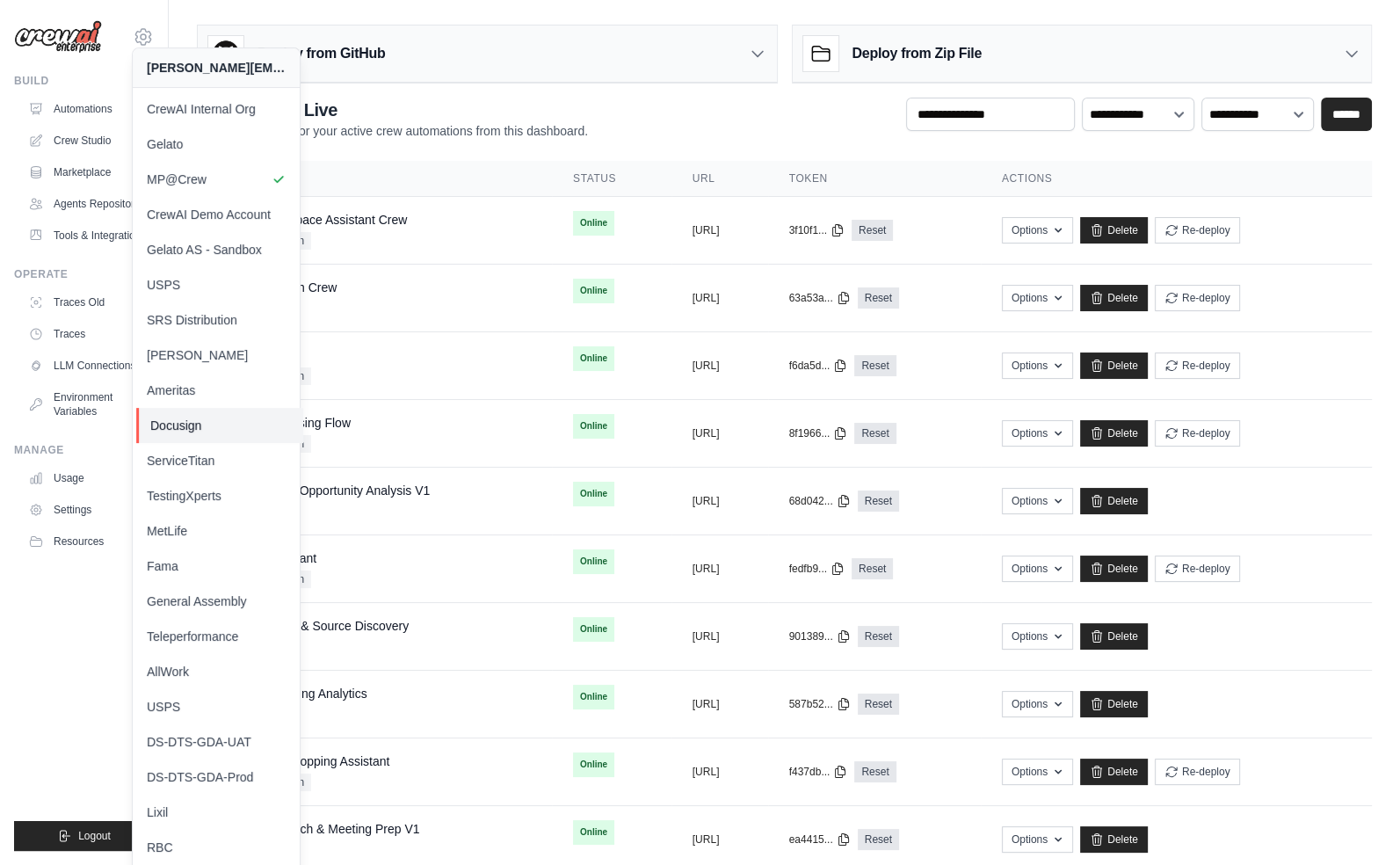
click at [208, 420] on span "Docusign" at bounding box center [220, 426] width 139 height 18
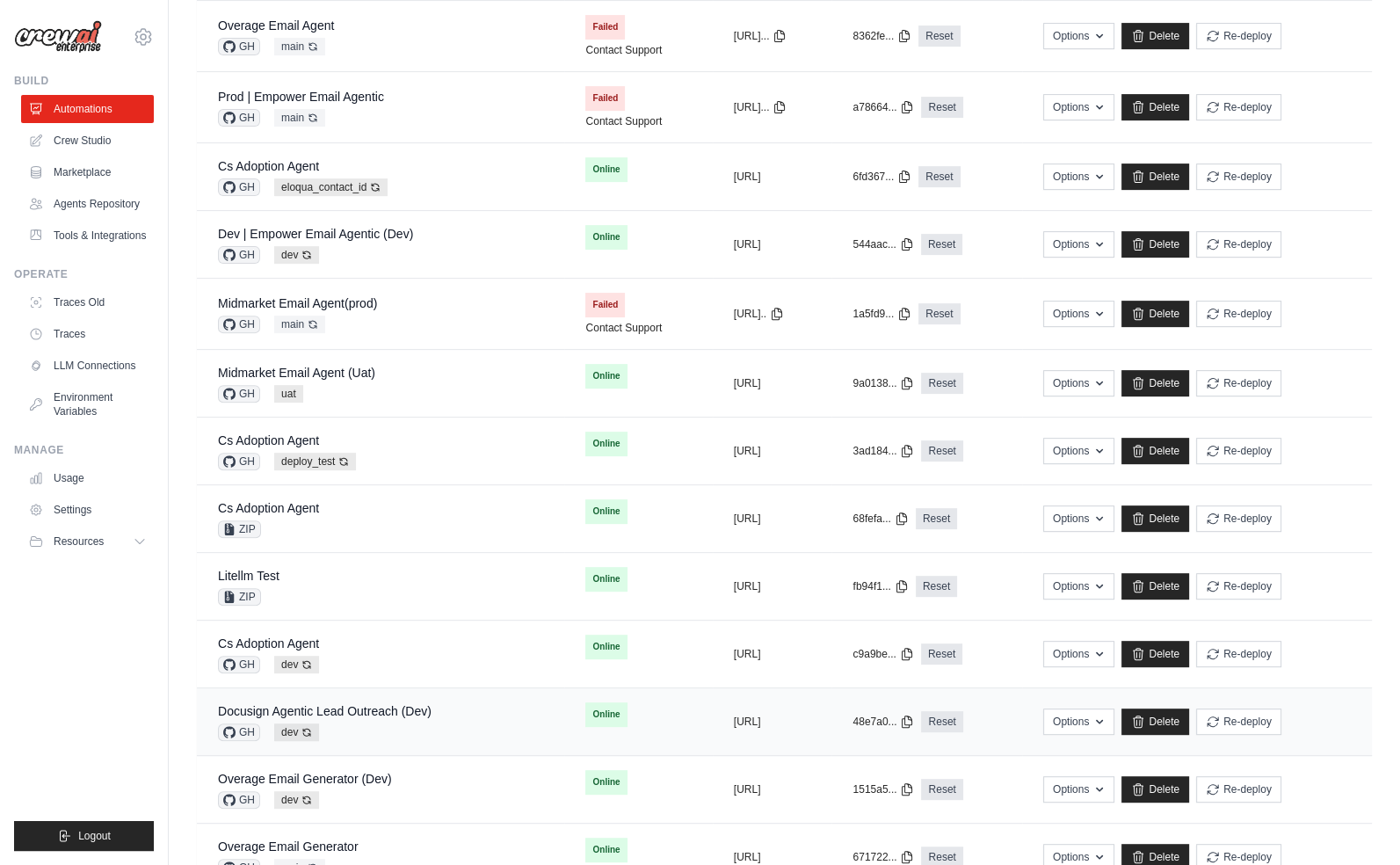
scroll to position [666, 0]
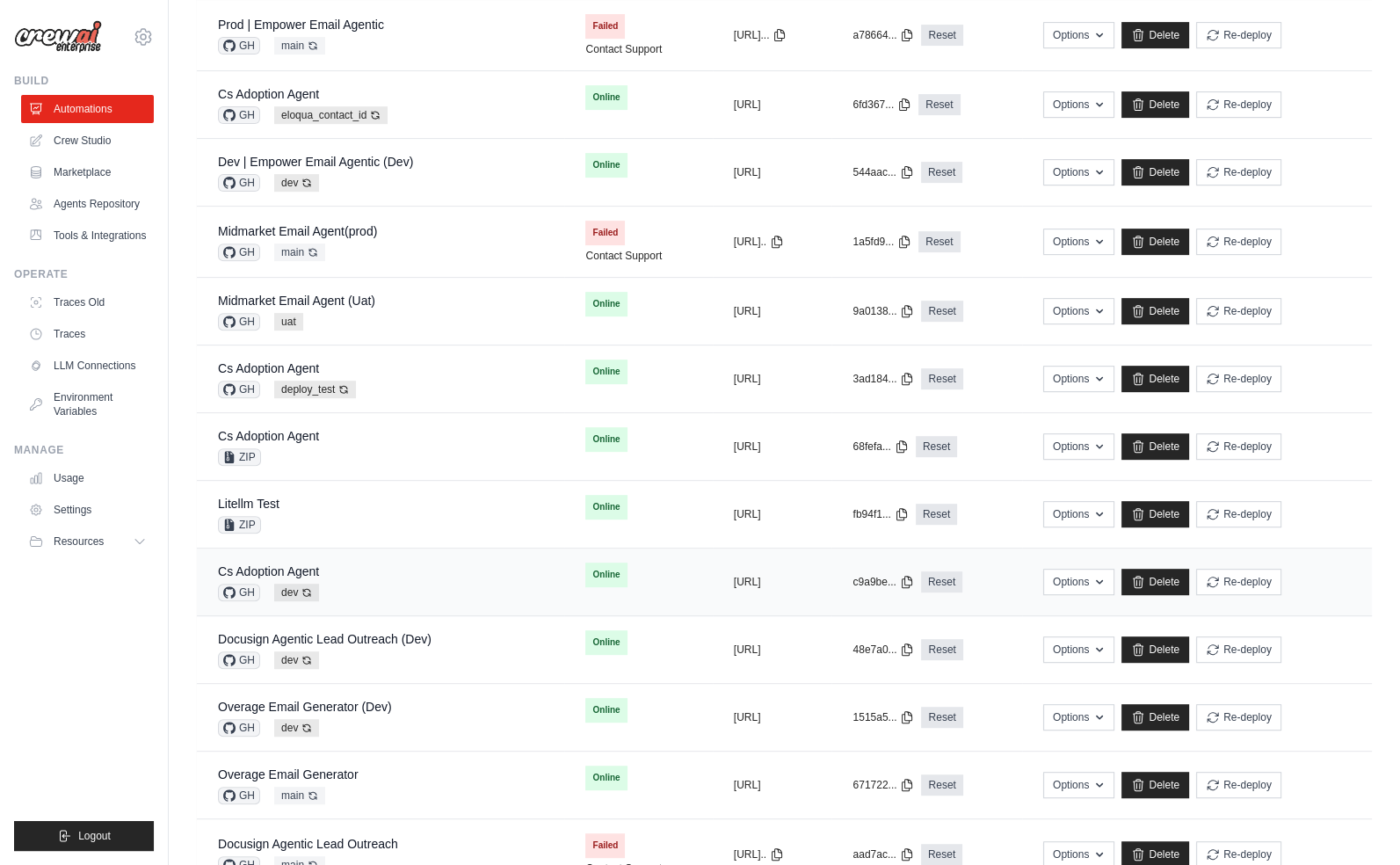
click at [419, 562] on div "Cs Adoption Agent GH dev Auto-deploy enabled" at bounding box center [380, 581] width 325 height 38
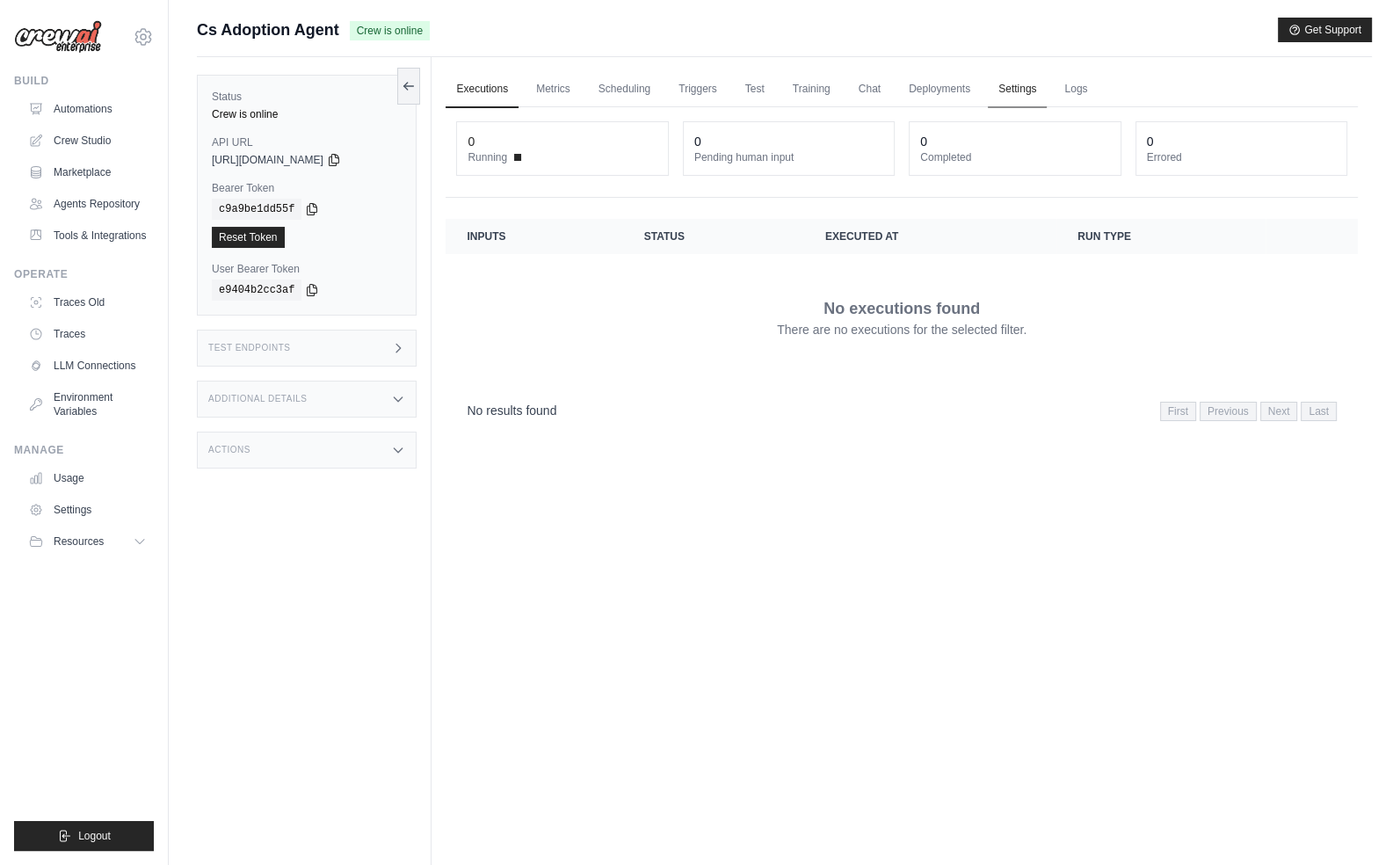
click at [1002, 91] on link "Settings" at bounding box center [1017, 89] width 59 height 37
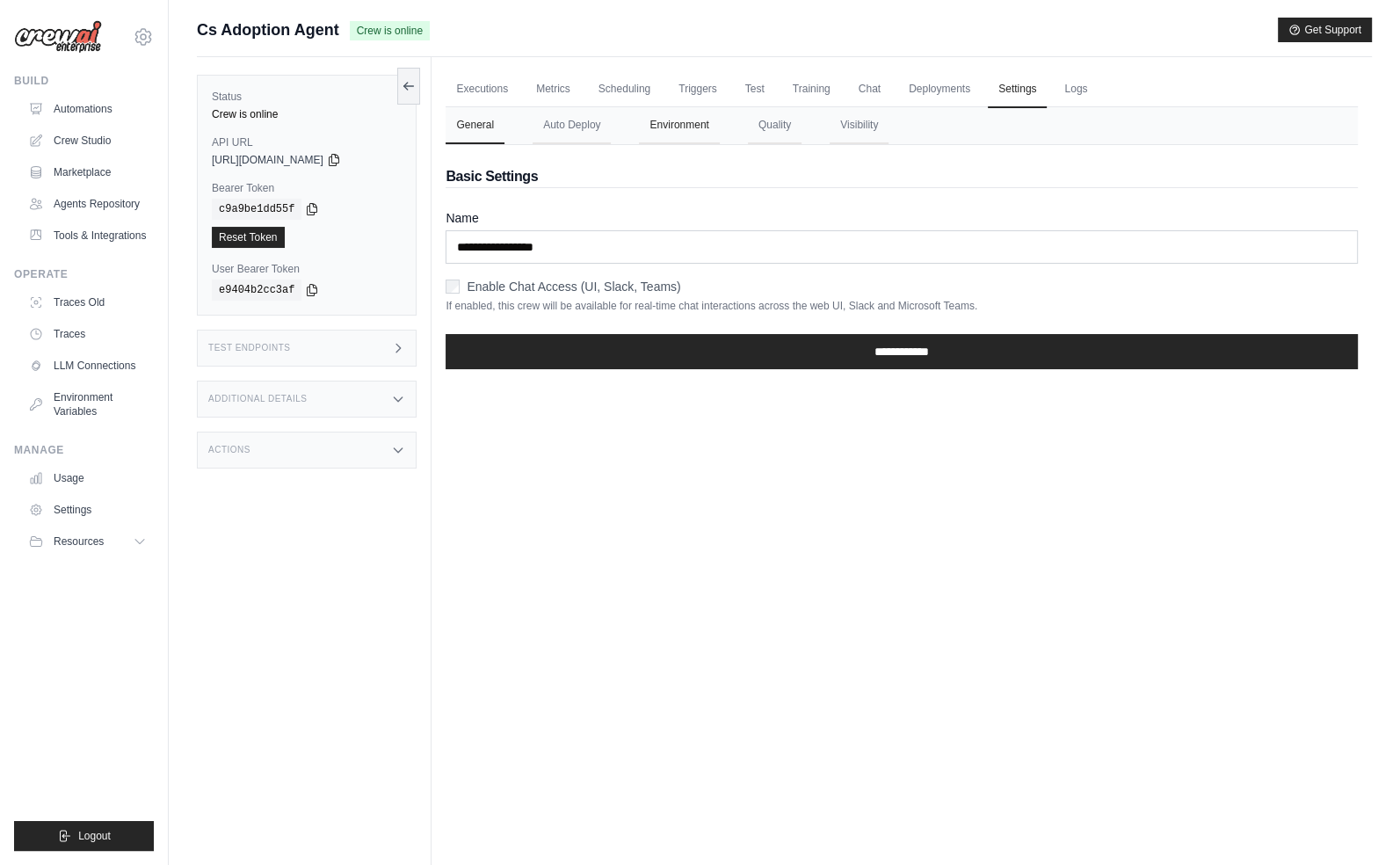
click at [688, 134] on button "Environment" at bounding box center [679, 125] width 80 height 37
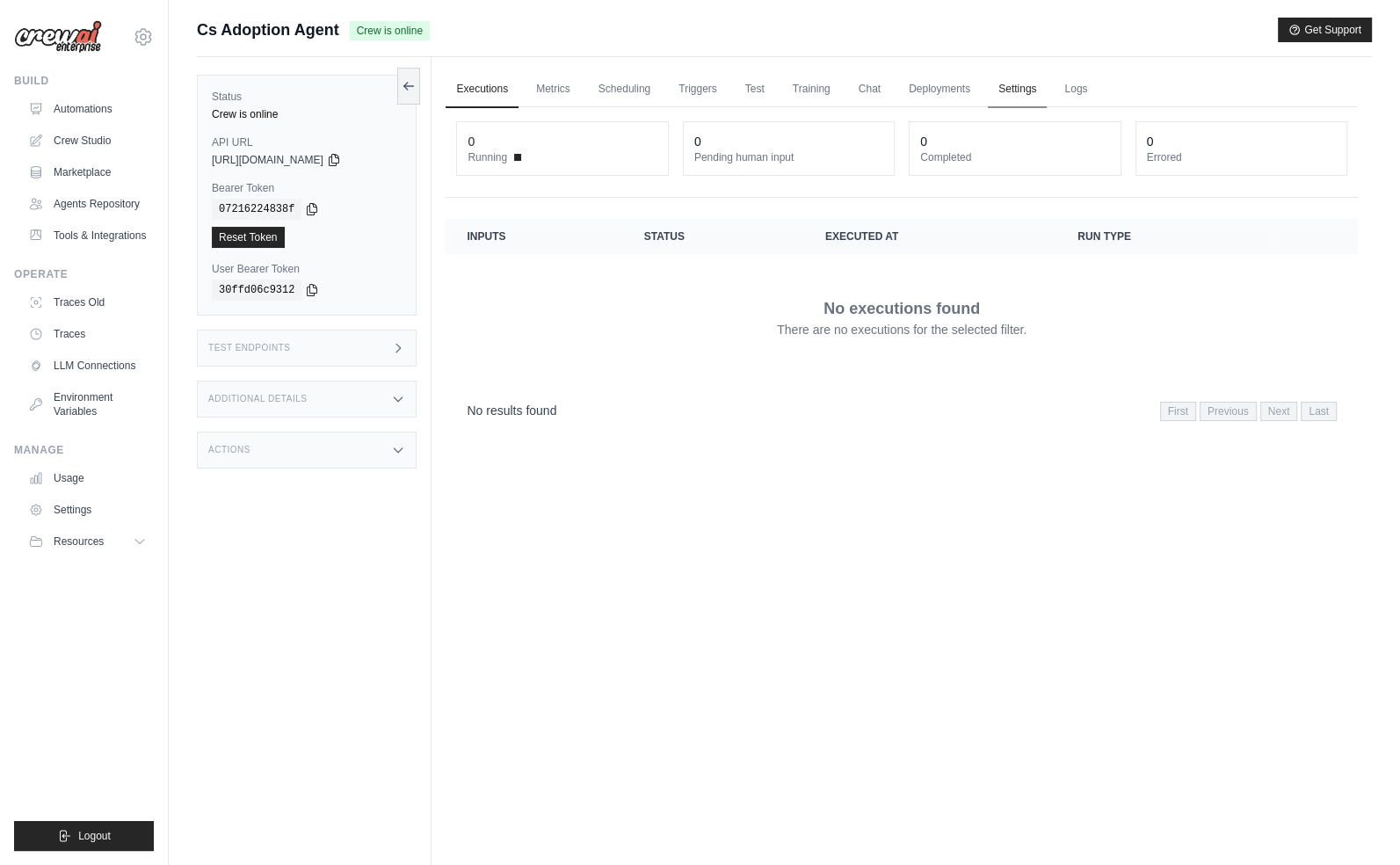
click at [1011, 89] on link "Settings" at bounding box center [1017, 89] width 59 height 37
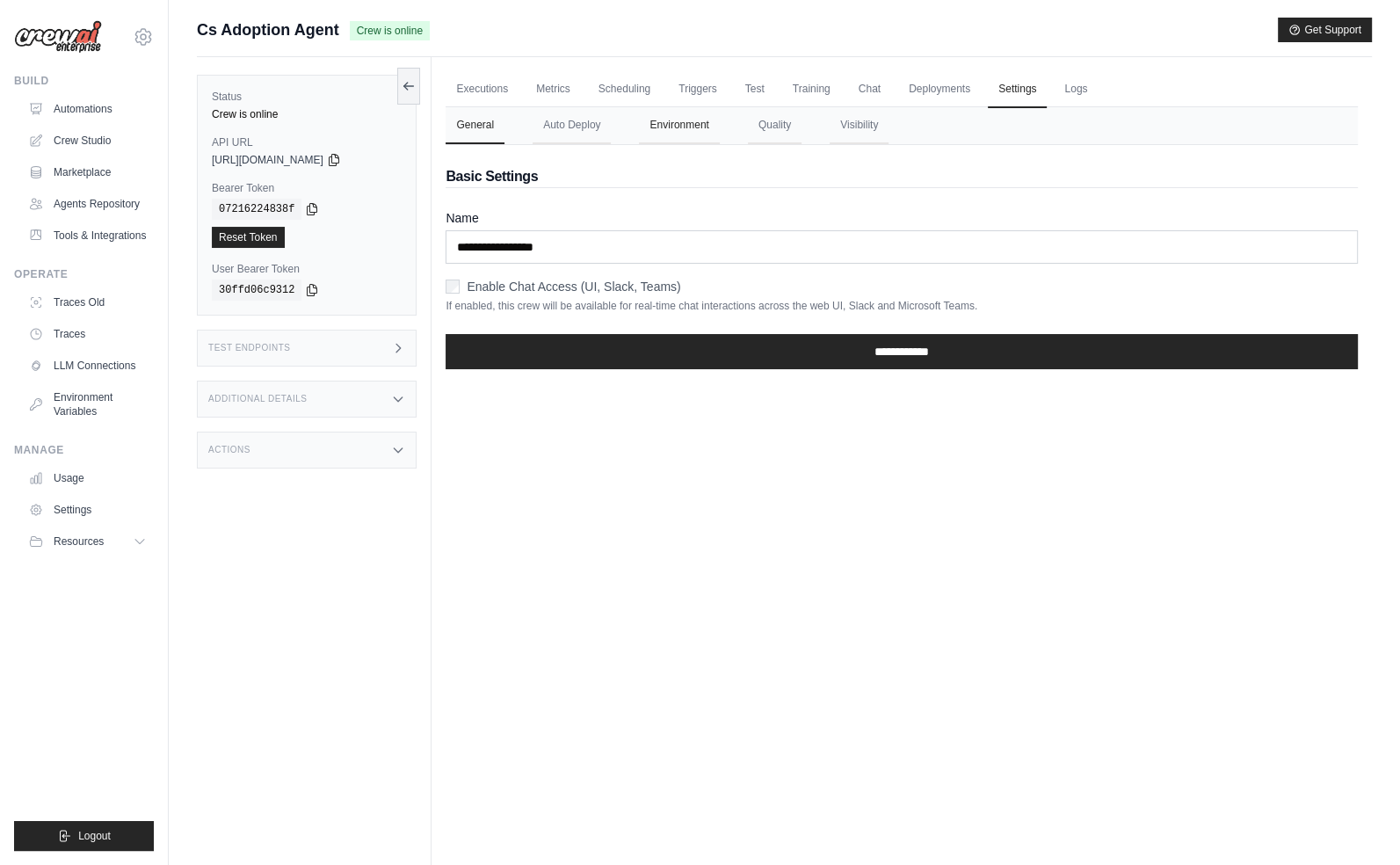
click at [692, 122] on button "Environment" at bounding box center [679, 125] width 80 height 37
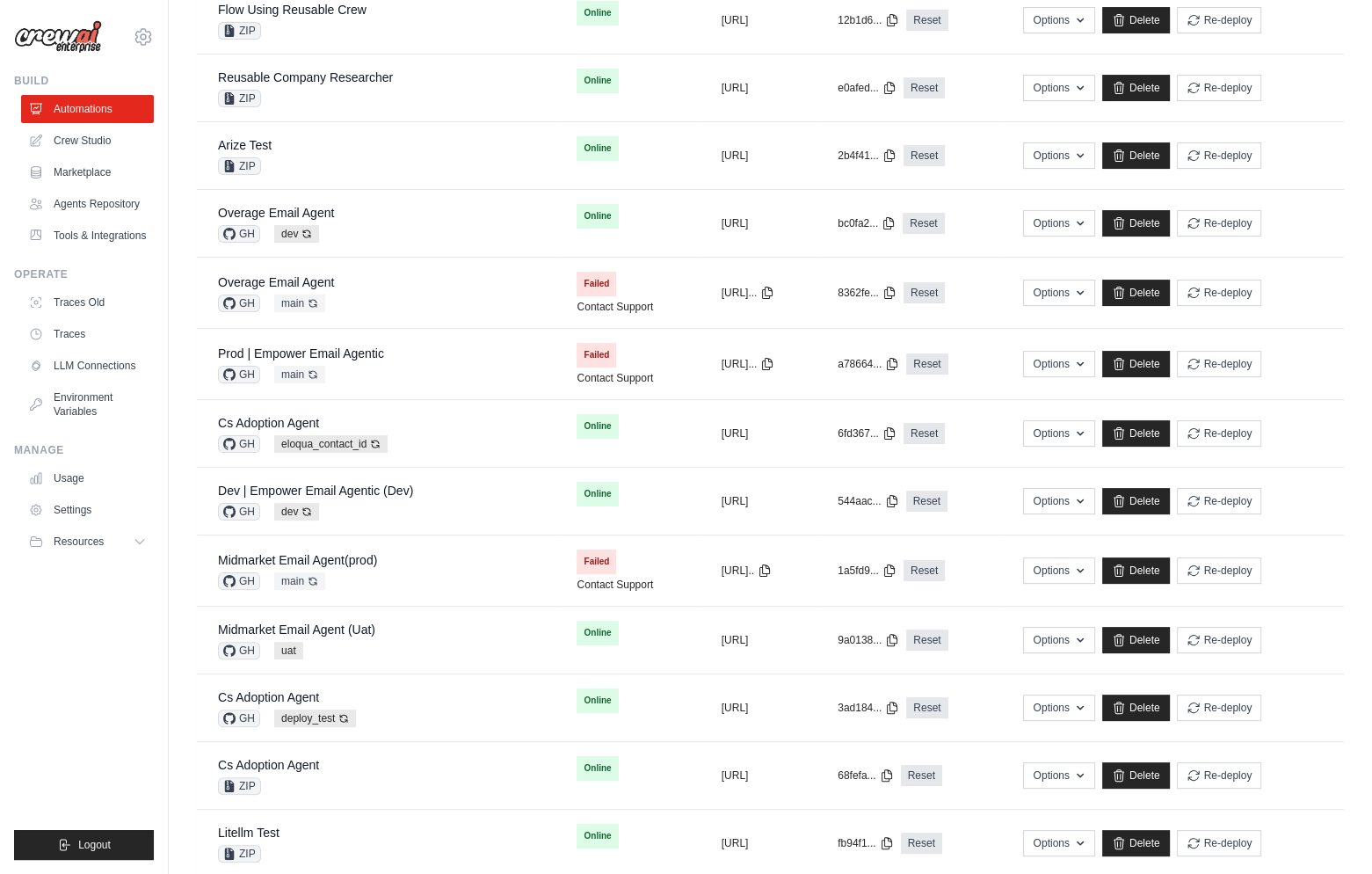
scroll to position [205, 0]
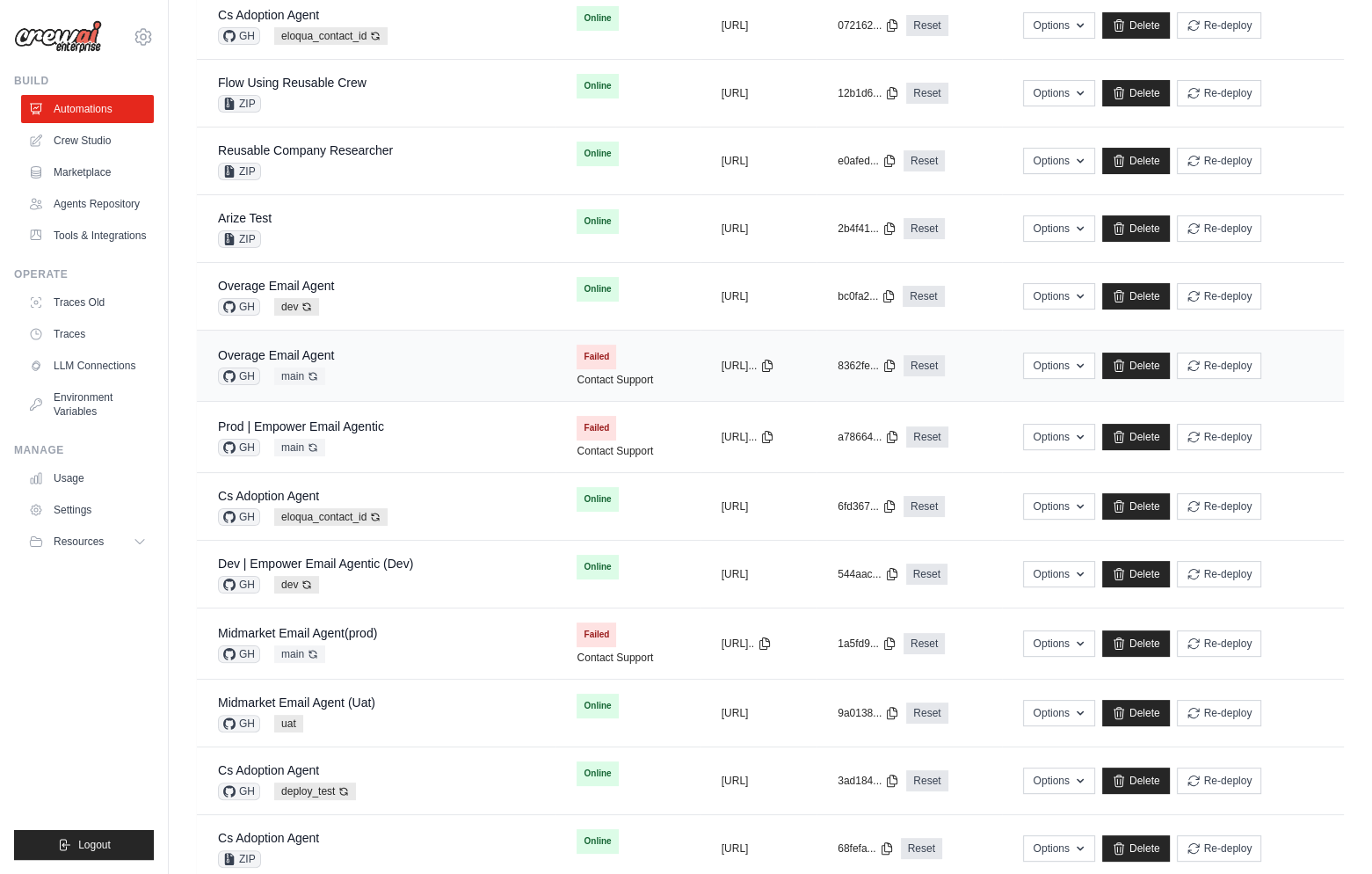
click at [440, 353] on div "Overage Email Agent GH main Auto-deploy enabled" at bounding box center [376, 365] width 316 height 38
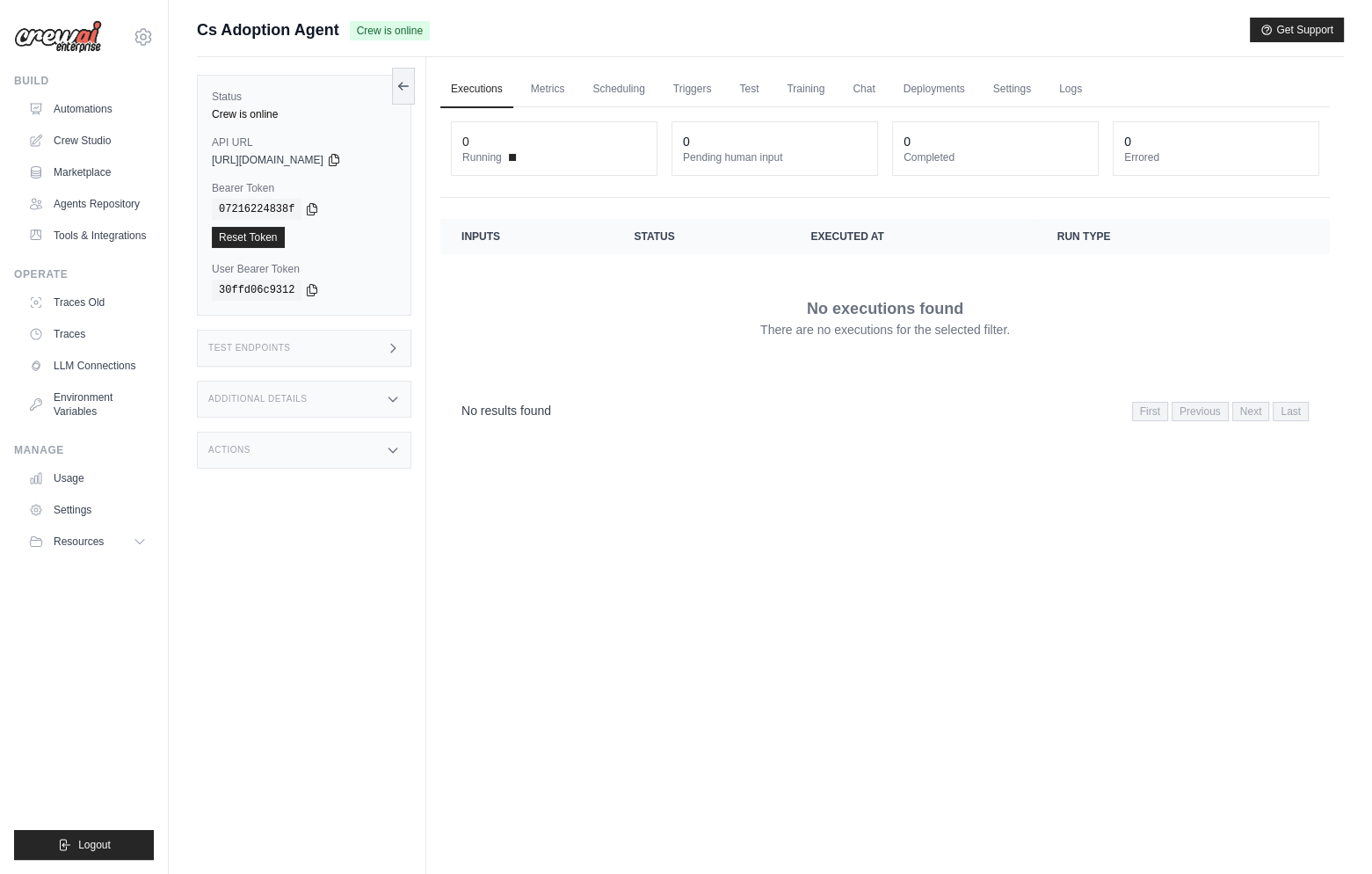
click at [318, 452] on div "Actions" at bounding box center [304, 449] width 215 height 37
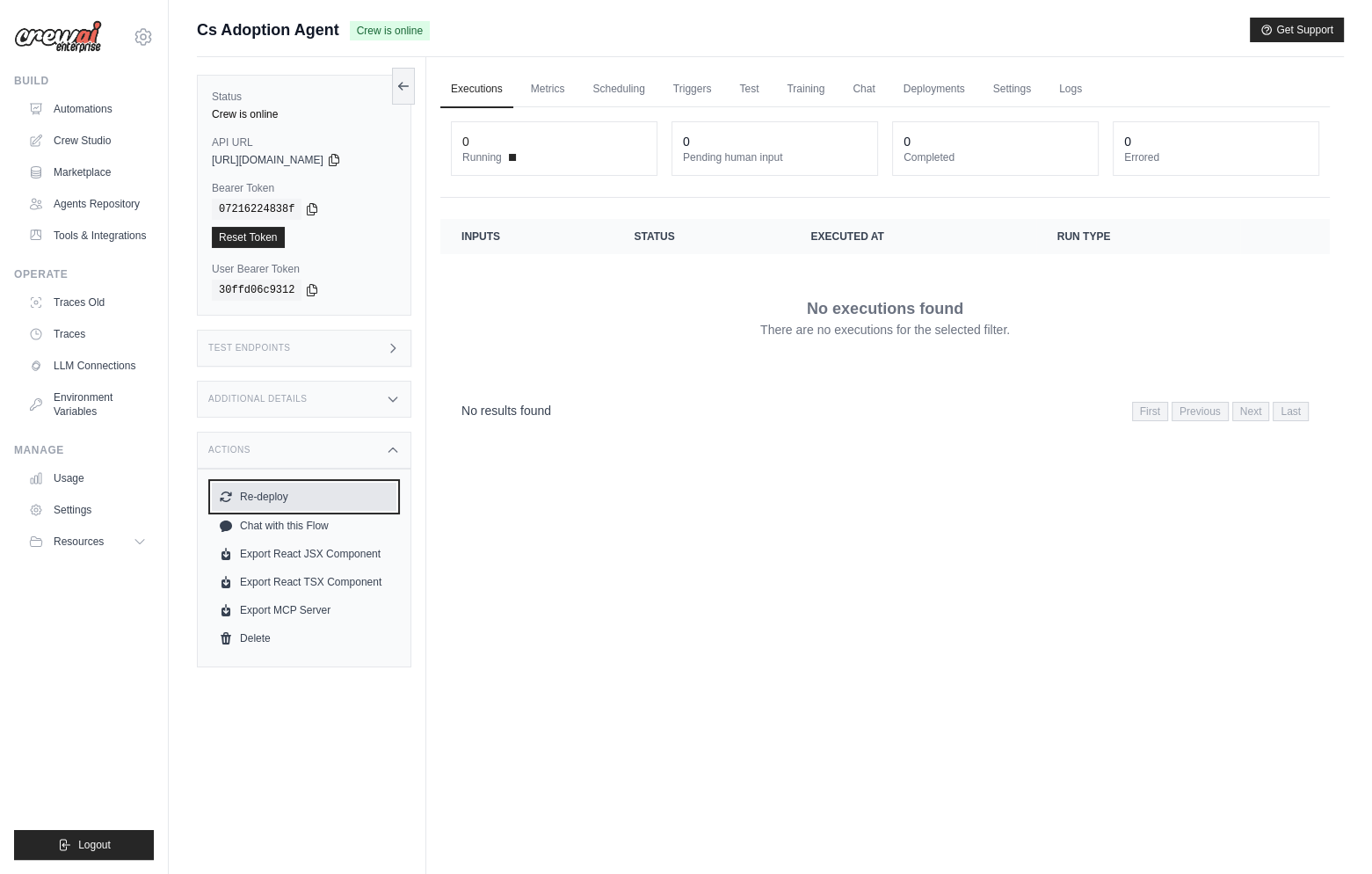
click at [282, 500] on button "Re-deploy" at bounding box center [304, 497] width 184 height 29
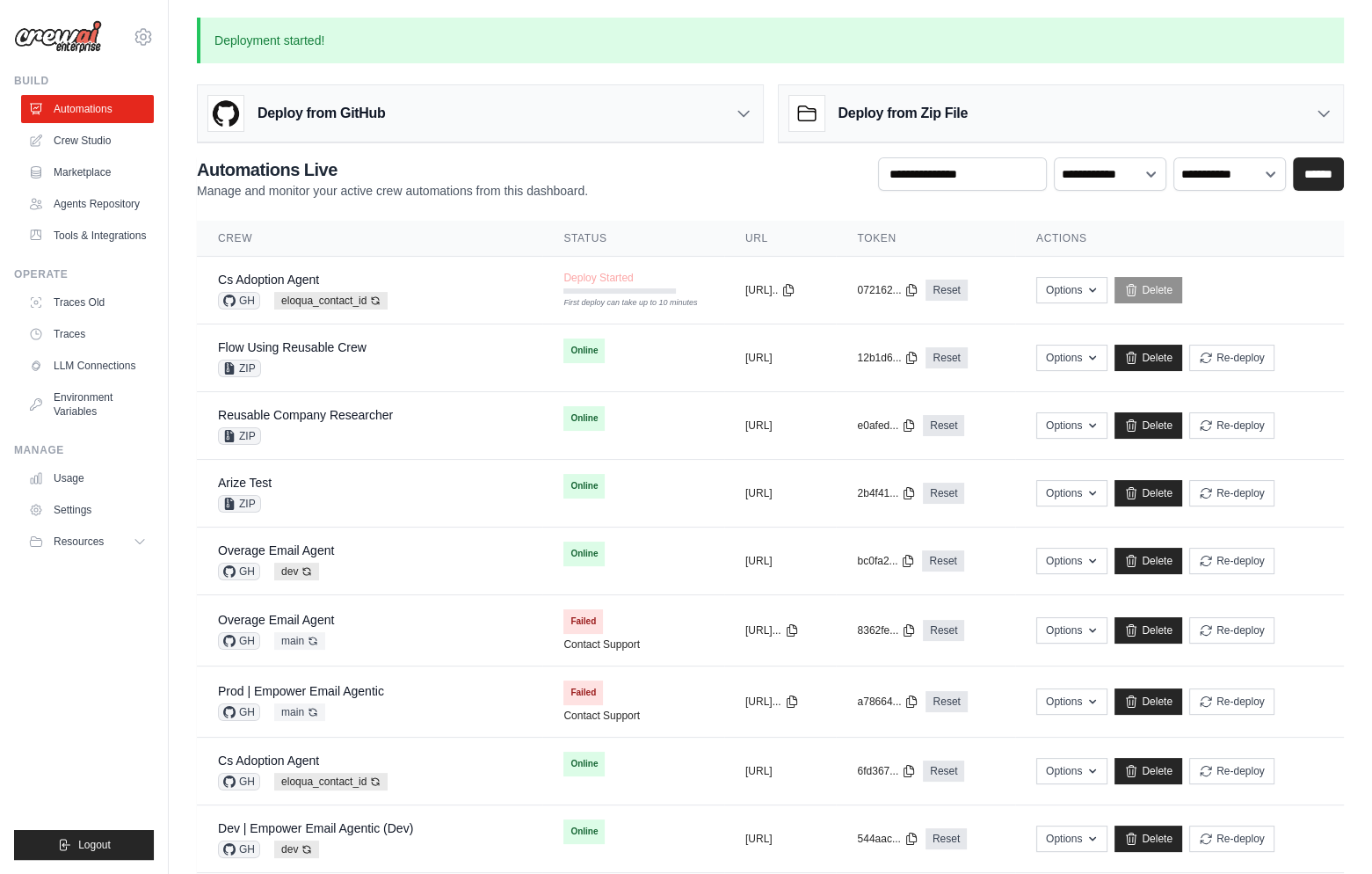
click at [60, 685] on ul "Build Automations Crew Studio Marketplace Agents Repository Resources Blog" at bounding box center [84, 467] width 140 height 786
click at [398, 286] on div "Cs Adoption Agent GH eloqua_contact_id Auto-deploy enabled" at bounding box center [370, 290] width 303 height 38
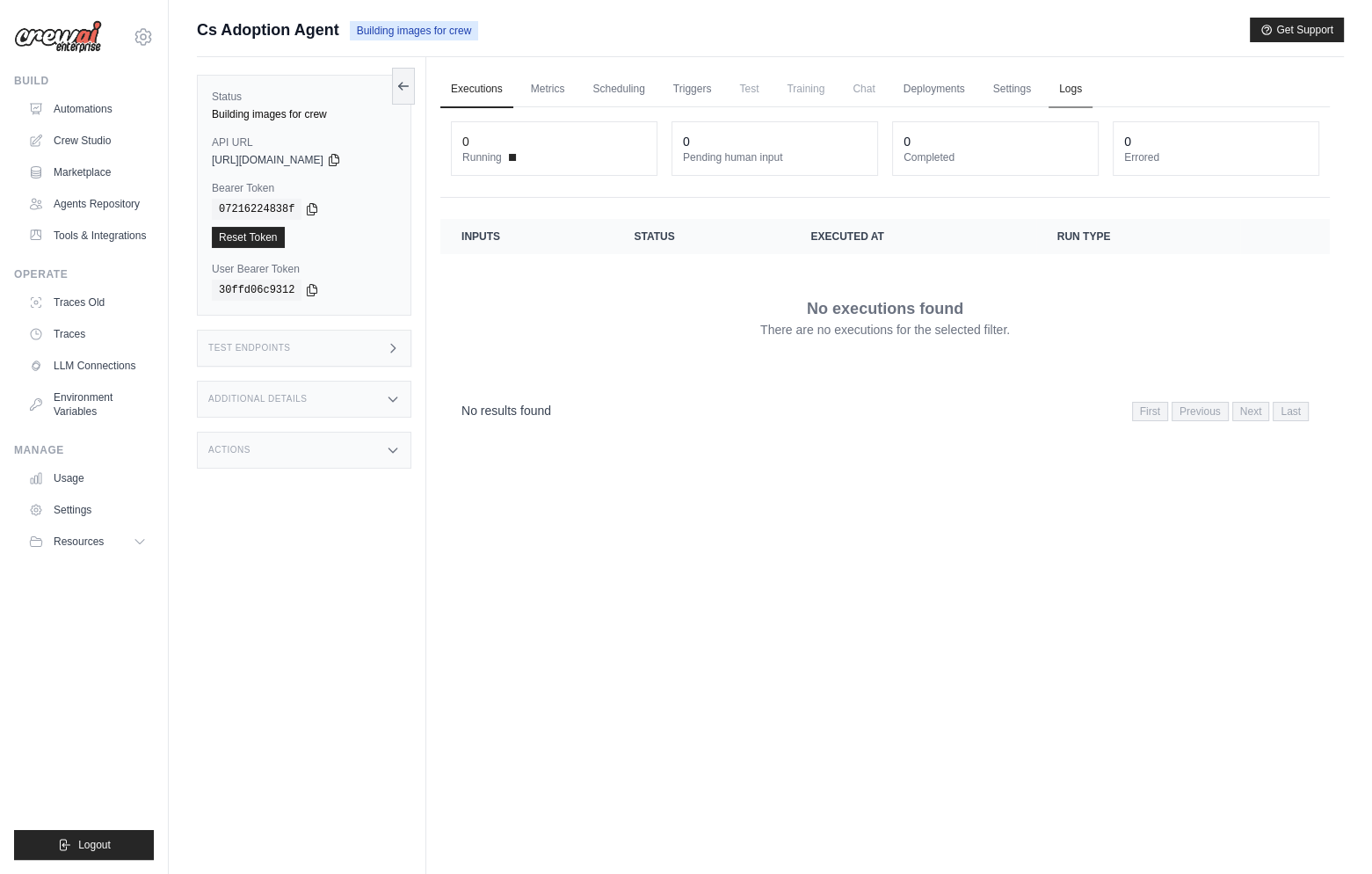
click at [1074, 78] on link "Logs" at bounding box center [1070, 89] width 44 height 37
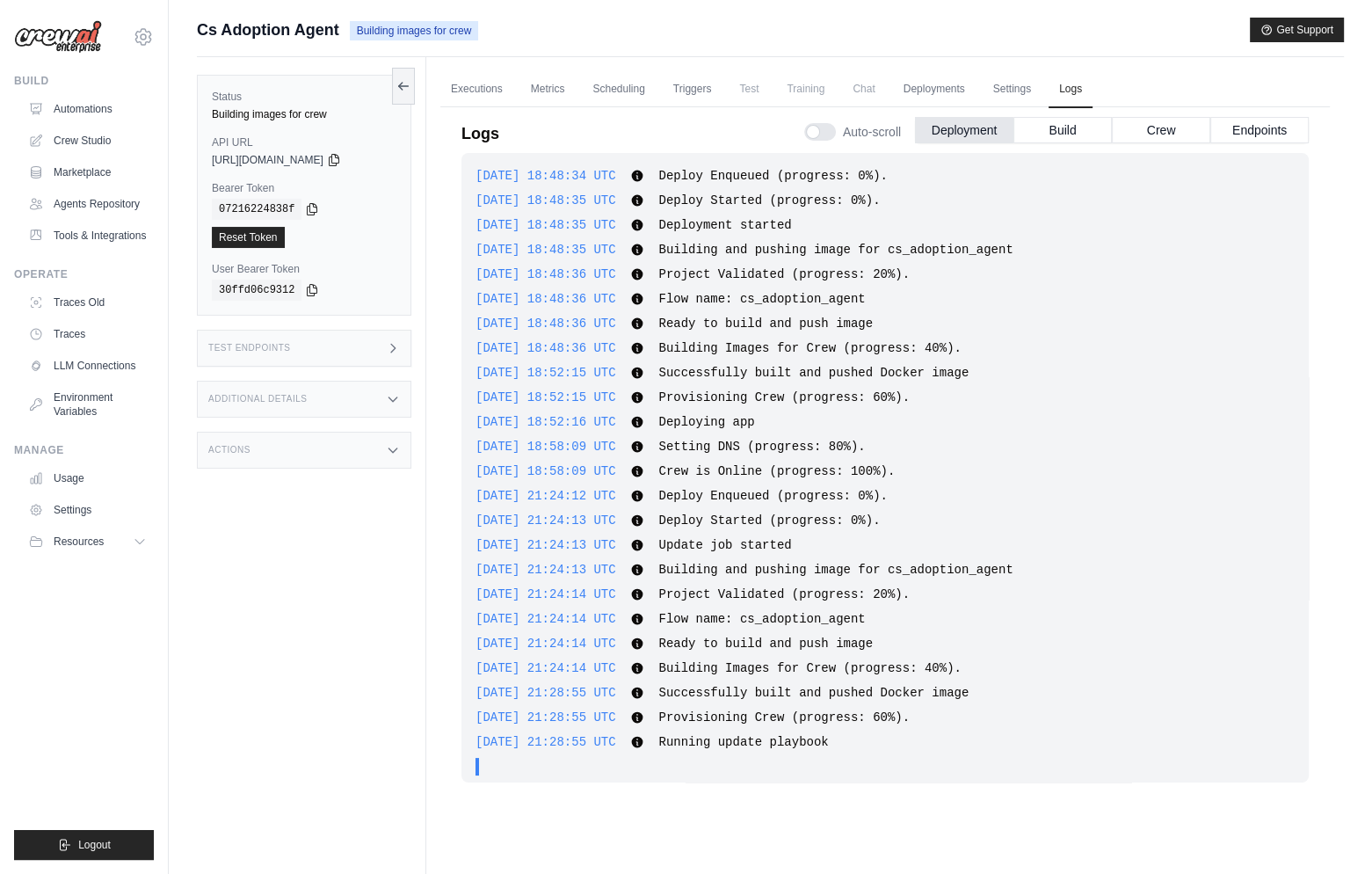
scroll to position [7, 0]
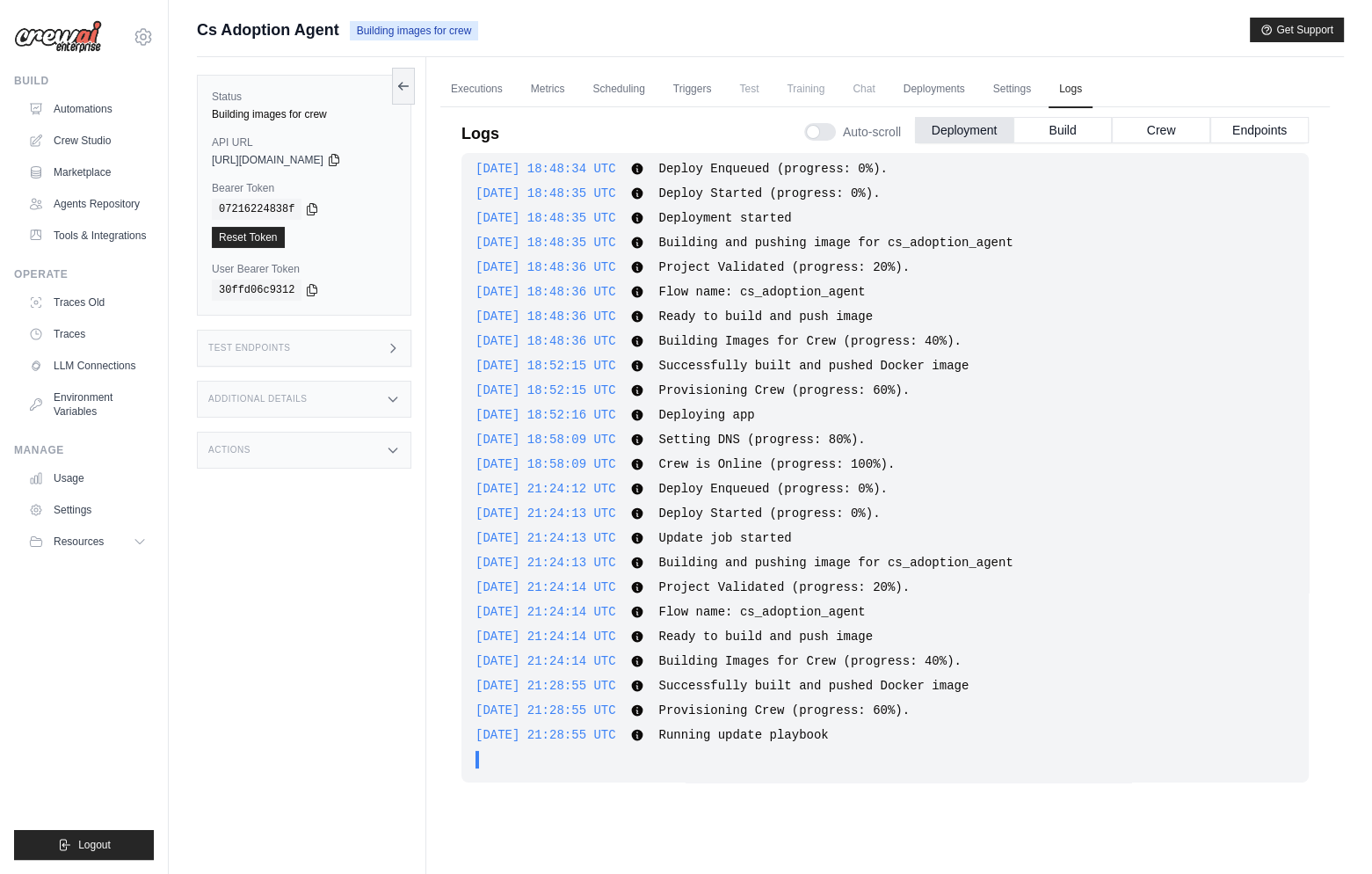
click at [314, 590] on div "Status Building images for crew API URL copied https://cs-adoption-agent-37b451…" at bounding box center [311, 494] width 229 height 874
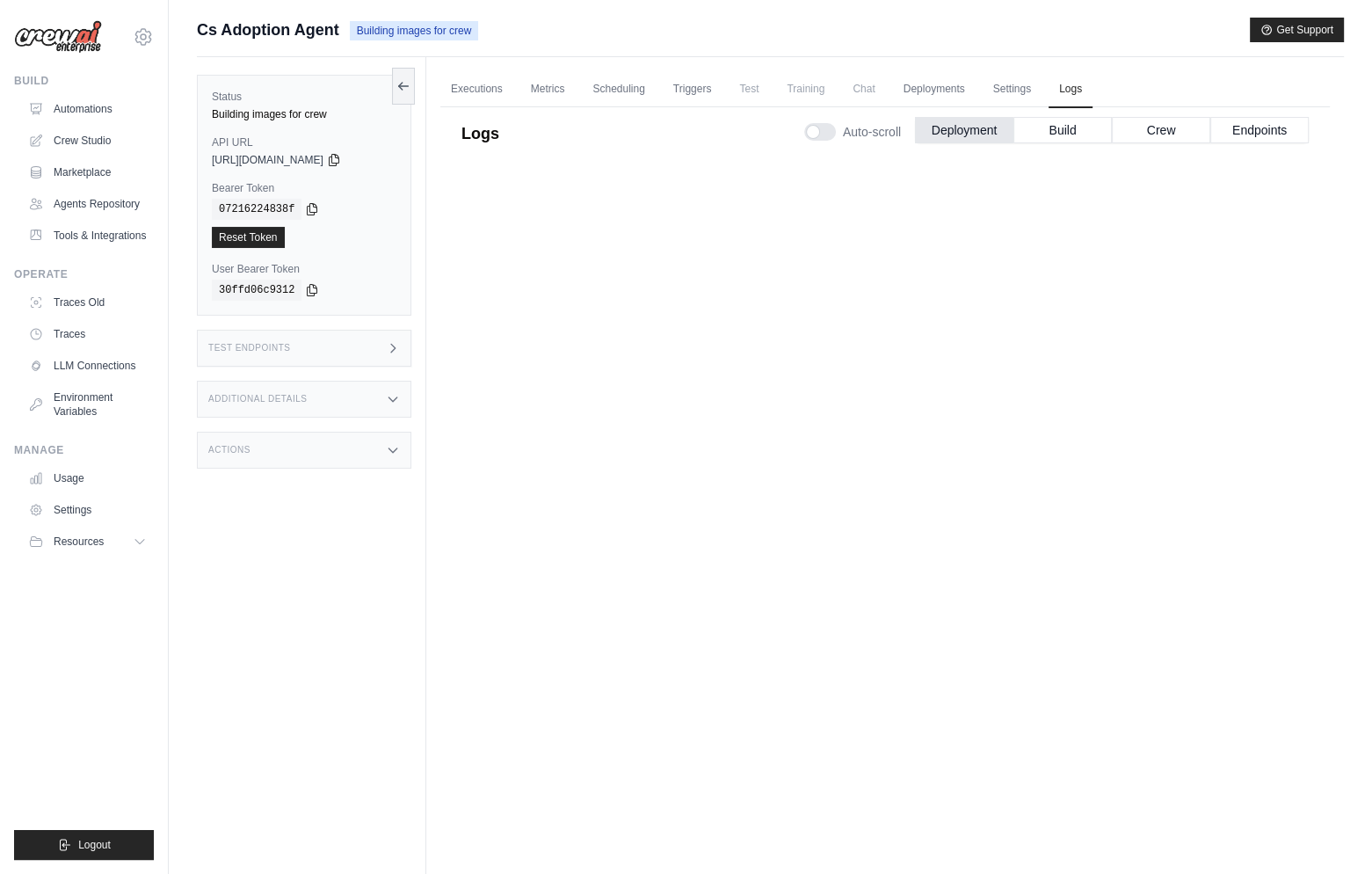
scroll to position [38, 0]
click at [111, 105] on link "Automations" at bounding box center [89, 110] width 133 height 29
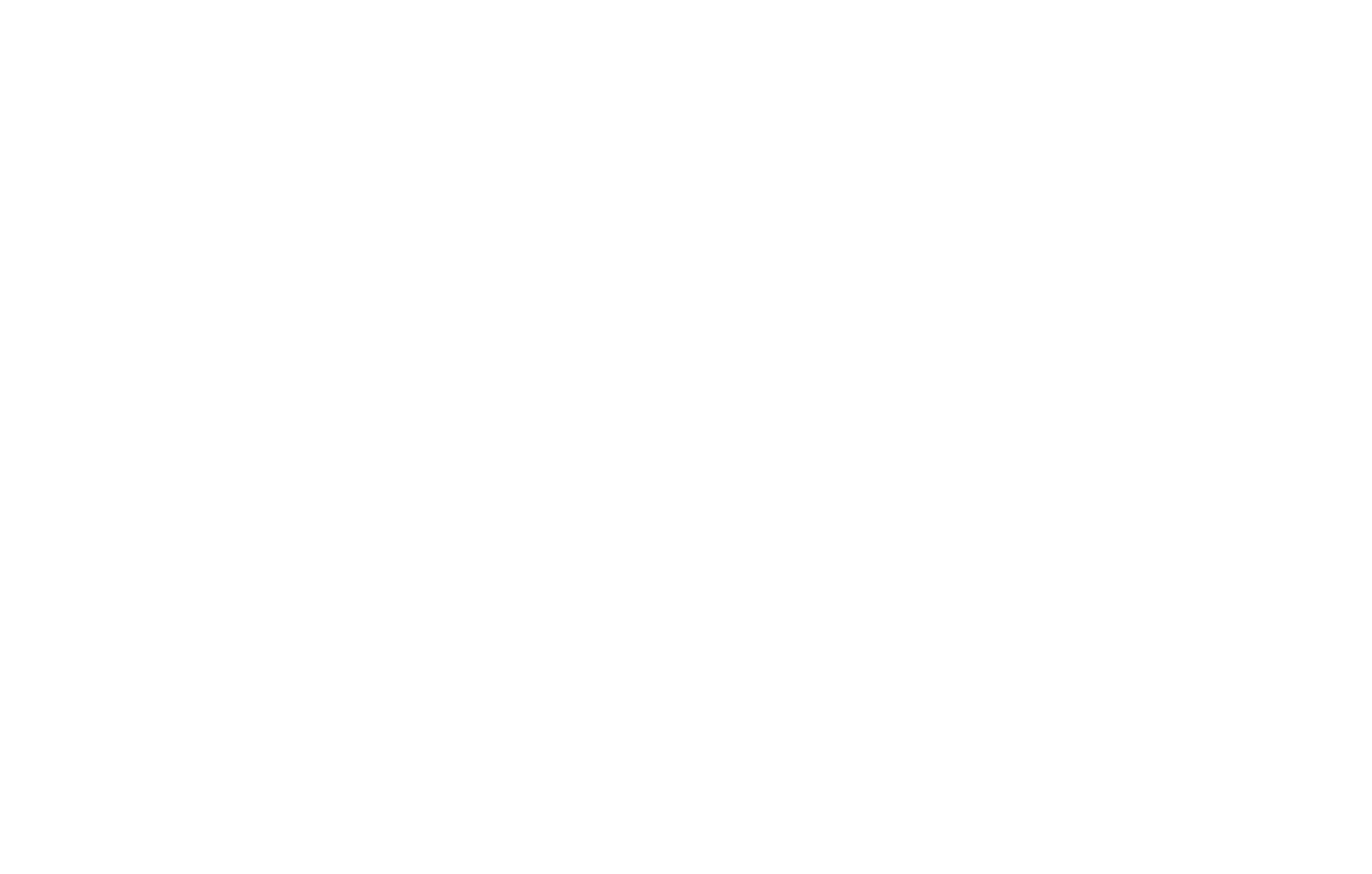
scroll to position [36, 0]
click button "Re-deploy"
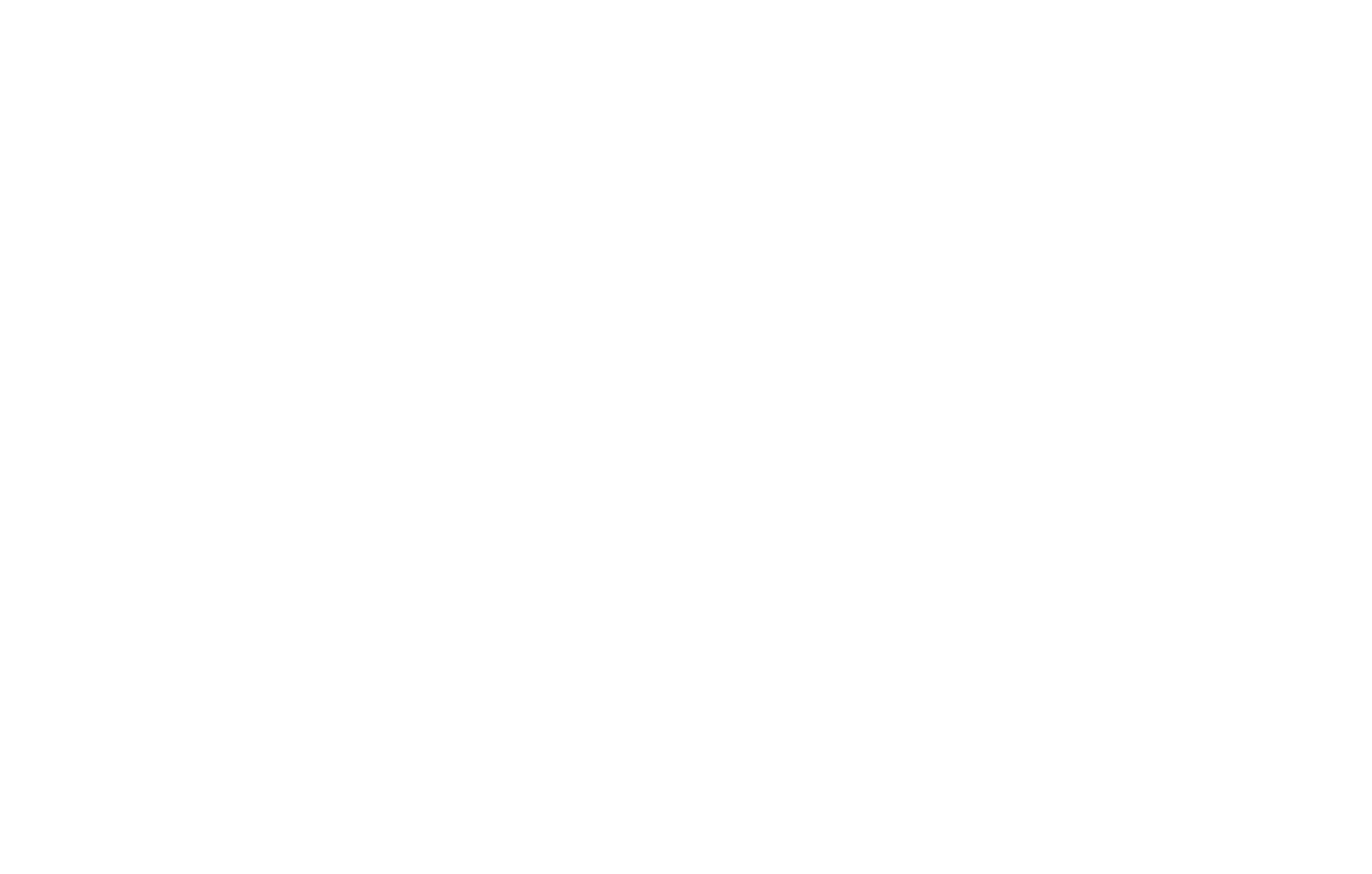
click button "Re-deploy"
click div "**********"
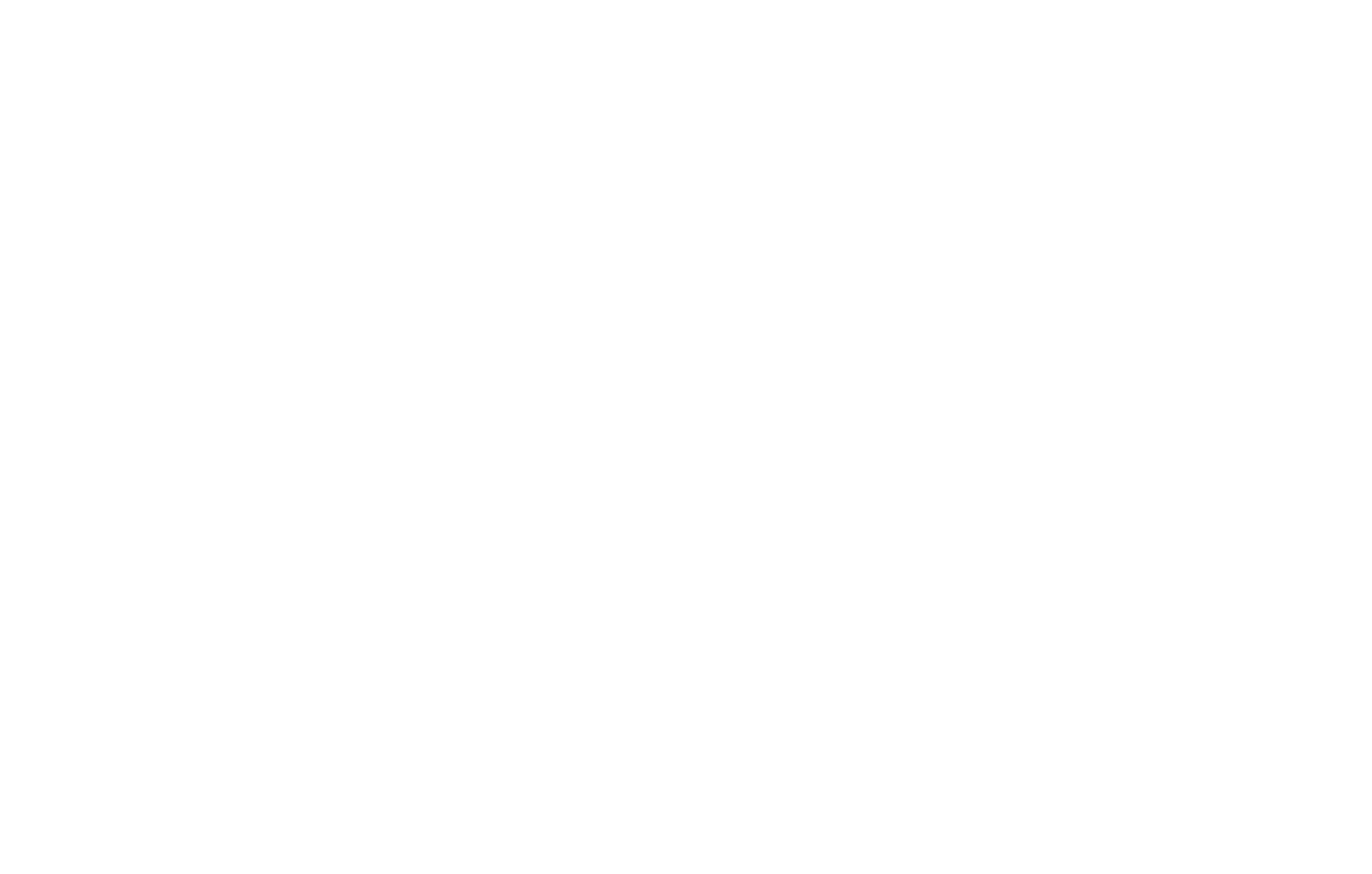
click div "Cs Adoption Agent"
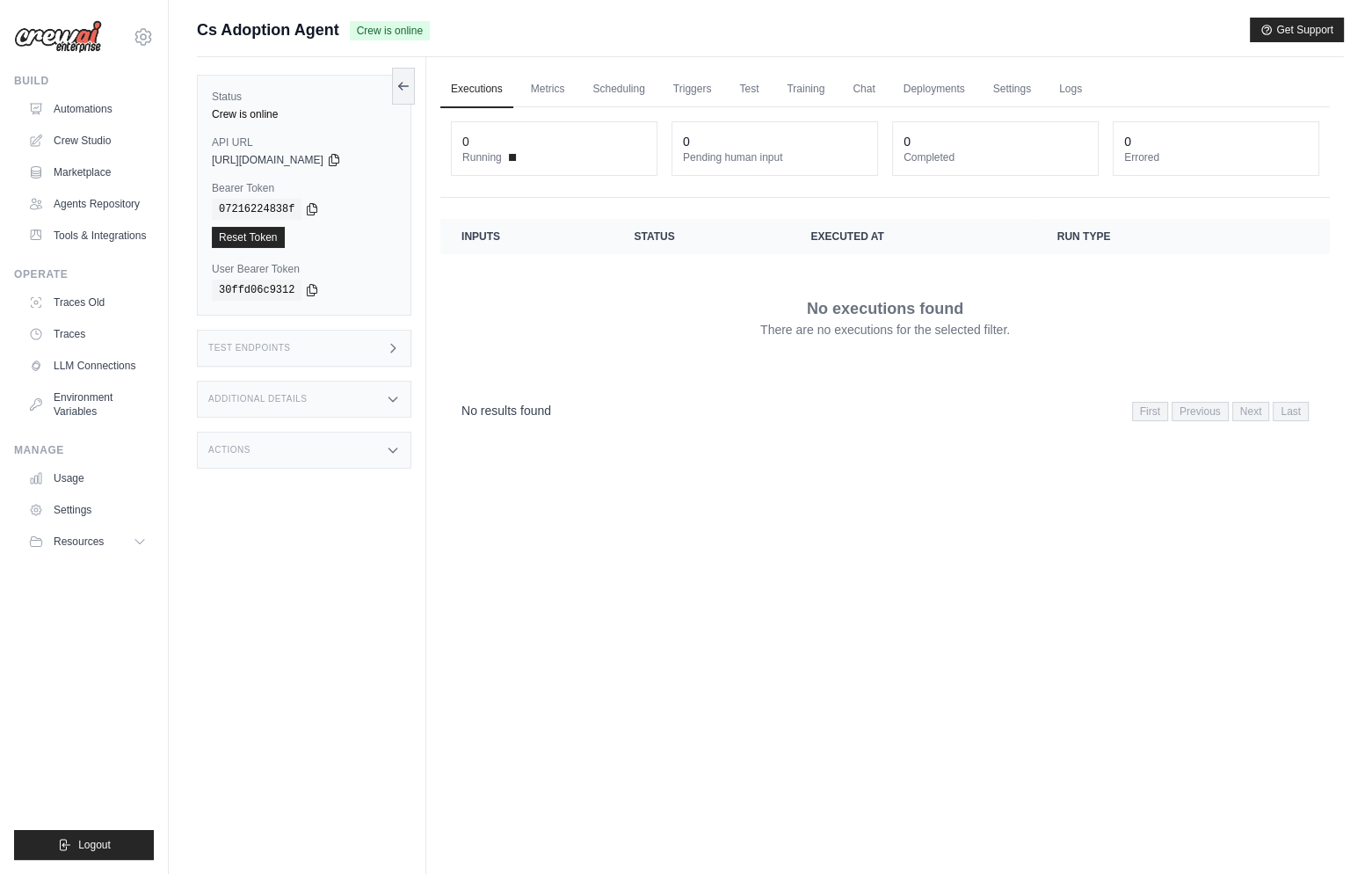
click at [319, 362] on div "Test Endpoints" at bounding box center [304, 347] width 215 height 37
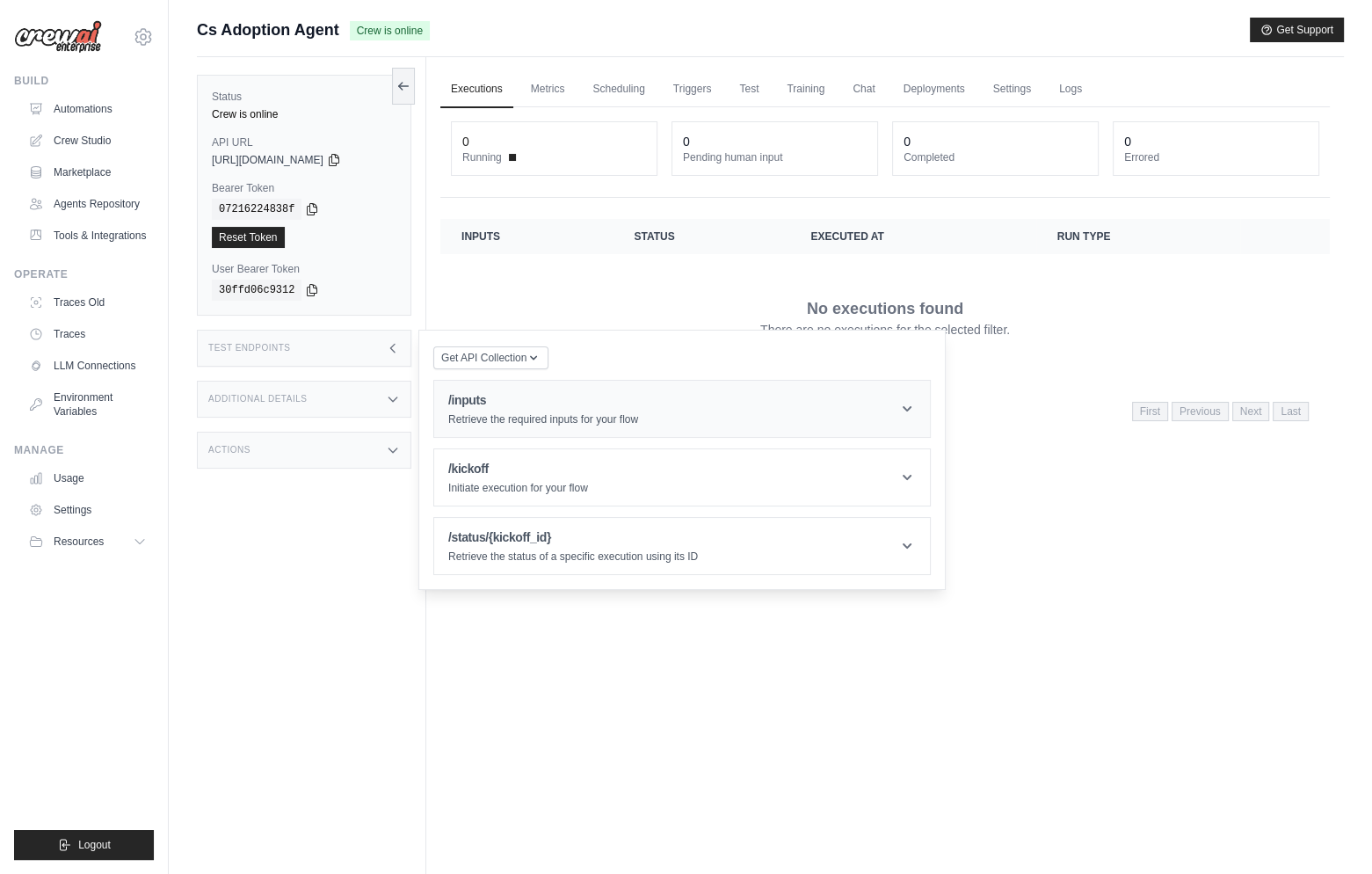
click at [540, 395] on h1 "/inputs" at bounding box center [543, 400] width 190 height 18
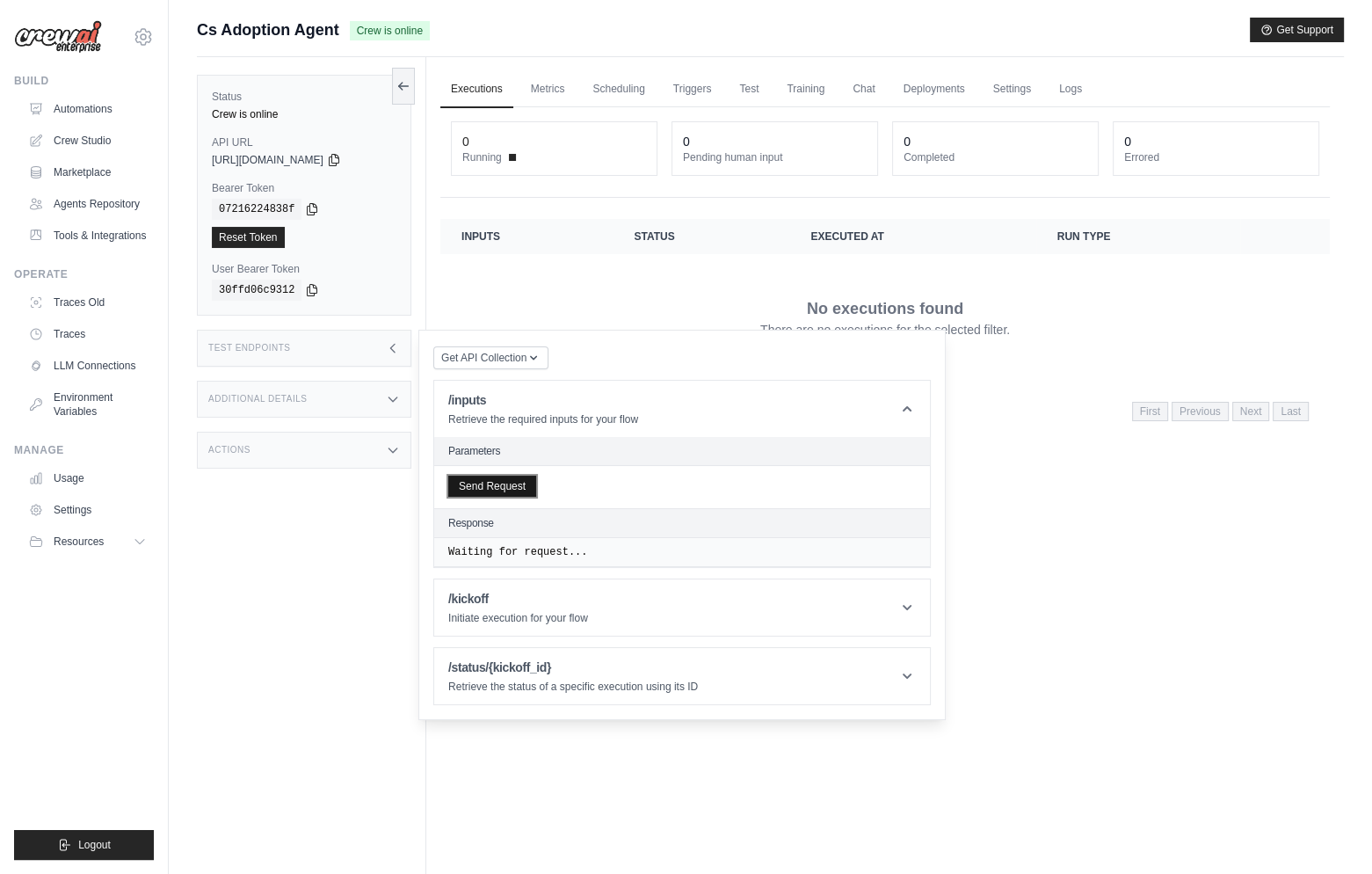
click at [510, 482] on button "Send Request" at bounding box center [492, 486] width 88 height 21
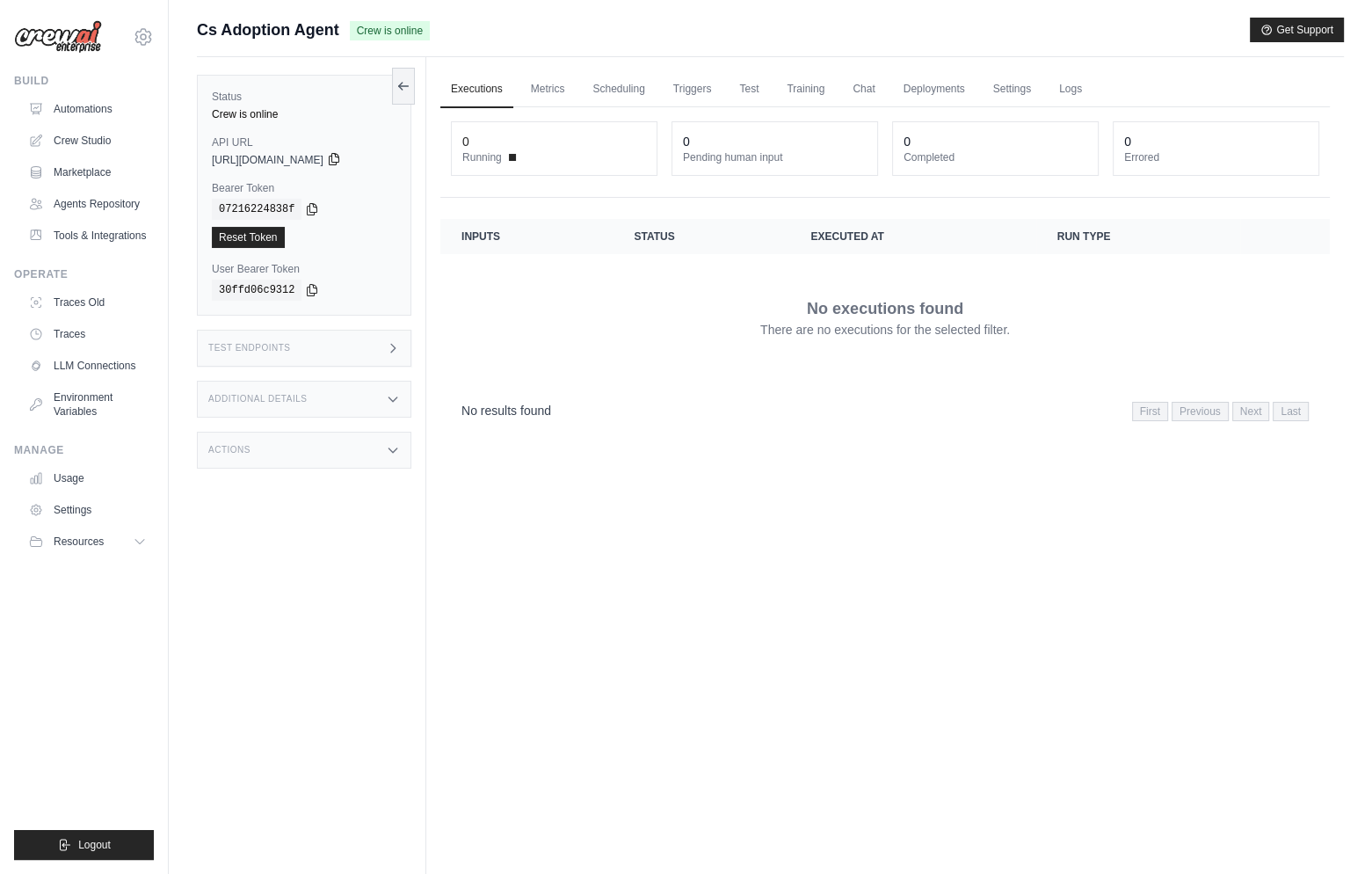
click at [339, 162] on icon at bounding box center [333, 159] width 10 height 12
click at [308, 208] on icon at bounding box center [312, 208] width 14 height 14
click at [68, 105] on link "Automations" at bounding box center [89, 110] width 133 height 29
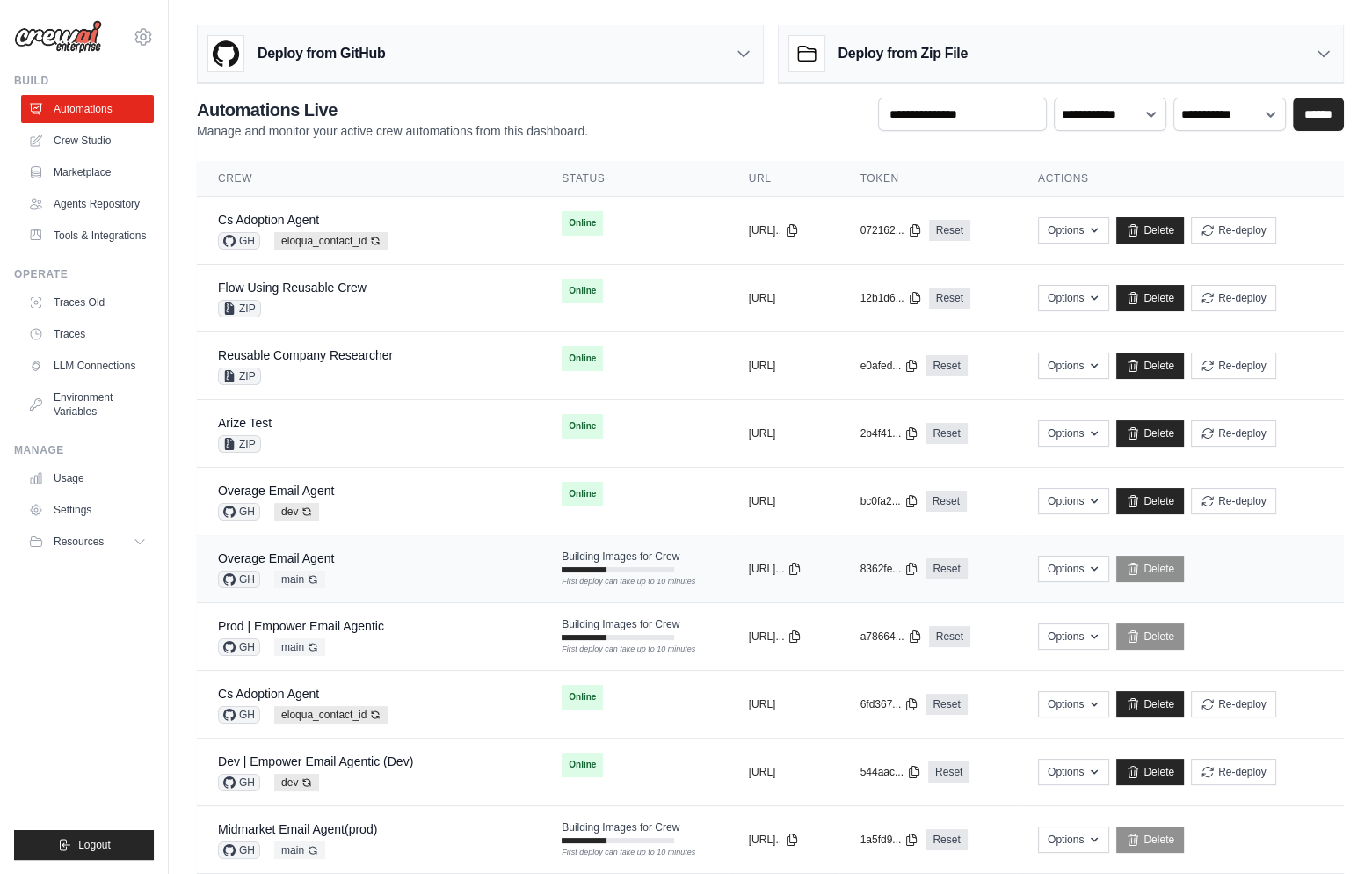
scroll to position [246, 0]
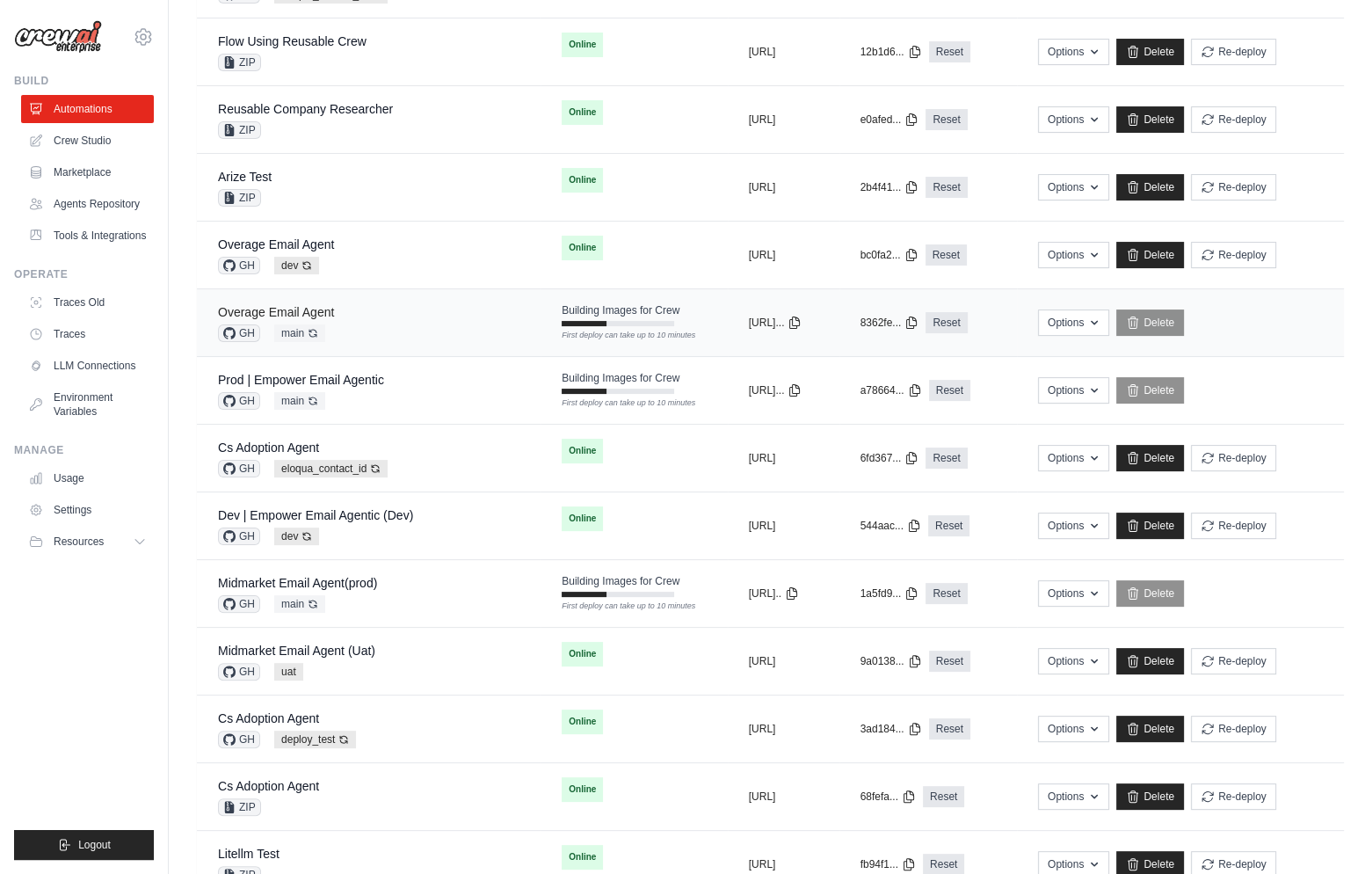
click at [259, 309] on link "Overage Email Agent" at bounding box center [276, 312] width 116 height 14
click at [314, 372] on link "Prod | Empower Email Agentic" at bounding box center [301, 380] width 166 height 14
click at [321, 580] on link "Midmarket Email Agent(prod)" at bounding box center [298, 583] width 159 height 14
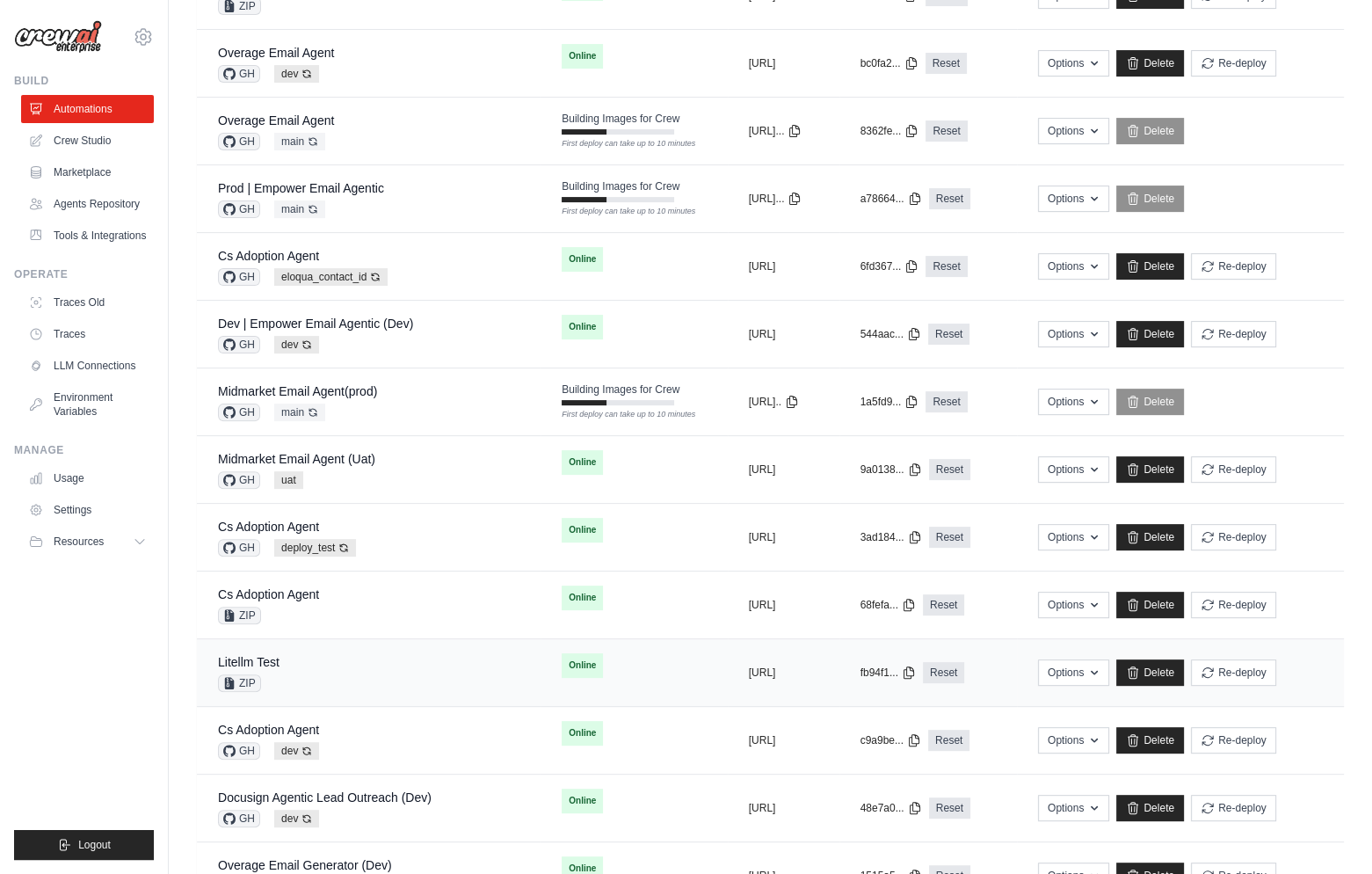
scroll to position [679, 0]
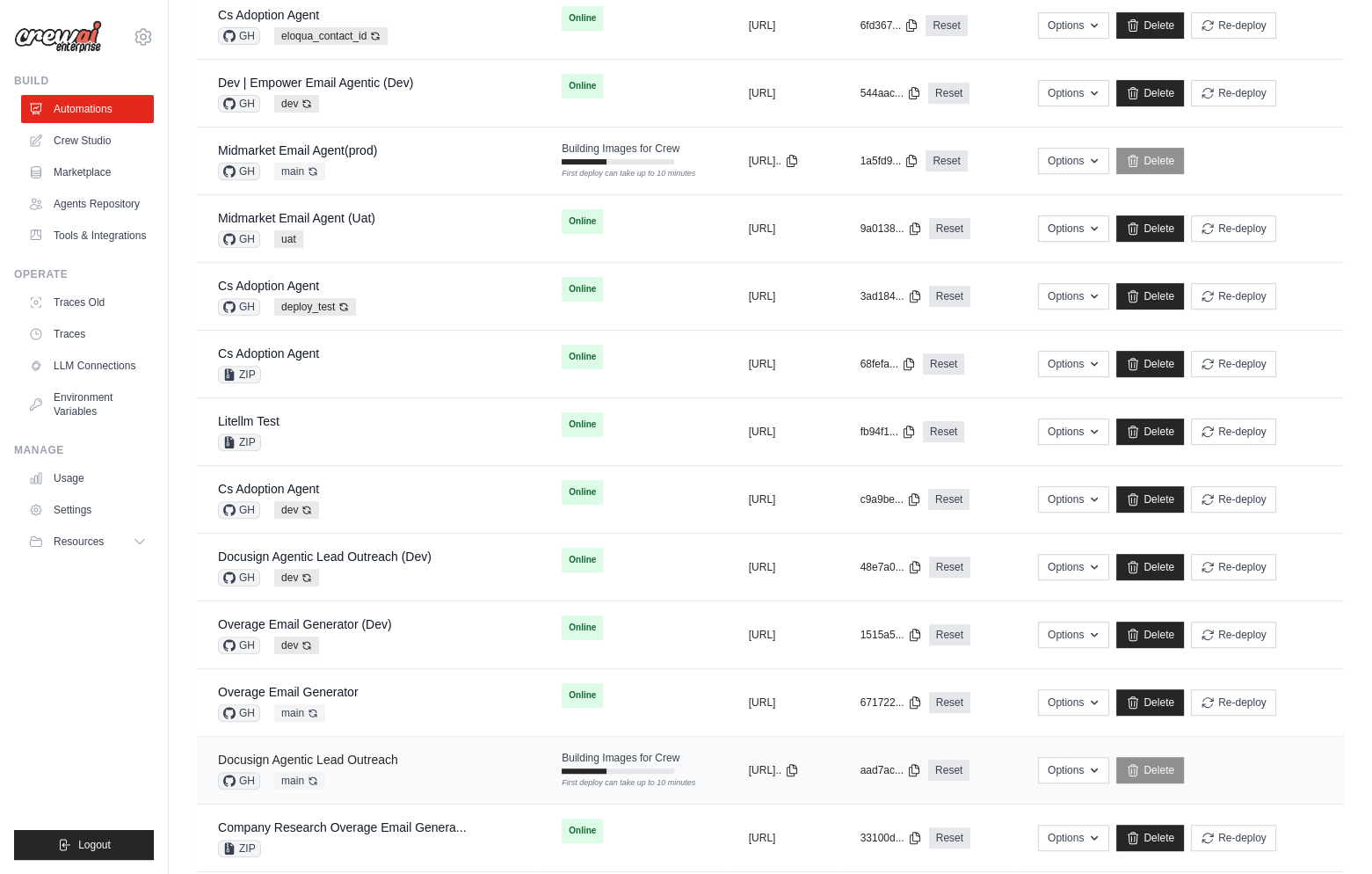
click at [309, 753] on link "Docusign Agentic Lead Outreach" at bounding box center [308, 760] width 180 height 14
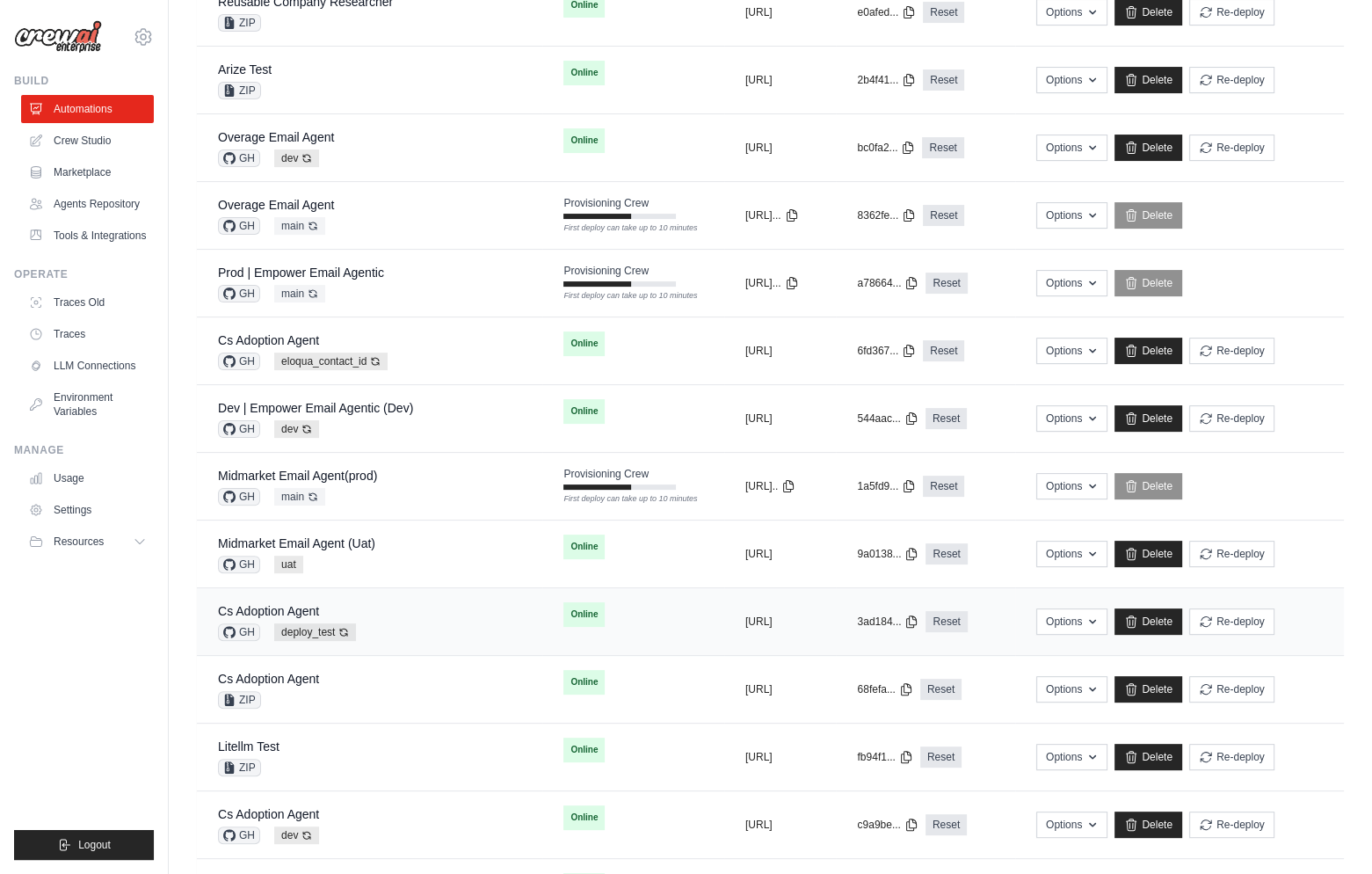
scroll to position [371, 0]
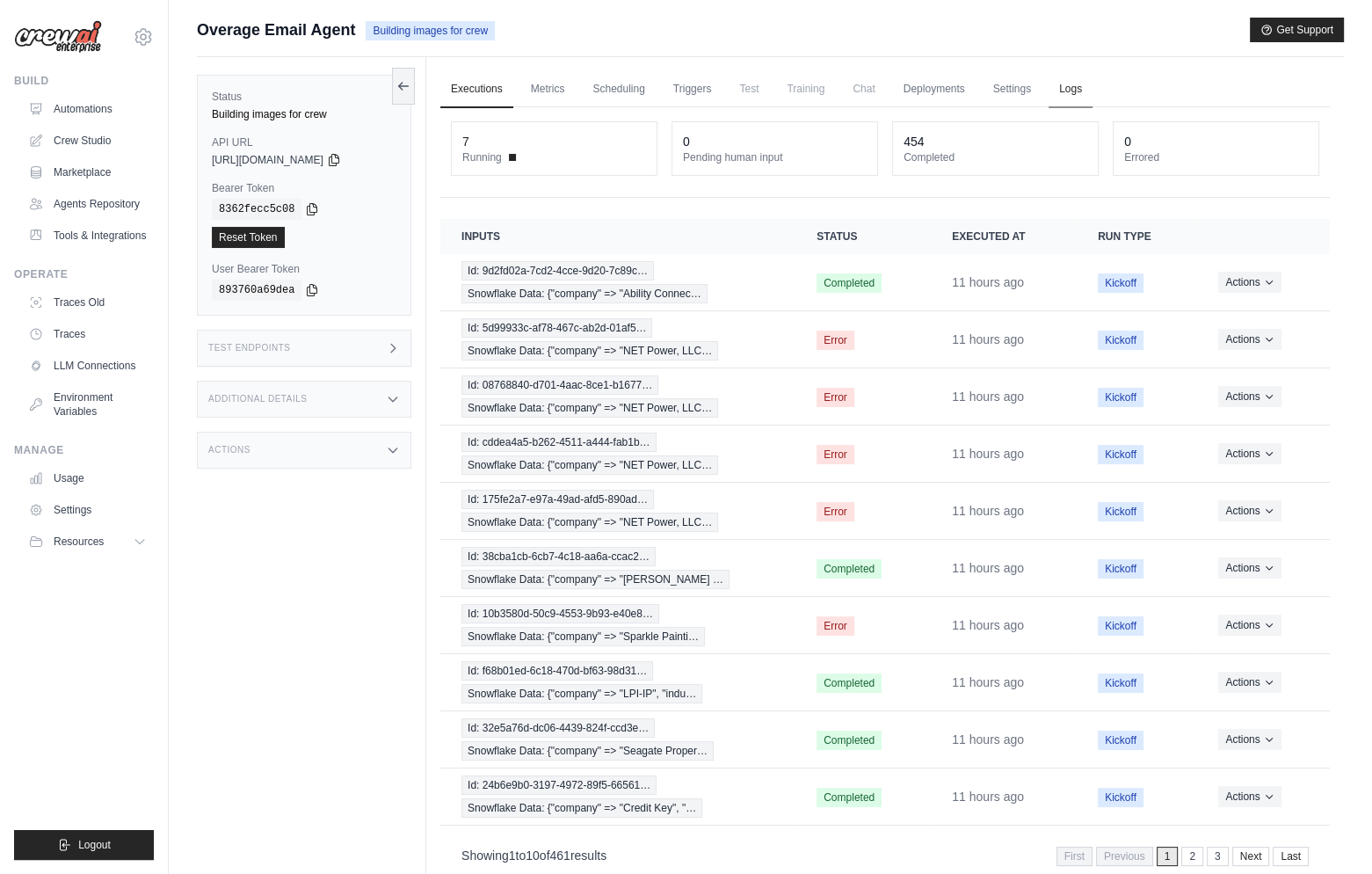
click at [1071, 90] on link "Logs" at bounding box center [1070, 89] width 44 height 37
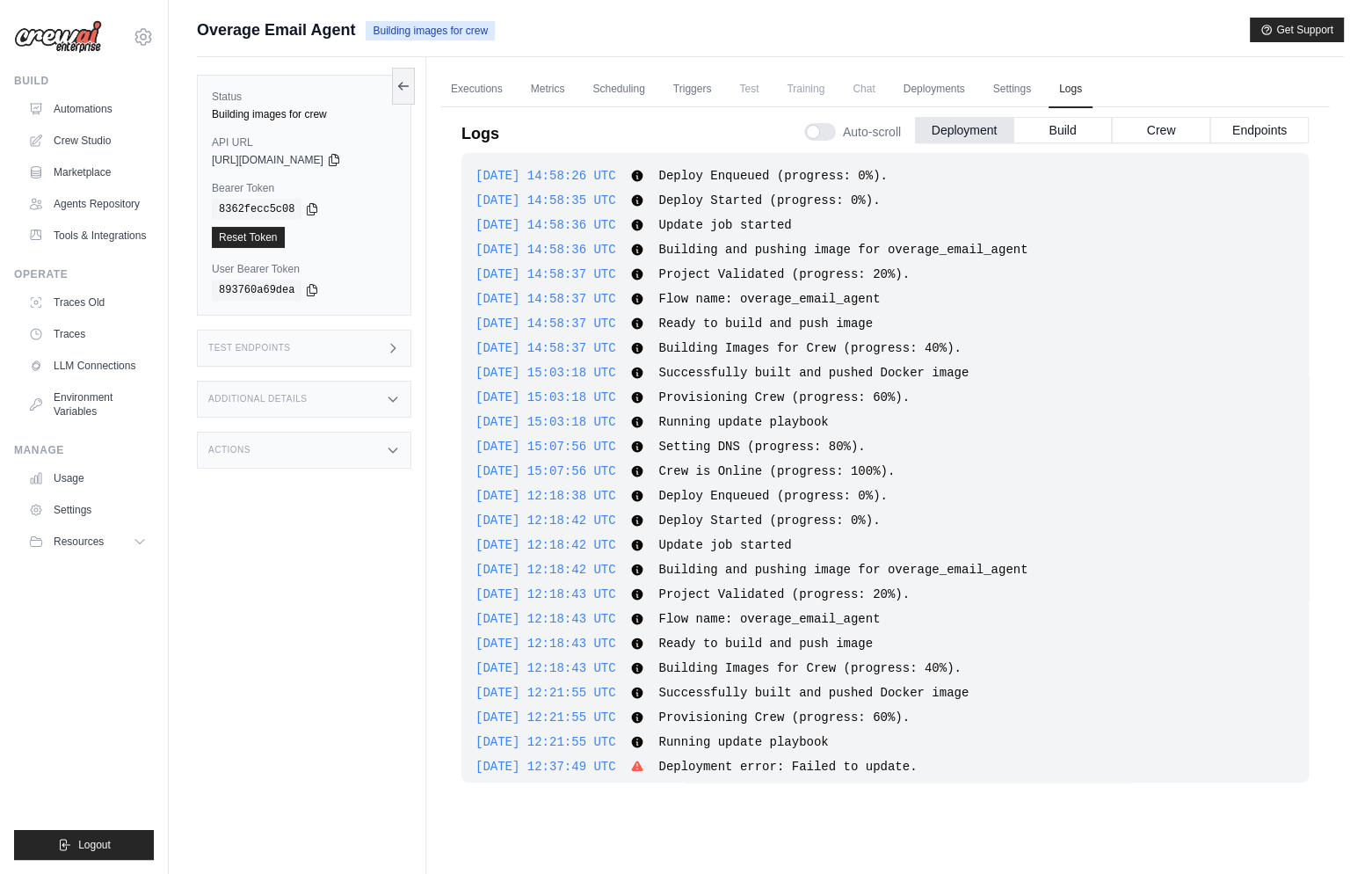
scroll to position [1041, 0]
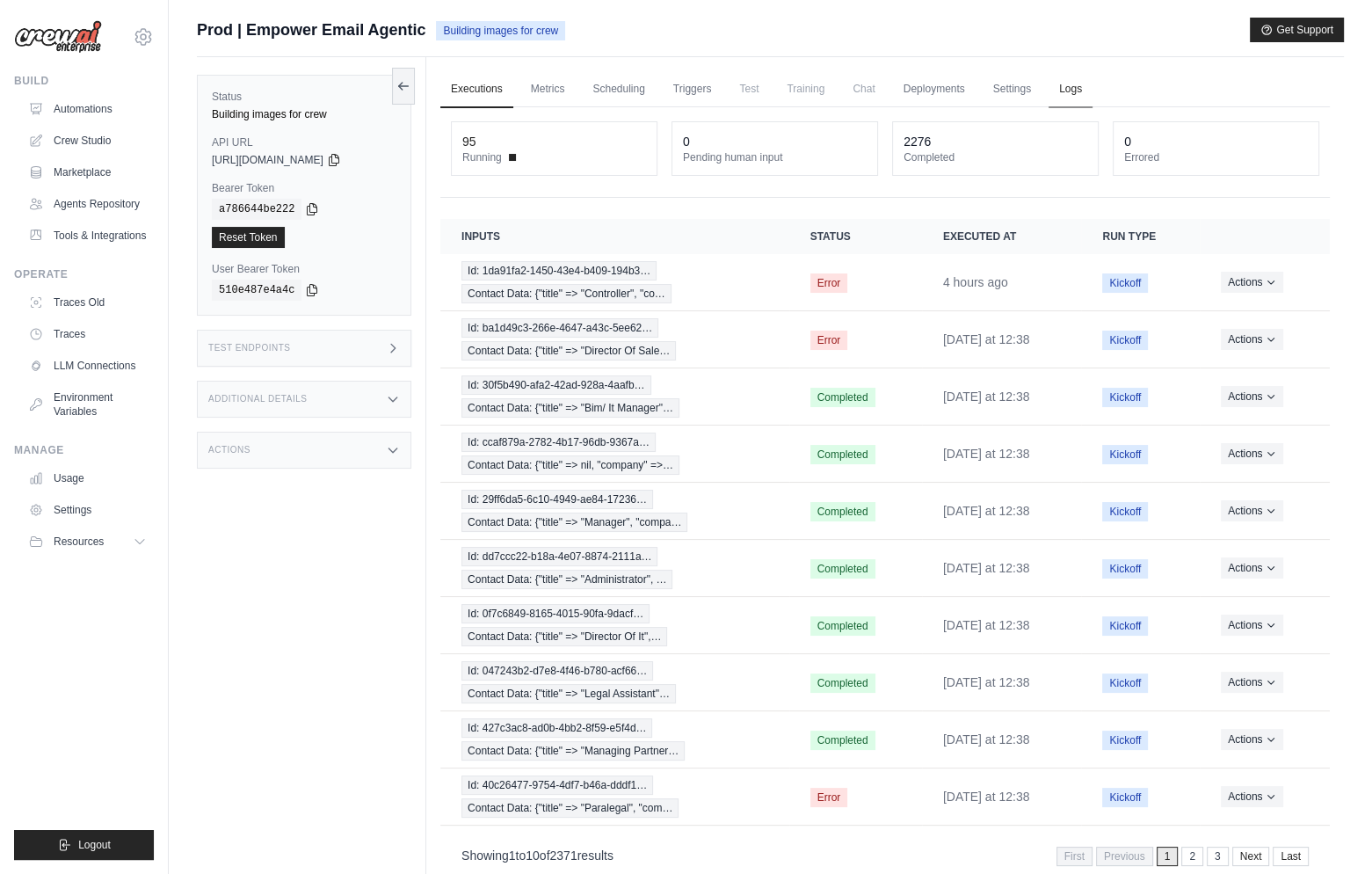
click at [1084, 87] on link "Logs" at bounding box center [1070, 89] width 44 height 37
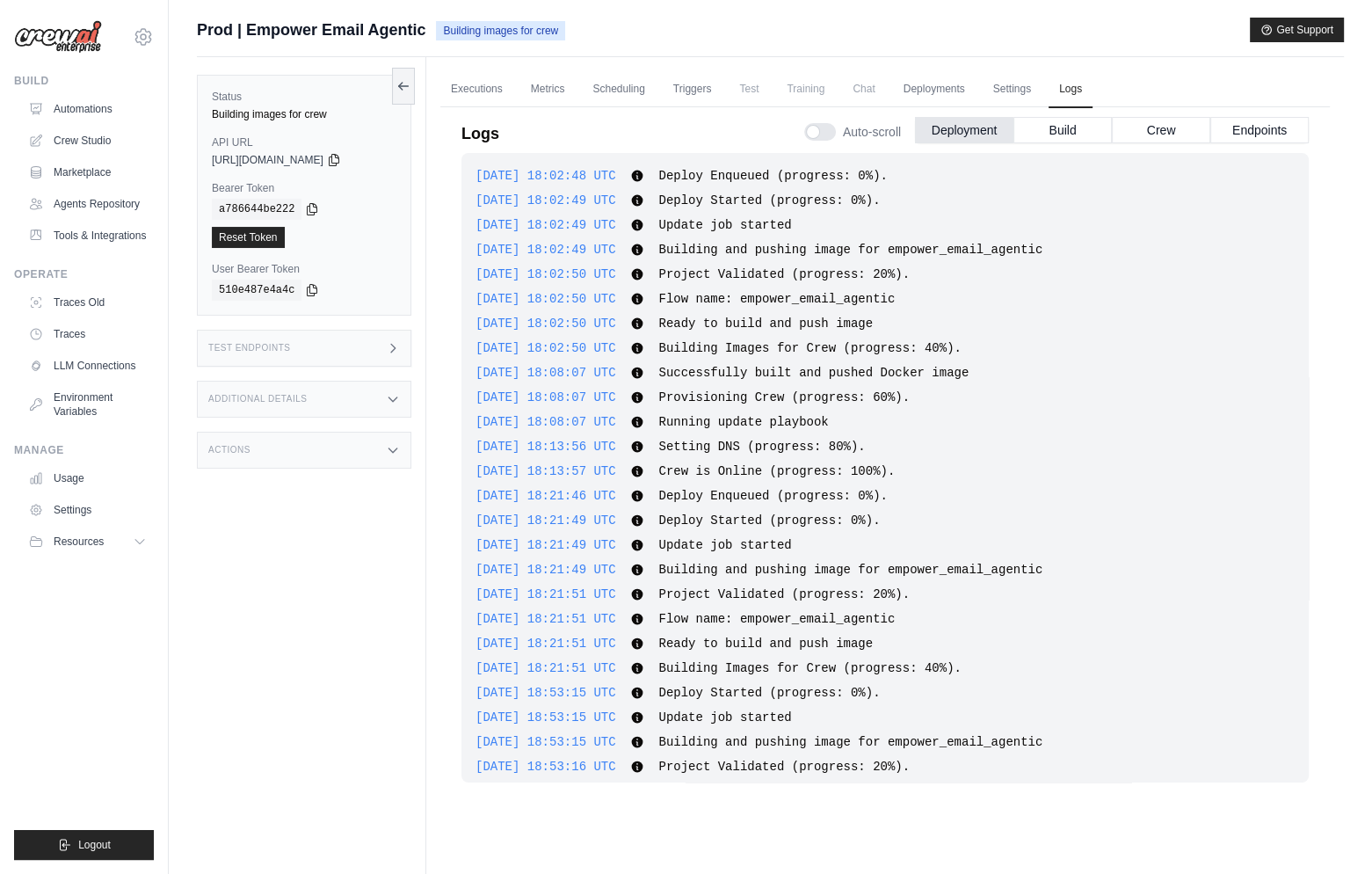
scroll to position [2050, 0]
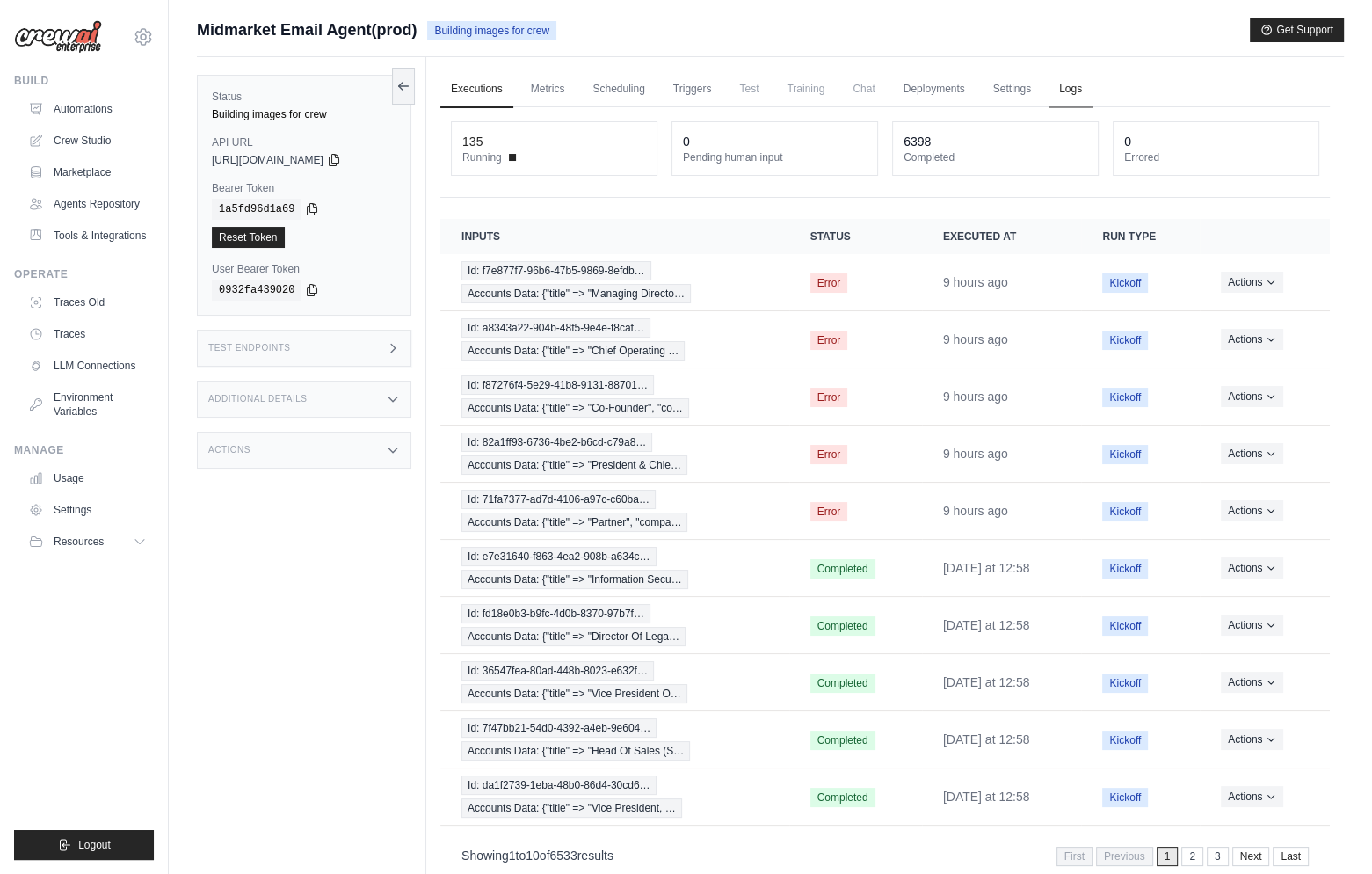
click at [1082, 95] on link "Logs" at bounding box center [1070, 89] width 44 height 37
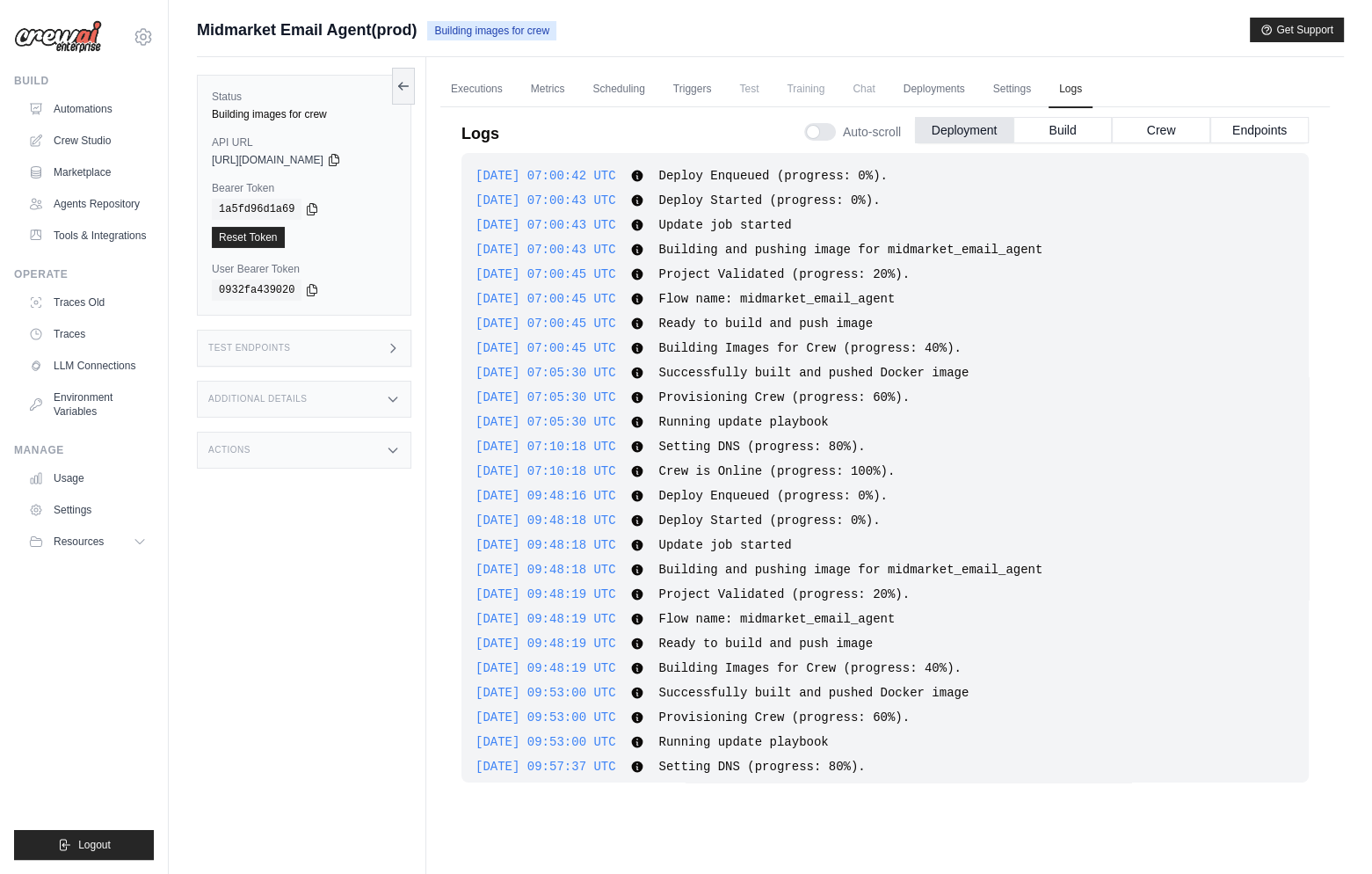
scroll to position [1927, 0]
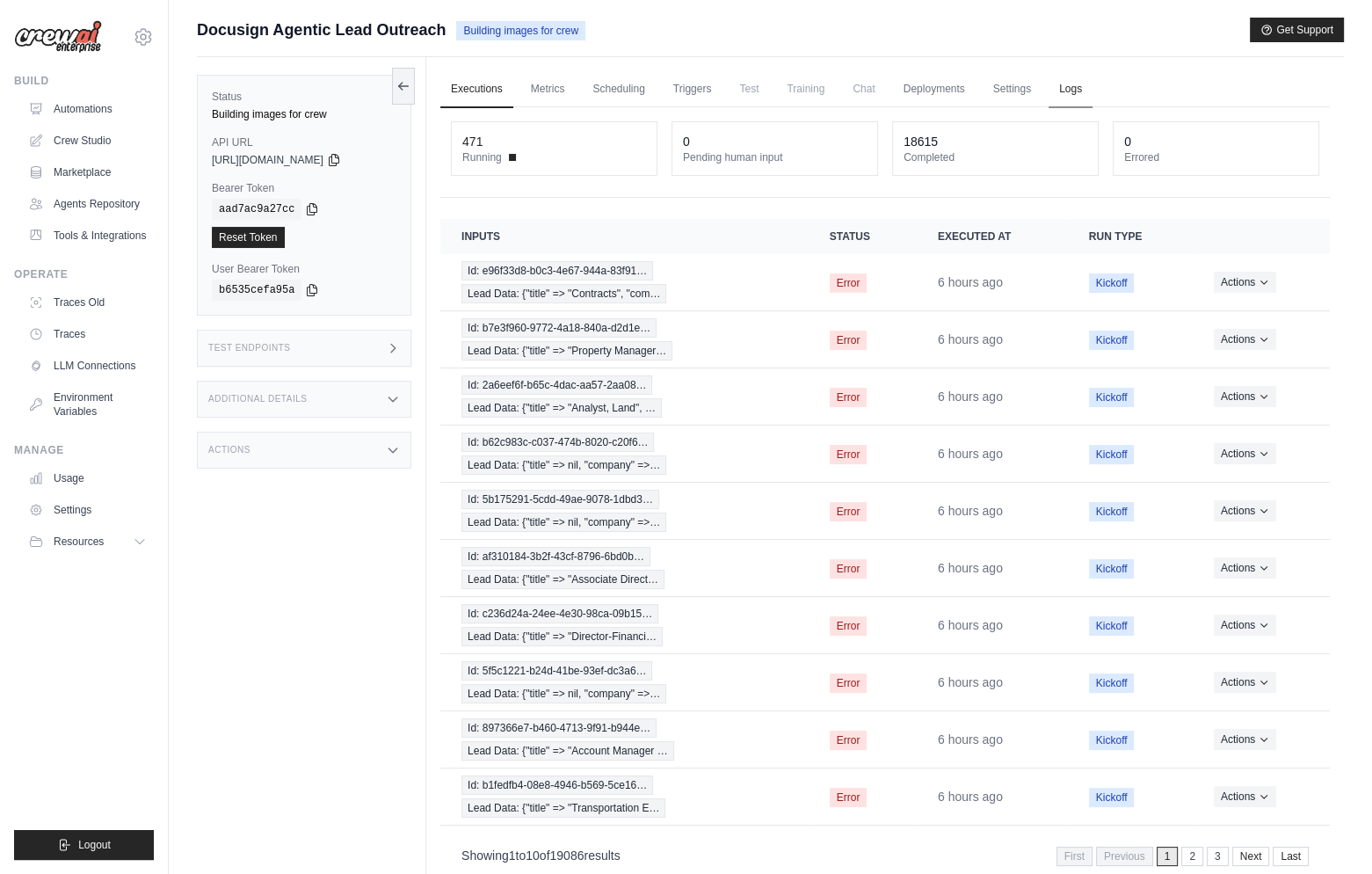
click at [1062, 88] on link "Logs" at bounding box center [1070, 89] width 44 height 37
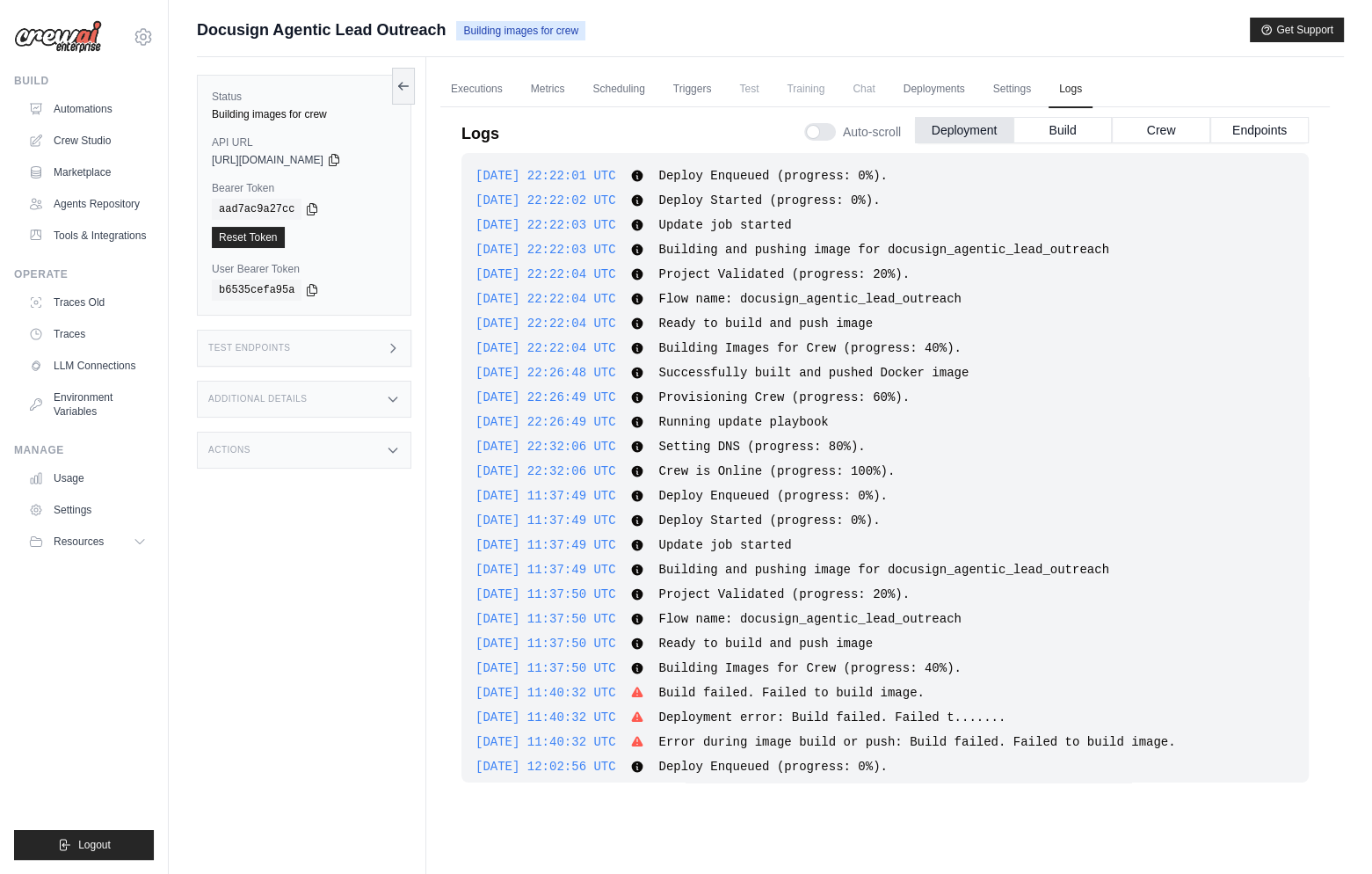
scroll to position [1564, 0]
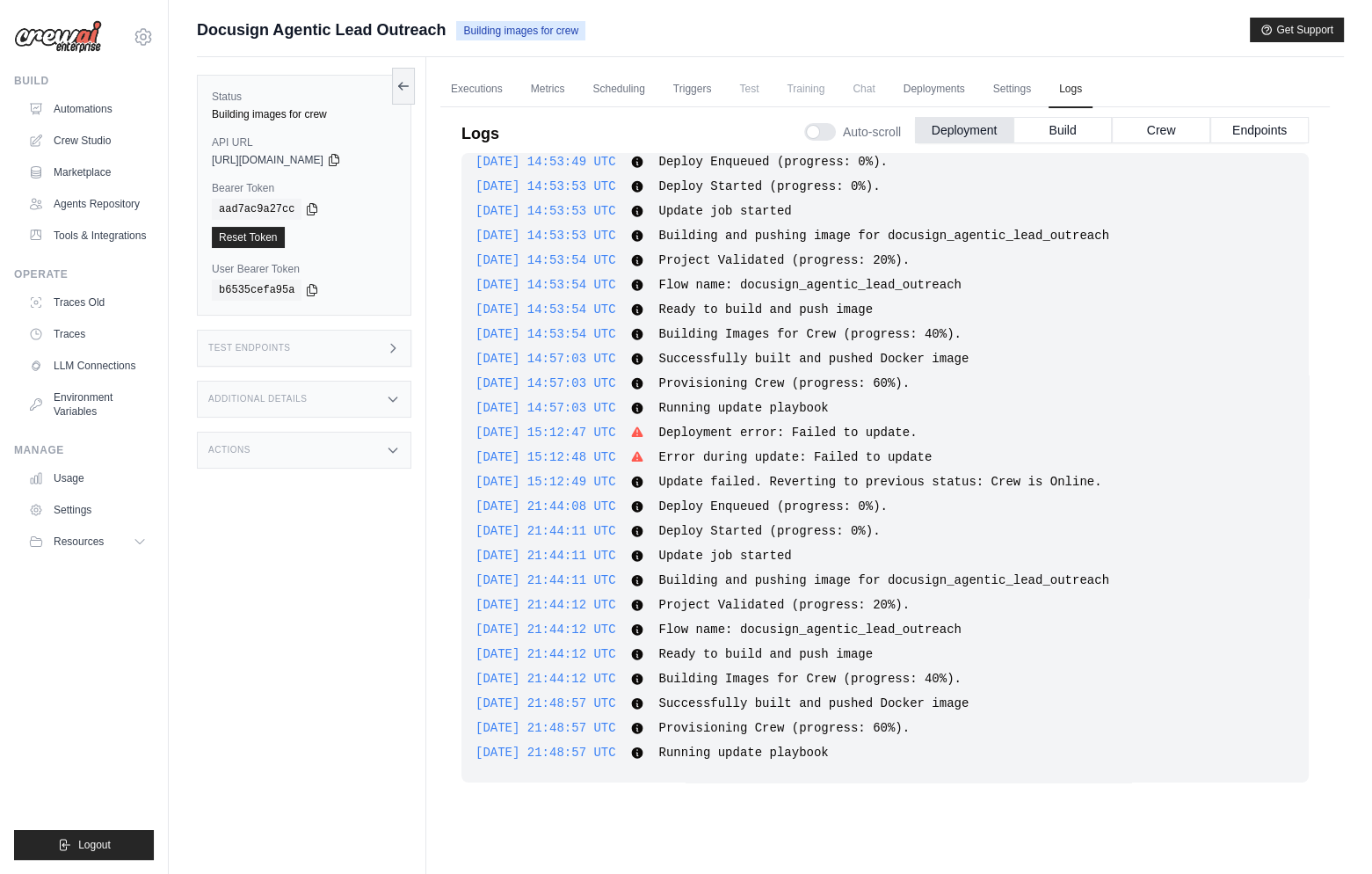
click at [245, 715] on div "Status Building images for crew API URL copied https://docusign-agentic-lead-ou…" at bounding box center [311, 494] width 229 height 874
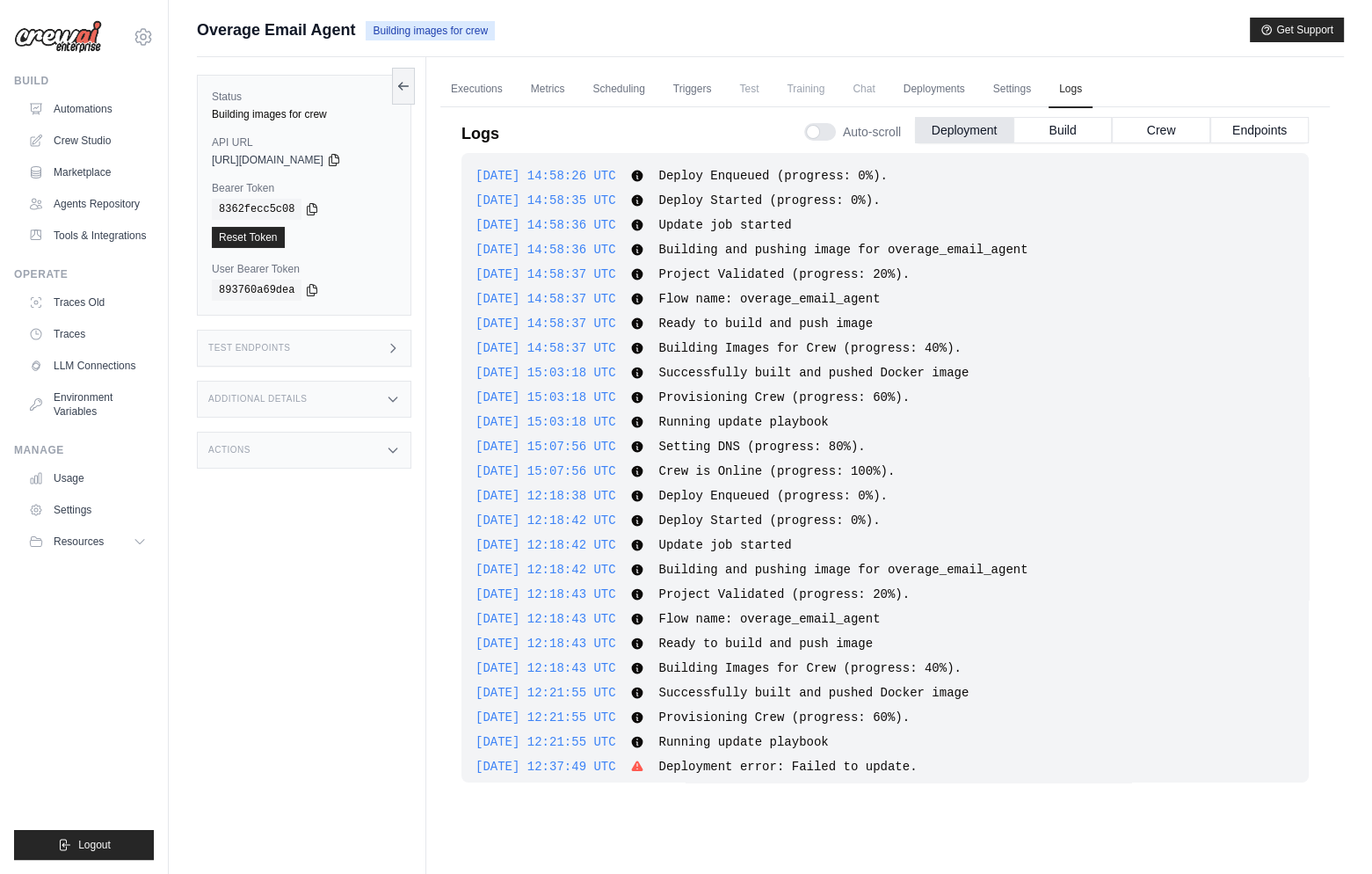
scroll to position [1041, 0]
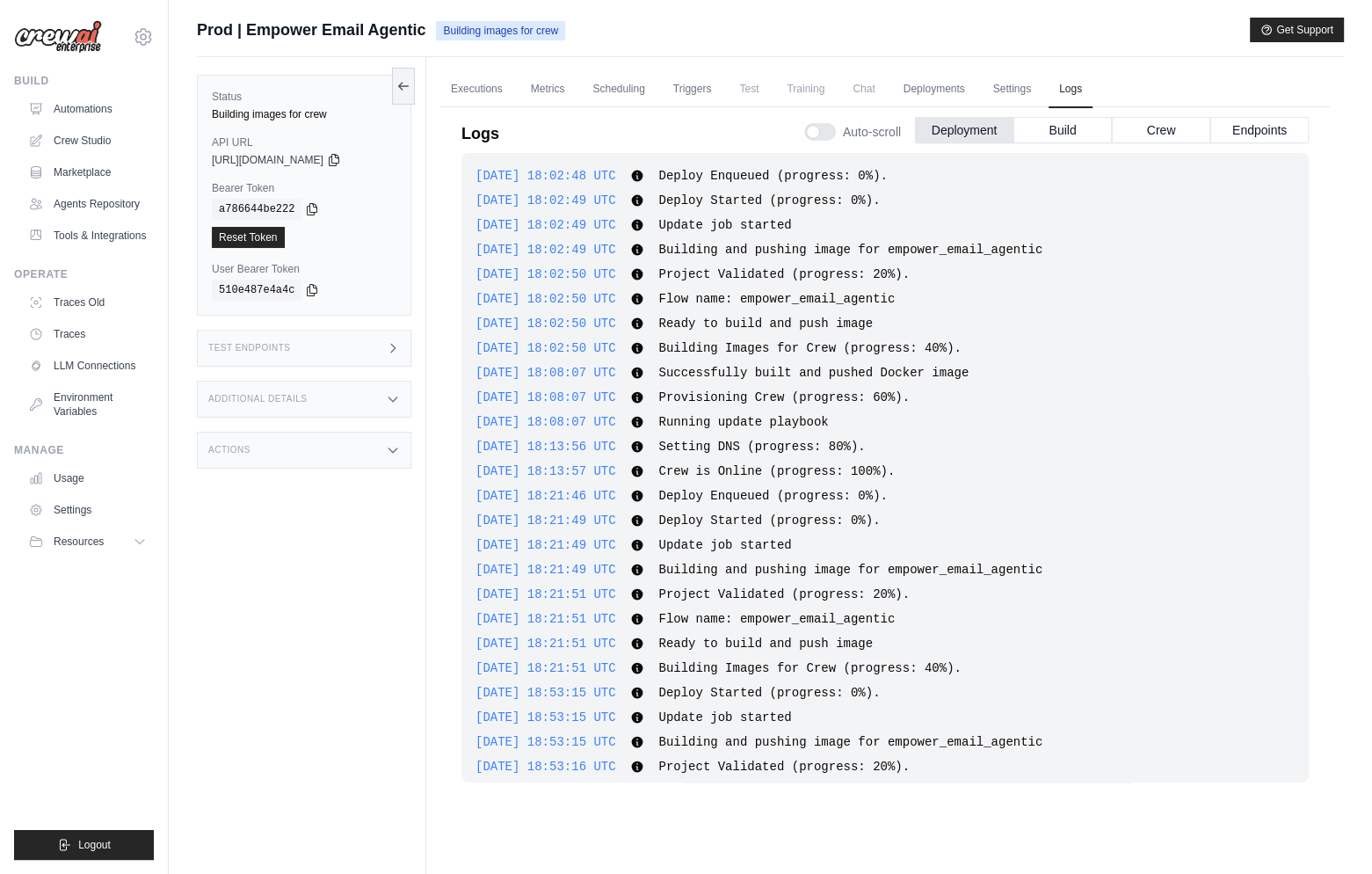
scroll to position [2050, 0]
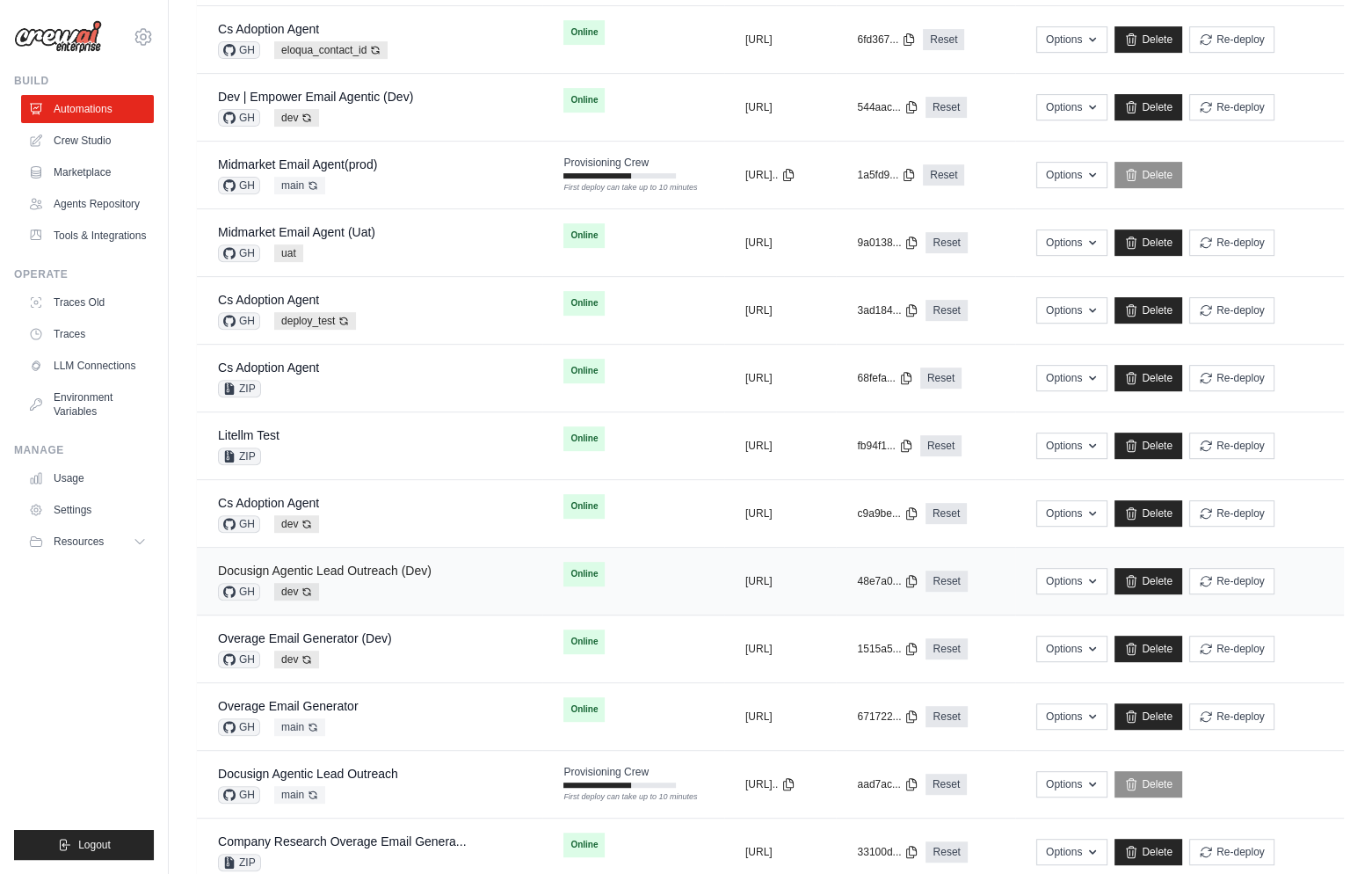
scroll to position [426, 0]
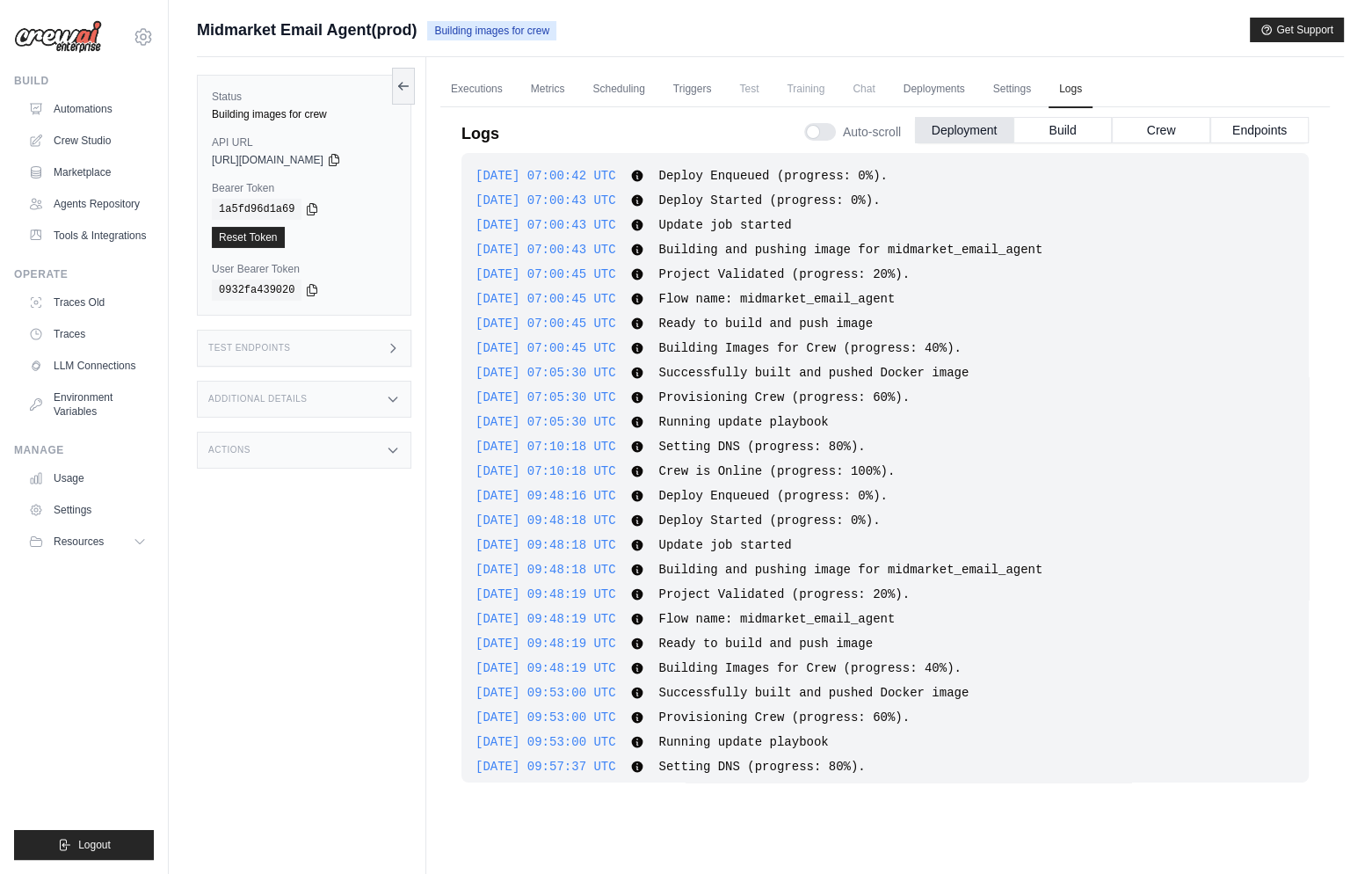
scroll to position [1927, 0]
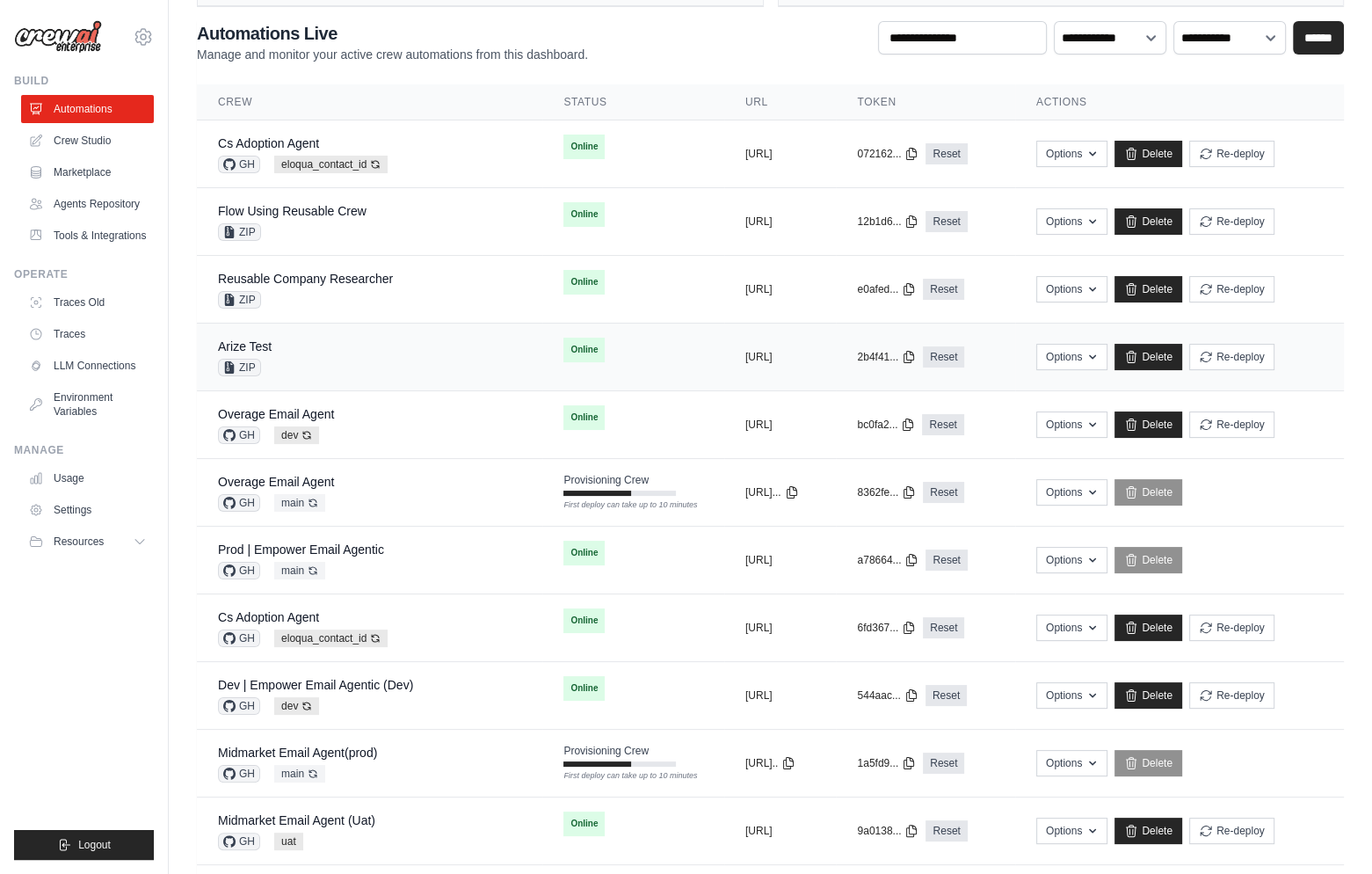
scroll to position [243, 0]
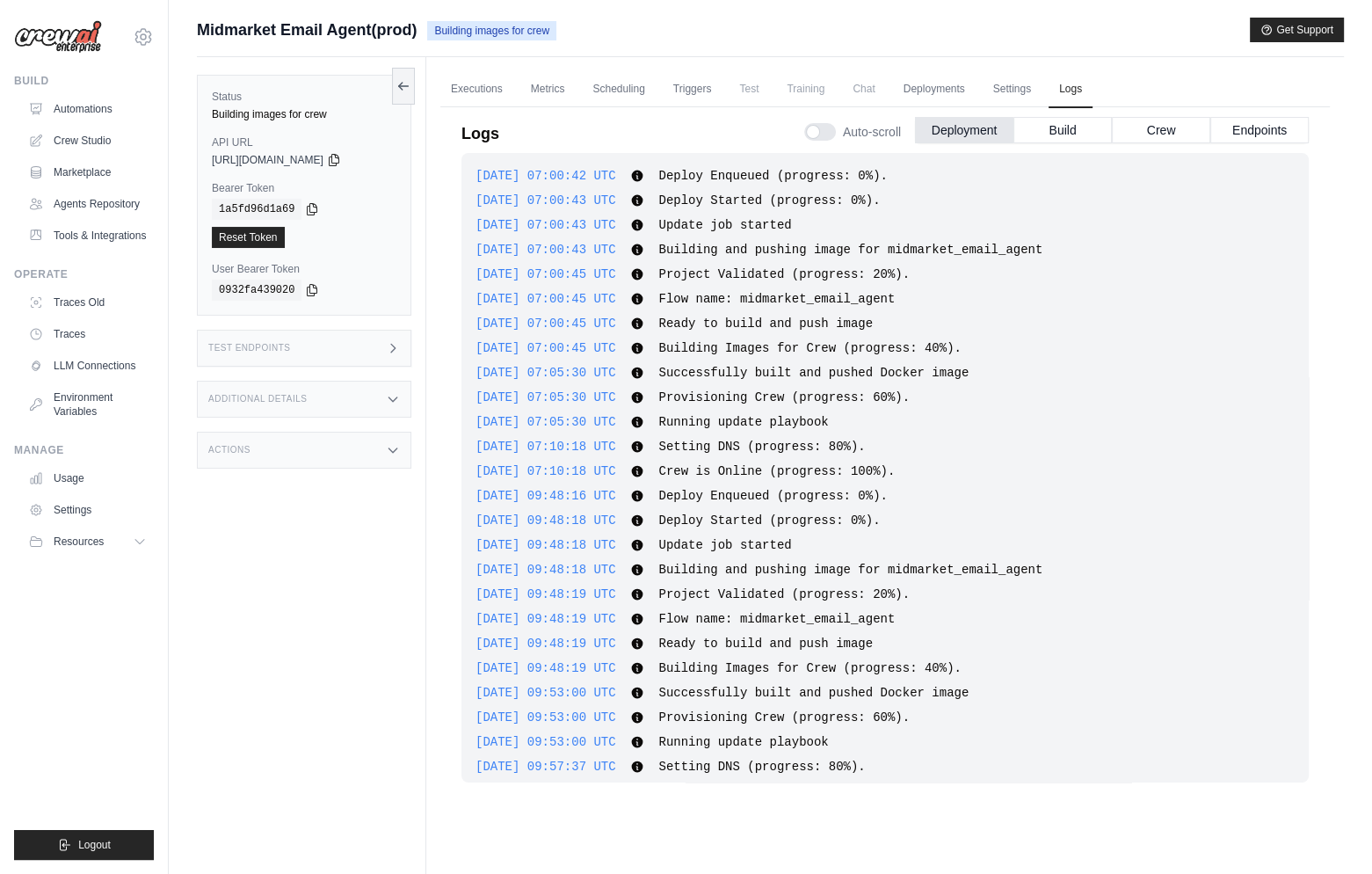
scroll to position [1909, 0]
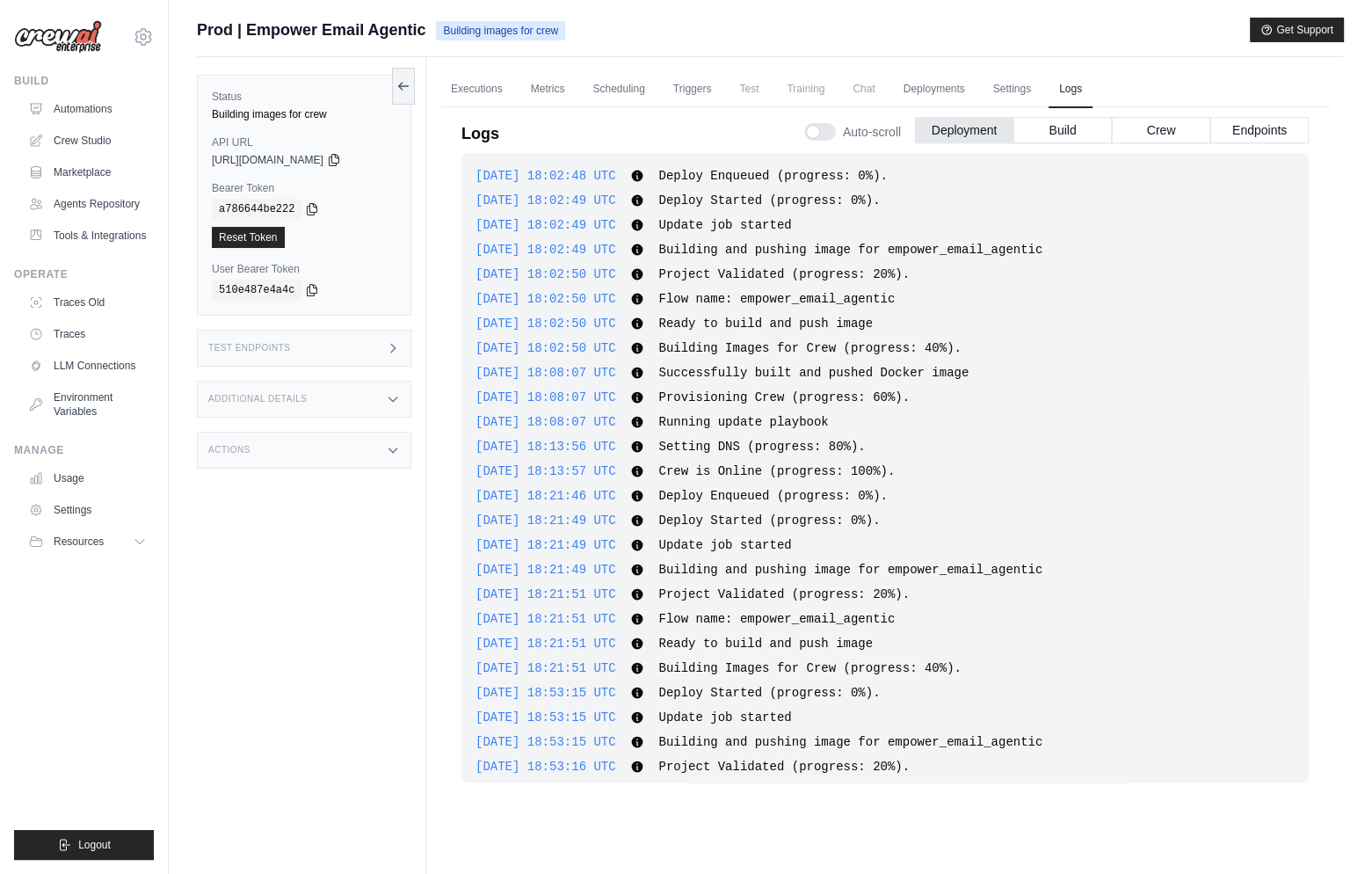
scroll to position [2032, 0]
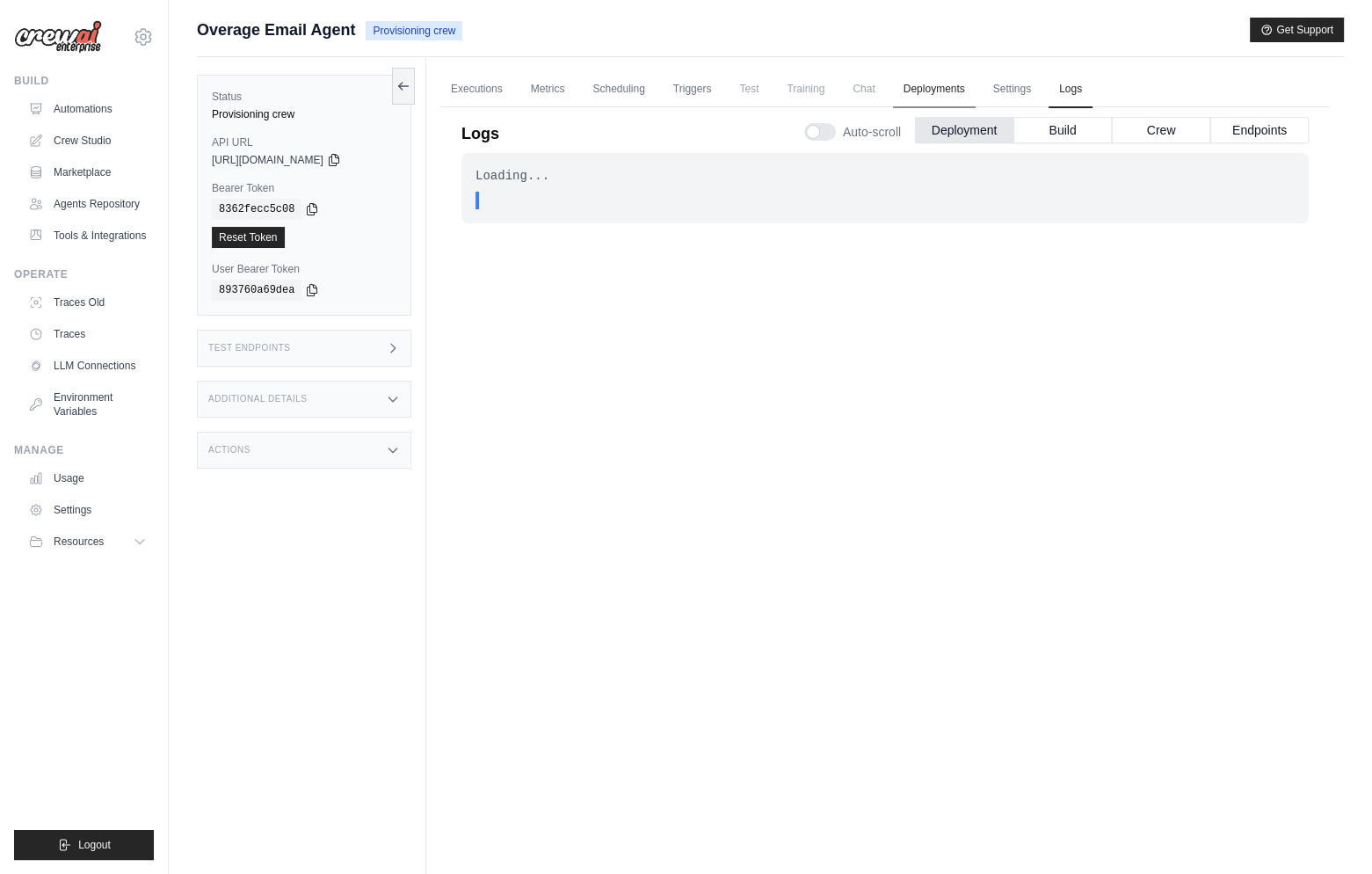
click at [946, 90] on link "Deployments" at bounding box center [934, 89] width 83 height 37
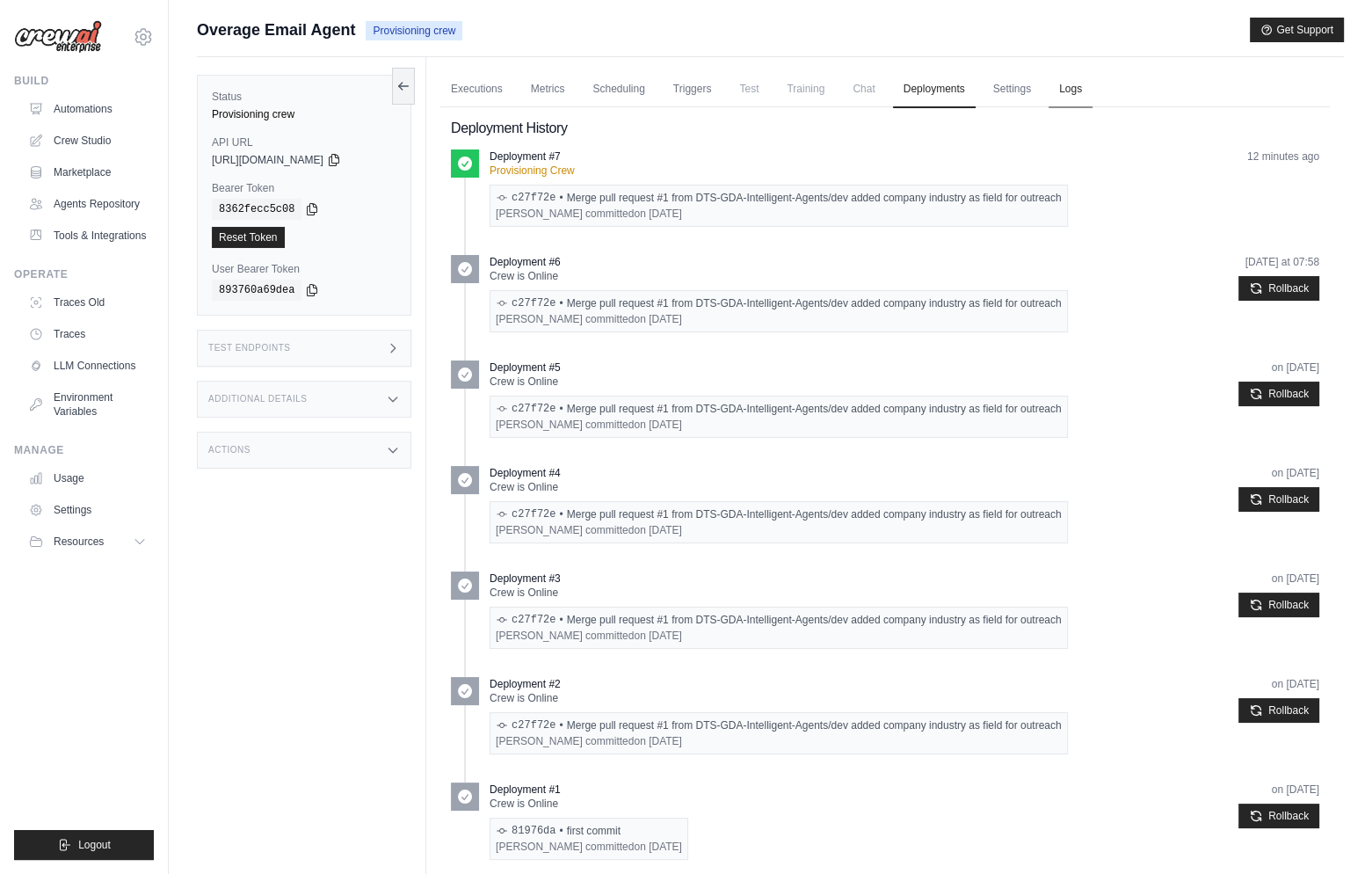
click at [1074, 87] on link "Logs" at bounding box center [1070, 89] width 44 height 37
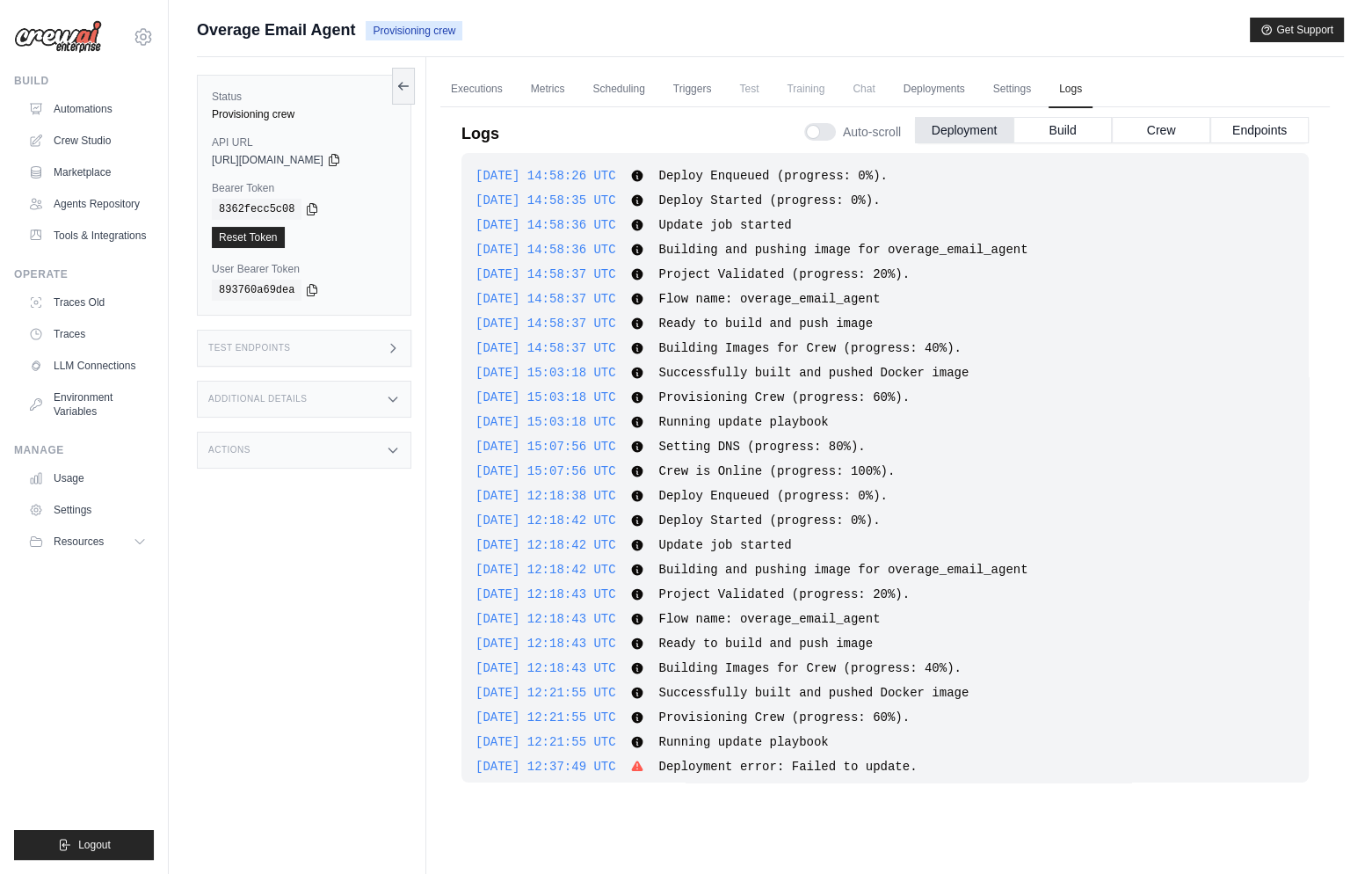
scroll to position [1073, 0]
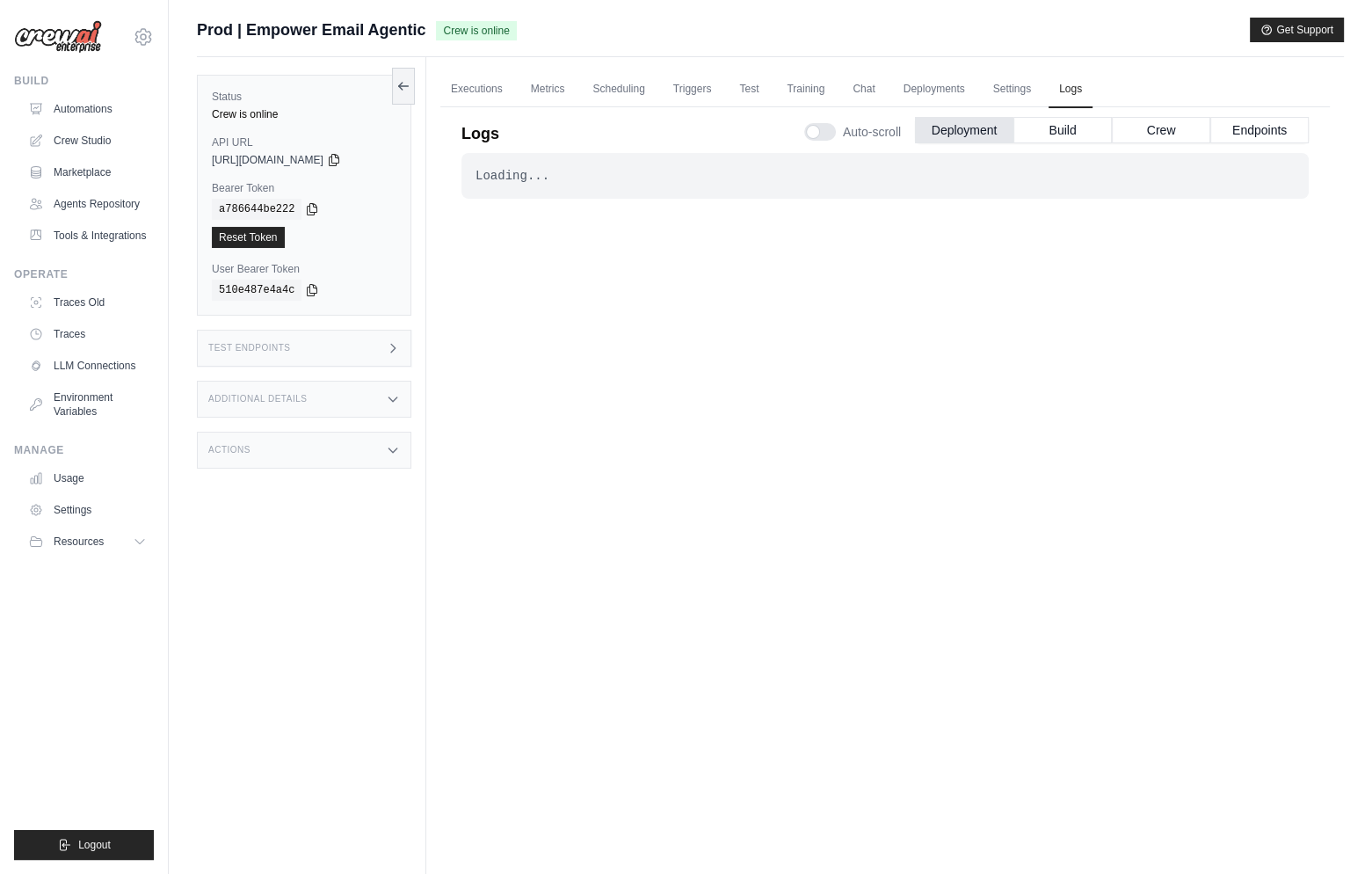
click at [306, 349] on div "Test Endpoints" at bounding box center [304, 347] width 215 height 37
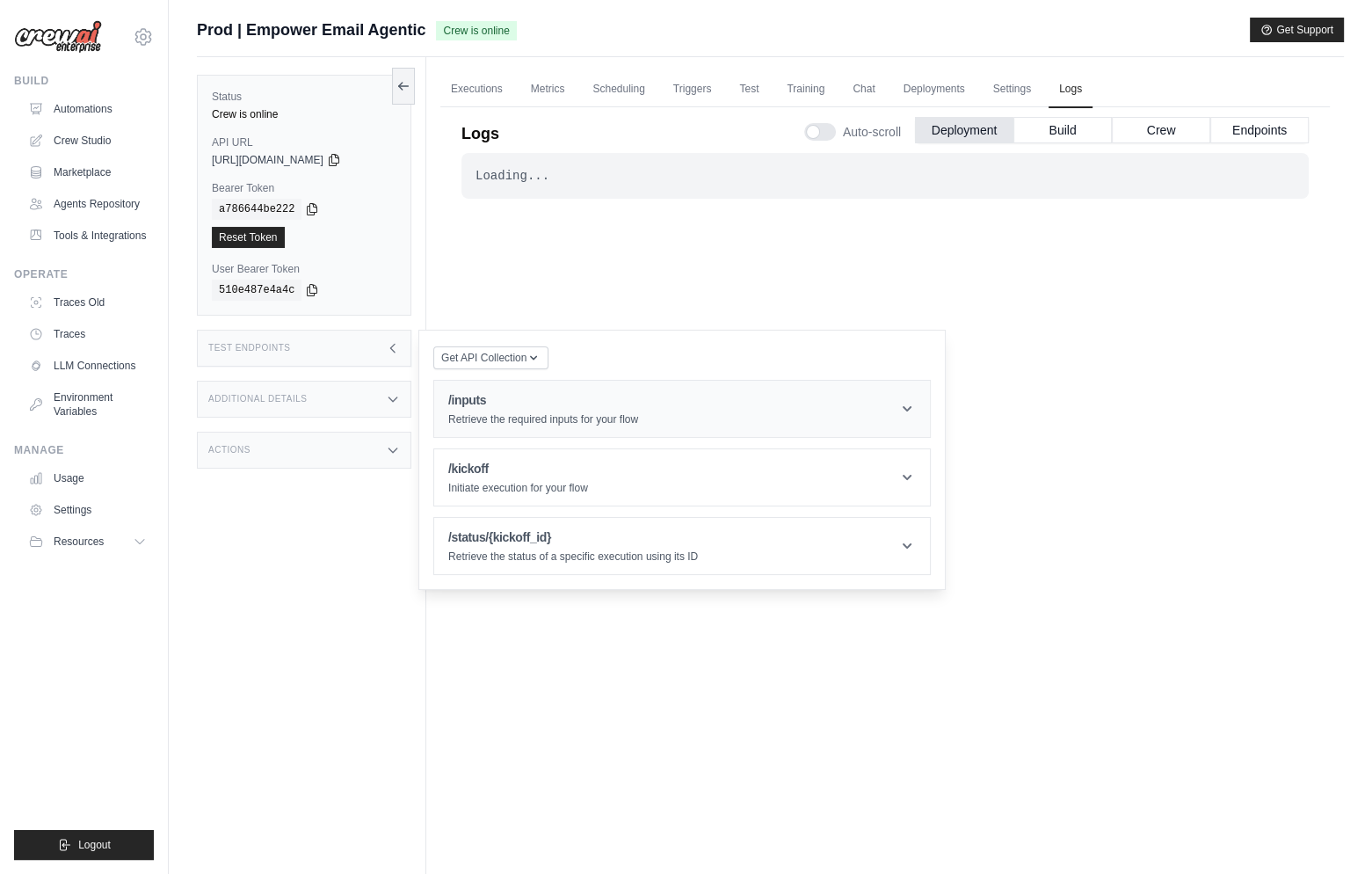
click at [501, 391] on h1 "/inputs" at bounding box center [543, 400] width 190 height 18
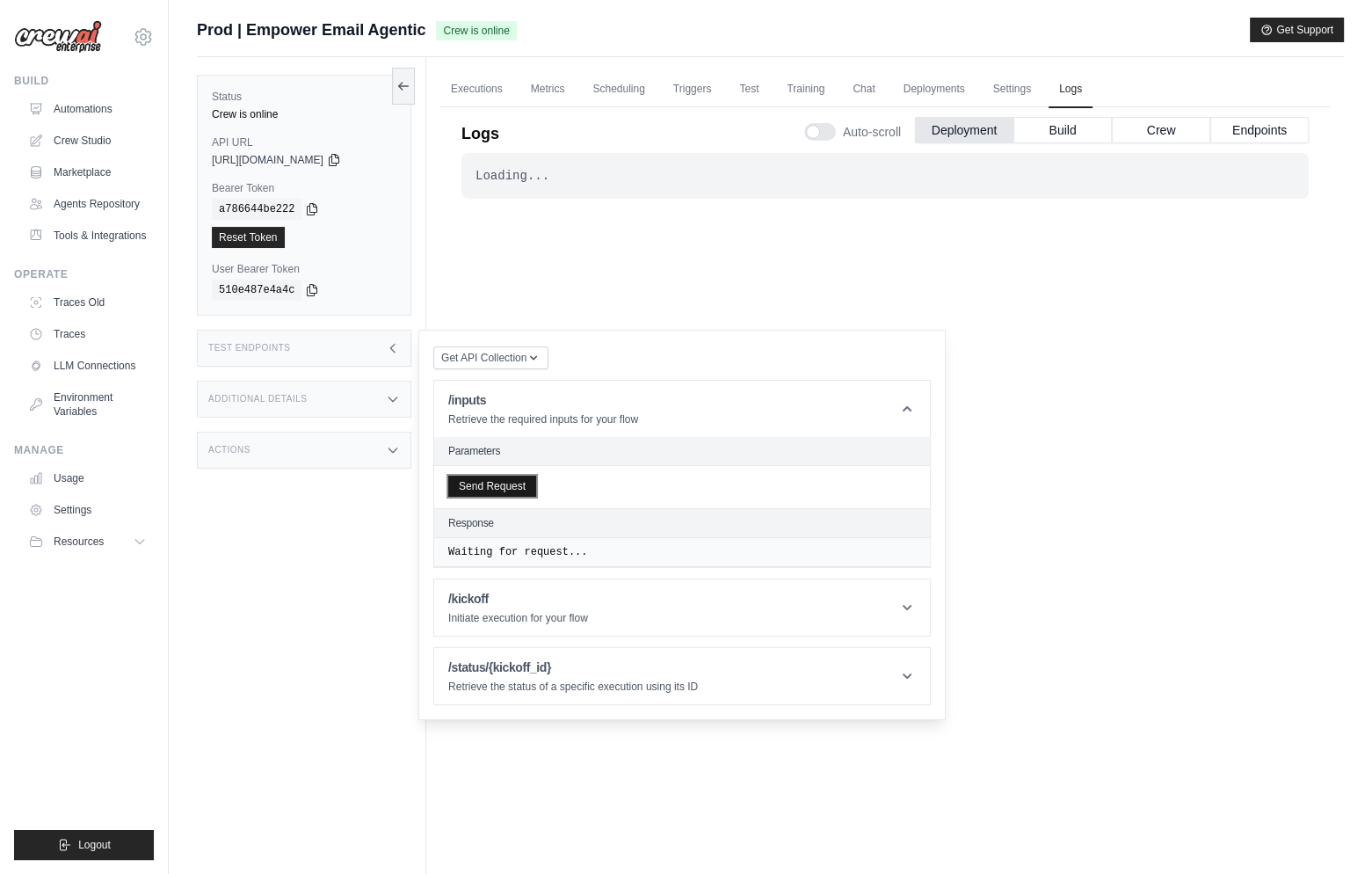
click at [518, 483] on button "Send Request" at bounding box center [492, 486] width 88 height 21
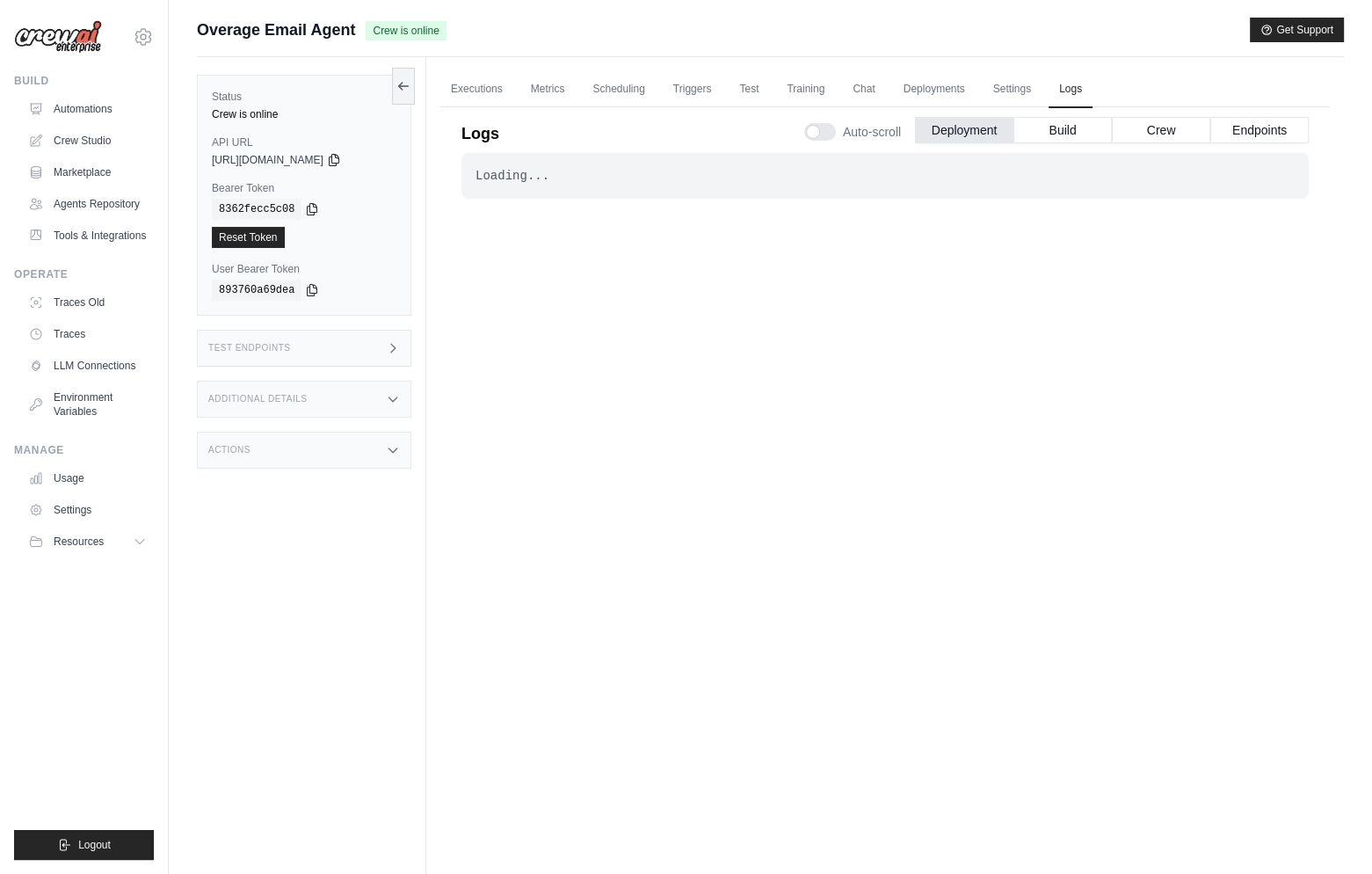
click at [291, 352] on div "Test Endpoints" at bounding box center [304, 347] width 215 height 37
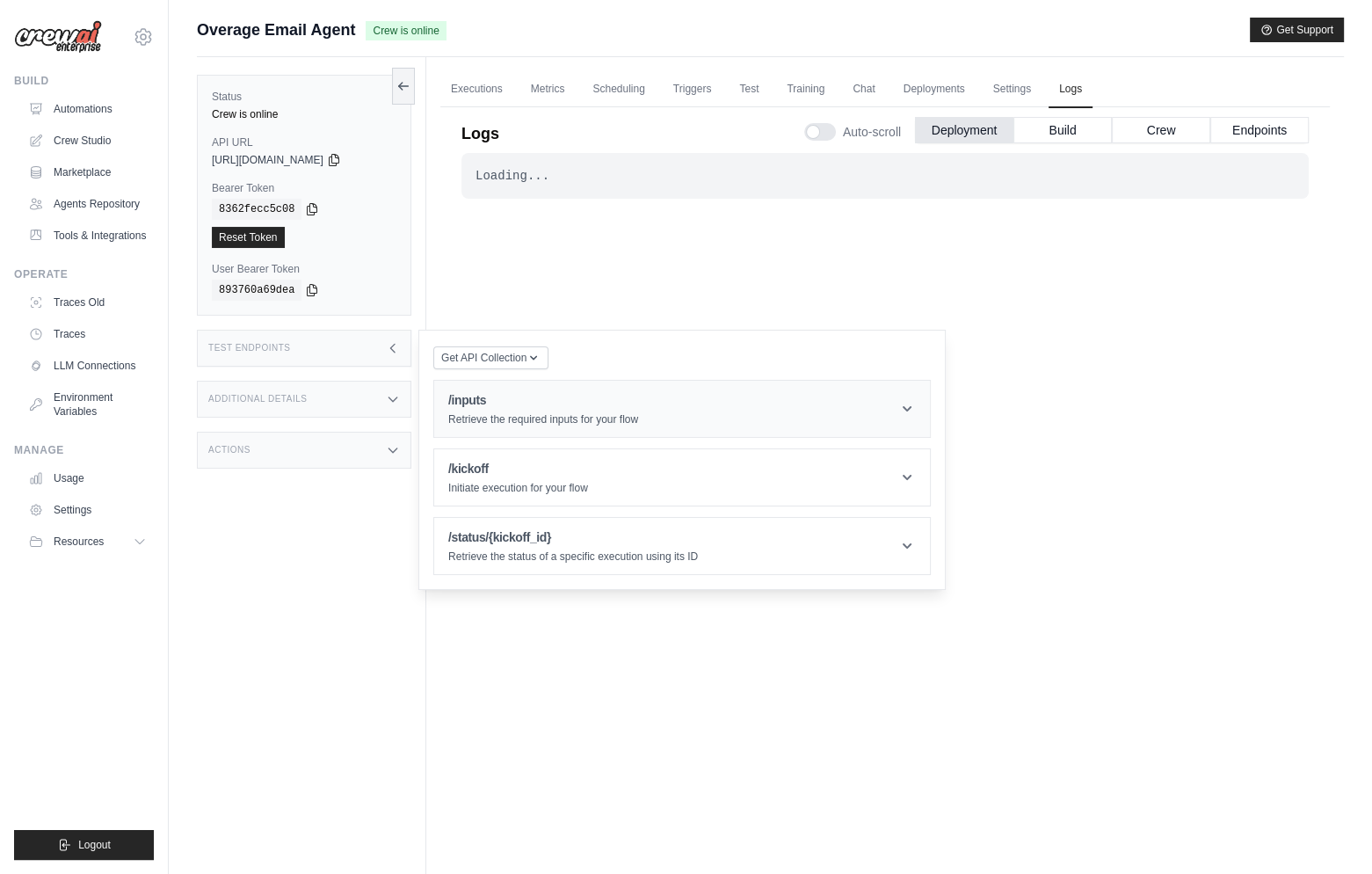
click at [512, 411] on div "/inputs Retrieve the required inputs for your flow" at bounding box center [543, 408] width 190 height 35
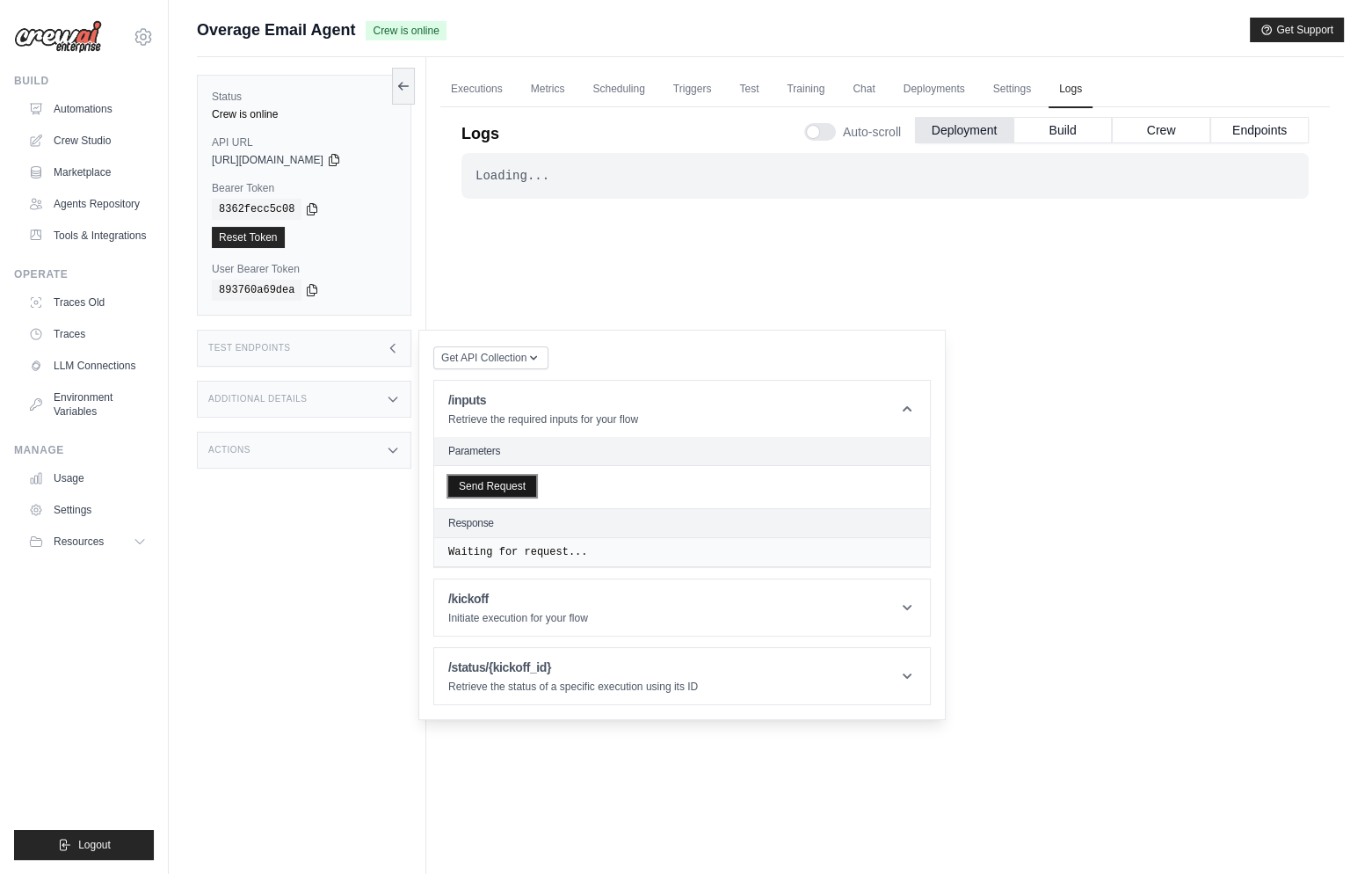
click at [501, 480] on button "Send Request" at bounding box center [492, 486] width 88 height 21
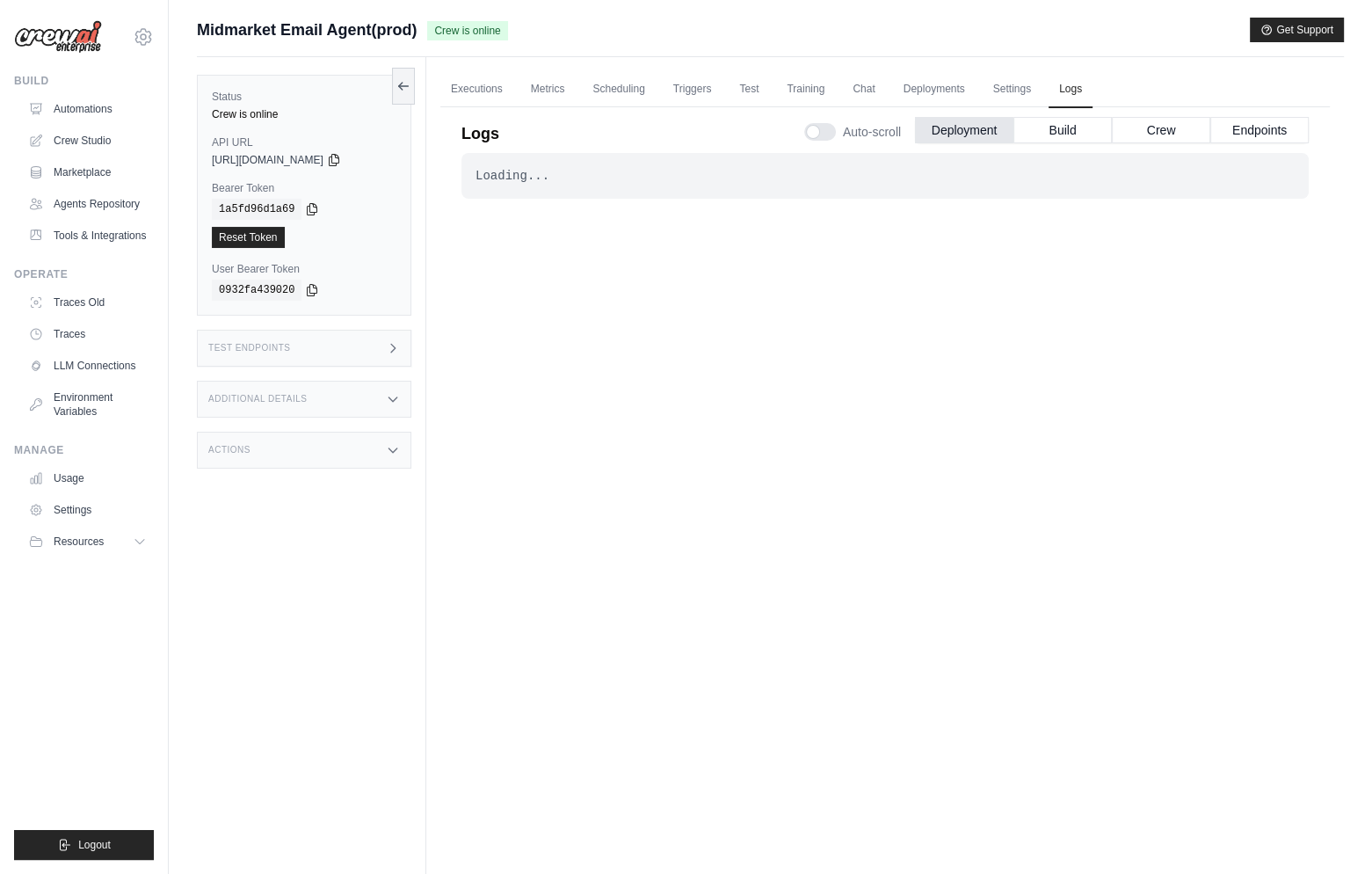
click at [310, 348] on div "Test Endpoints" at bounding box center [304, 347] width 215 height 37
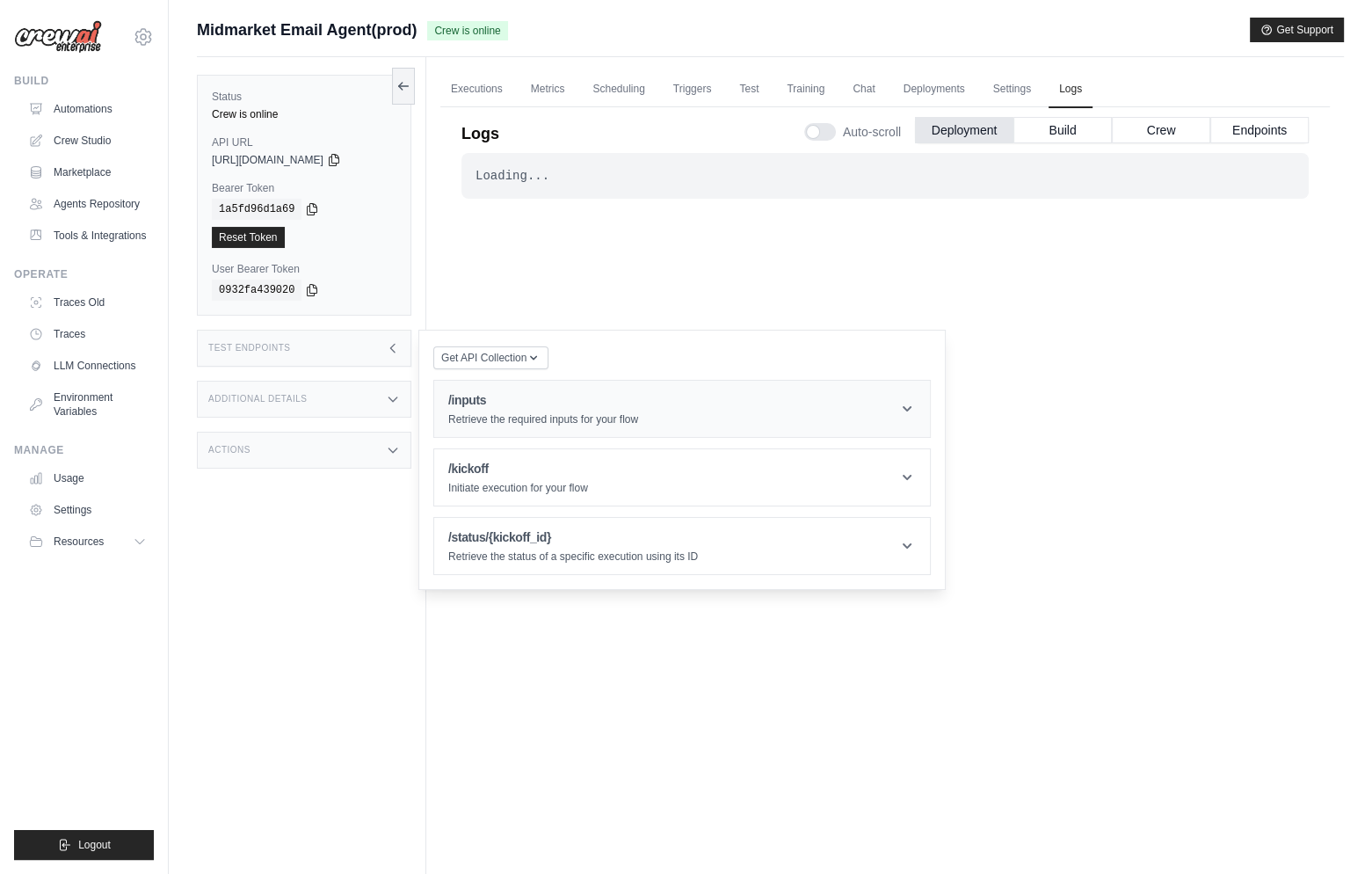
click at [519, 385] on header "/inputs Retrieve the required inputs for your flow" at bounding box center [682, 408] width 495 height 56
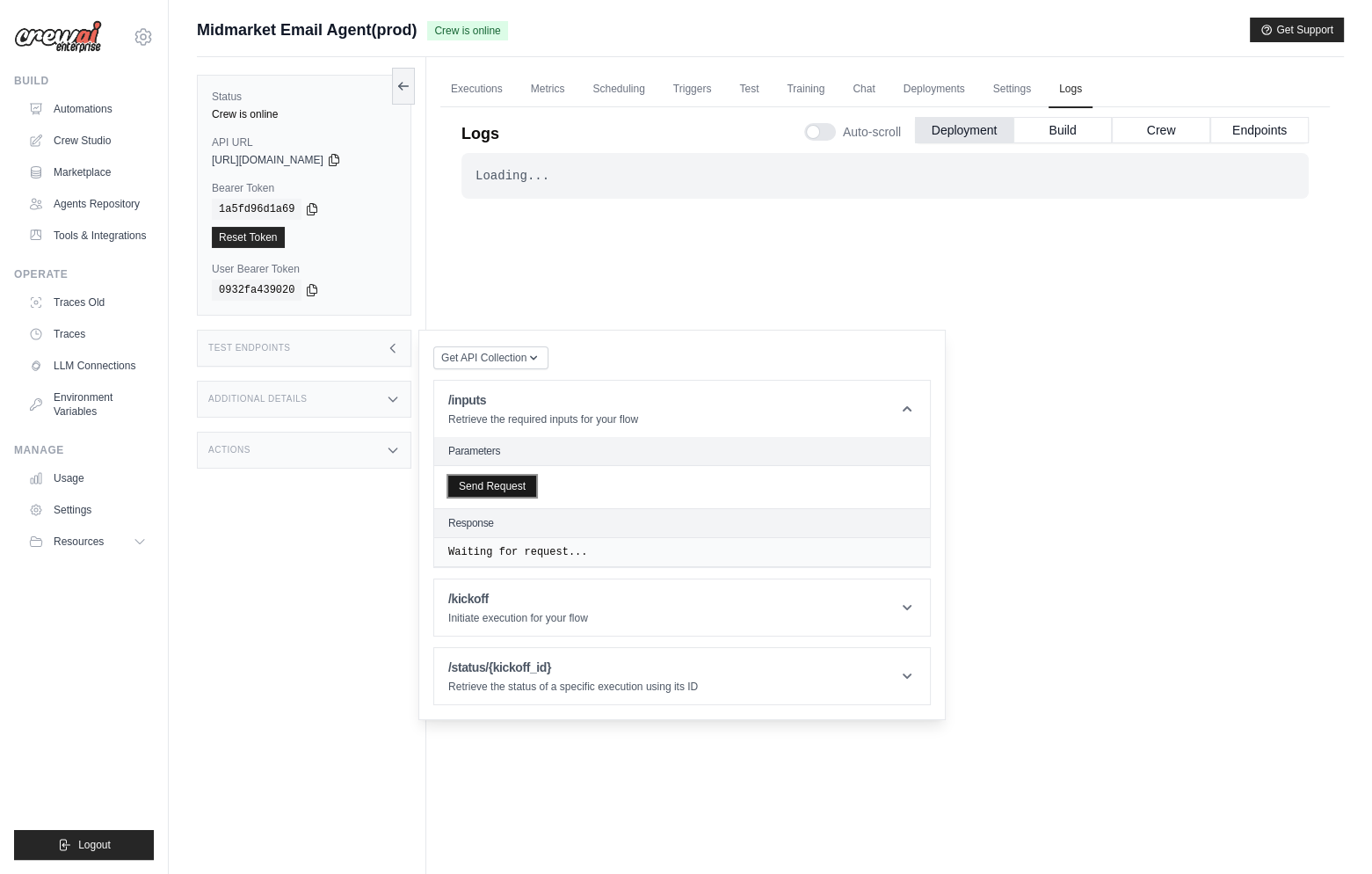
click at [502, 489] on button "Send Request" at bounding box center [492, 486] width 88 height 21
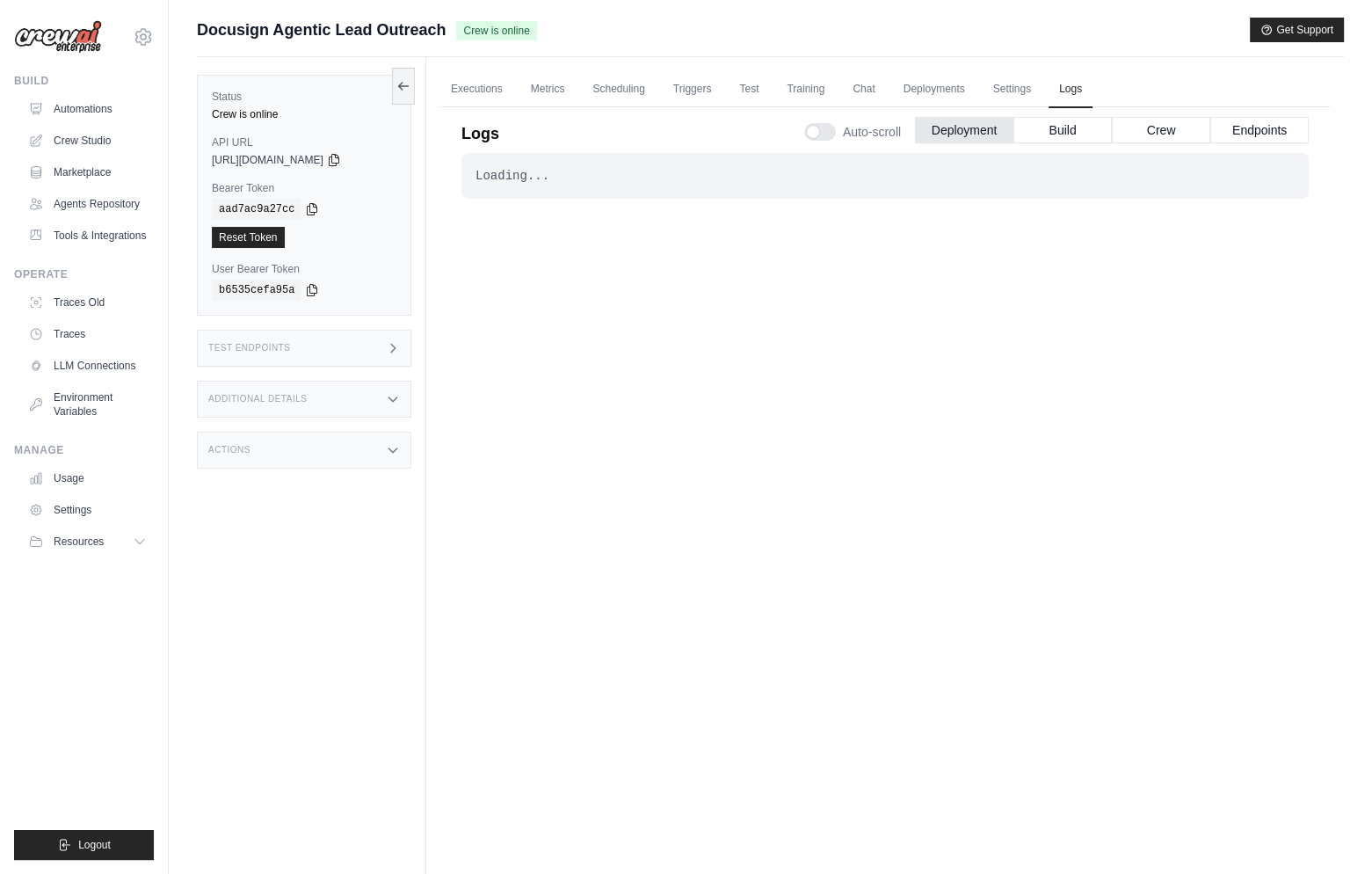
click at [322, 347] on div "Test Endpoints" at bounding box center [304, 347] width 215 height 37
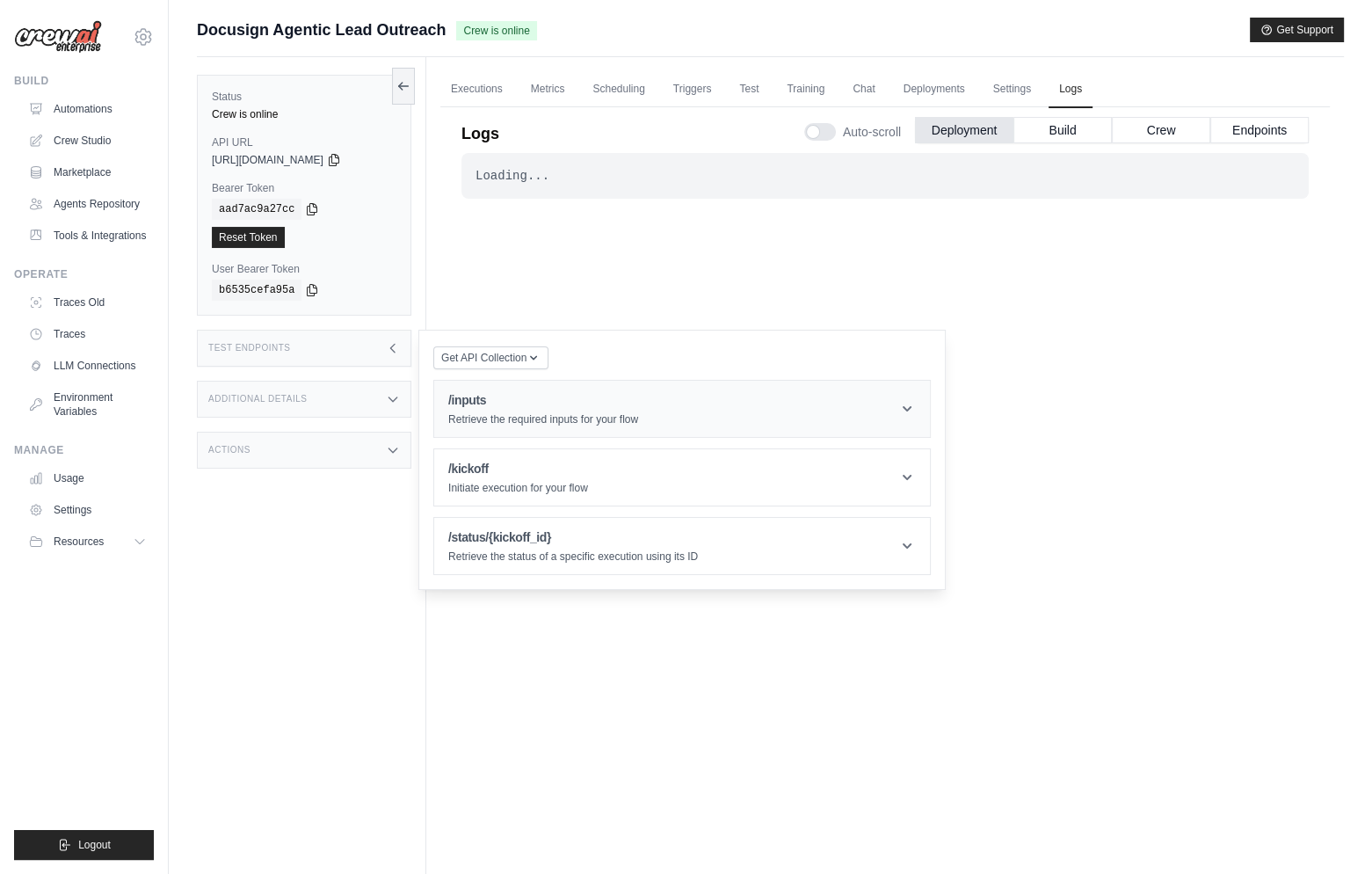
click at [469, 410] on div "/inputs Retrieve the required inputs for your flow" at bounding box center [543, 408] width 190 height 35
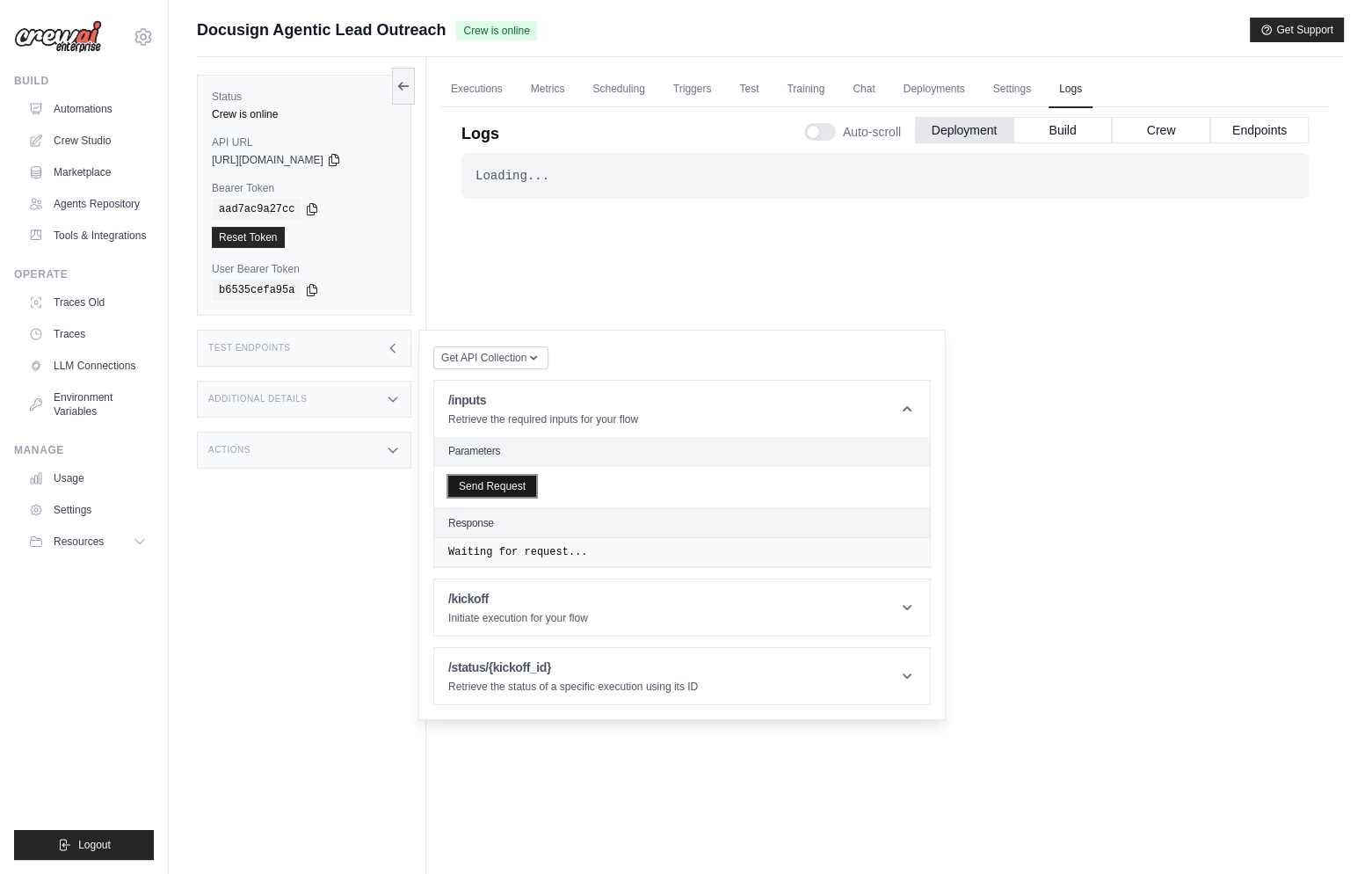
click at [493, 492] on button "Send Request" at bounding box center [492, 486] width 88 height 21
